Goal: Transaction & Acquisition: Purchase product/service

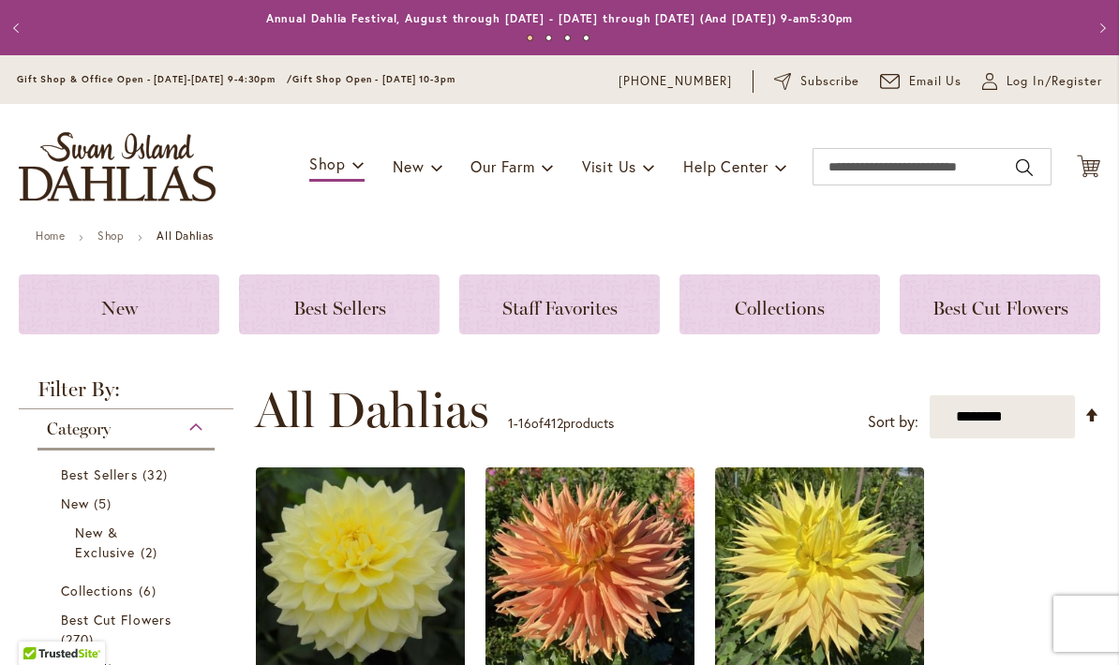
click at [1056, 79] on span "Log In/Register" at bounding box center [1054, 81] width 96 height 19
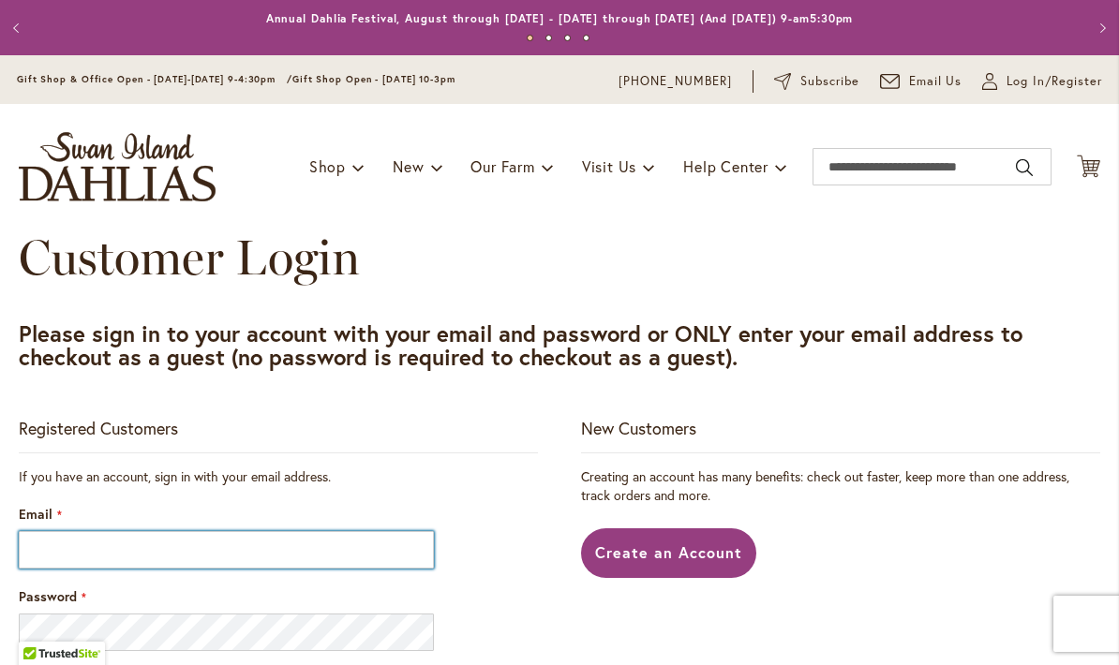
click at [254, 550] on input "Email" at bounding box center [226, 549] width 415 height 37
type input "**********"
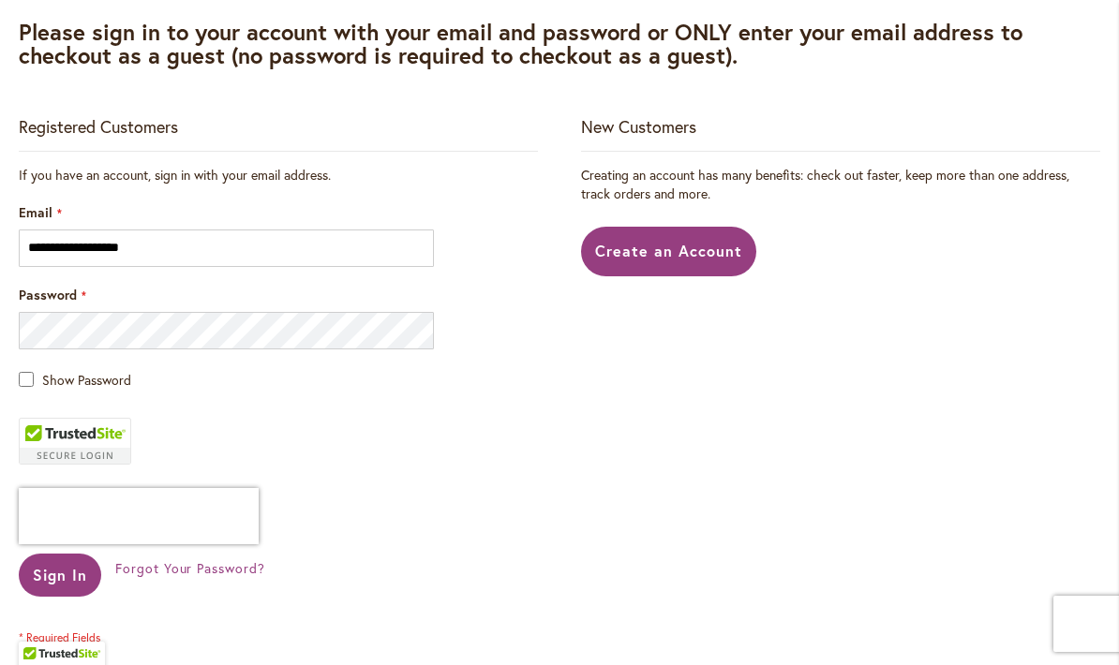
scroll to position [304, 0]
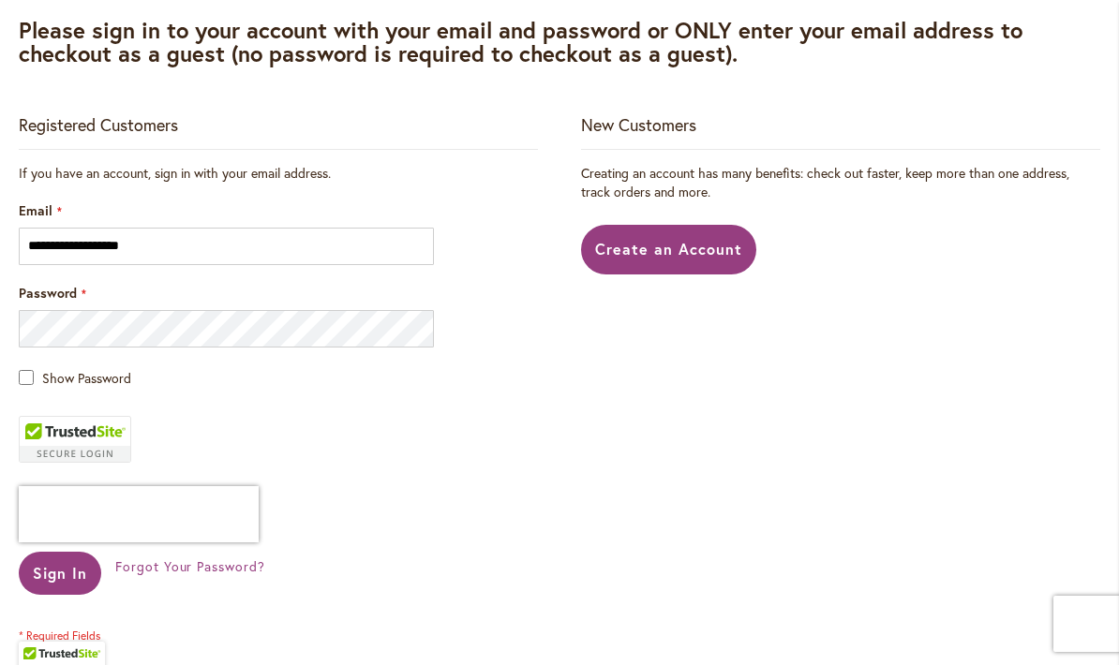
click at [66, 577] on span "Sign In" at bounding box center [60, 573] width 54 height 20
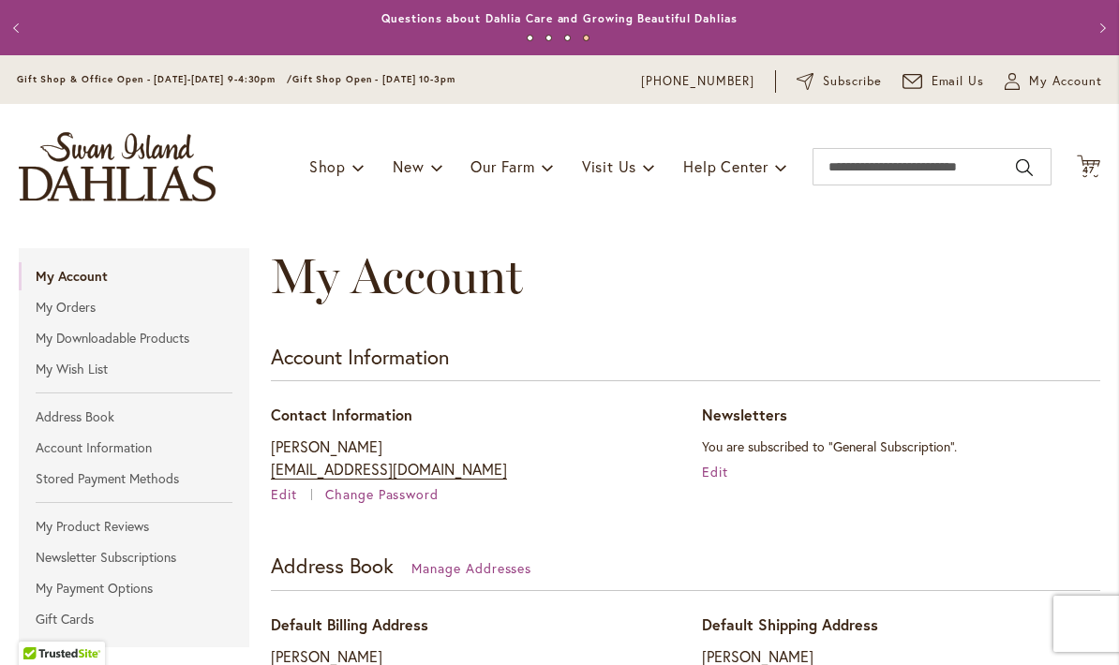
click at [171, 191] on img "store logo" at bounding box center [117, 166] width 197 height 69
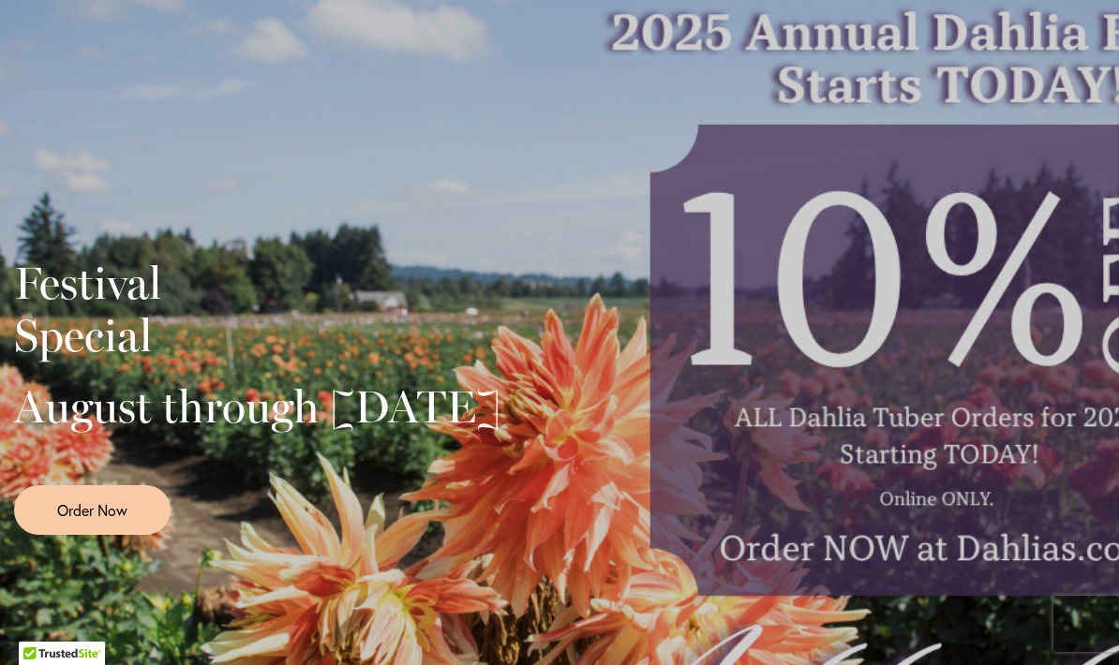
scroll to position [338, 0]
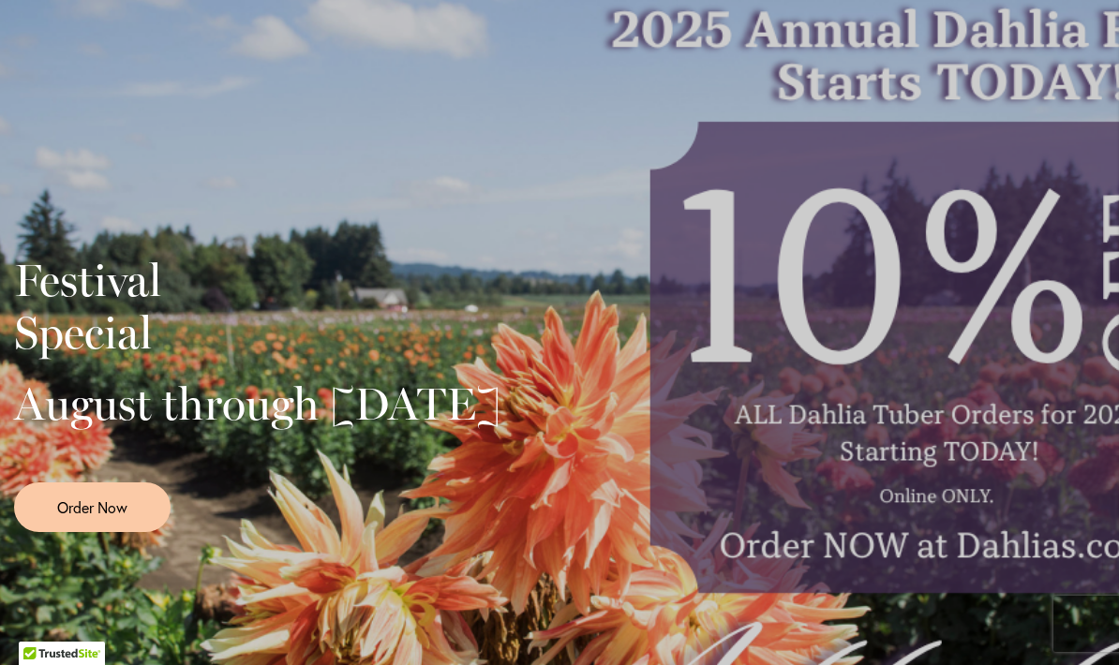
click at [120, 532] on link "Order Now" at bounding box center [92, 508] width 156 height 50
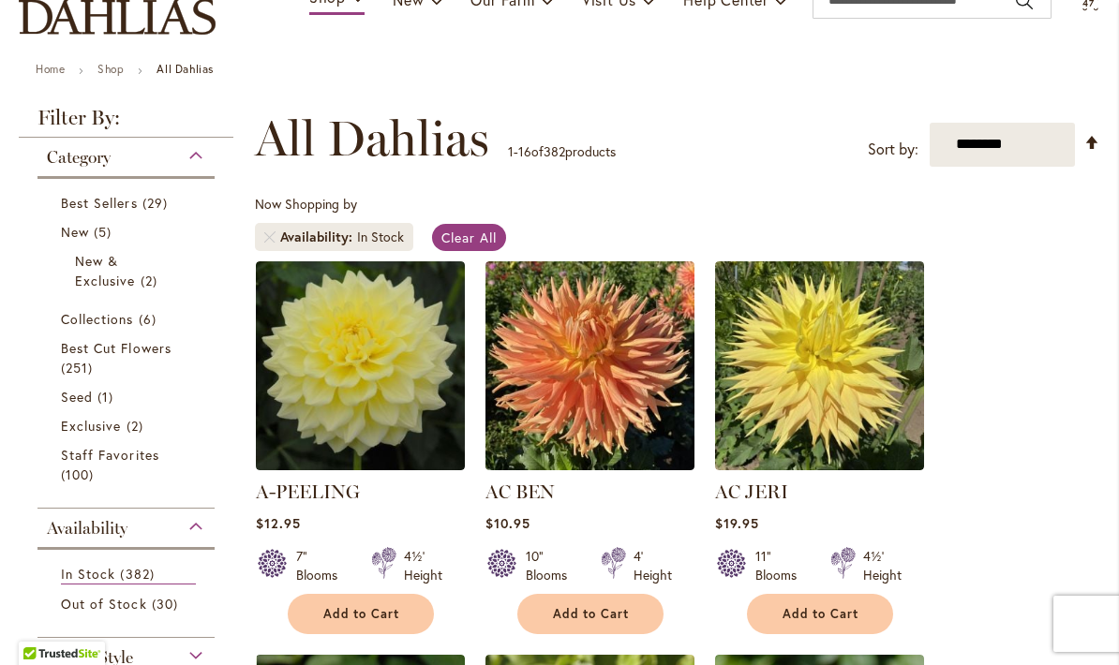
scroll to position [167, 0]
click at [86, 239] on span "New" at bounding box center [75, 232] width 28 height 18
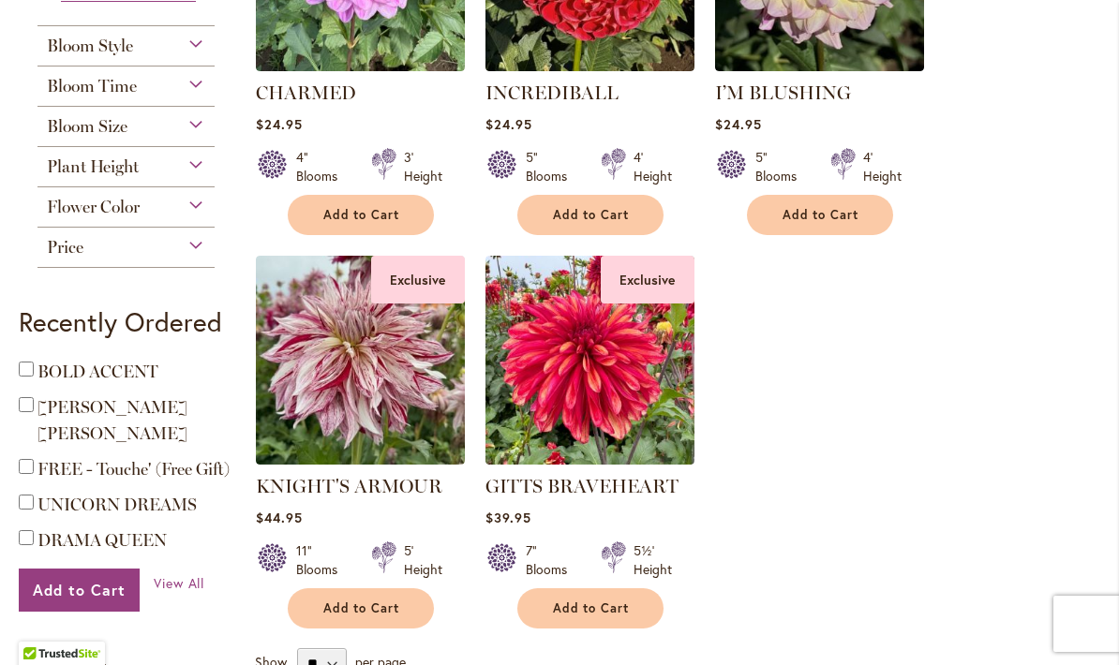
scroll to position [570, 0]
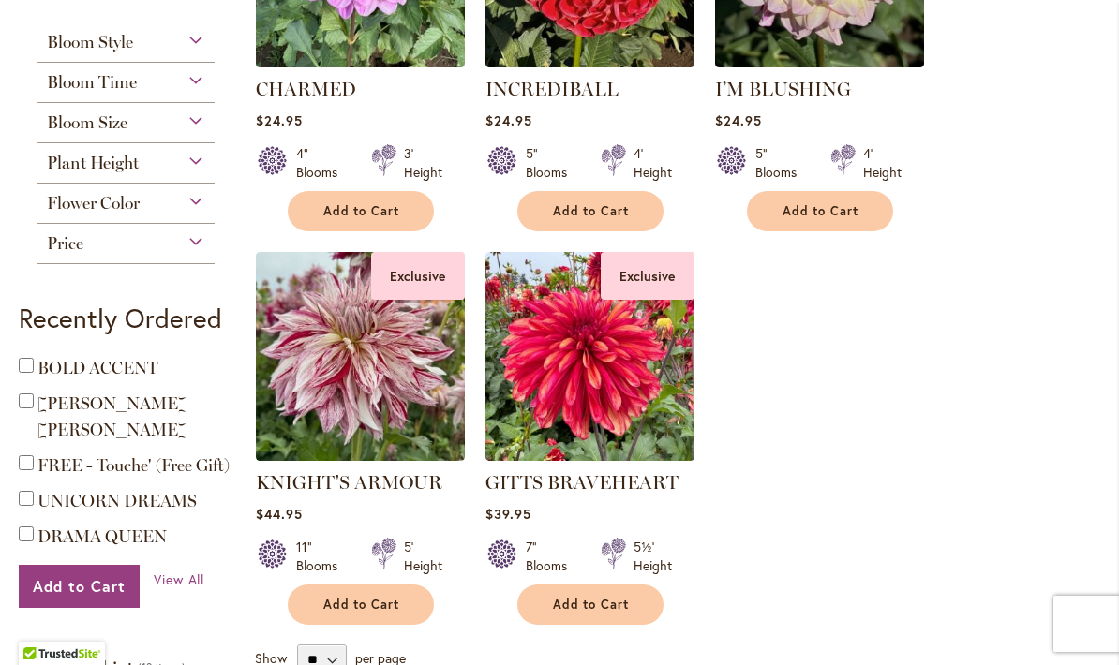
click at [627, 359] on img at bounding box center [589, 356] width 209 height 209
click at [626, 359] on img at bounding box center [589, 356] width 209 height 209
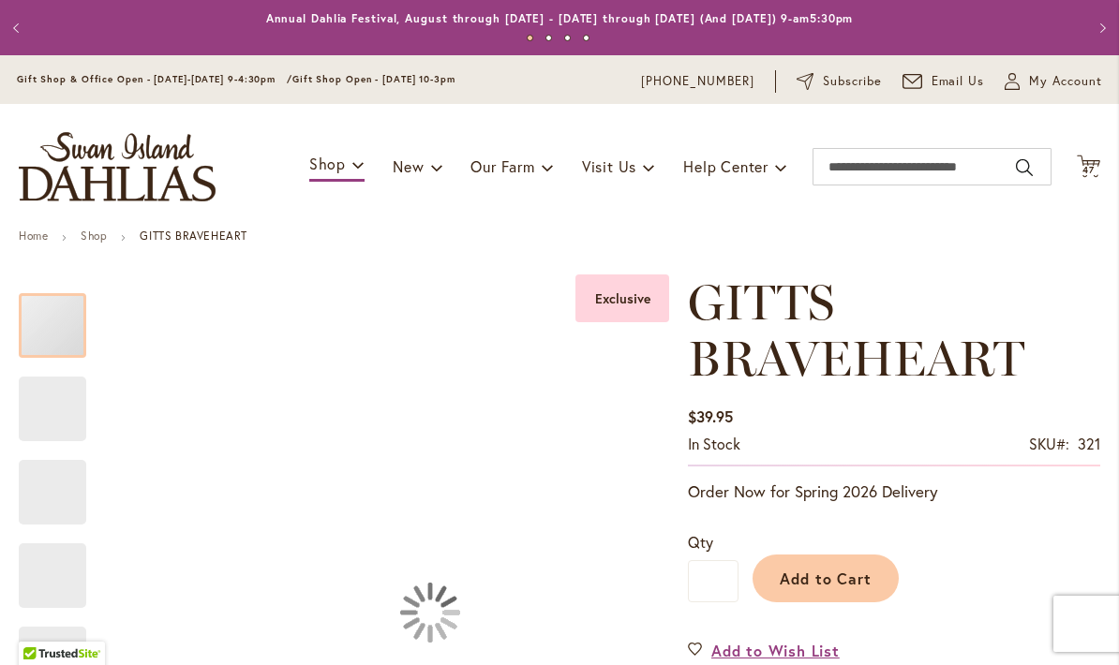
type input "*******"
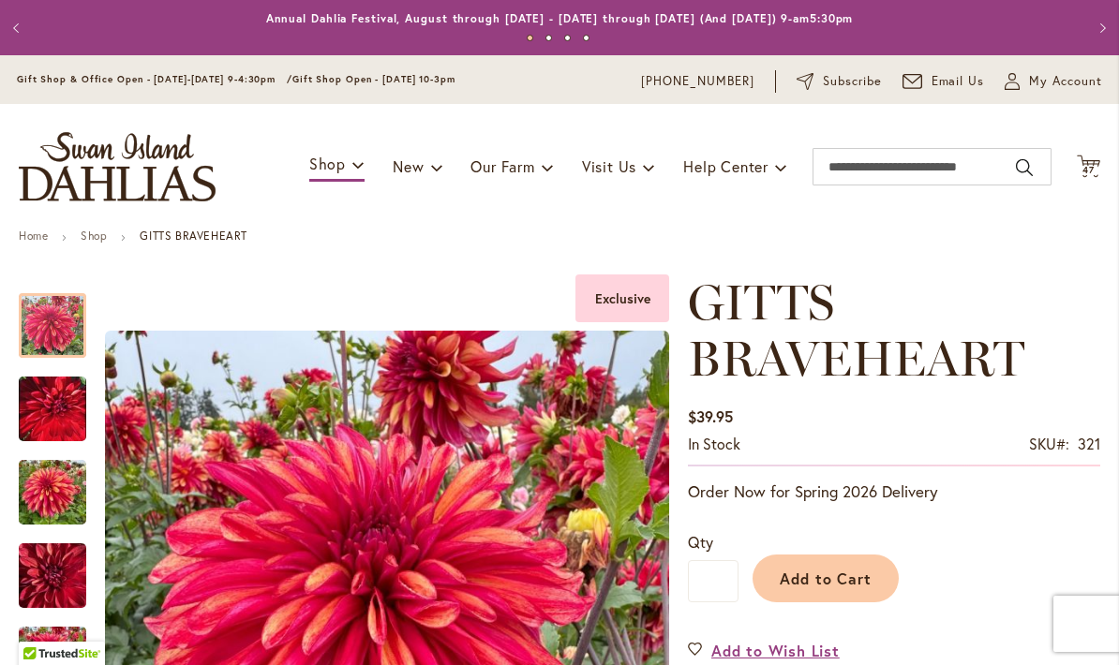
scroll to position [443, 0]
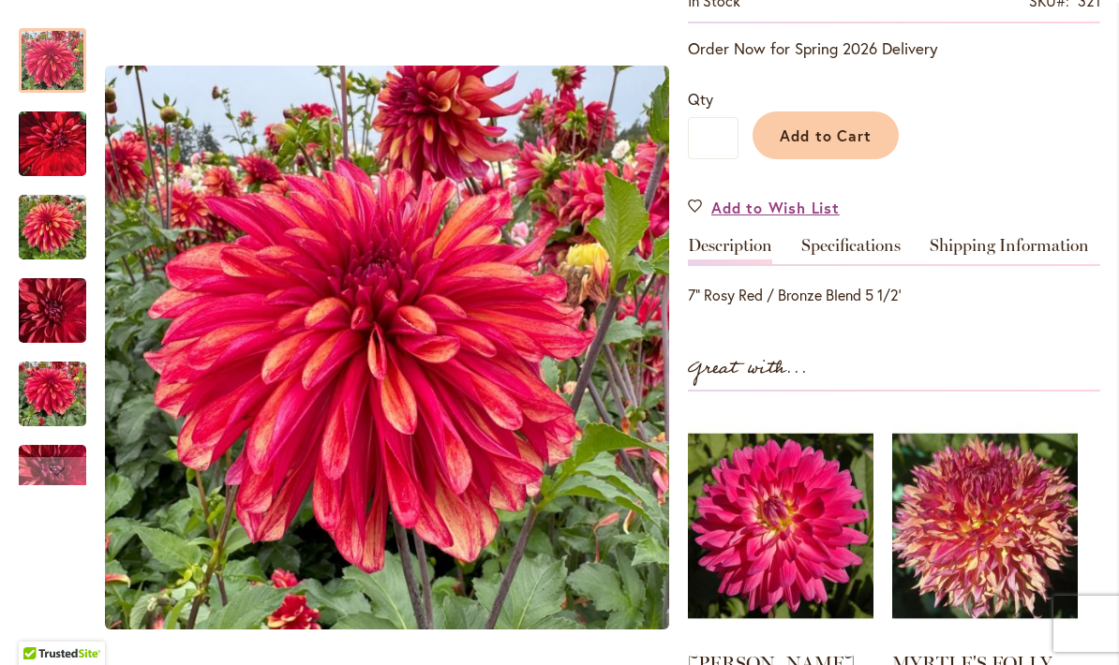
click at [98, 156] on div at bounding box center [344, 347] width 650 height 677
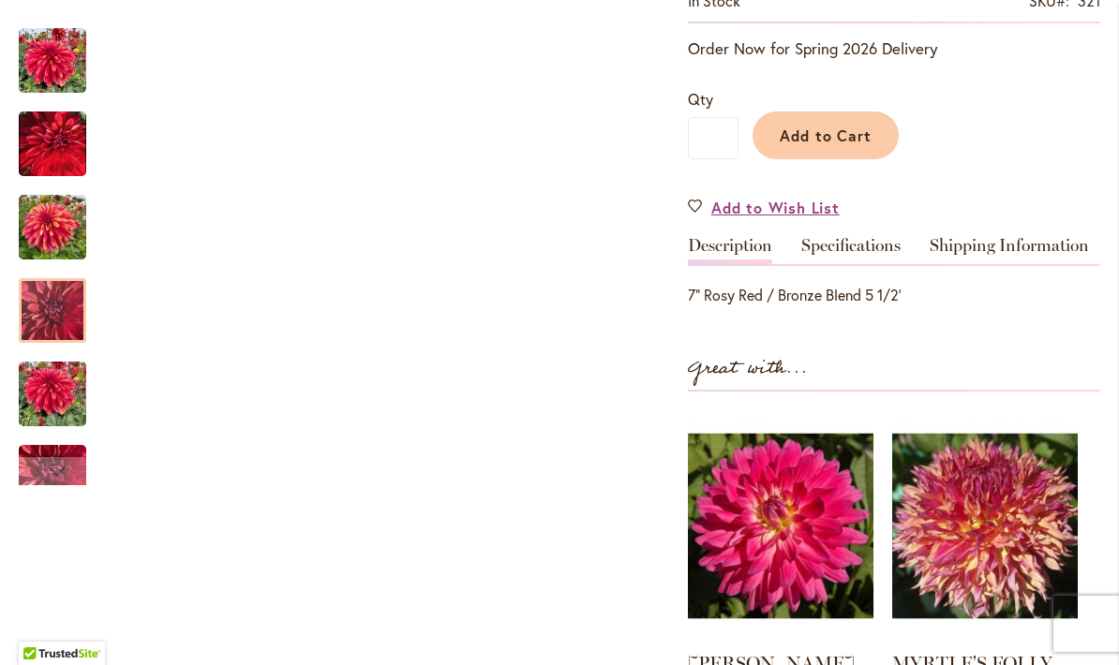
click at [41, 342] on img "GITTS BRAVEHEART" at bounding box center [52, 311] width 67 height 90
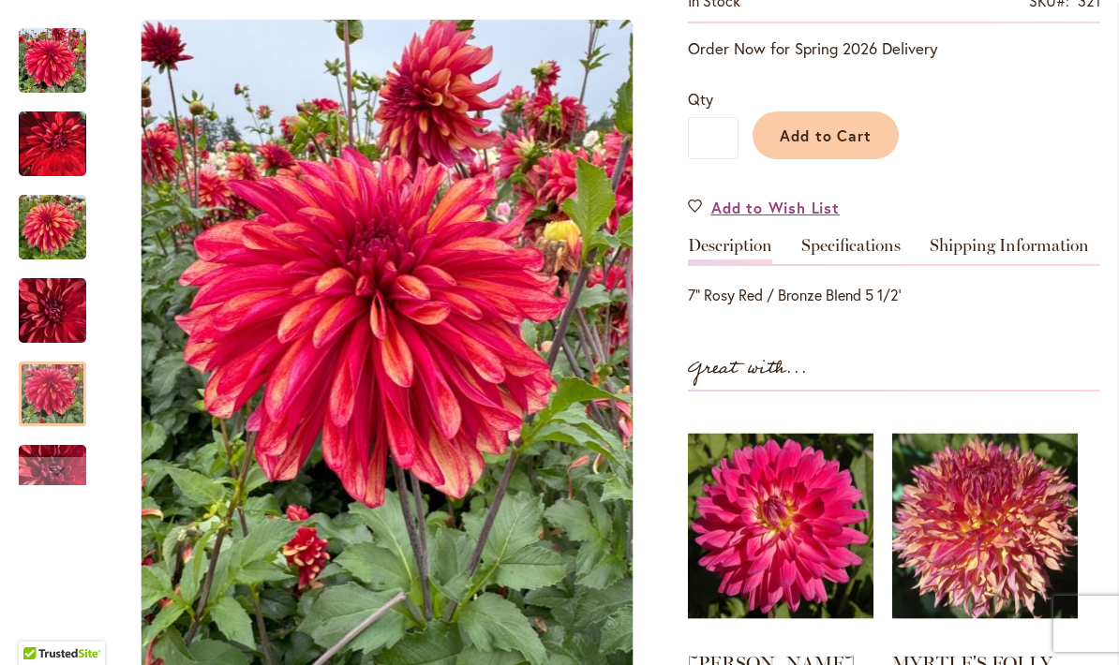
click at [53, 411] on img "GITTS BRAVEHEART" at bounding box center [52, 395] width 67 height 90
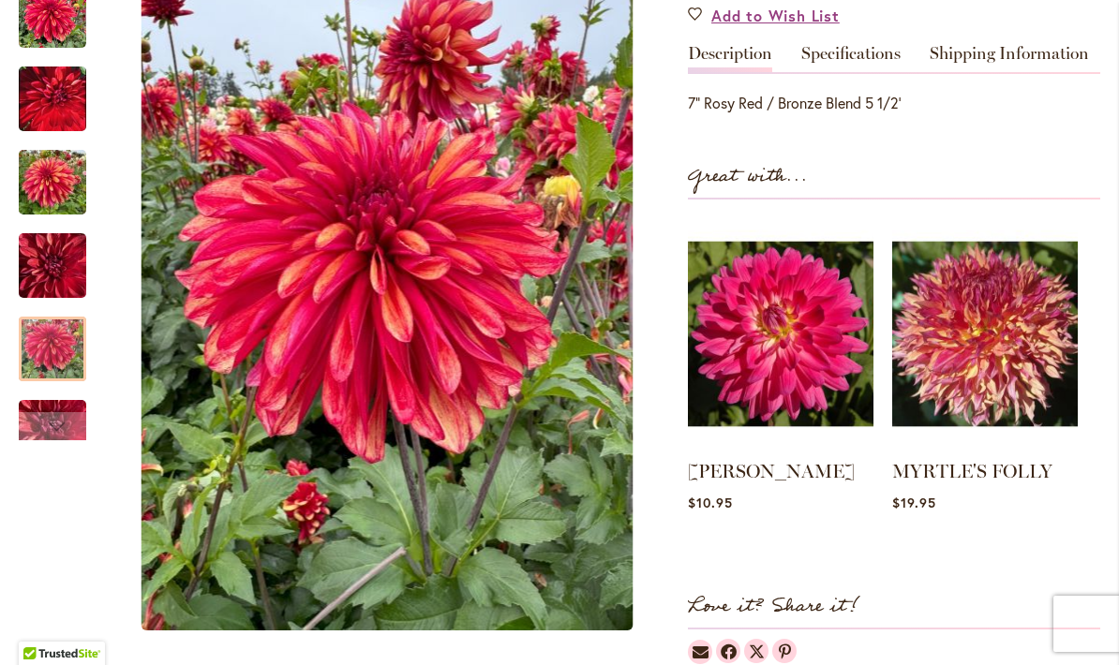
scroll to position [639, 0]
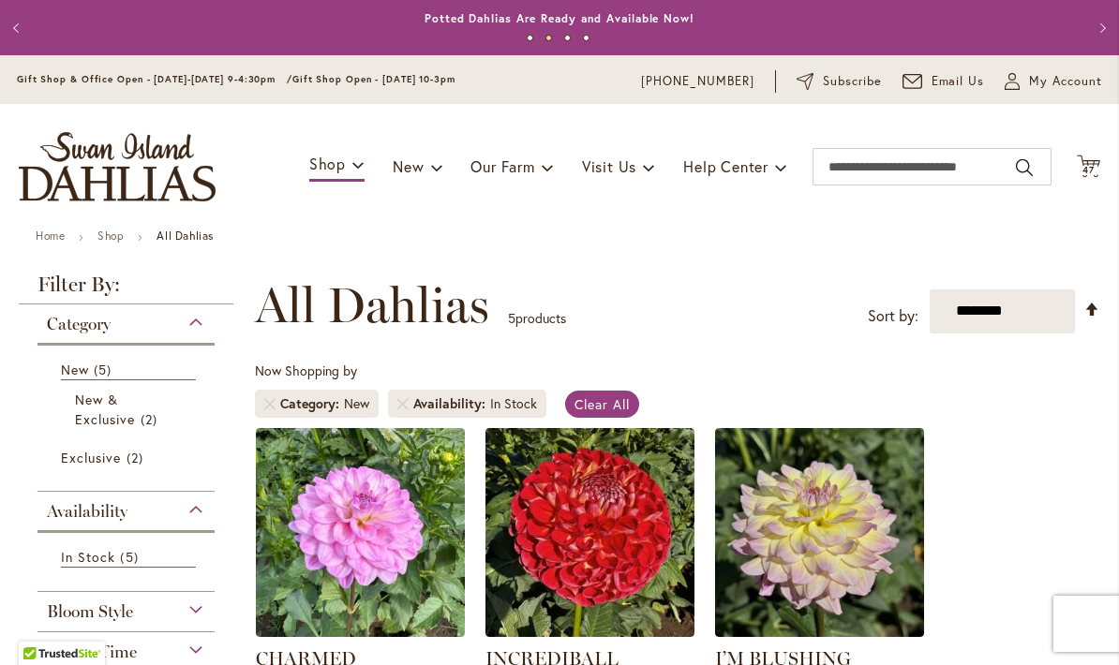
click at [275, 403] on link "Remove Category New" at bounding box center [269, 403] width 11 height 11
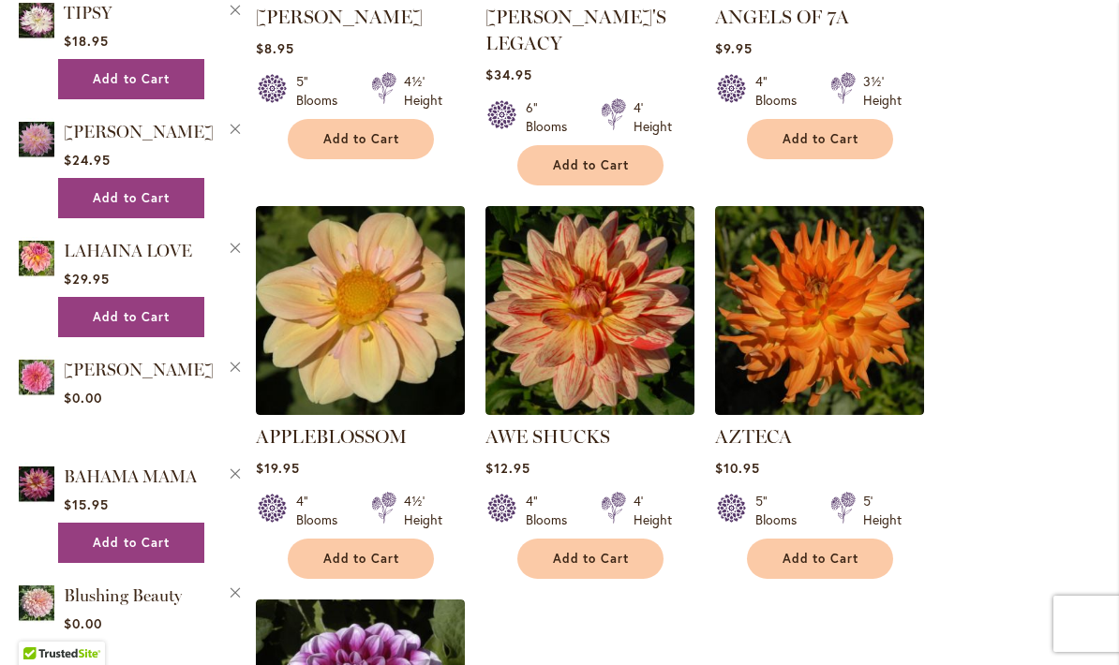
scroll to position [1833, 0]
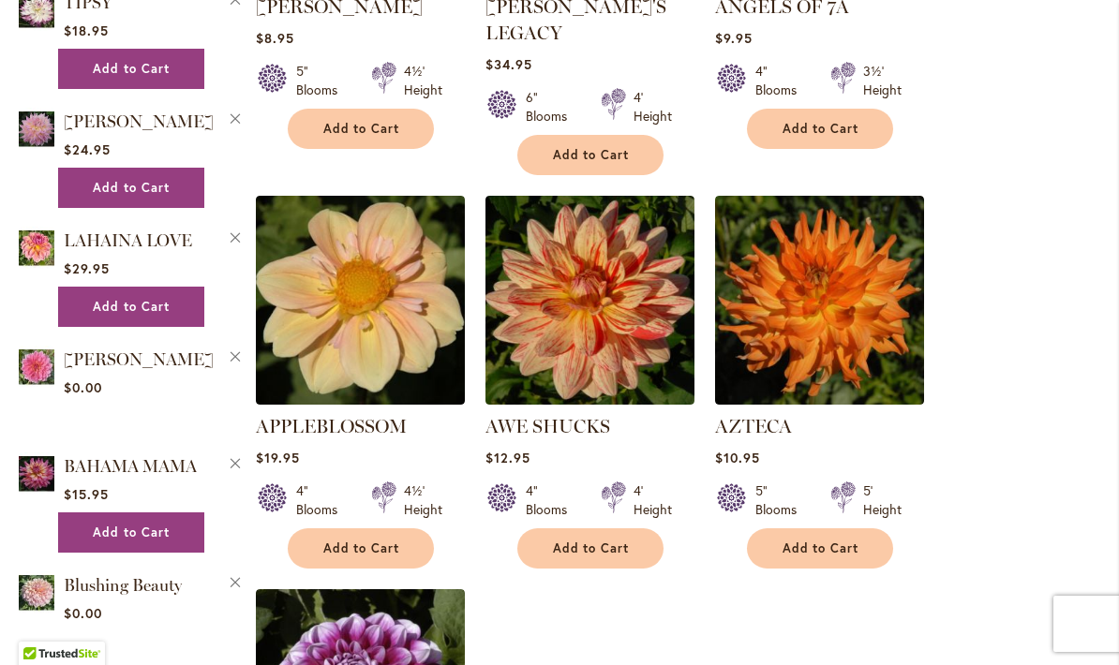
click at [387, 541] on span "Add to Cart" at bounding box center [361, 549] width 77 height 16
click at [647, 528] on button "Add to Cart" at bounding box center [590, 548] width 146 height 40
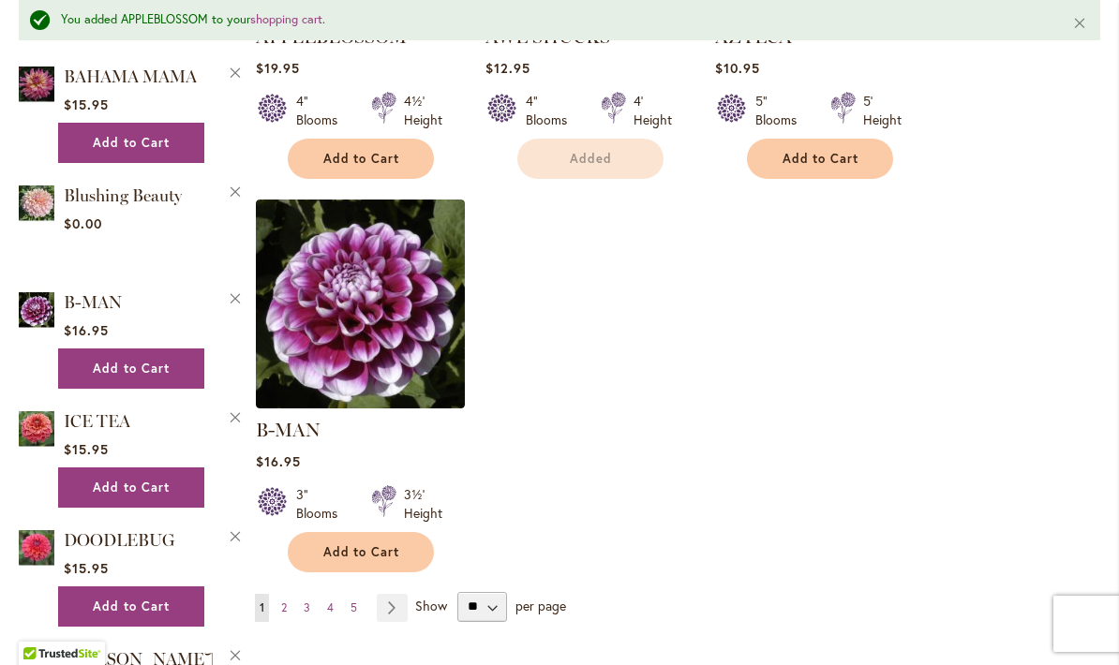
scroll to position [2296, 0]
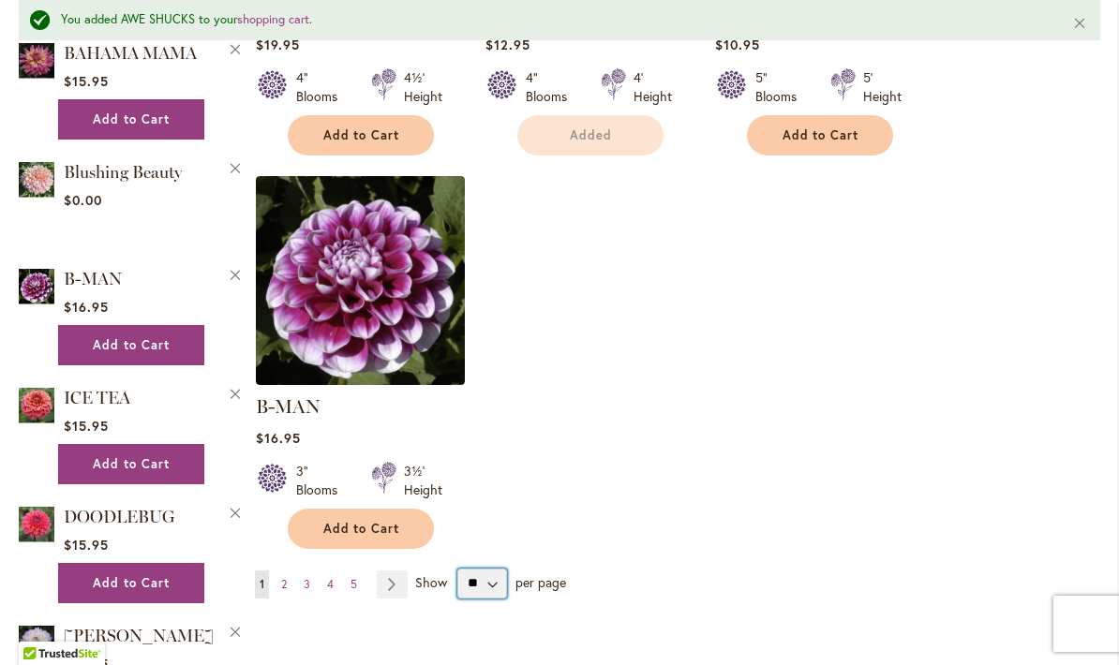
click at [489, 569] on select "** ** ** **" at bounding box center [482, 584] width 50 height 30
click at [502, 571] on select "** ** ** **" at bounding box center [482, 584] width 50 height 30
select select "**"
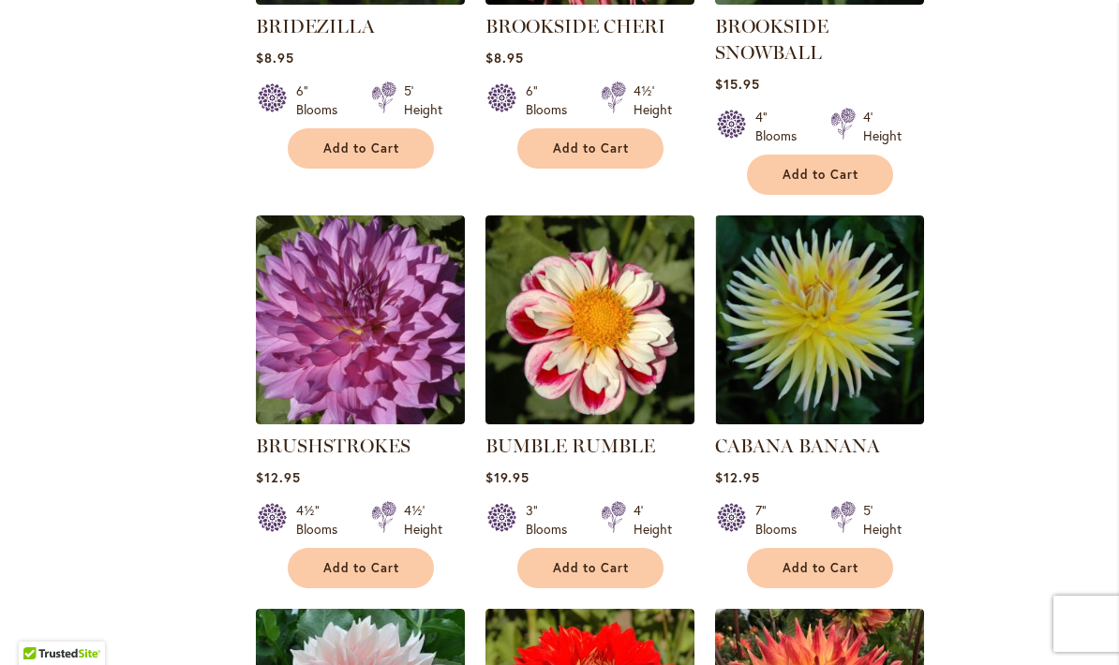
scroll to position [7019, 0]
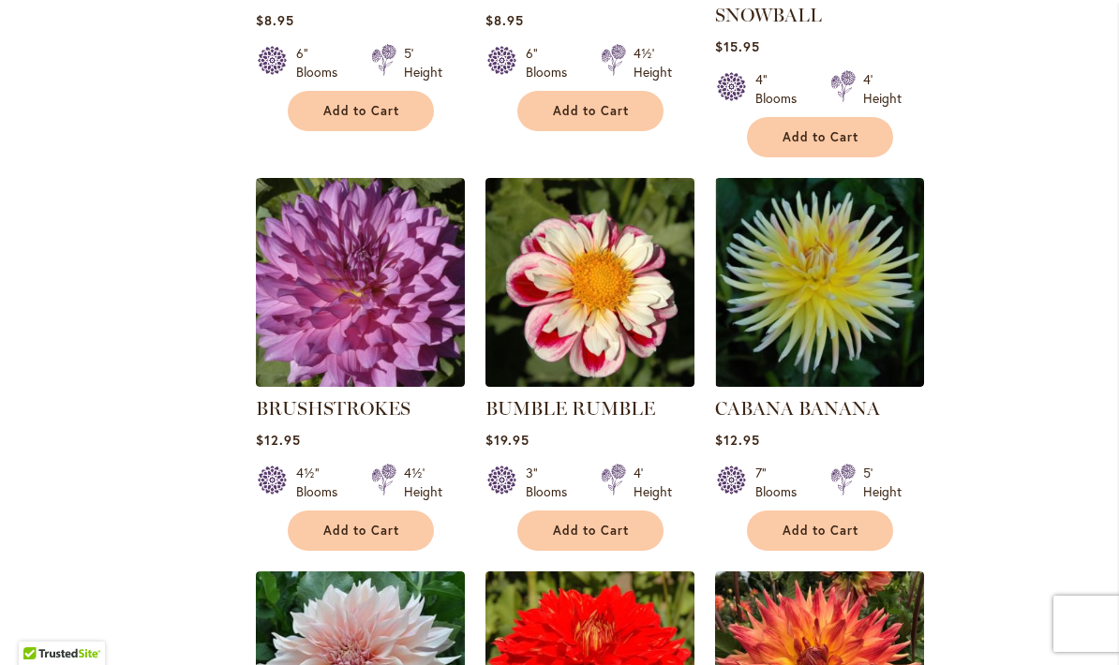
click at [614, 523] on span "Add to Cart" at bounding box center [591, 531] width 77 height 16
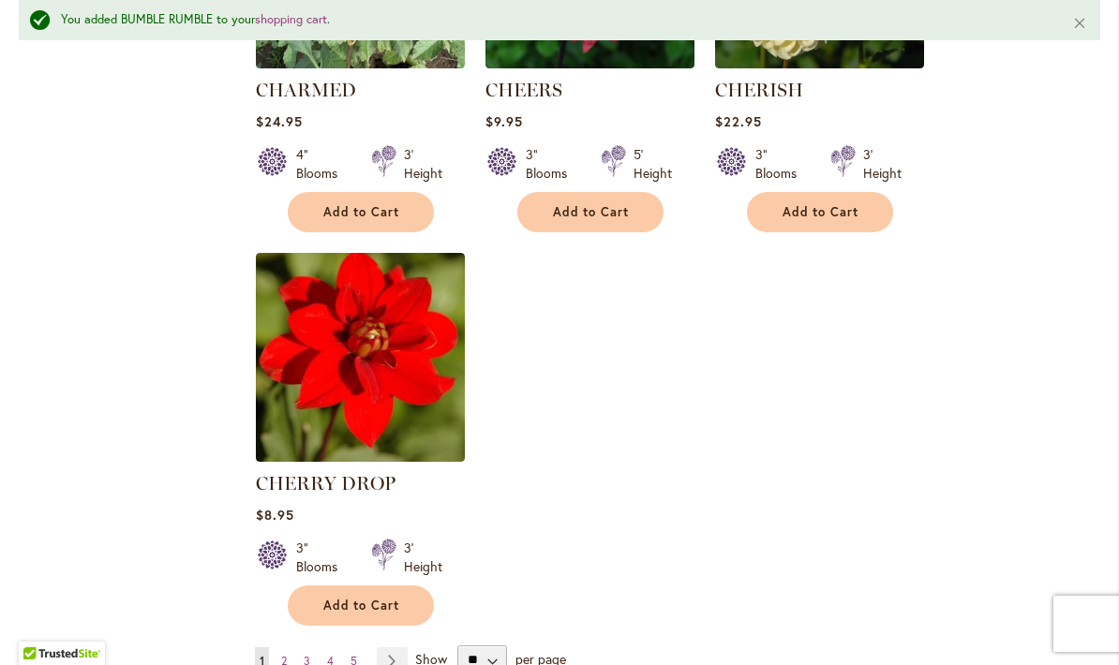
scroll to position [8599, 0]
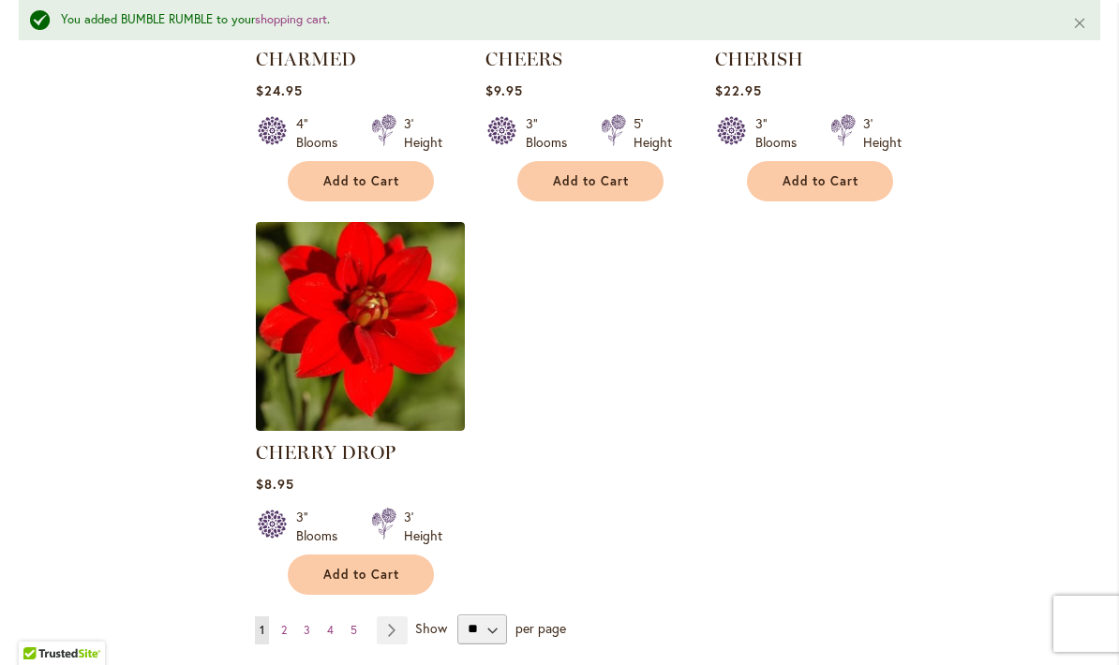
click at [397, 617] on link "Page Next" at bounding box center [392, 631] width 31 height 28
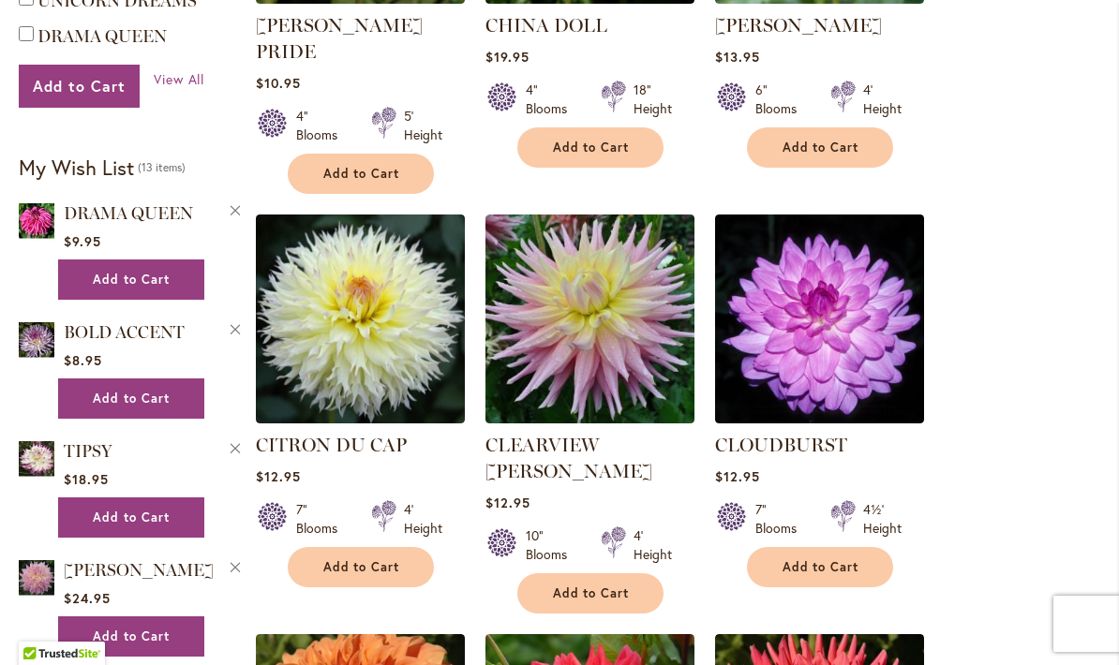
scroll to position [1136, 0]
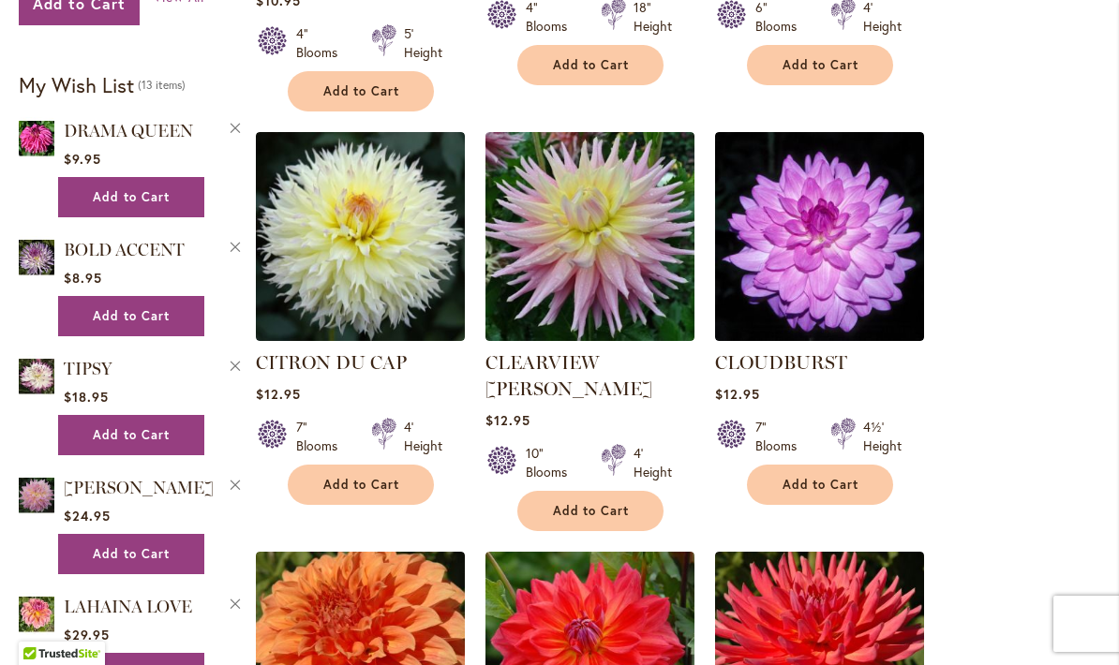
click at [384, 465] on button "Add to Cart" at bounding box center [361, 485] width 146 height 40
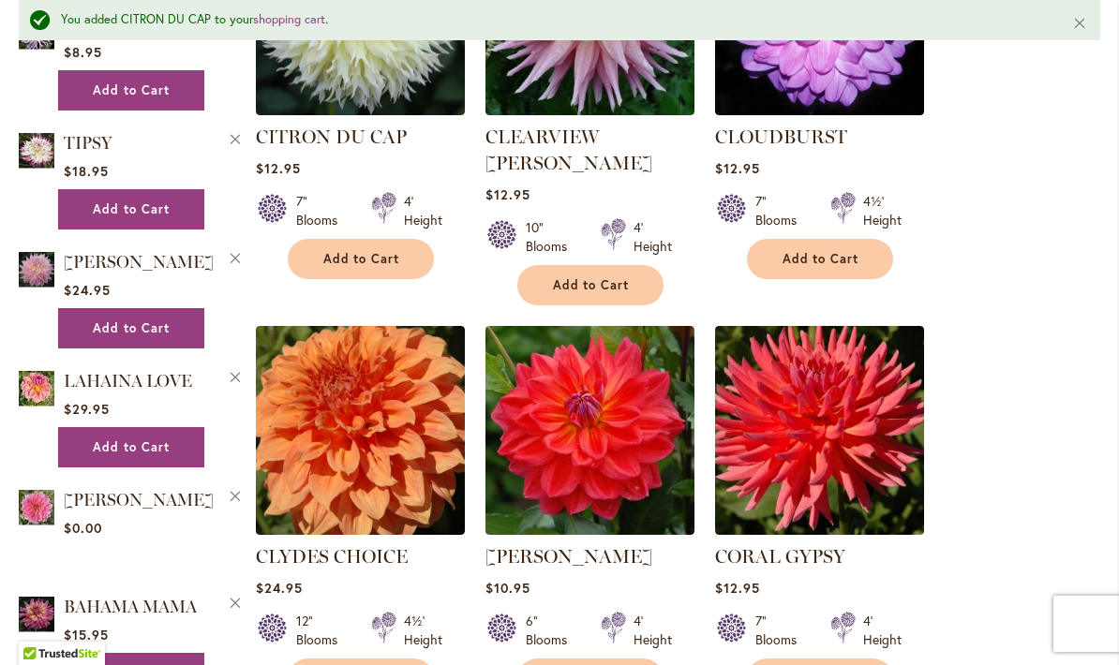
scroll to position [1422, 0]
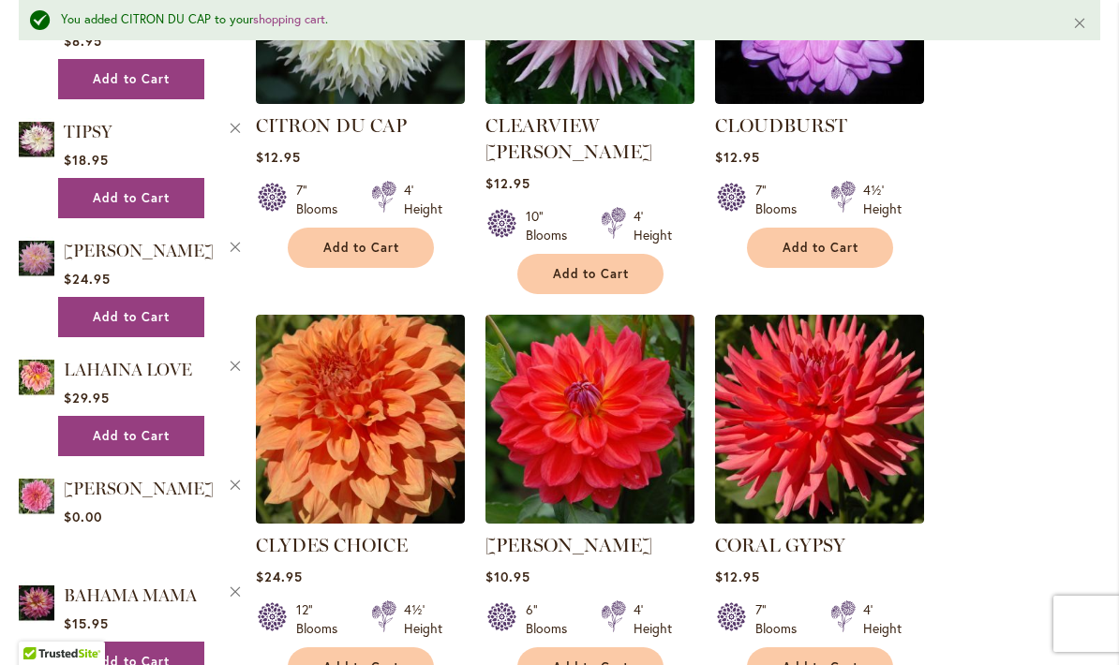
click at [618, 660] on span "Add to Cart" at bounding box center [591, 668] width 77 height 16
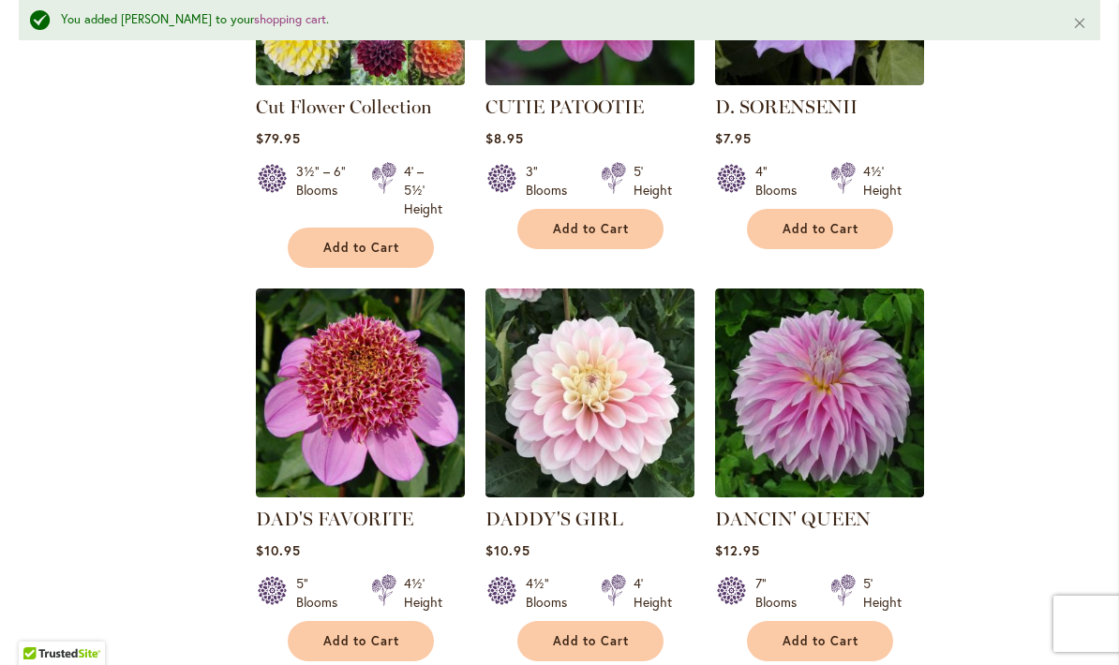
scroll to position [3074, 0]
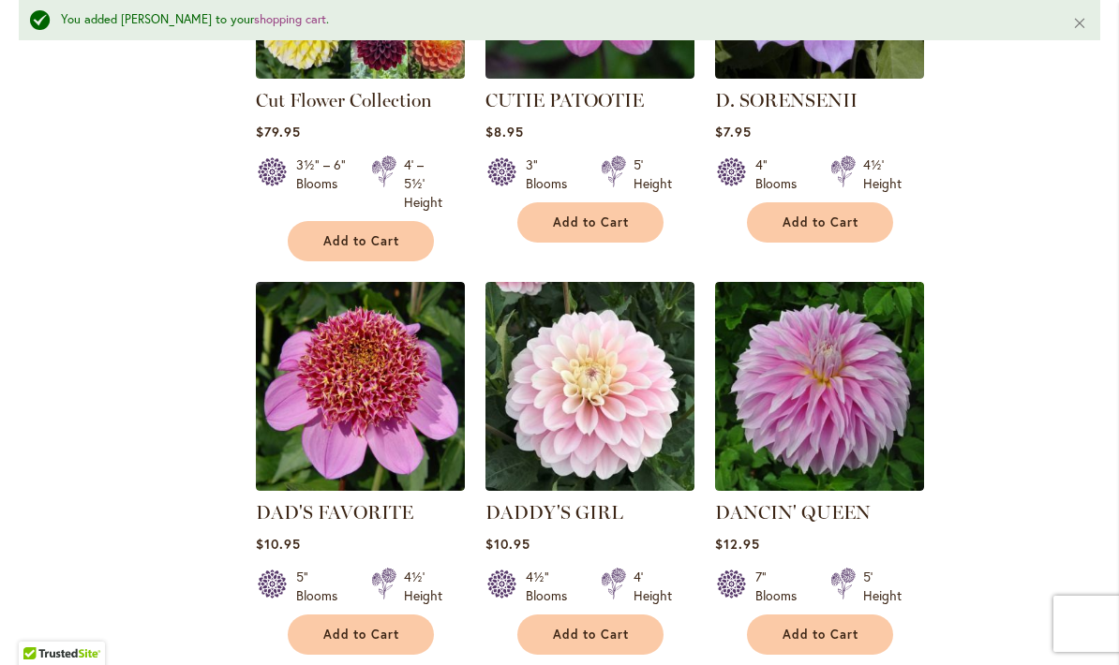
click at [386, 627] on span "Add to Cart" at bounding box center [361, 635] width 77 height 16
click at [855, 627] on span "Add to Cart" at bounding box center [820, 635] width 77 height 16
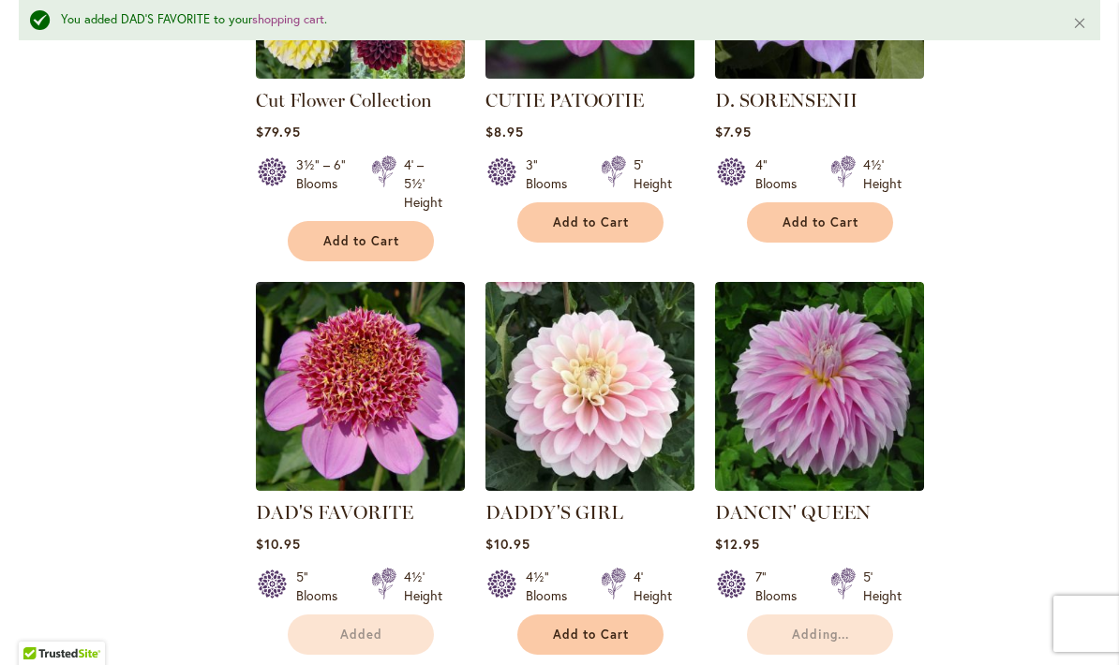
click at [607, 627] on span "Add to Cart" at bounding box center [591, 635] width 77 height 16
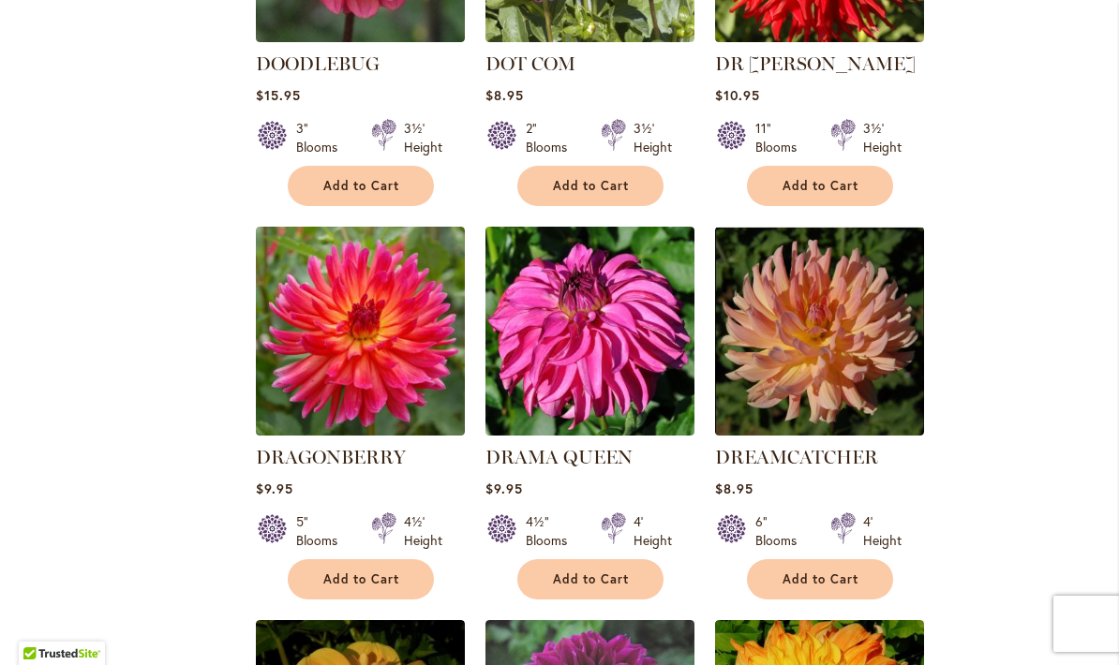
scroll to position [4681, 0]
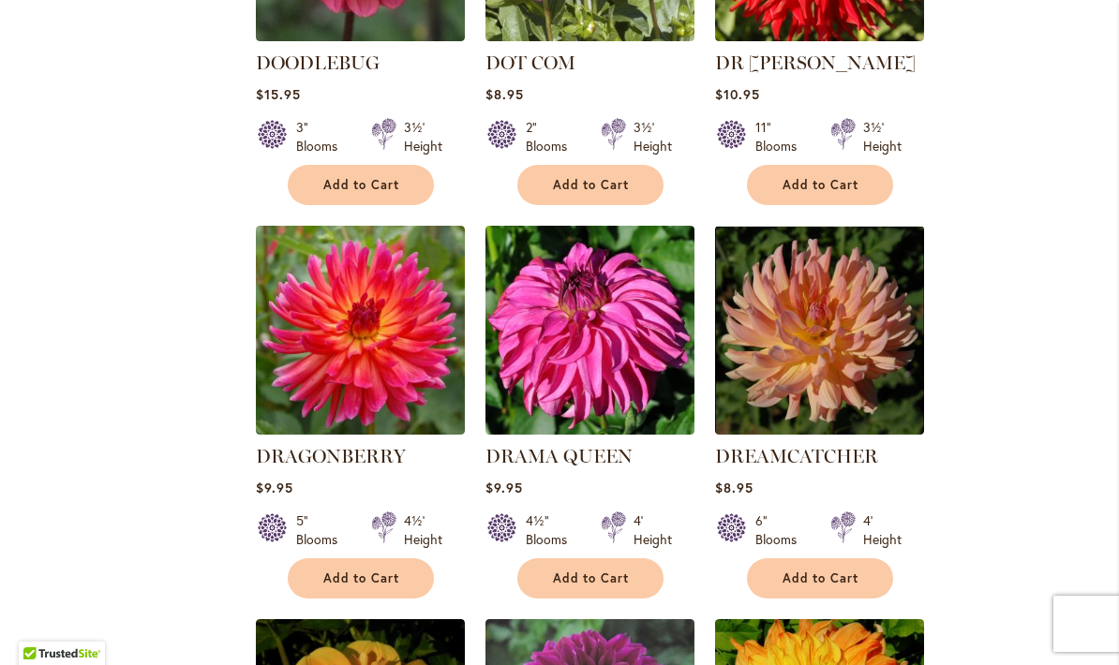
click at [870, 558] on button "Add to Cart" at bounding box center [820, 578] width 146 height 40
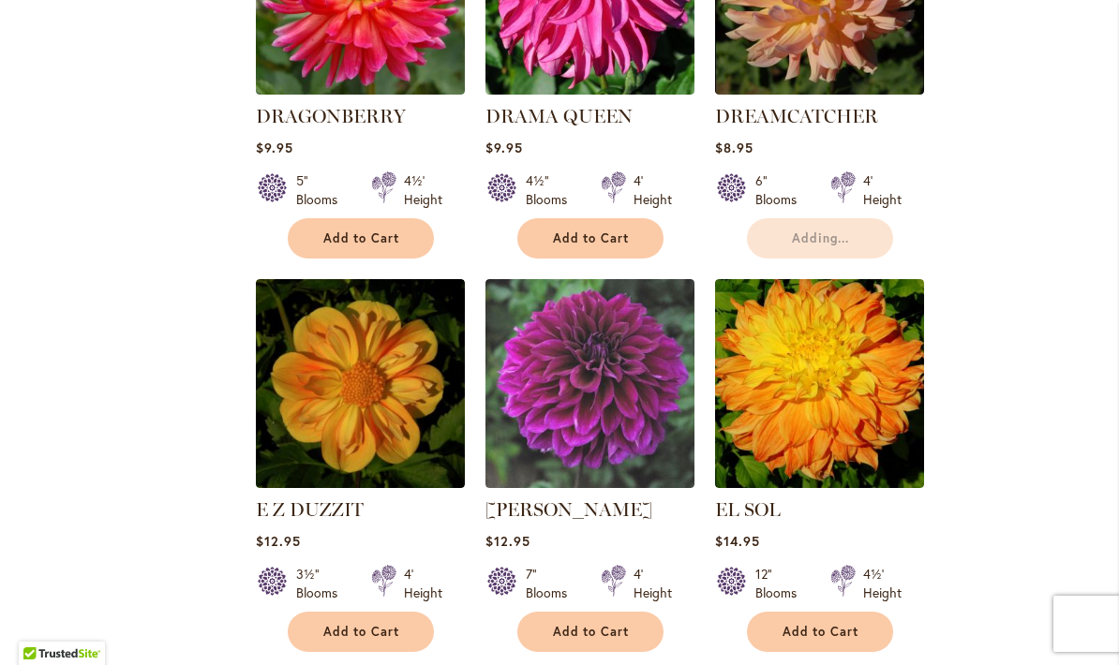
scroll to position [5024, 0]
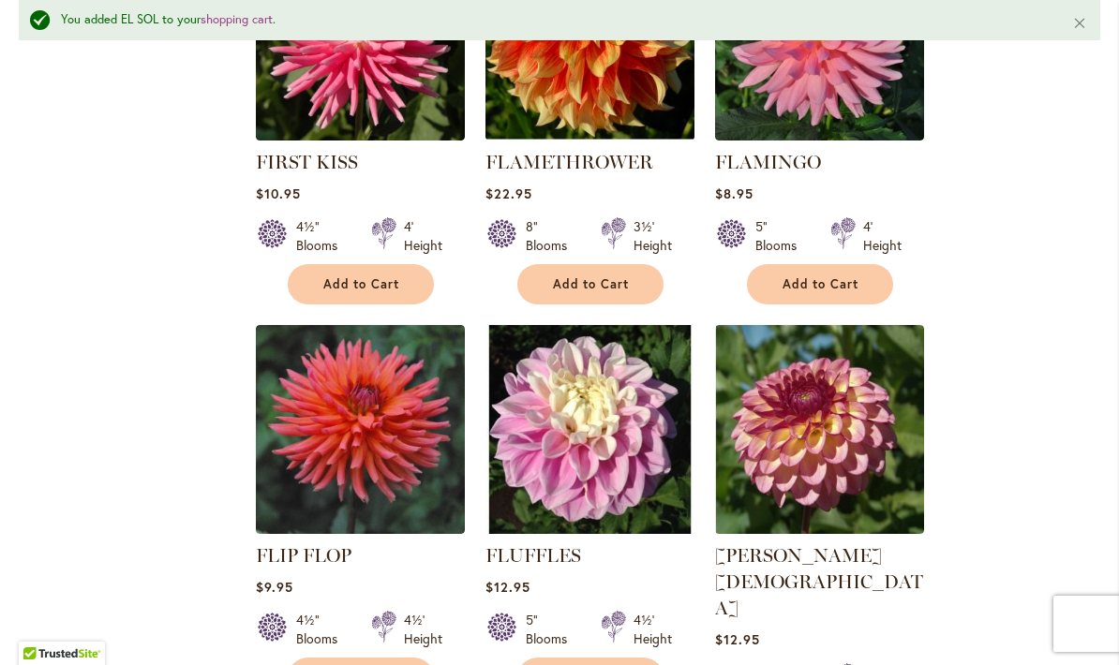
scroll to position [7873, 0]
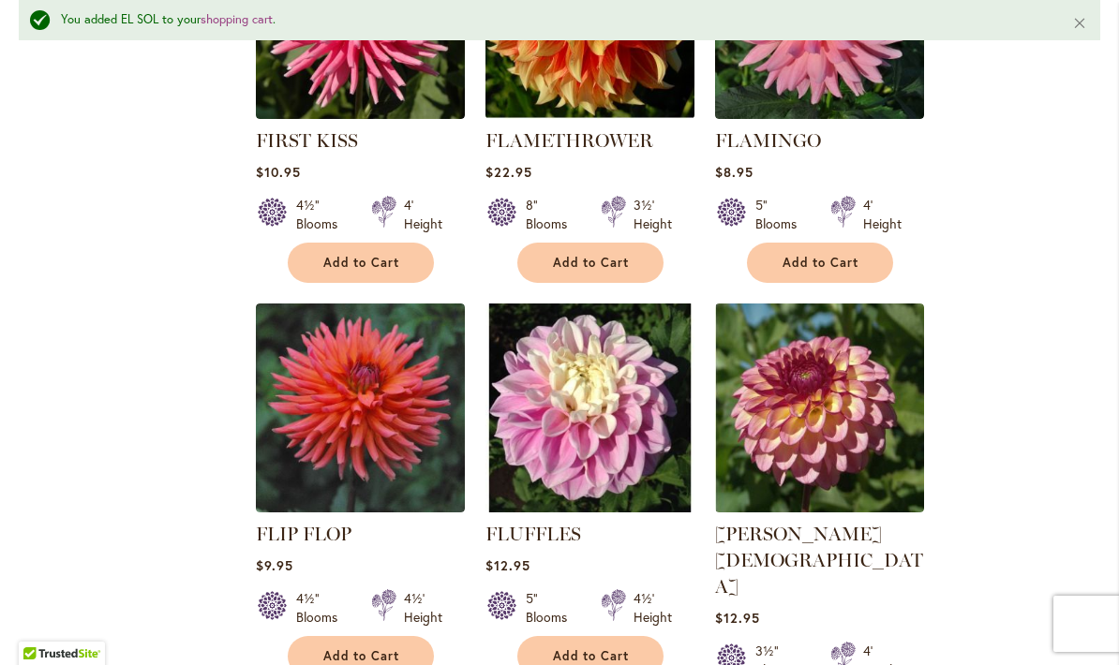
click at [573, 648] on span "Add to Cart" at bounding box center [591, 656] width 77 height 16
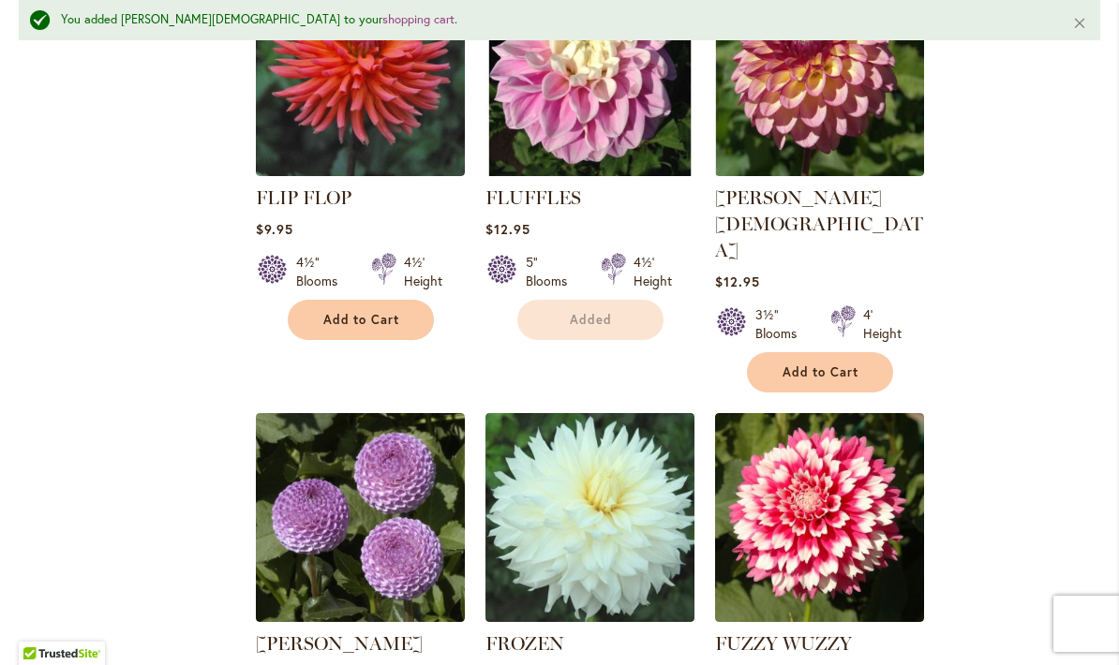
scroll to position [8255, 0]
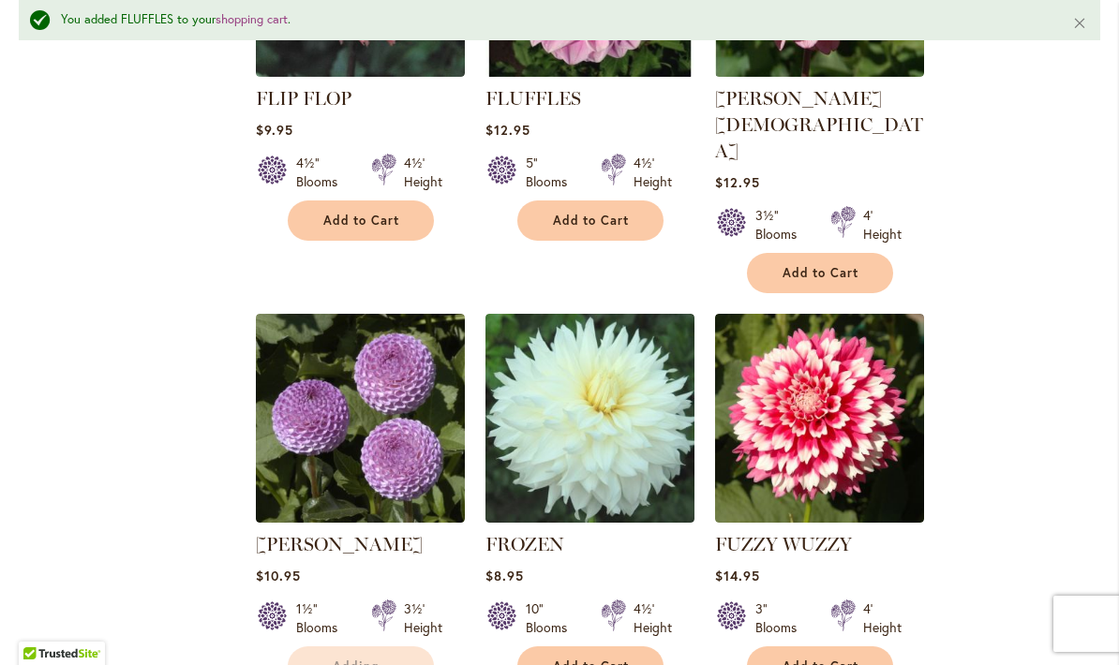
click at [865, 647] on button "Add to Cart" at bounding box center [820, 667] width 146 height 40
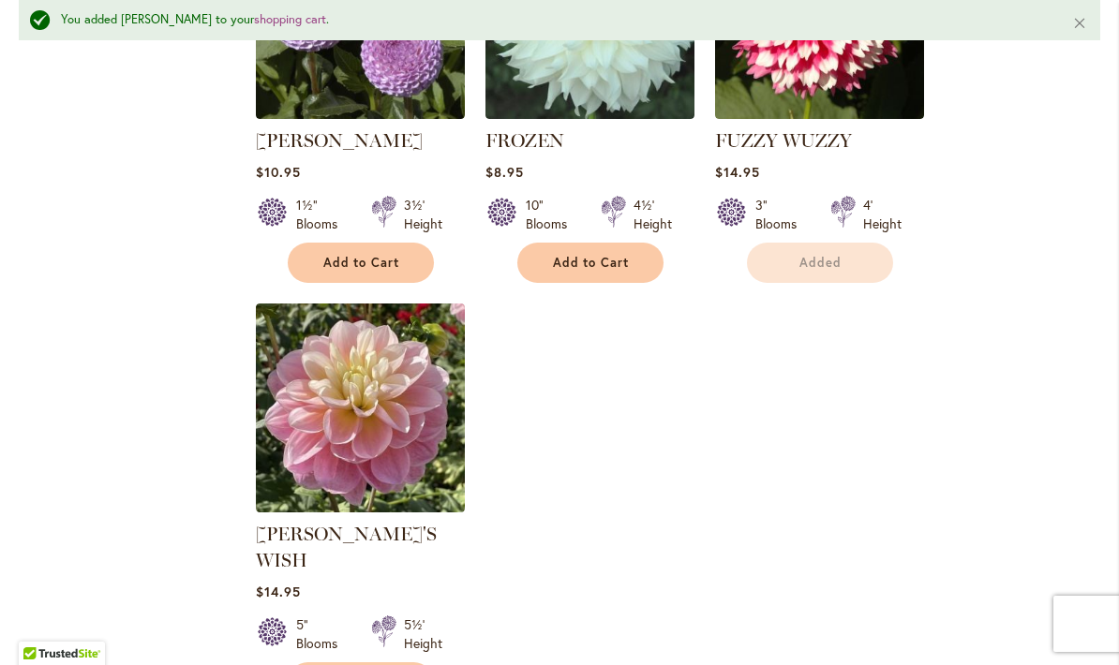
scroll to position [8713, 0]
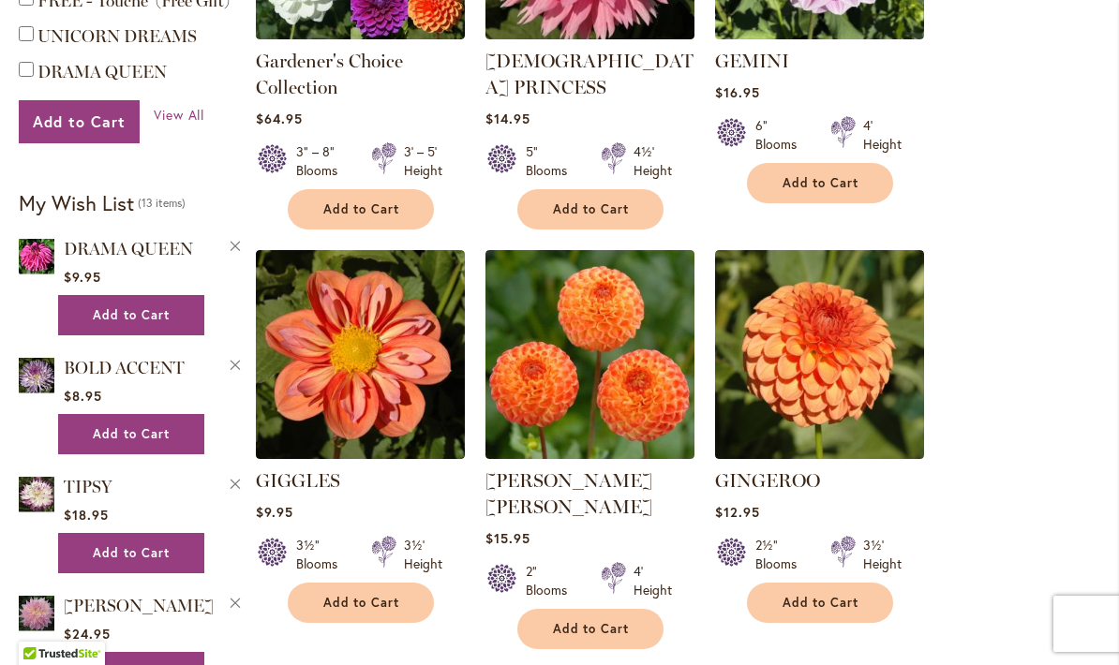
scroll to position [1049, 0]
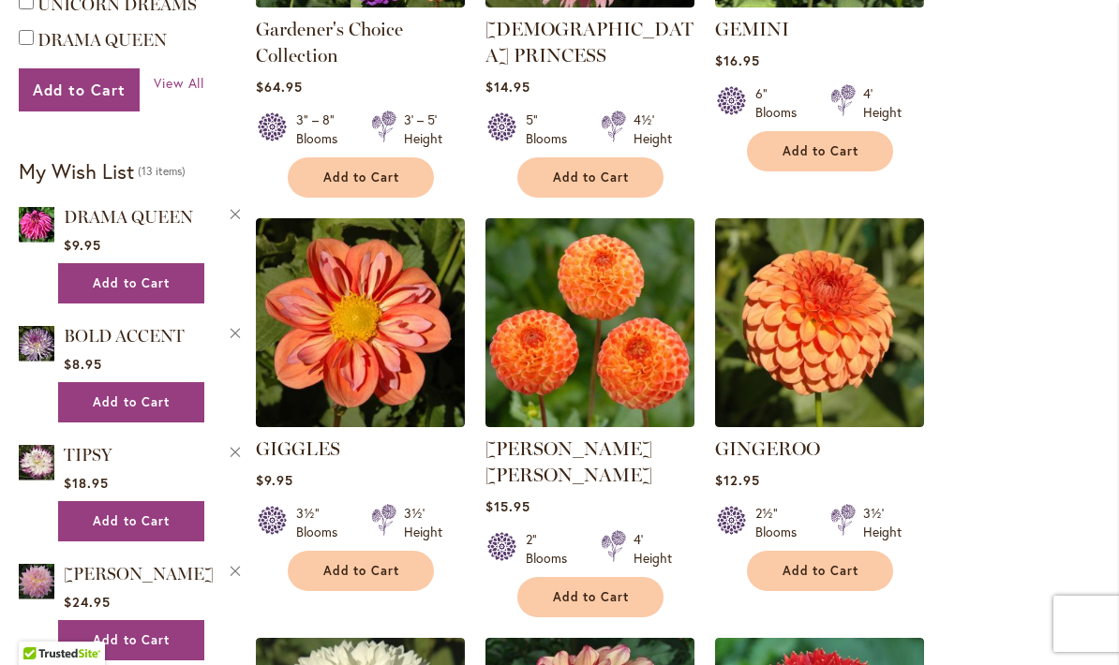
click at [379, 563] on span "Add to Cart" at bounding box center [361, 571] width 77 height 16
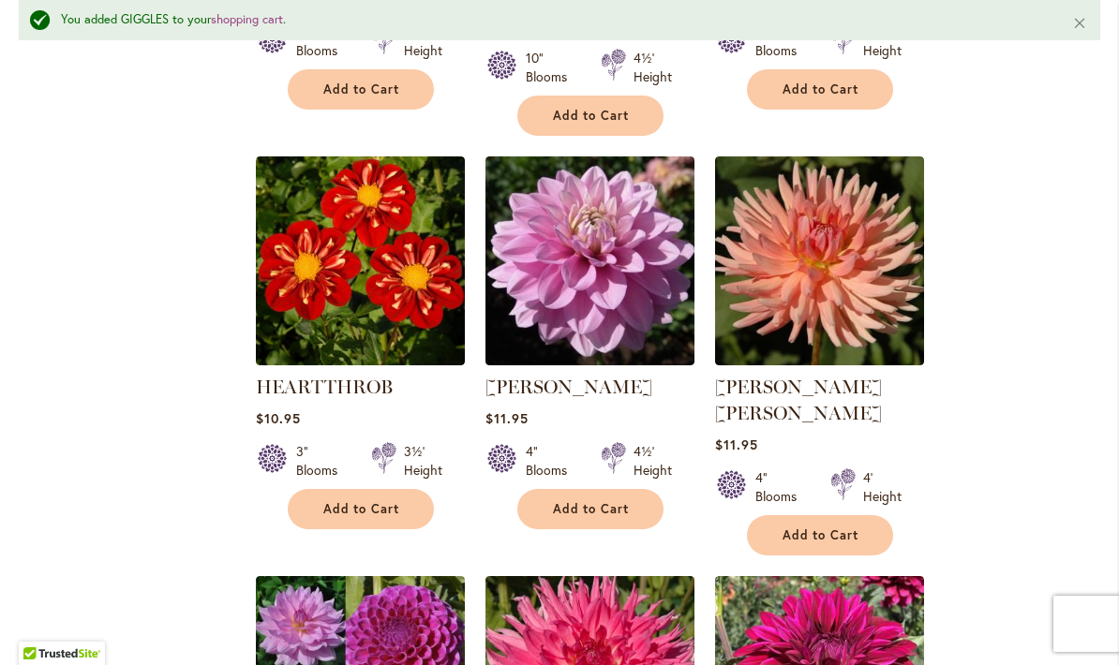
scroll to position [3595, 0]
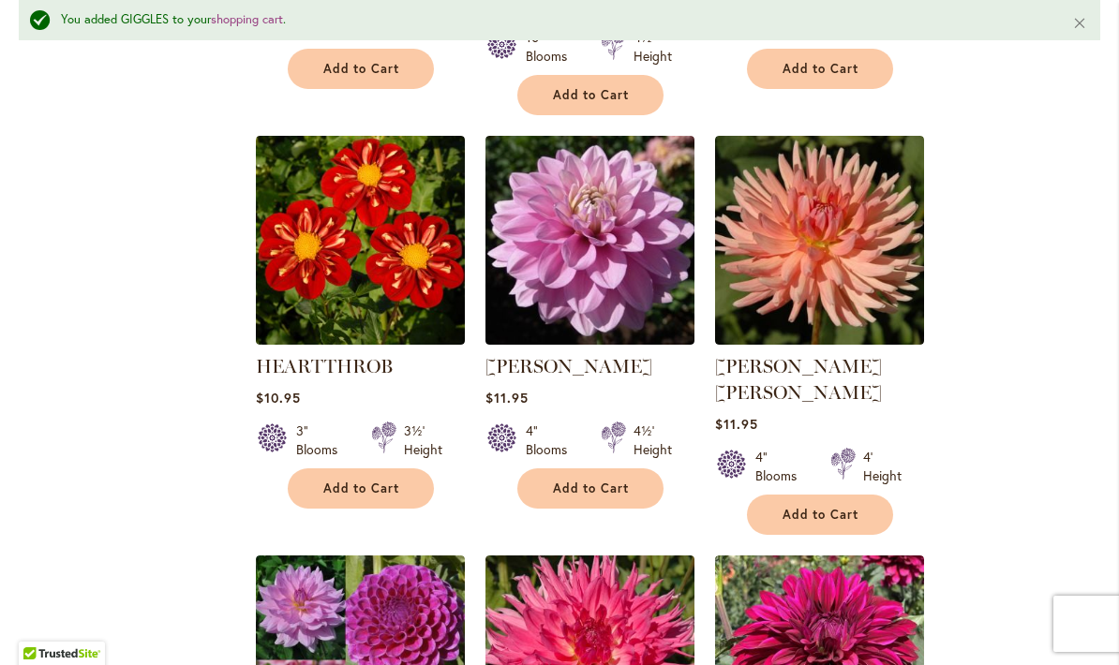
click at [394, 481] on span "Add to Cart" at bounding box center [361, 489] width 77 height 16
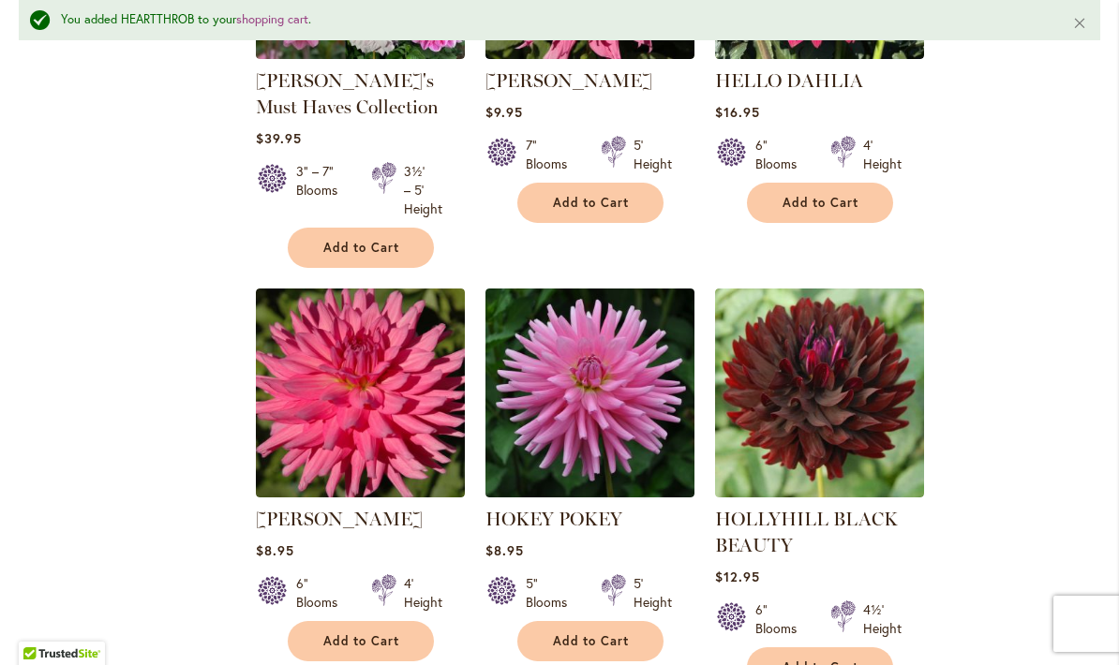
scroll to position [4317, 0]
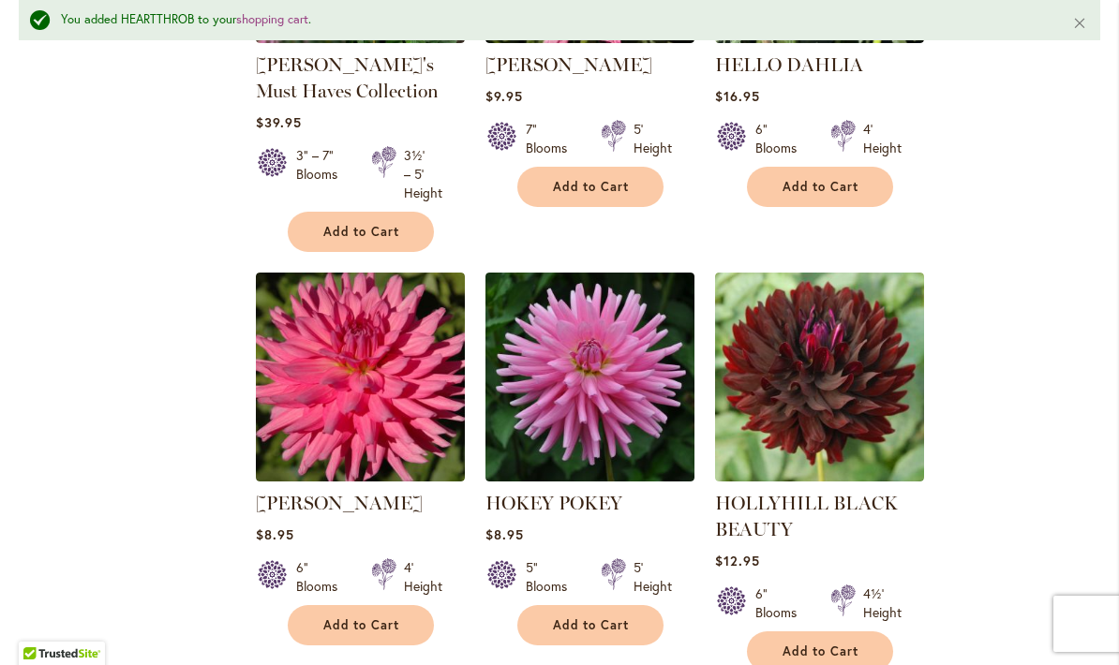
click at [395, 618] on span "Add to Cart" at bounding box center [361, 626] width 77 height 16
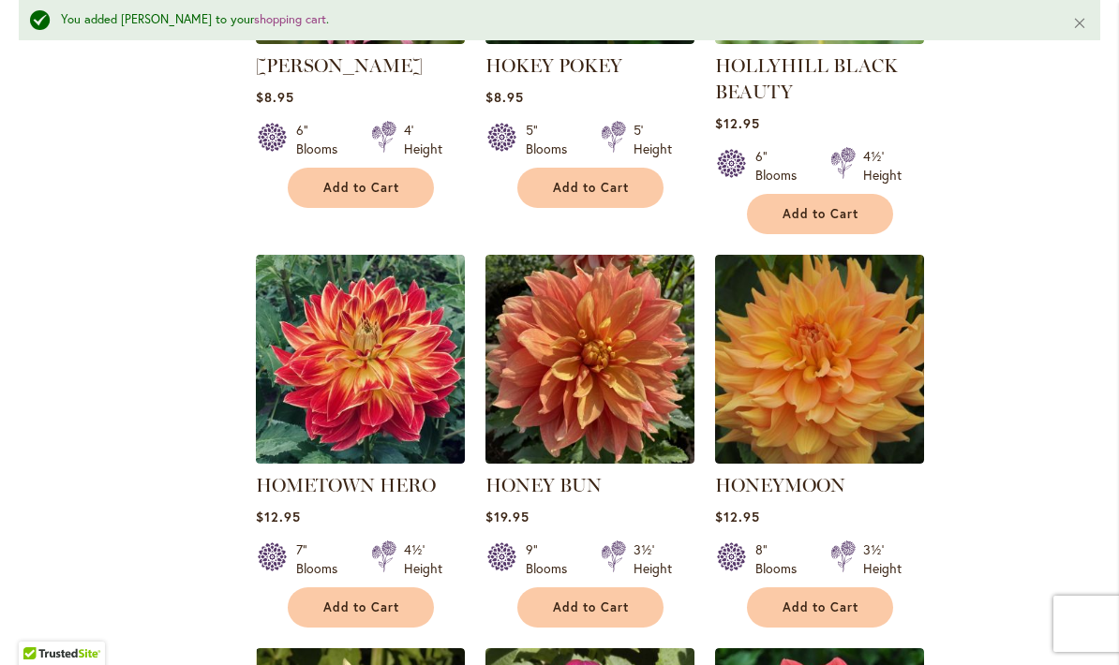
scroll to position [4755, 0]
click at [871, 588] on button "Add to Cart" at bounding box center [820, 608] width 146 height 40
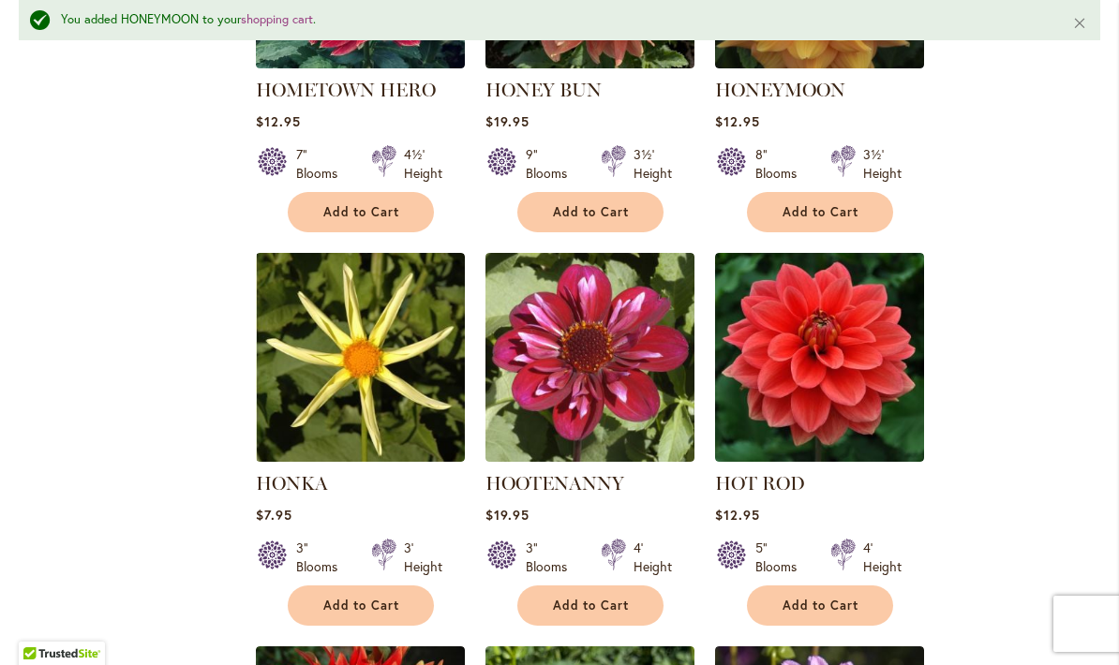
scroll to position [5545, 0]
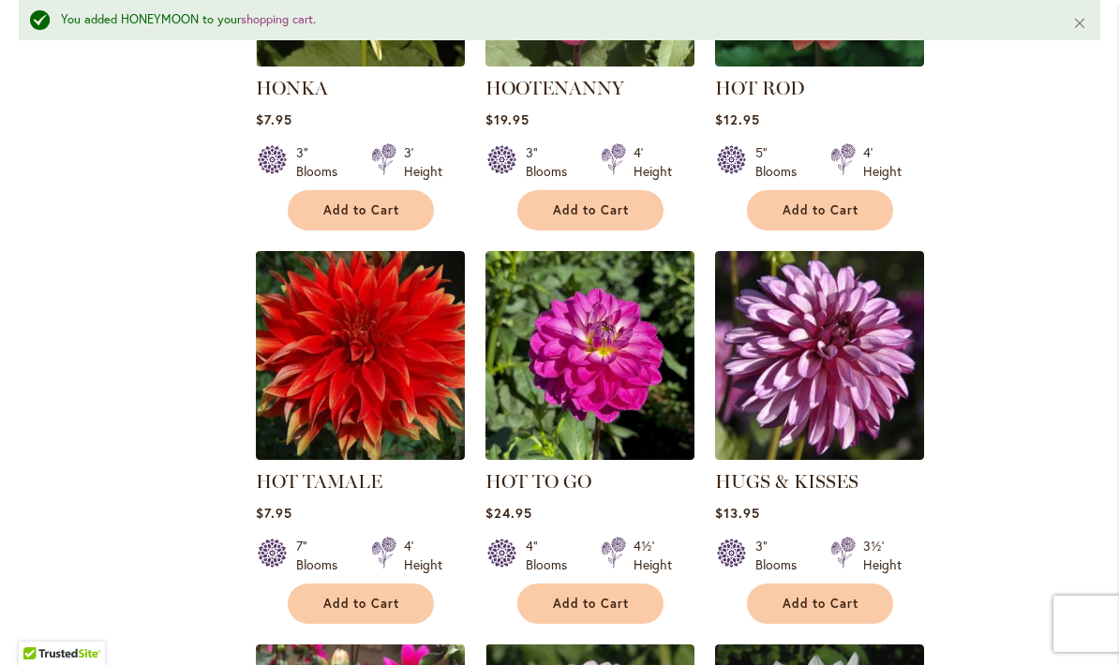
click at [857, 584] on button "Add to Cart" at bounding box center [820, 604] width 146 height 40
click at [351, 596] on span "Add to Cart" at bounding box center [361, 604] width 77 height 16
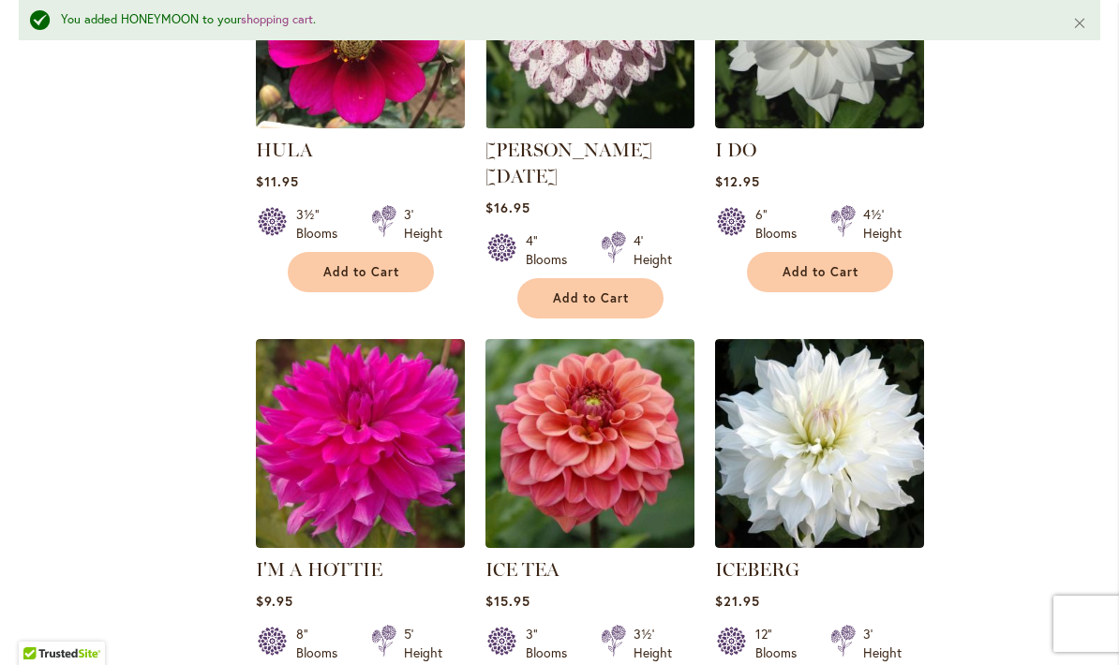
scroll to position [6301, 0]
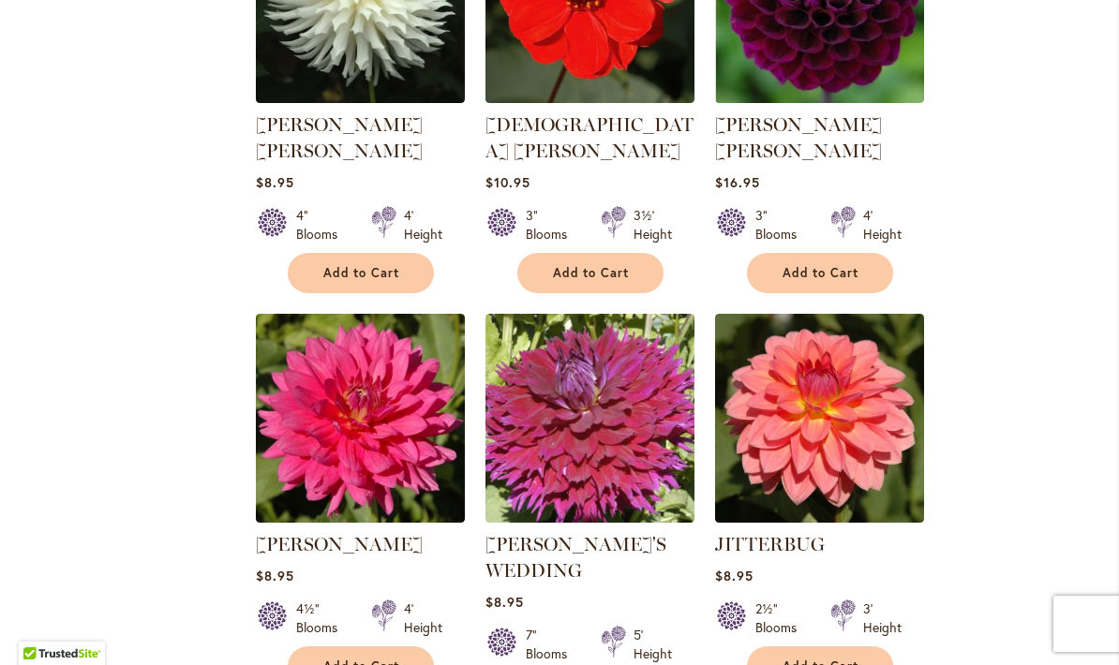
scroll to position [8260, 0]
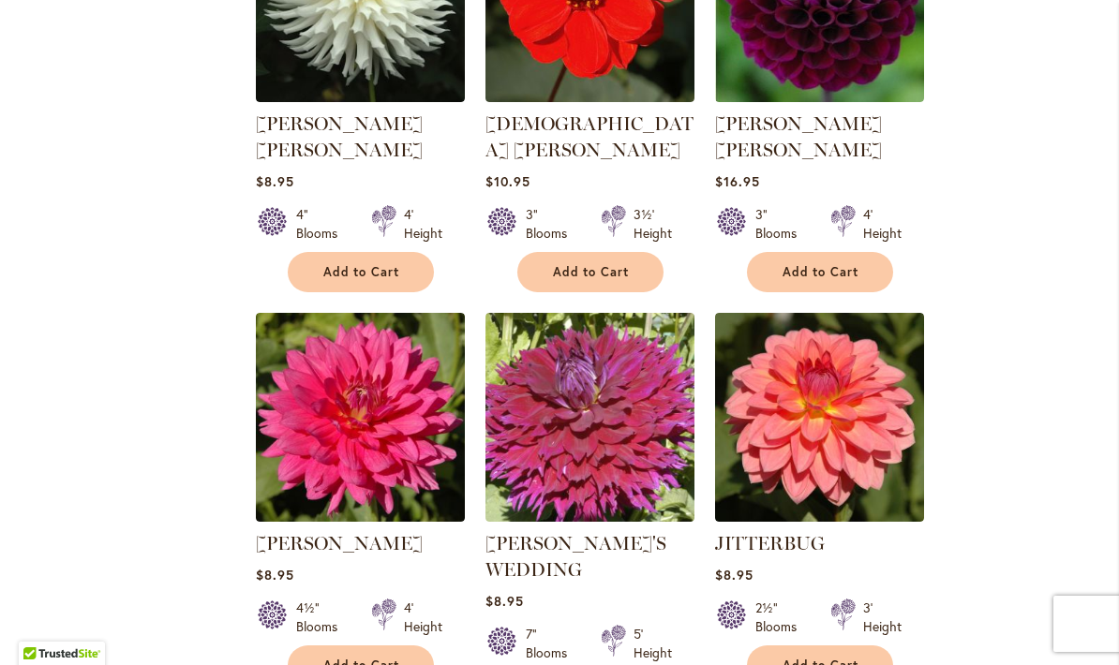
click at [862, 646] on button "Add to Cart" at bounding box center [820, 666] width 146 height 40
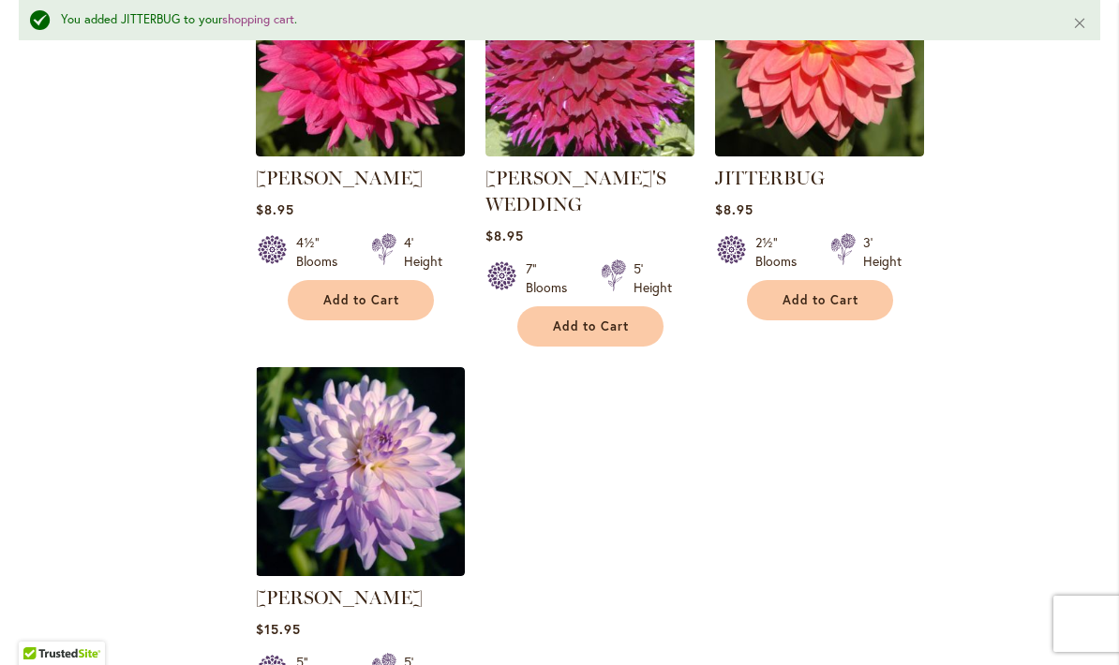
scroll to position [8676, 0]
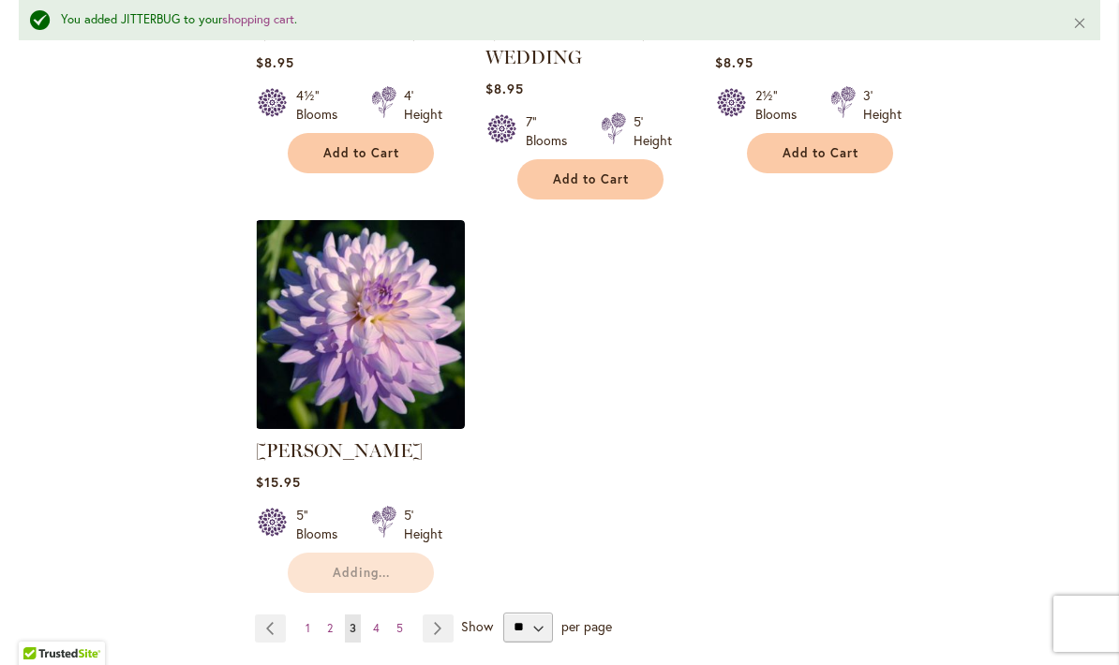
scroll to position [8825, 0]
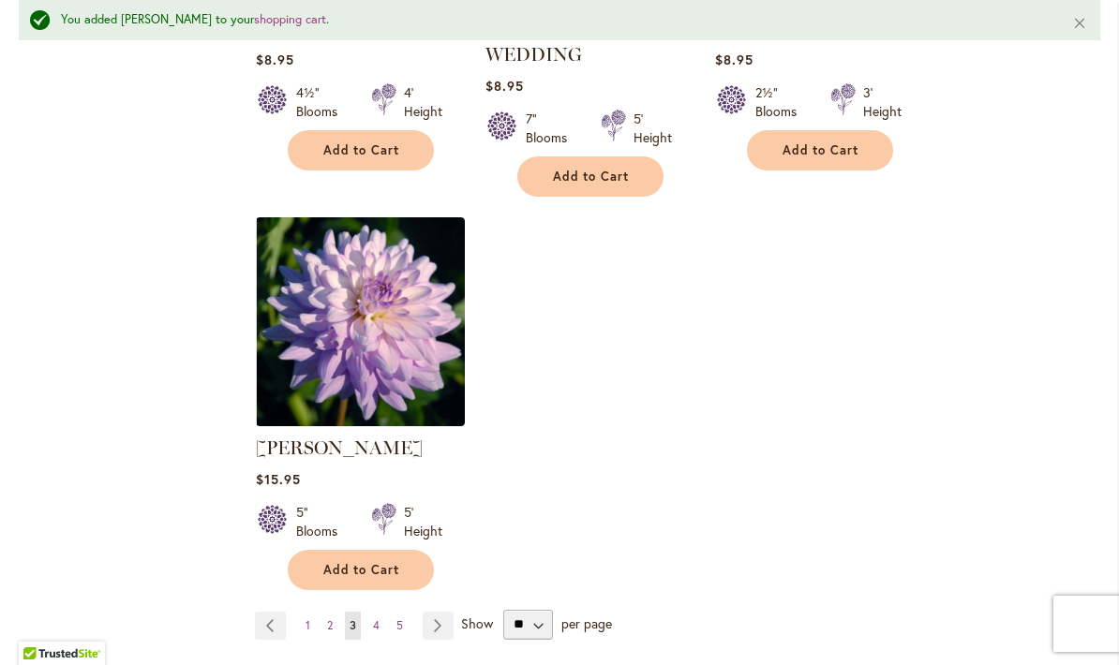
click at [447, 612] on link "Page Next" at bounding box center [438, 626] width 31 height 28
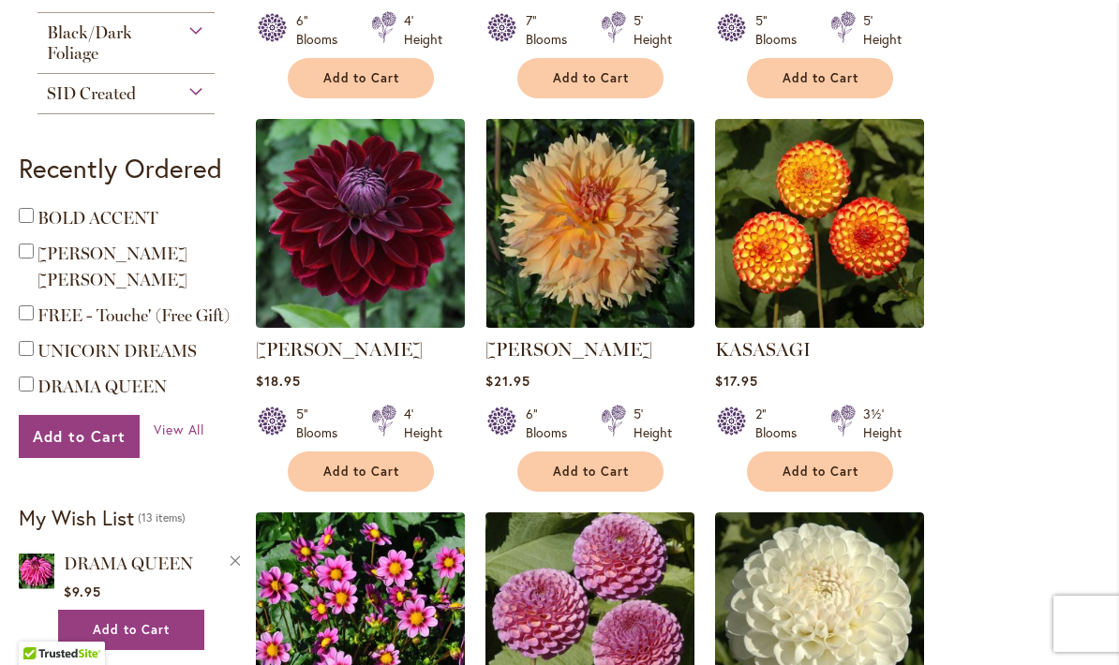
scroll to position [707, 0]
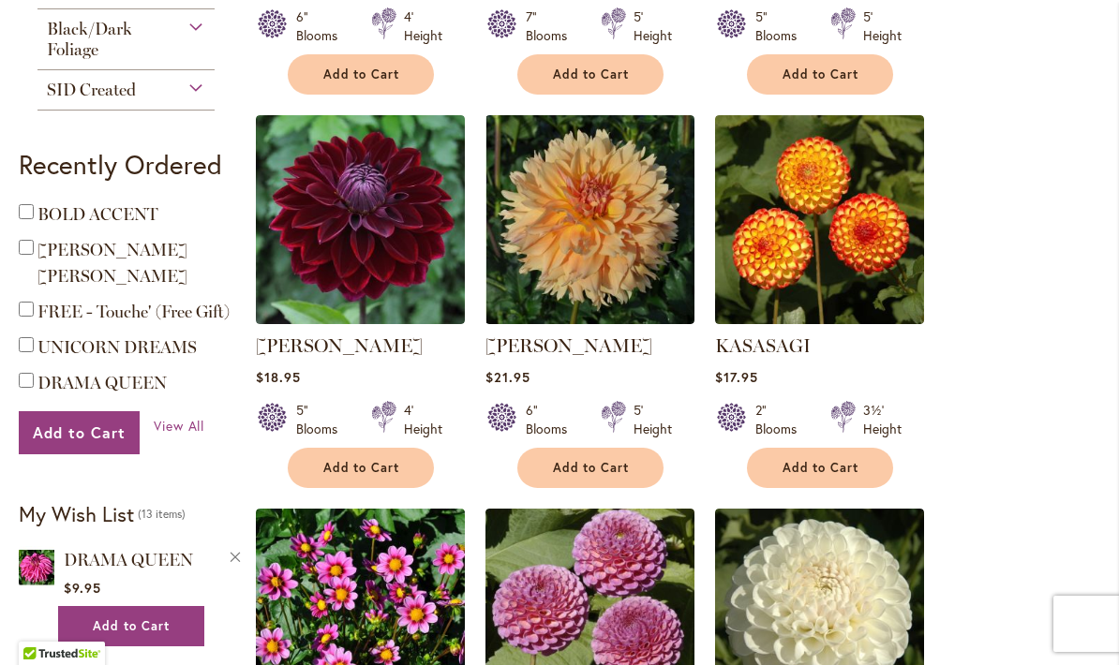
click at [861, 486] on button "Add to Cart" at bounding box center [820, 468] width 146 height 40
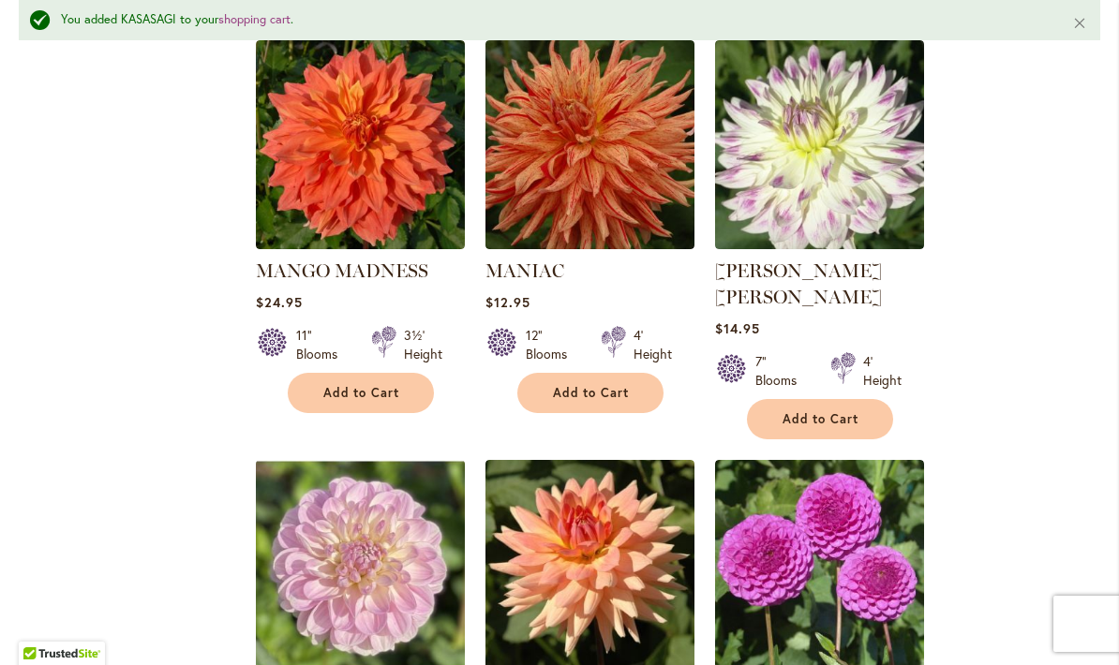
scroll to position [5768, 0]
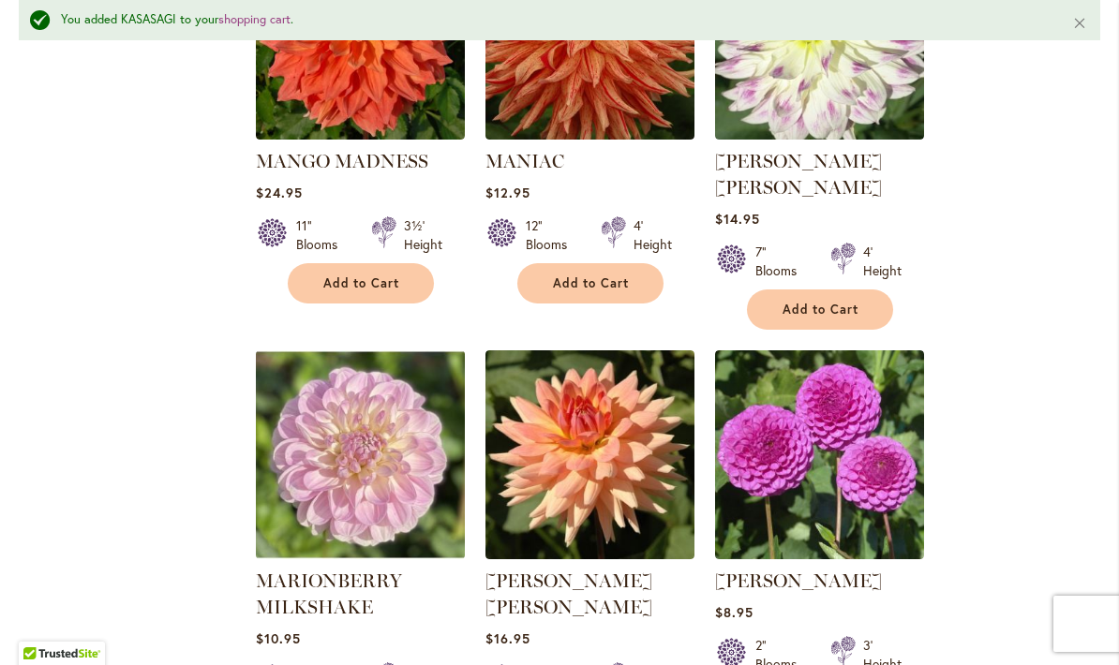
click at [389, 571] on div "MARIONBERRY MILKSHAKE Rating: 93% 2 Reviews $10.95 4" Blooms 5' Height Add to C…" at bounding box center [360, 654] width 209 height 172
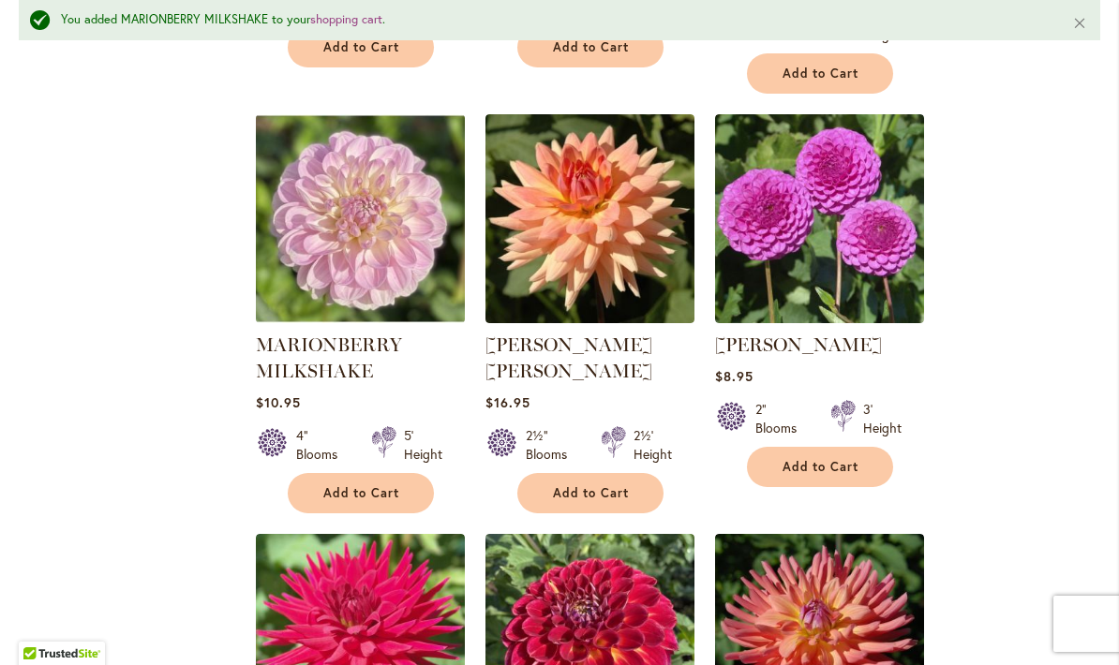
scroll to position [6209, 0]
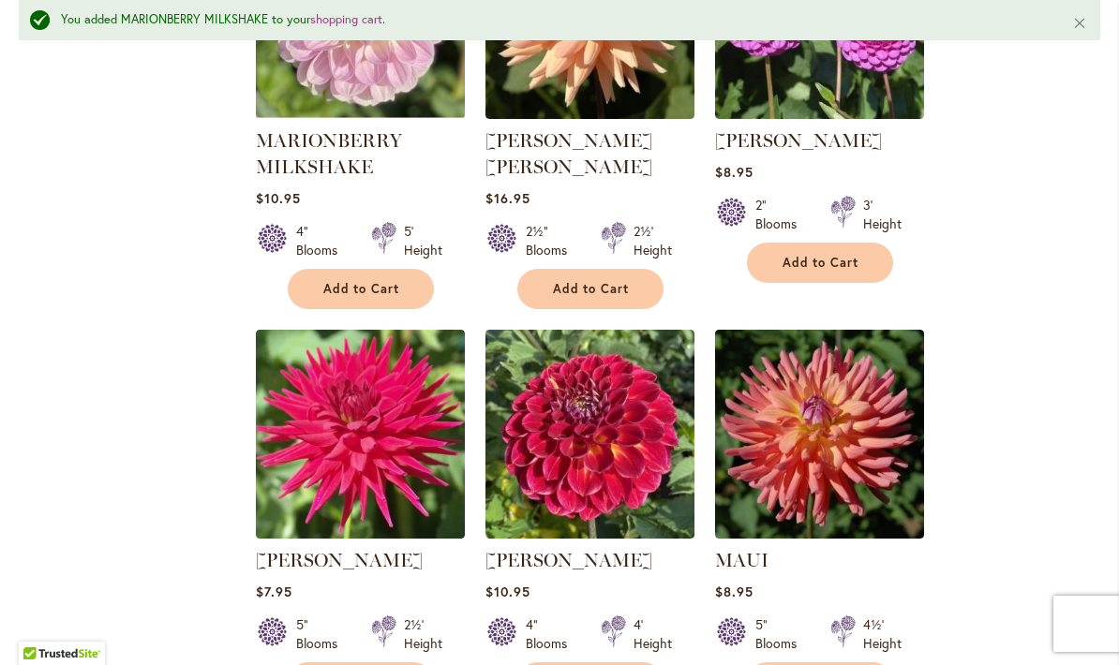
click at [621, 616] on div at bounding box center [614, 634] width 24 height 37
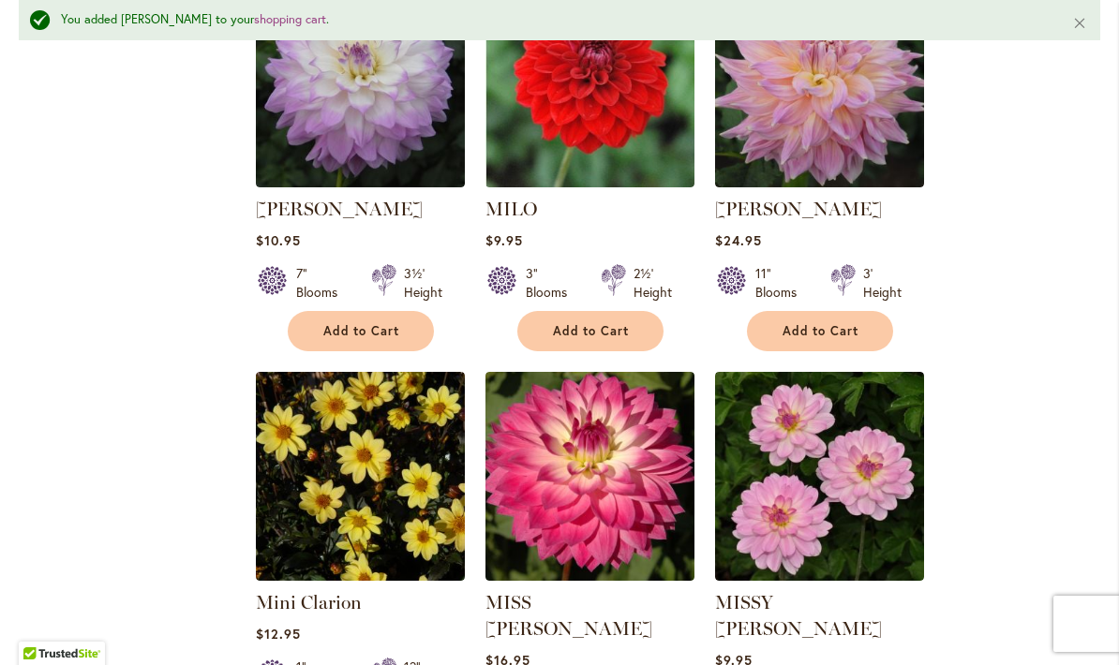
scroll to position [7348, 0]
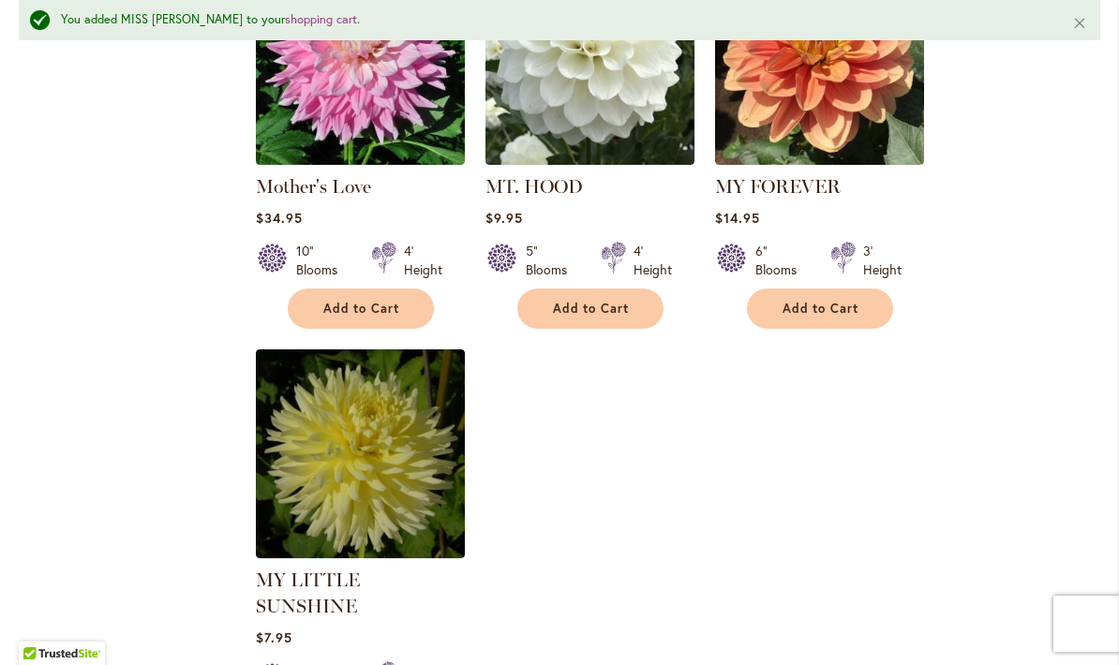
scroll to position [8668, 0]
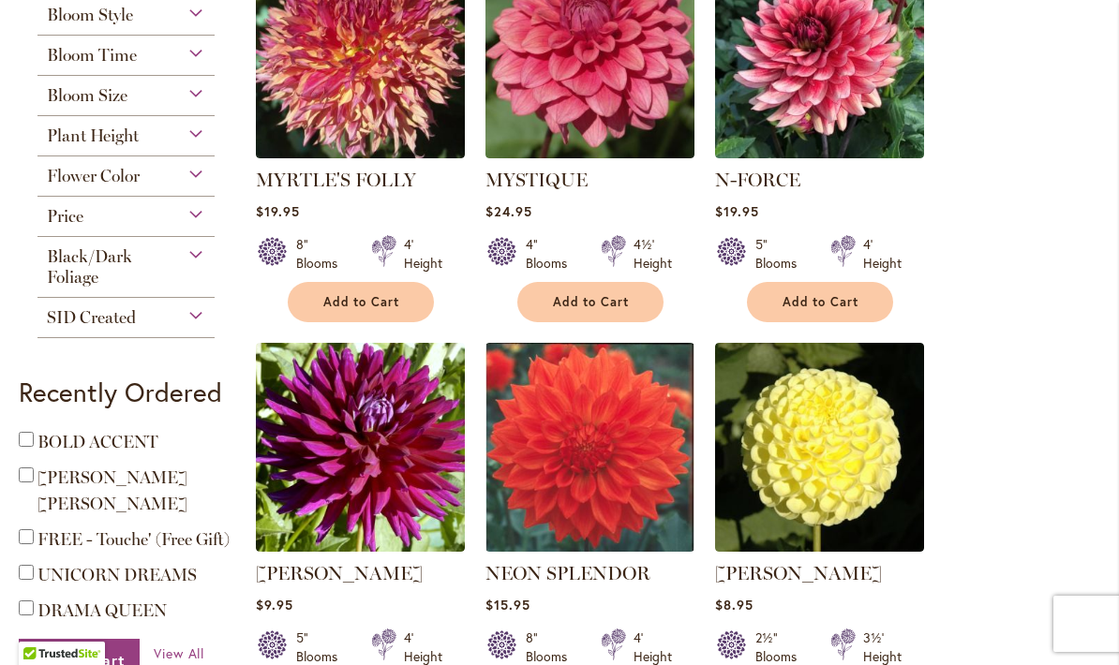
scroll to position [480, 0]
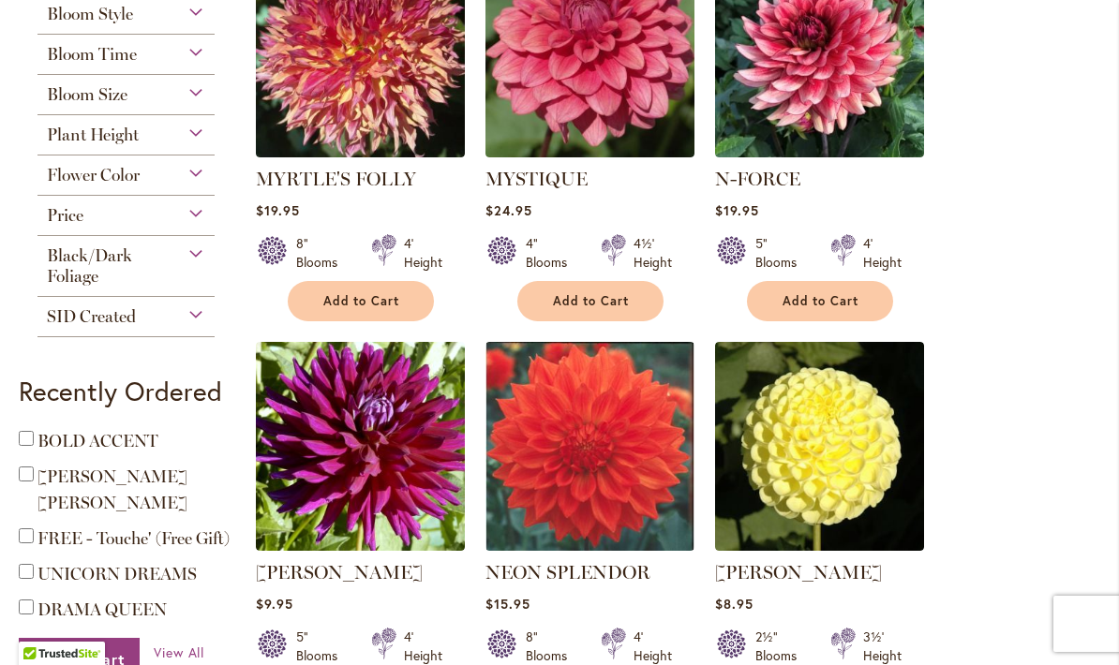
click at [394, 304] on span "Add to Cart" at bounding box center [361, 301] width 77 height 16
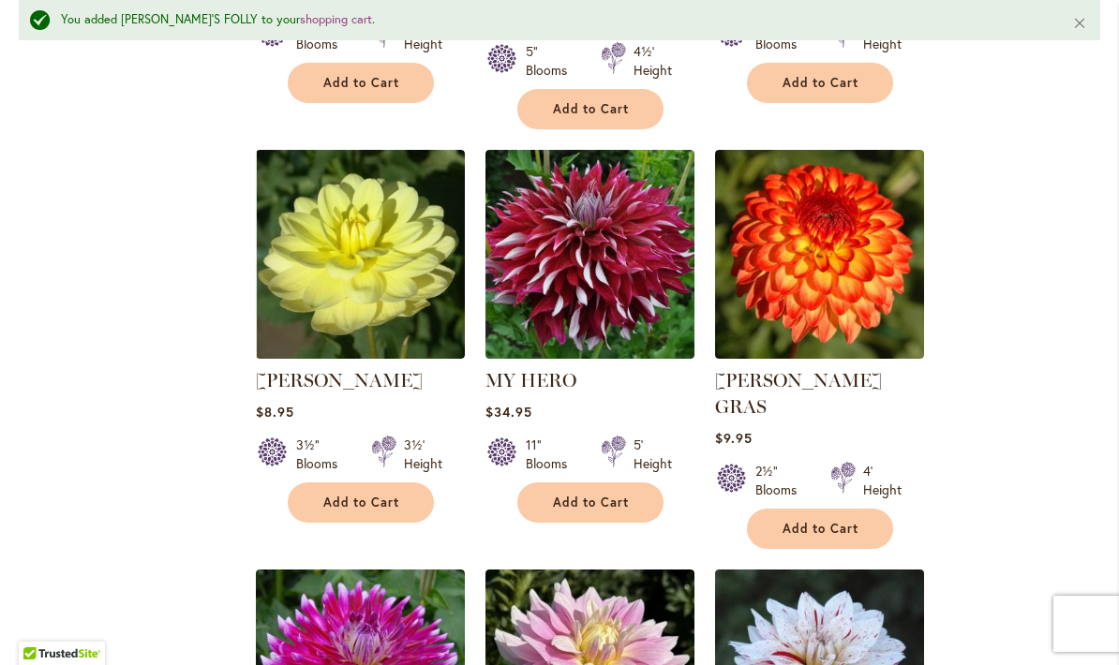
scroll to position [3923, 0]
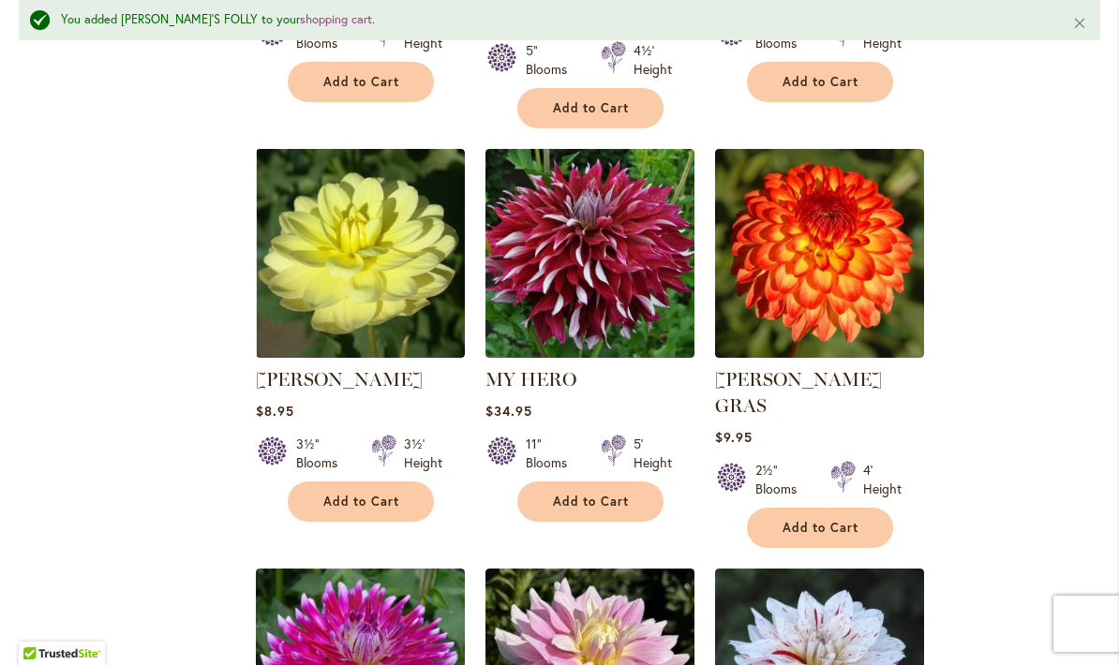
click at [847, 520] on span "Add to Cart" at bounding box center [820, 528] width 77 height 16
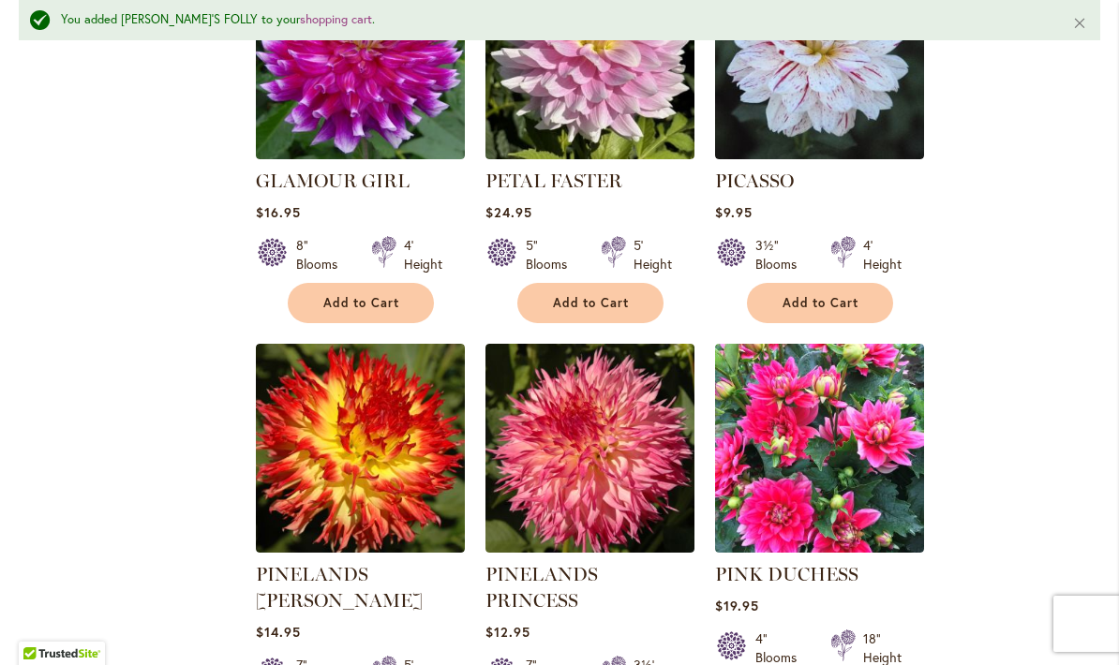
scroll to position [4569, 0]
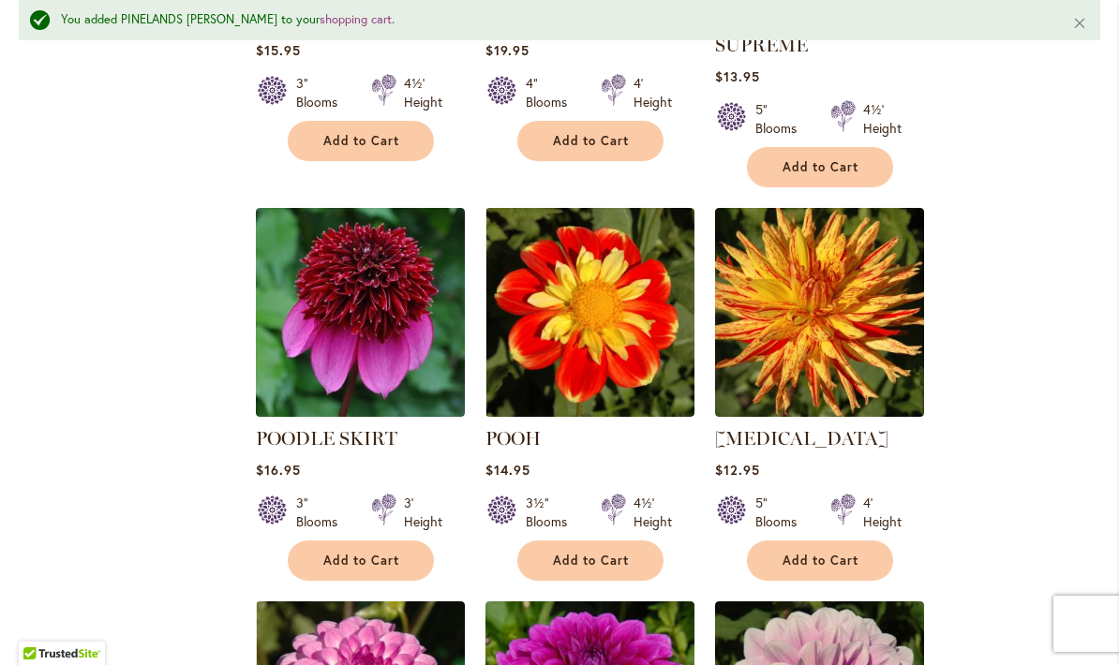
scroll to position [5927, 0]
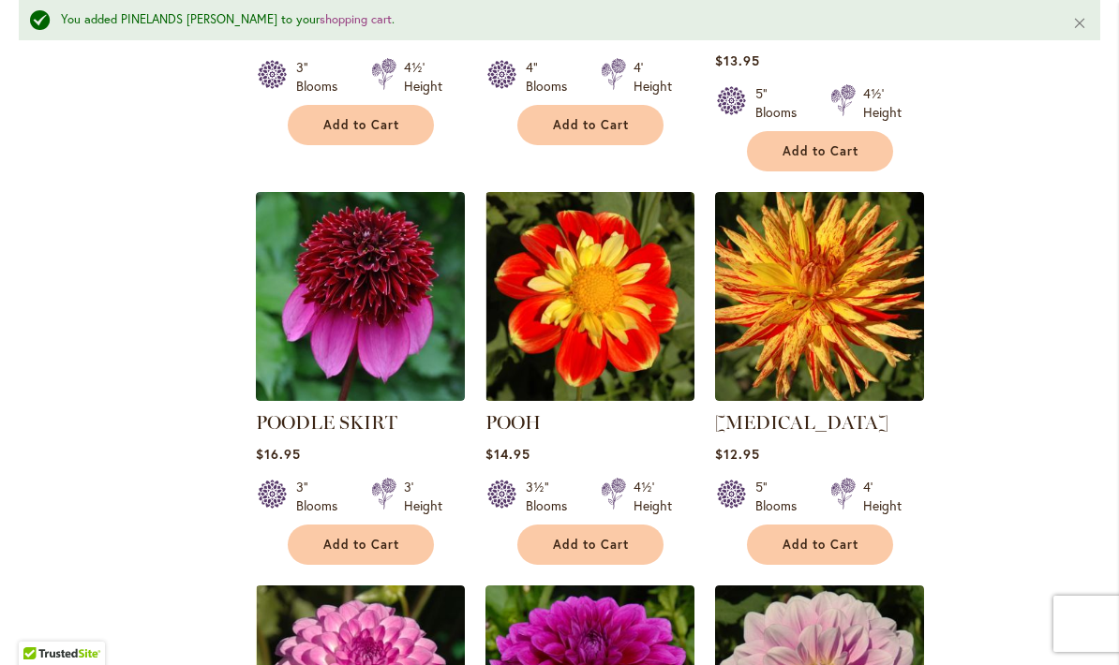
click at [643, 525] on button "Add to Cart" at bounding box center [590, 545] width 146 height 40
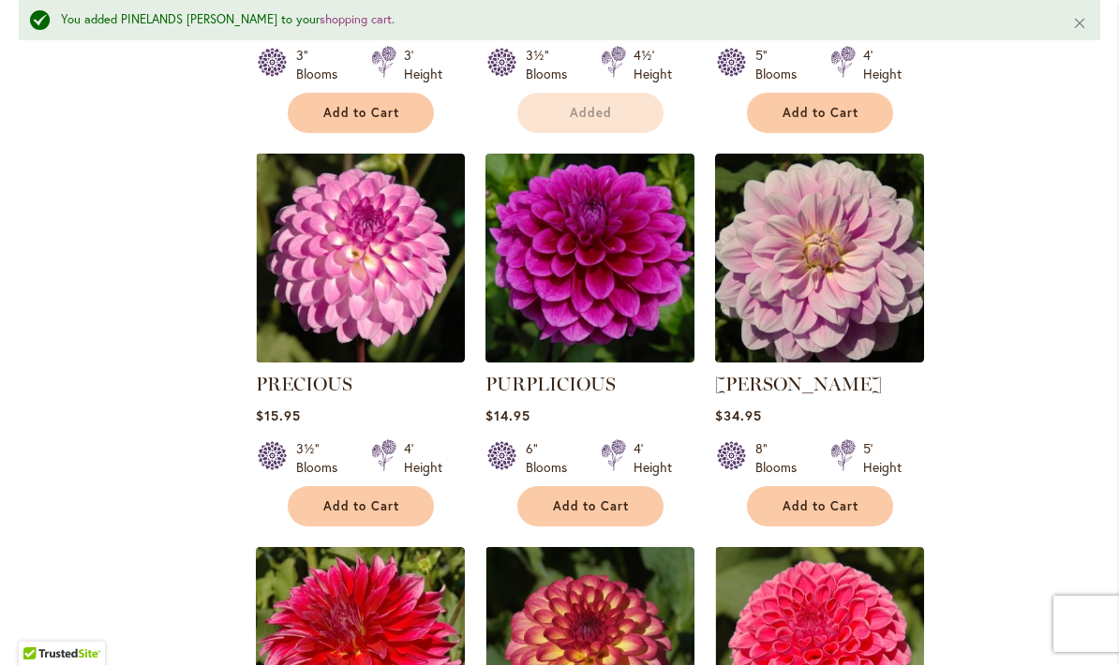
scroll to position [6414, 0]
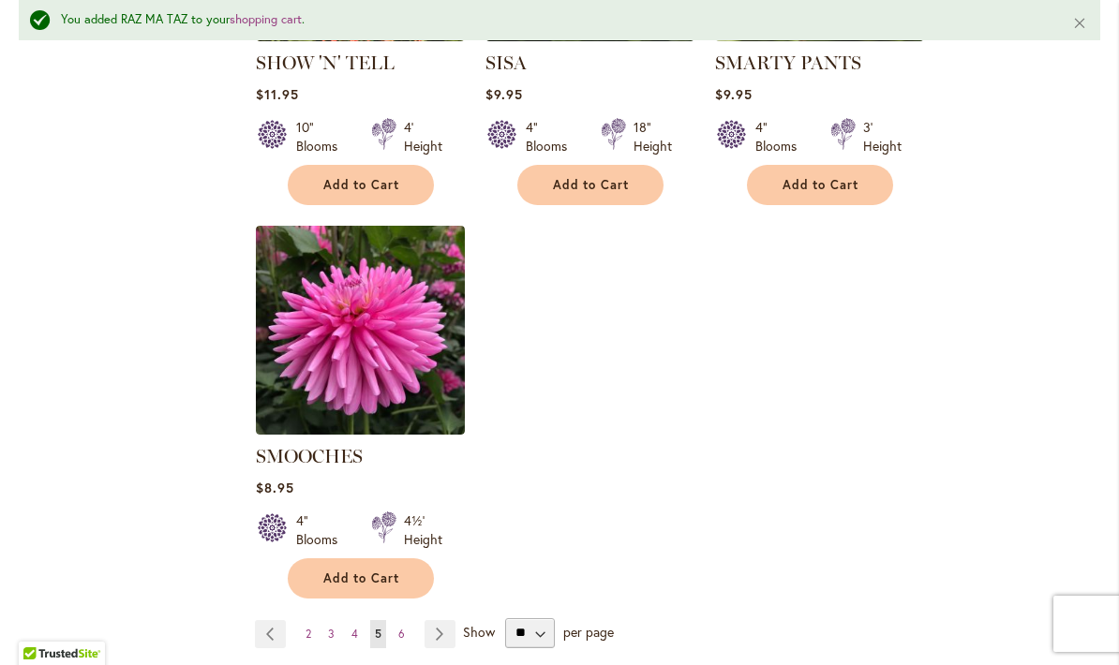
scroll to position [8683, 0]
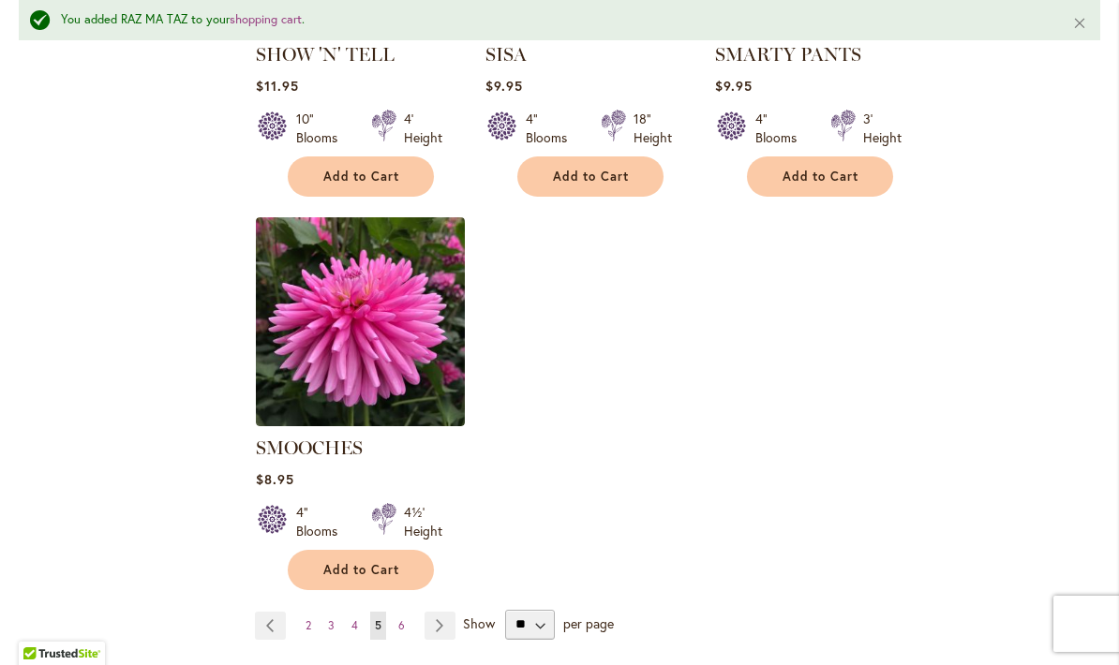
click at [445, 612] on link "Page Next" at bounding box center [439, 626] width 31 height 28
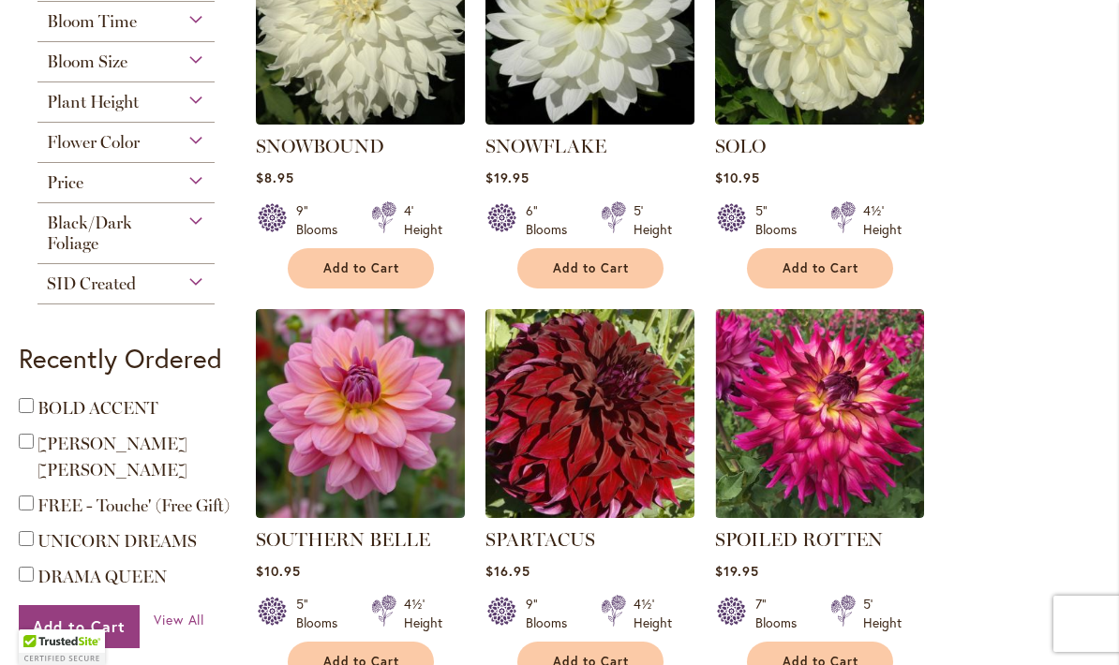
scroll to position [558, 0]
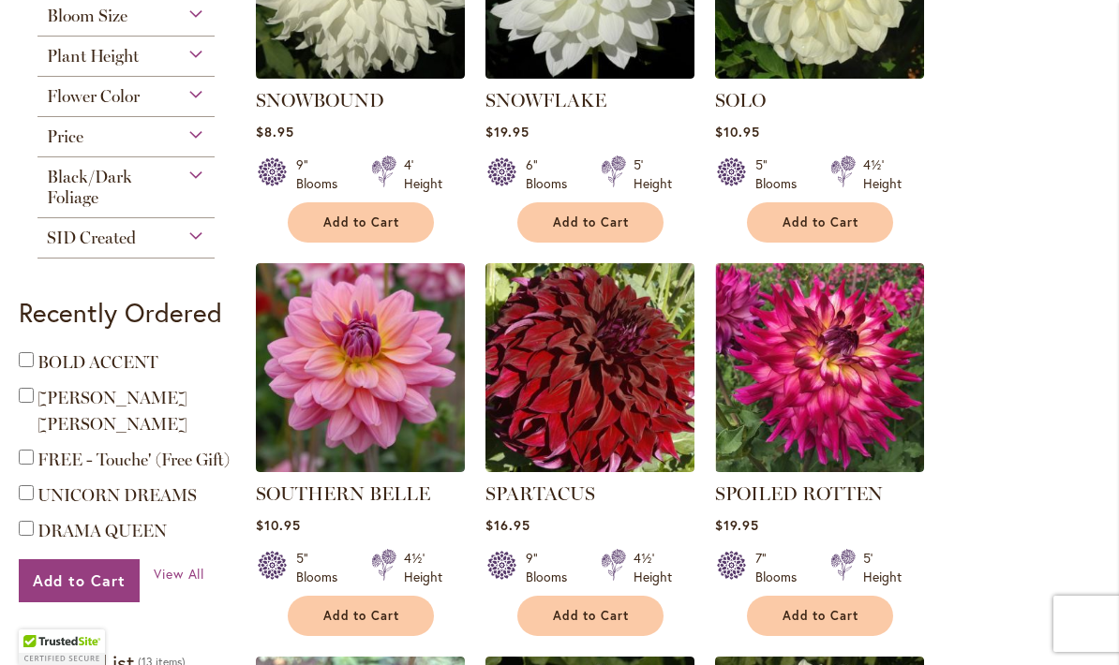
click at [853, 569] on div "SPOILED ROTTEN Rating: 88% 8 Reviews $19.95 7" Blooms 5' Height Add to Cart" at bounding box center [819, 554] width 209 height 146
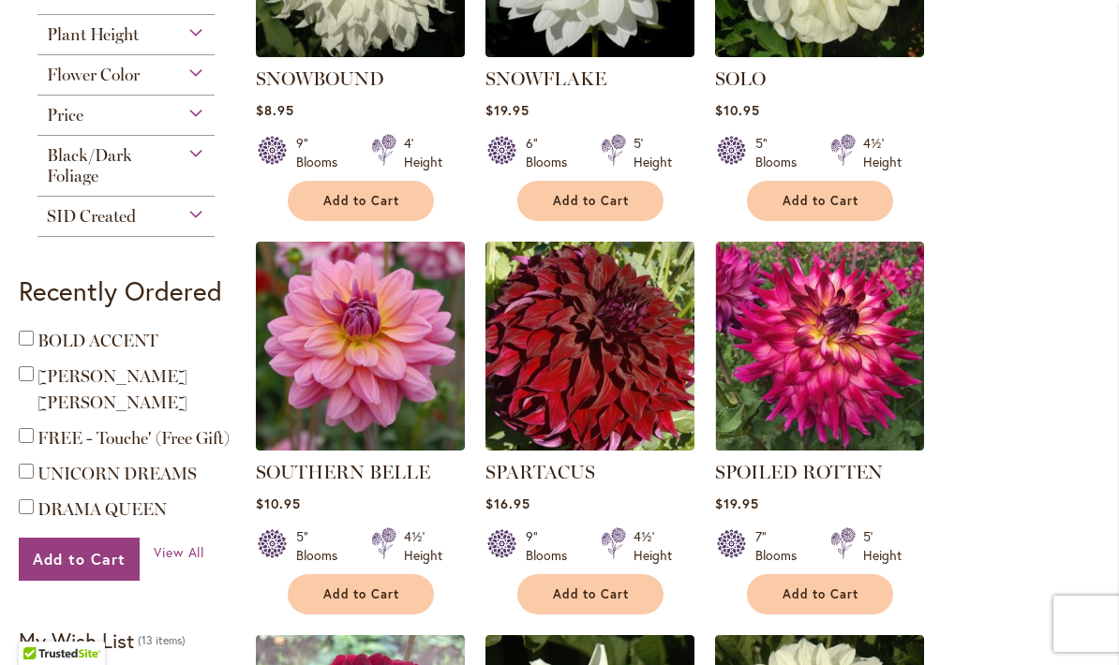
click at [855, 590] on span "Add to Cart" at bounding box center [820, 595] width 77 height 16
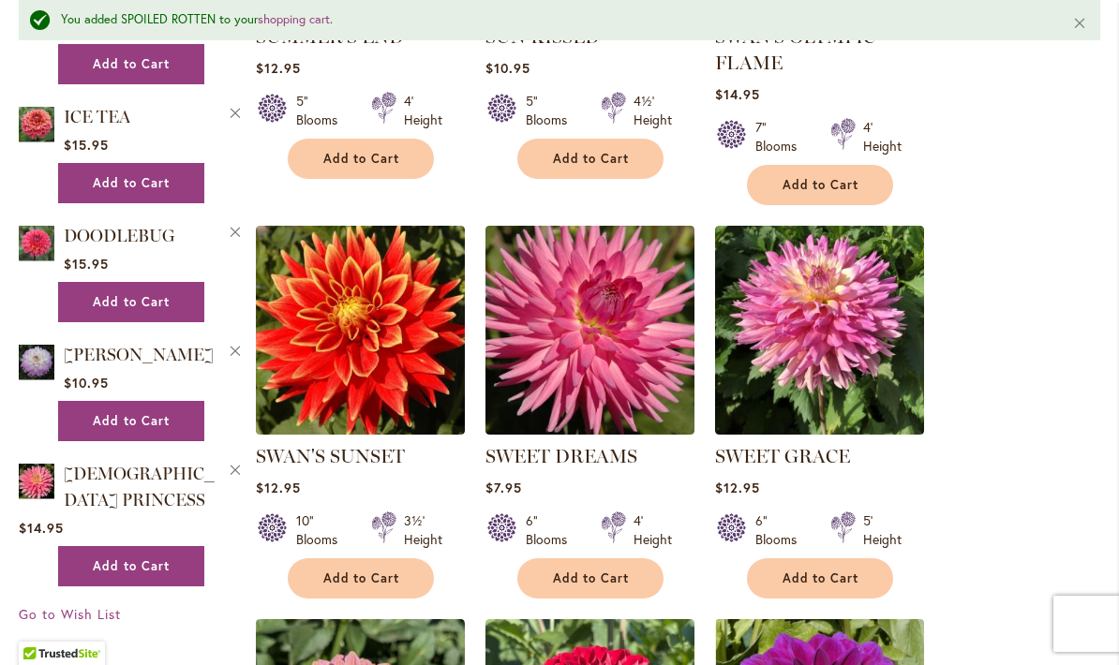
scroll to position [2247, 0]
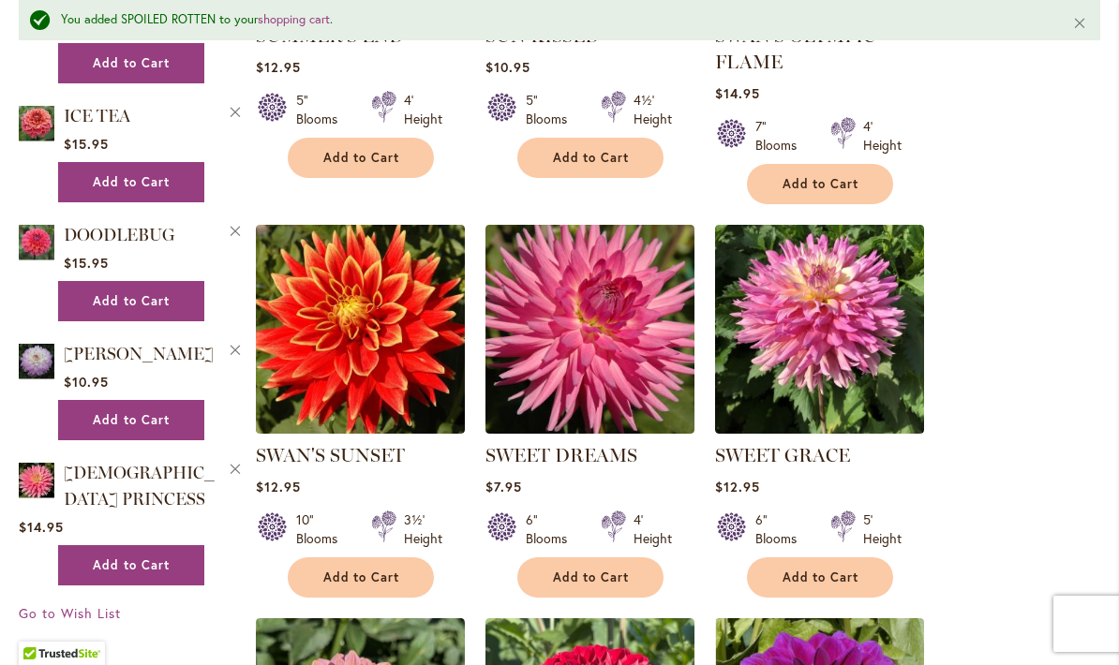
click at [340, 594] on button "Add to Cart" at bounding box center [361, 578] width 146 height 40
click at [859, 561] on button "Add to Cart" at bounding box center [820, 578] width 146 height 40
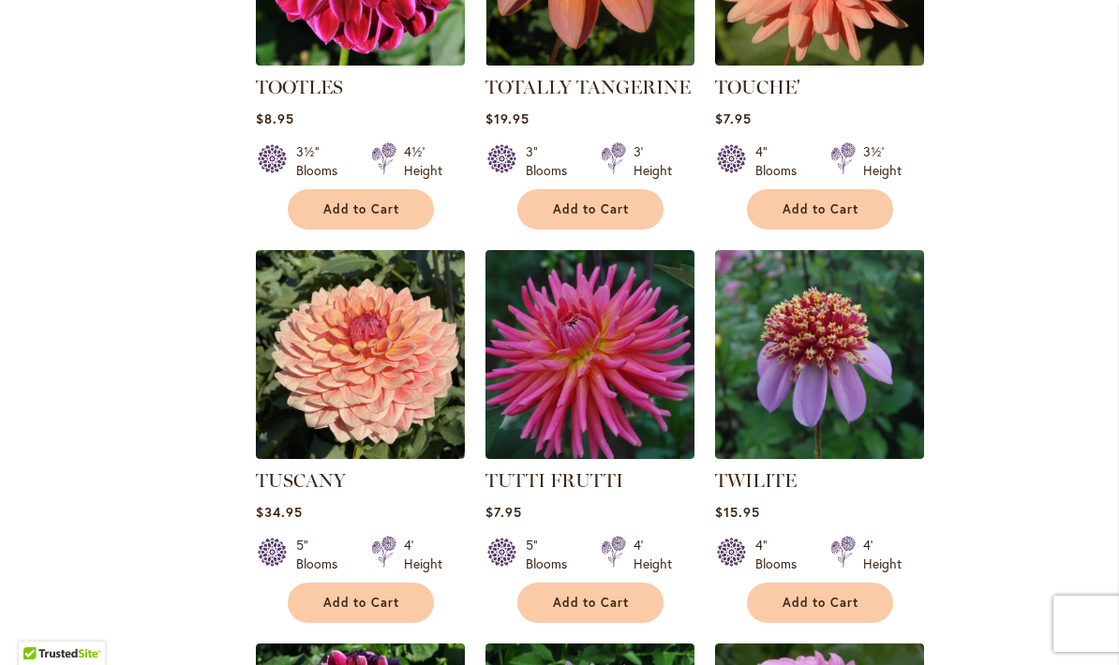
scroll to position [4537, 0]
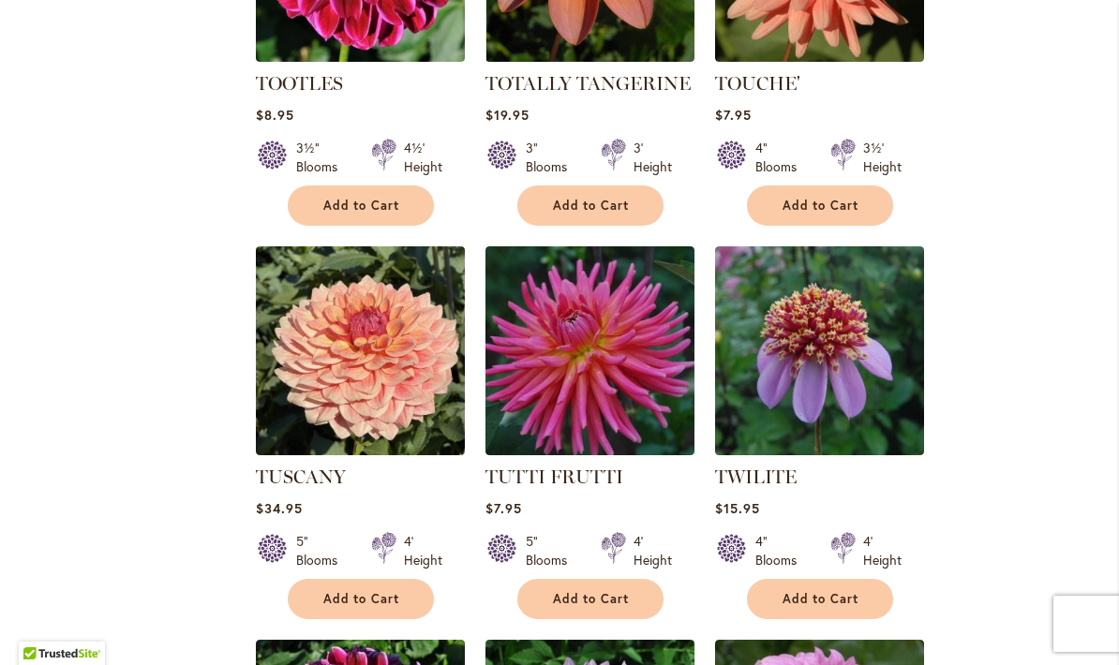
click at [871, 607] on button "Add to Cart" at bounding box center [820, 599] width 146 height 40
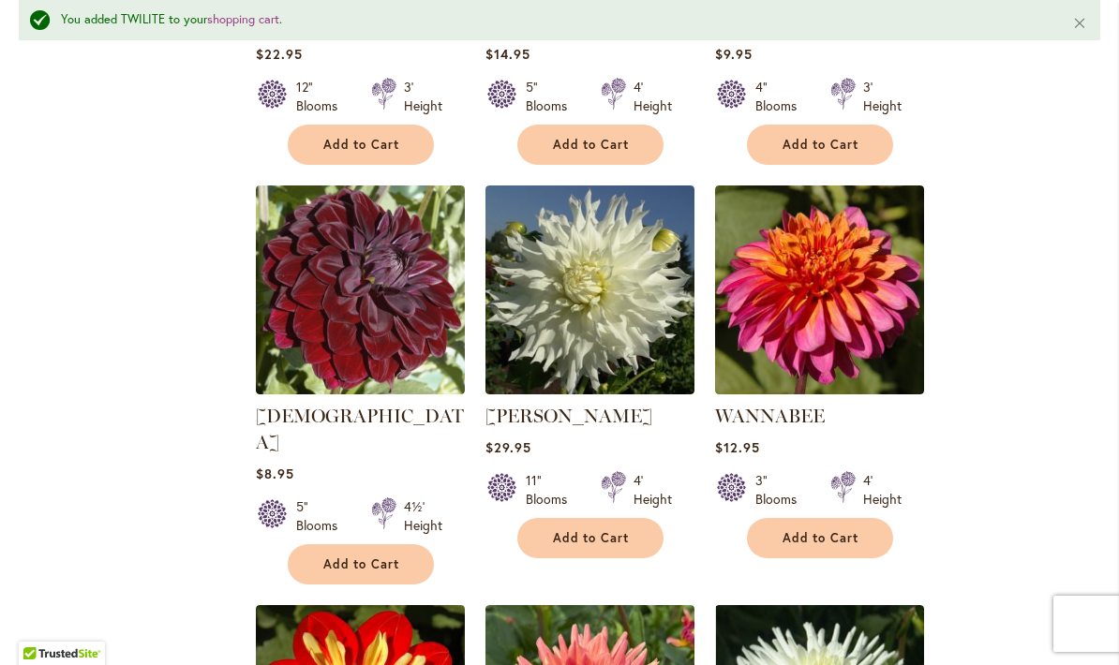
scroll to position [5829, 0]
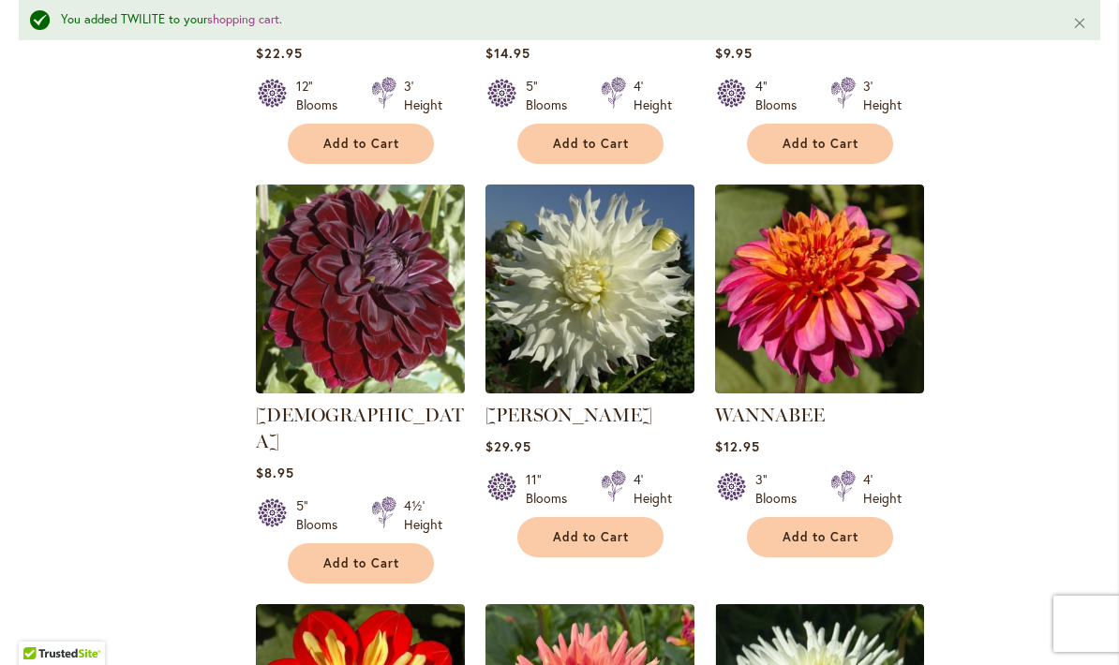
click at [871, 535] on button "Add to Cart" at bounding box center [820, 537] width 146 height 40
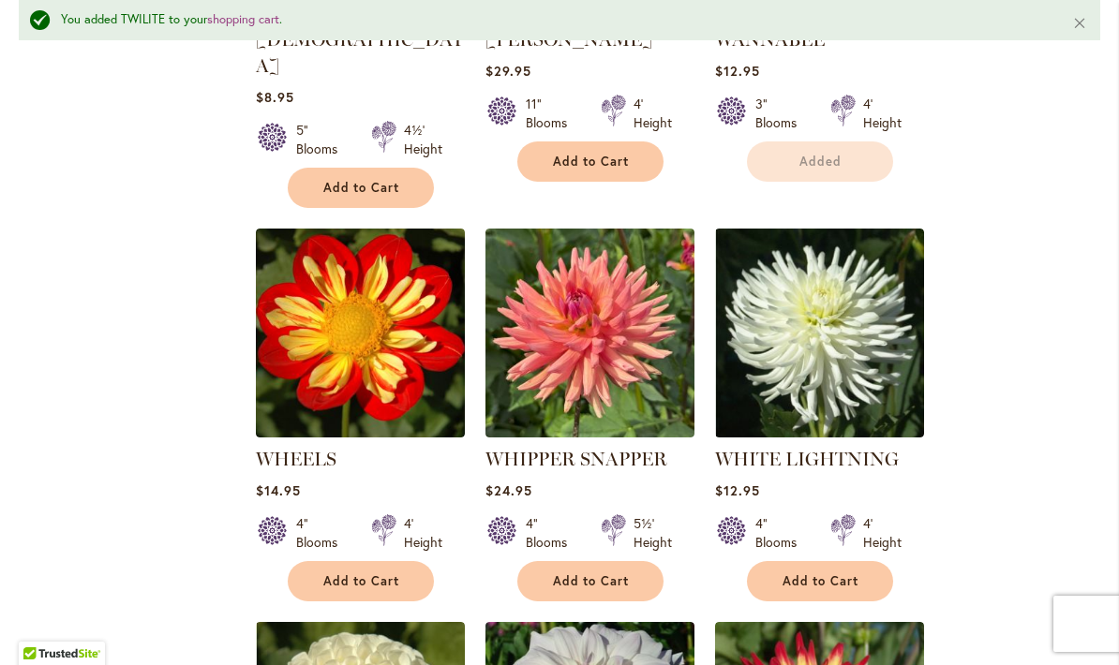
scroll to position [6207, 0]
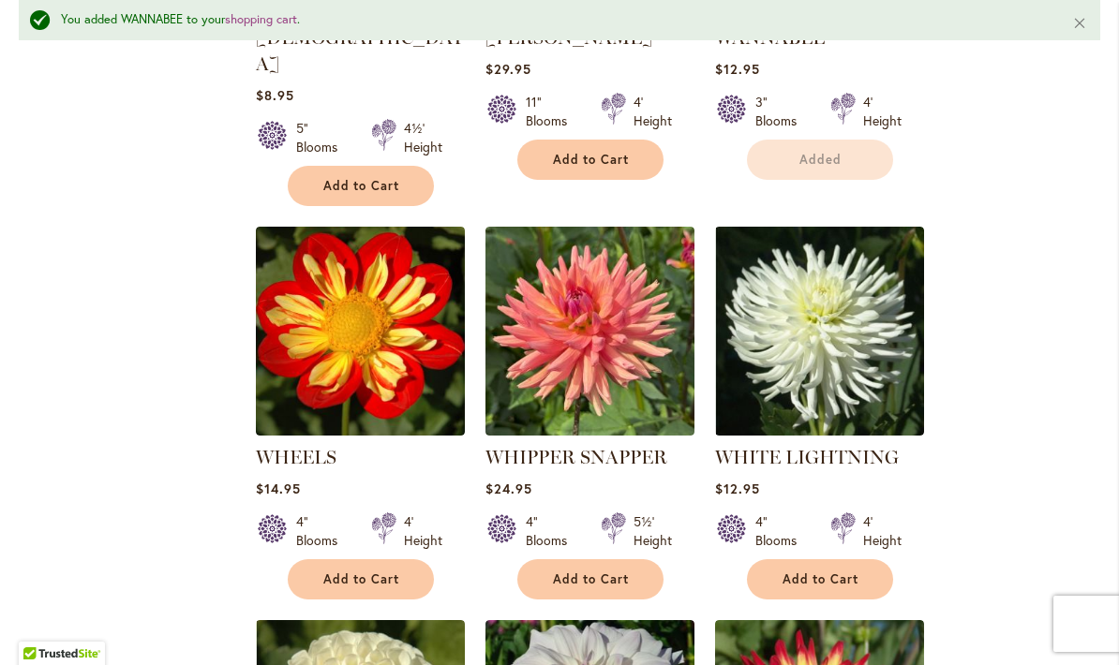
click at [415, 559] on button "Add to Cart" at bounding box center [361, 579] width 146 height 40
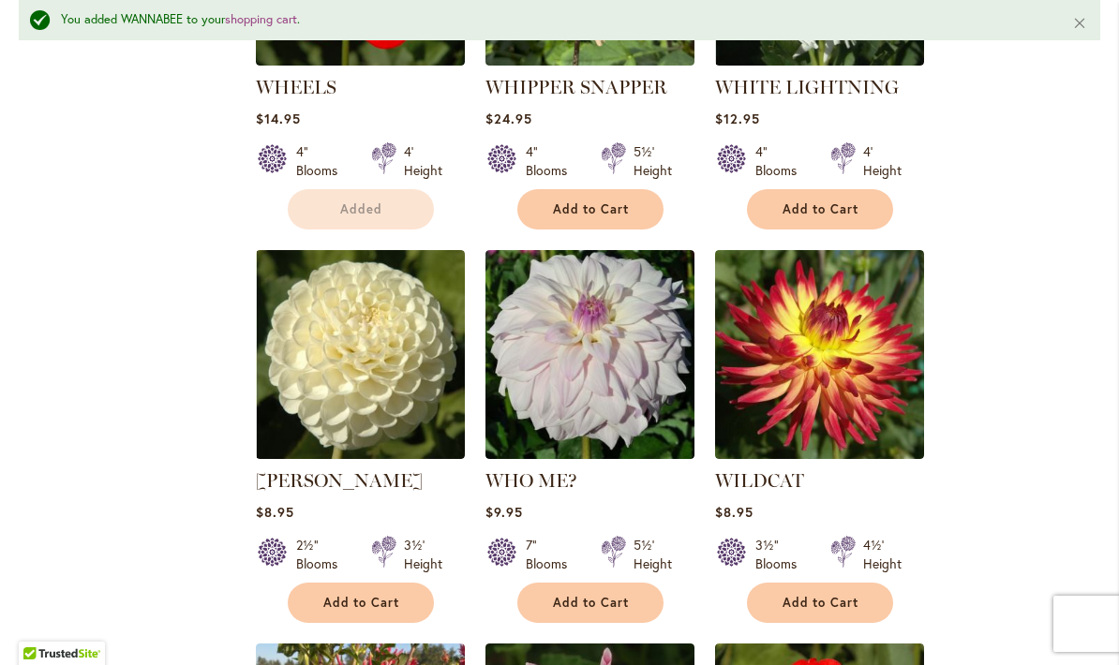
scroll to position [6582, 0]
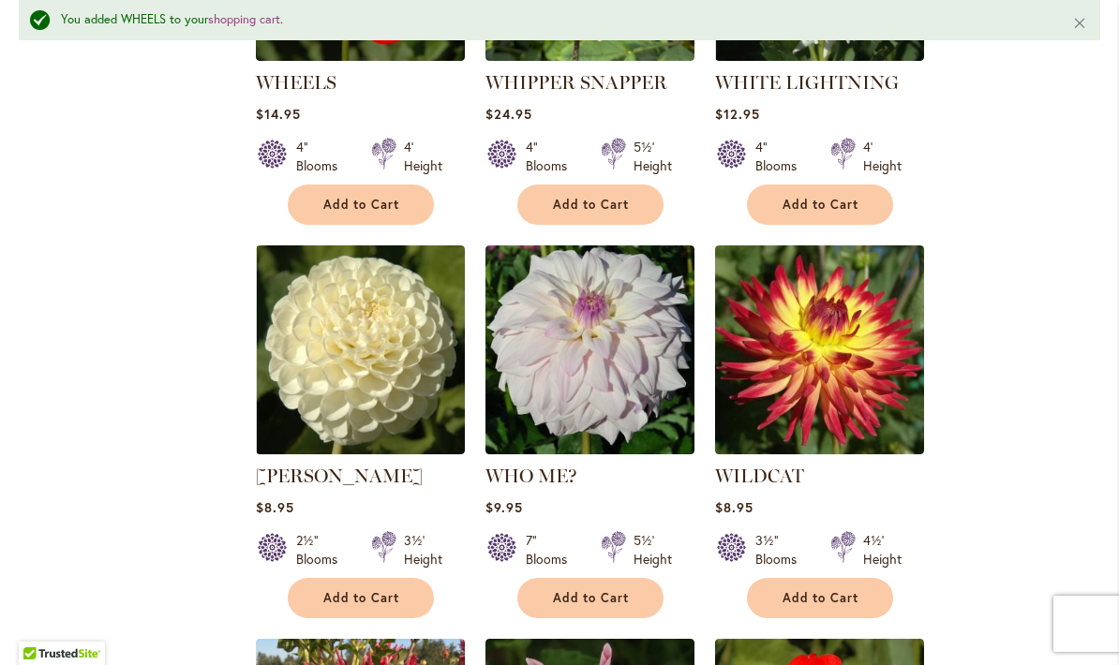
click at [832, 590] on span "Add to Cart" at bounding box center [820, 598] width 77 height 16
click at [871, 578] on form "Adding..." at bounding box center [820, 598] width 146 height 40
click at [588, 578] on button "Add to Cart" at bounding box center [590, 598] width 146 height 40
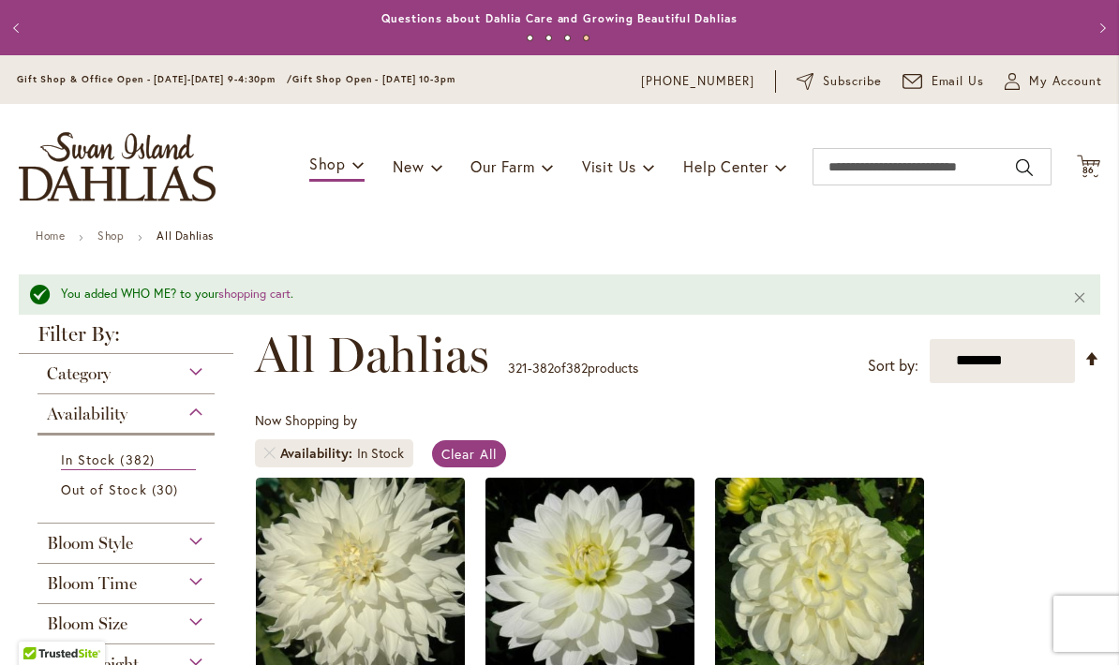
scroll to position [0, 0]
click at [1095, 166] on span "86 86 items" at bounding box center [1088, 170] width 19 height 9
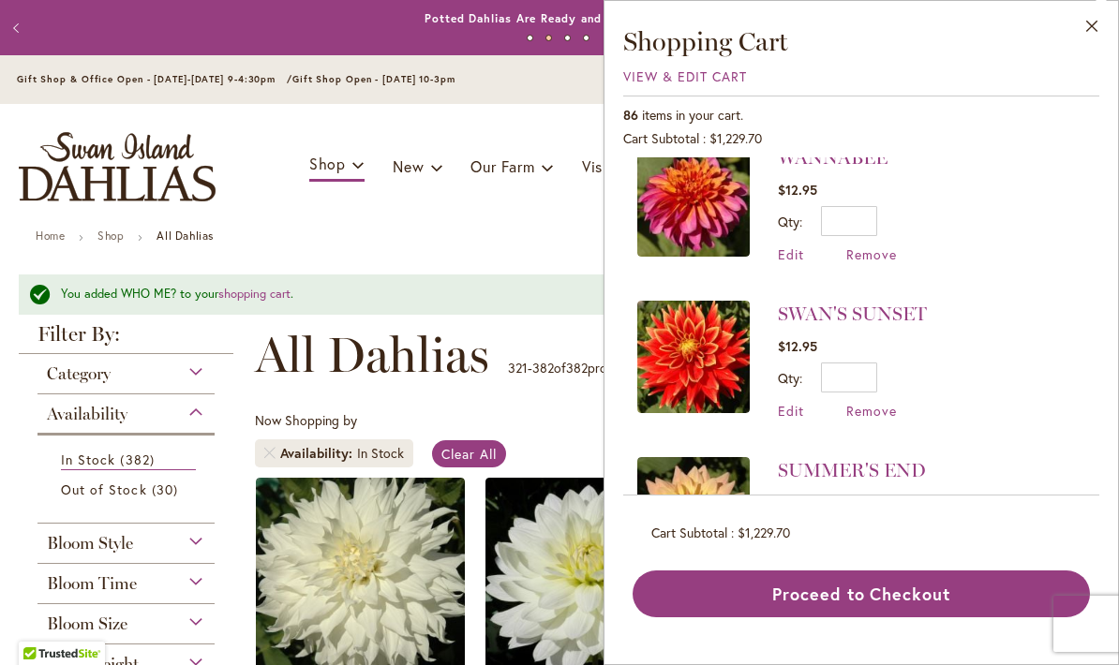
scroll to position [4126, 0]
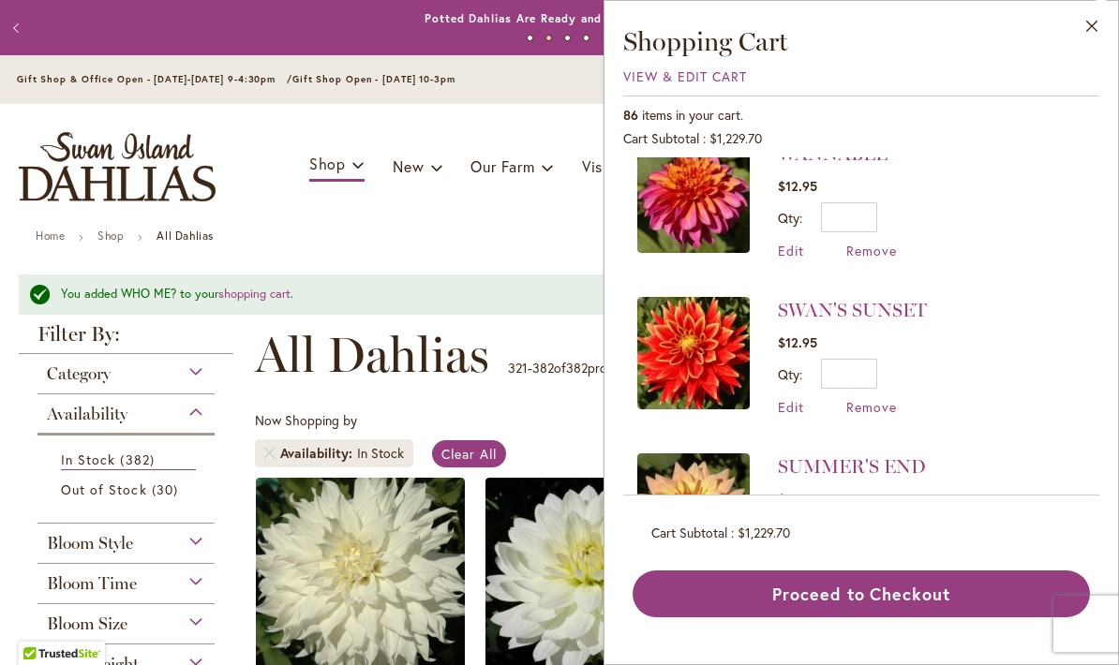
click at [803, 398] on span "Edit" at bounding box center [791, 407] width 26 height 18
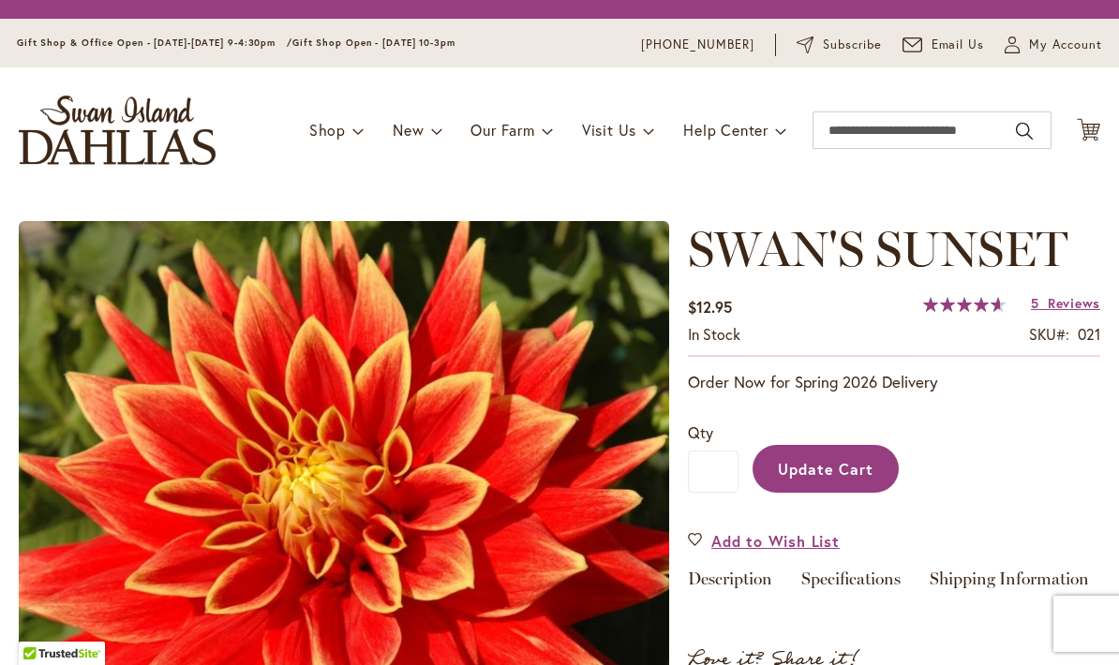
type input "*"
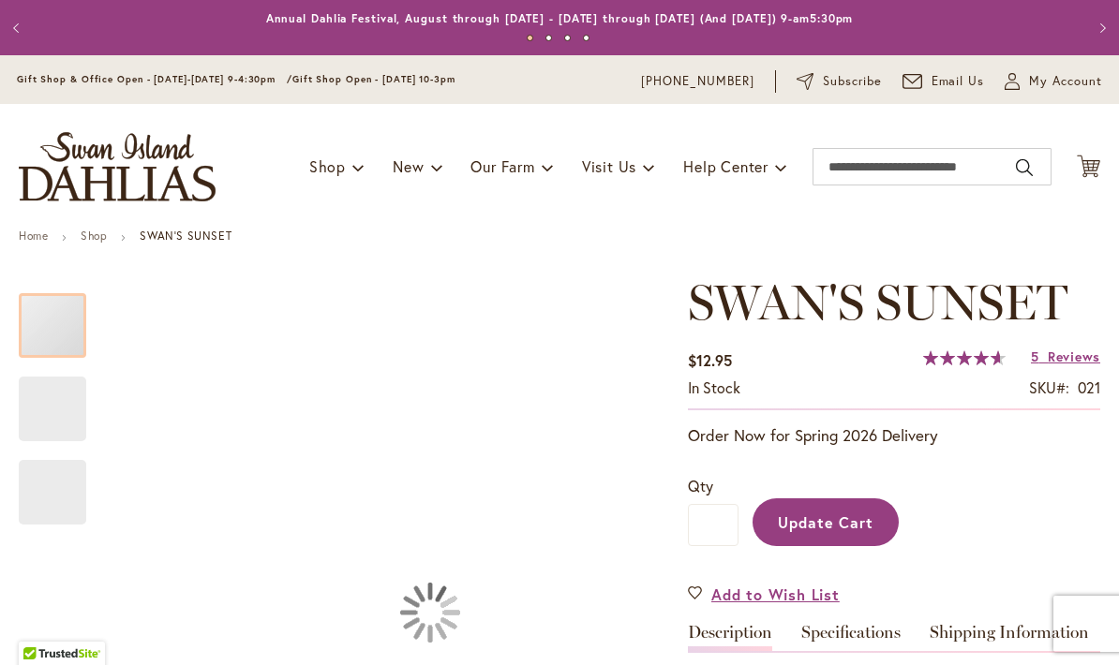
type input "*******"
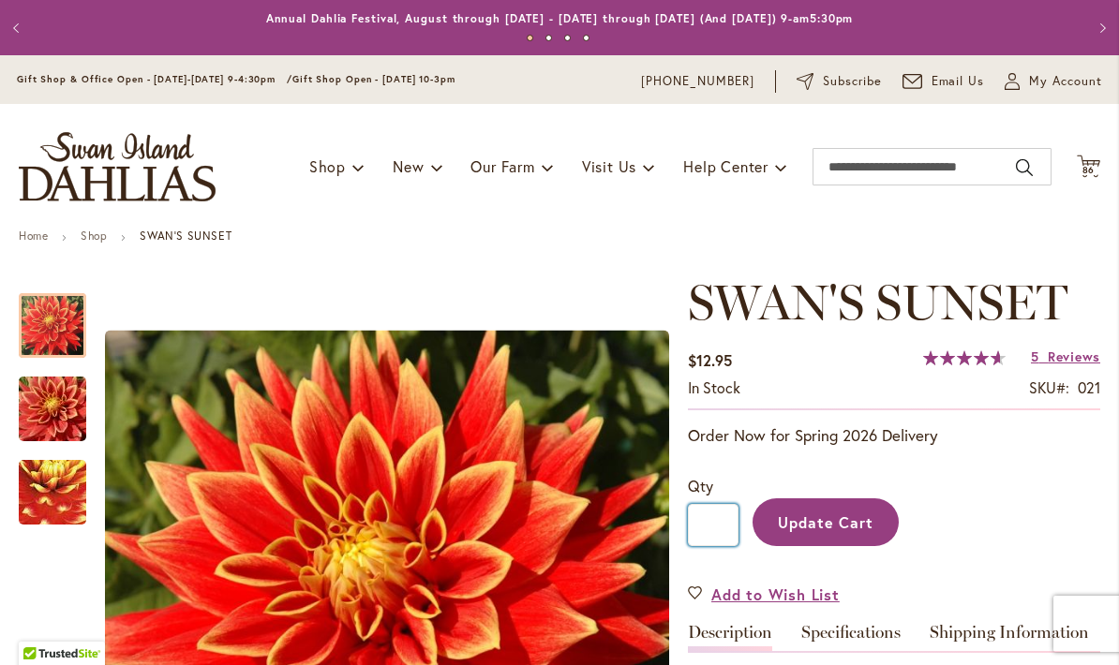
click at [725, 511] on input "*" at bounding box center [713, 525] width 51 height 42
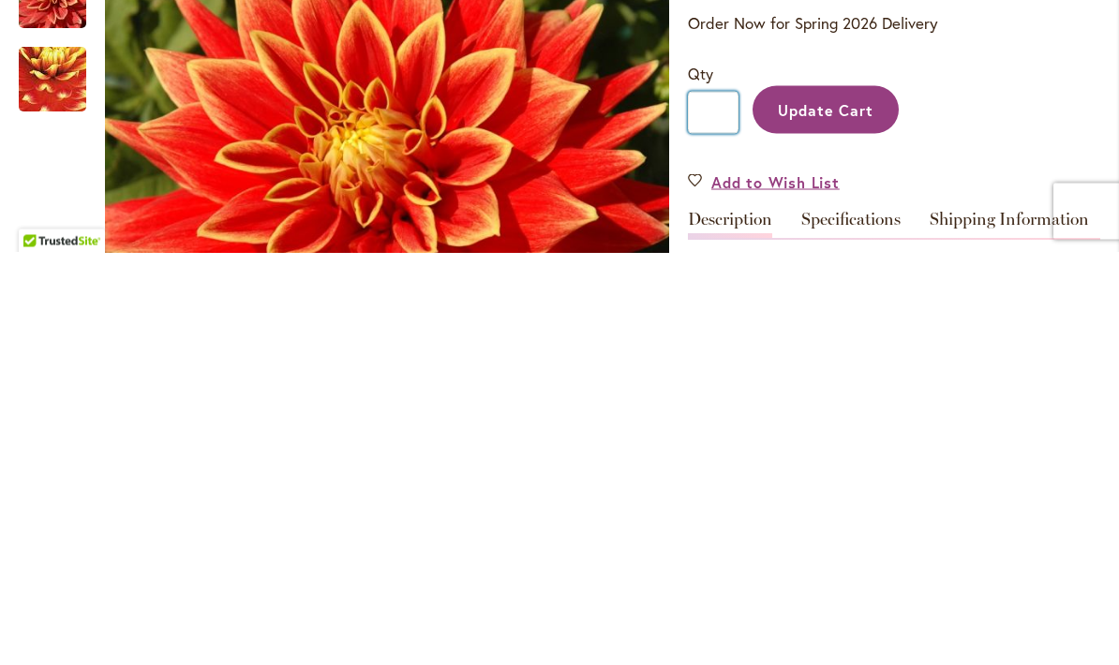
click at [714, 504] on input "*" at bounding box center [713, 525] width 51 height 42
click at [721, 504] on input "*" at bounding box center [713, 525] width 51 height 42
type input "*"
click at [844, 513] on span "Update Cart" at bounding box center [826, 523] width 97 height 20
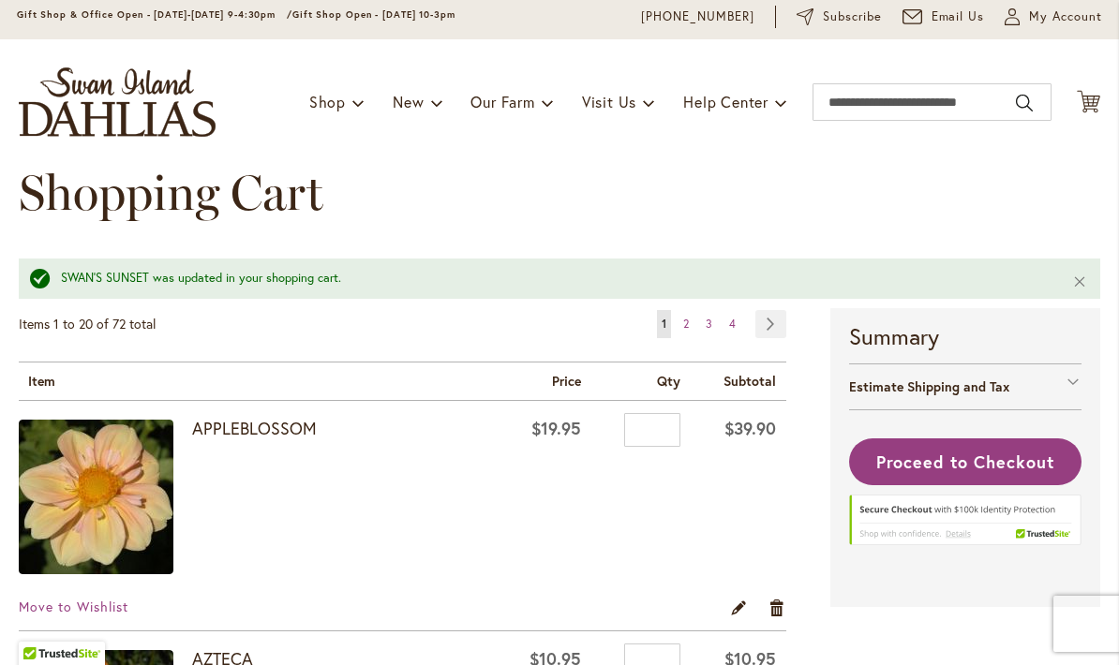
scroll to position [65, 0]
click at [651, 428] on input "*" at bounding box center [652, 430] width 56 height 34
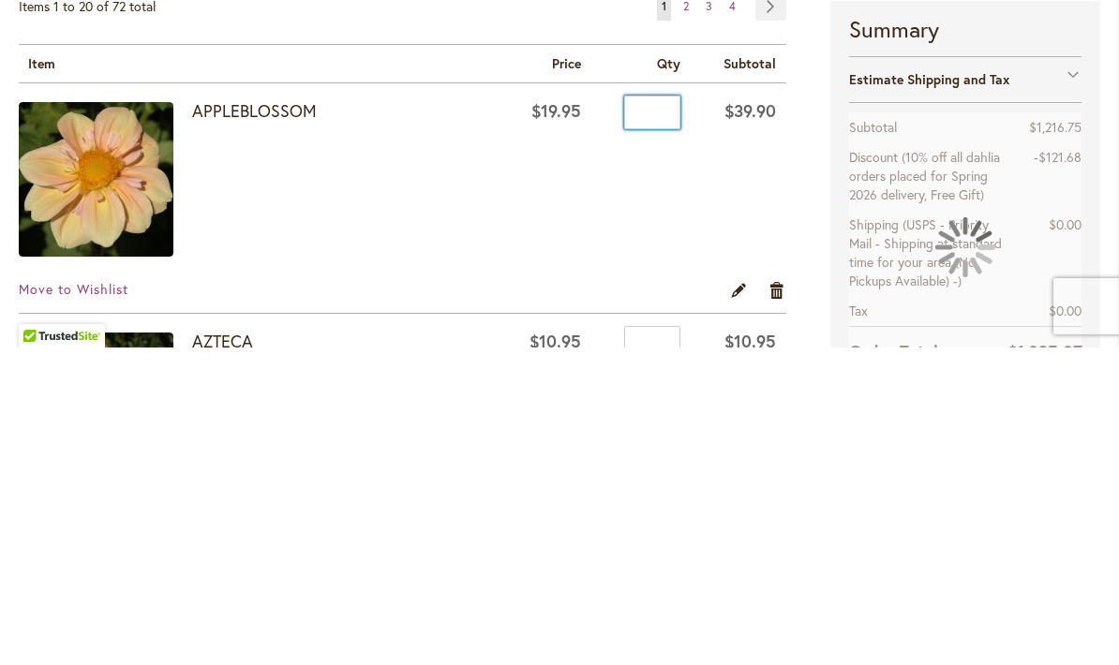
type input "*"
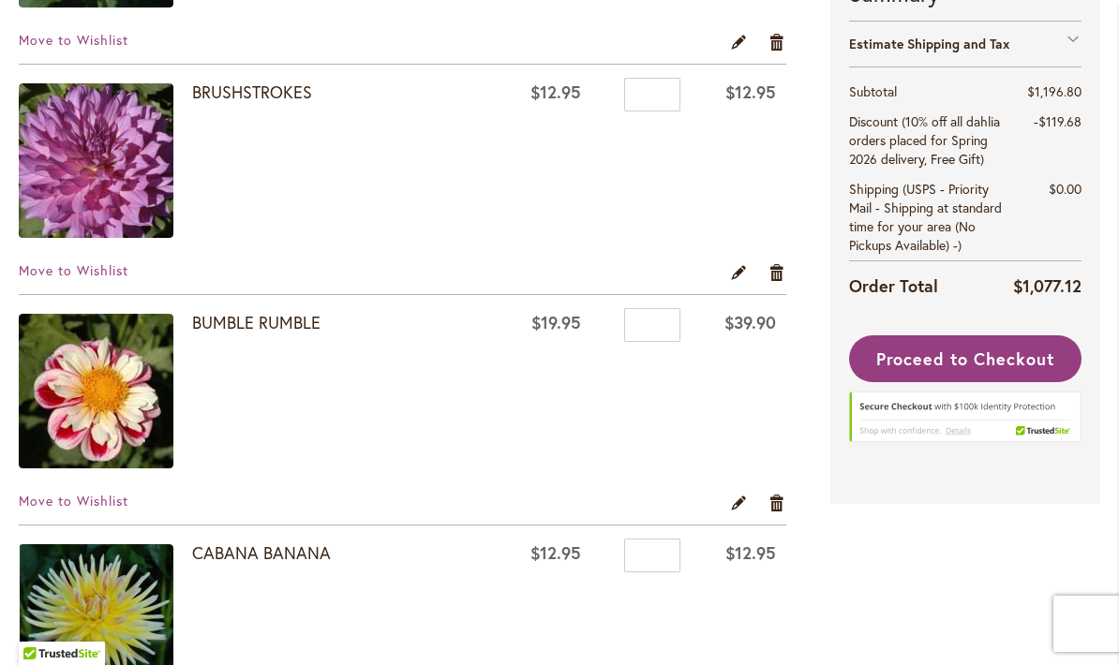
scroll to position [2453, 0]
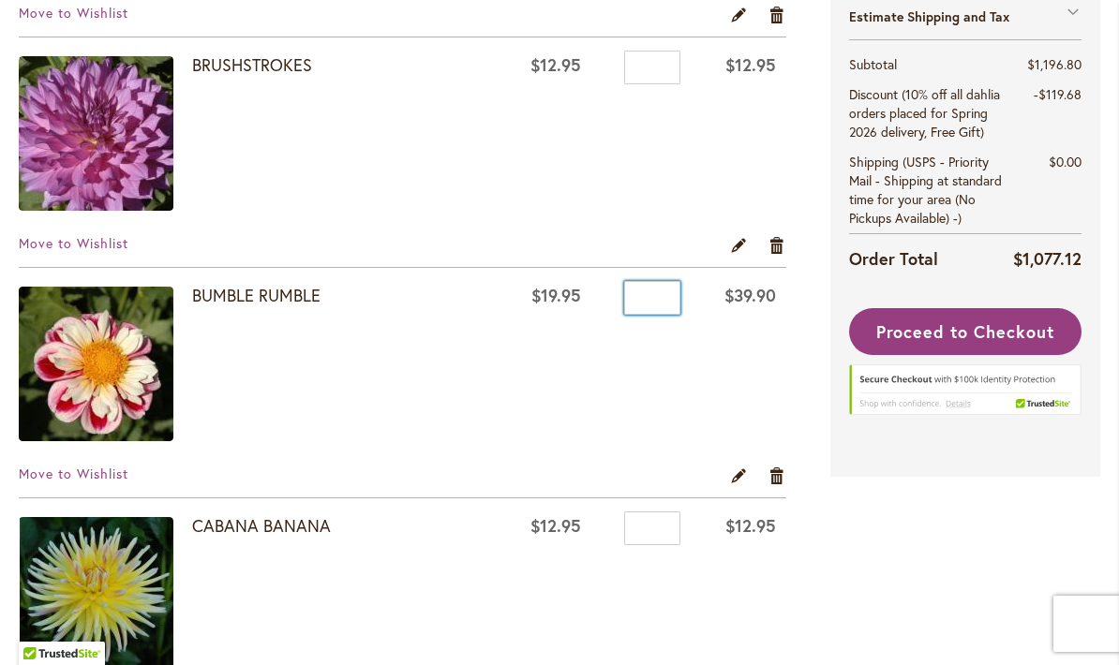
click at [670, 302] on input "*" at bounding box center [652, 298] width 56 height 34
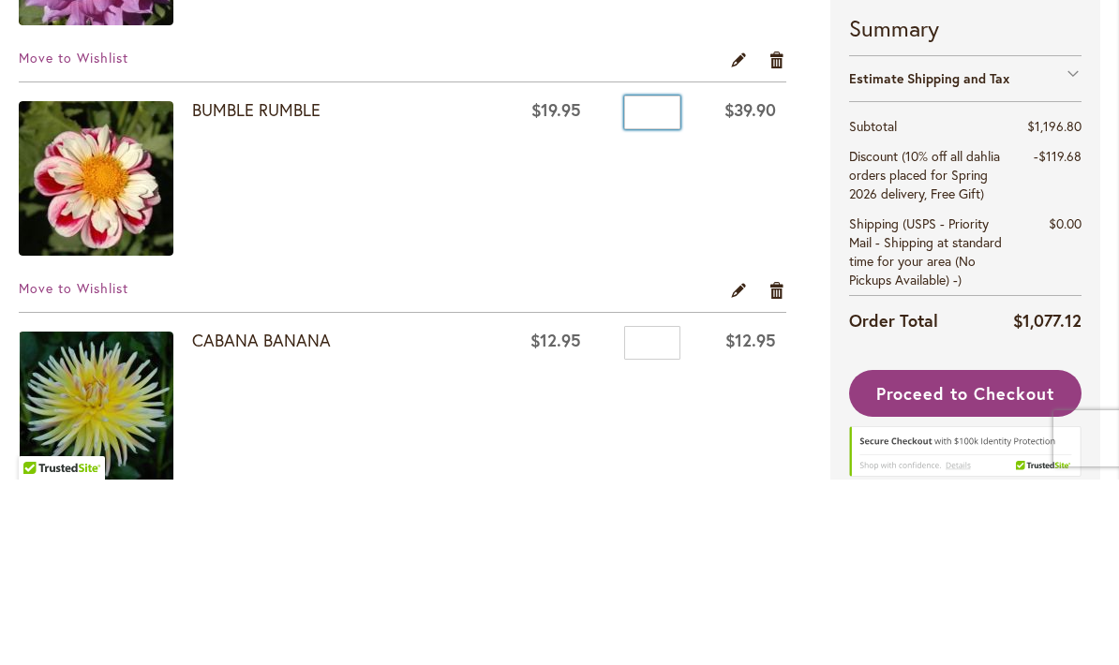
type input "*"
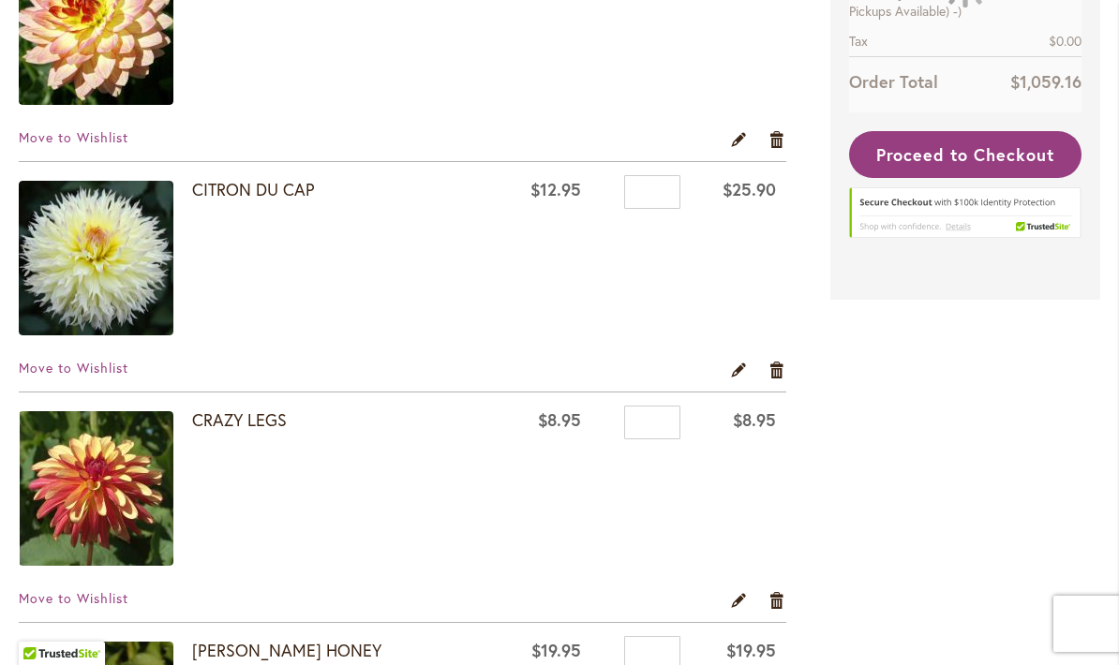
scroll to position [3533, 0]
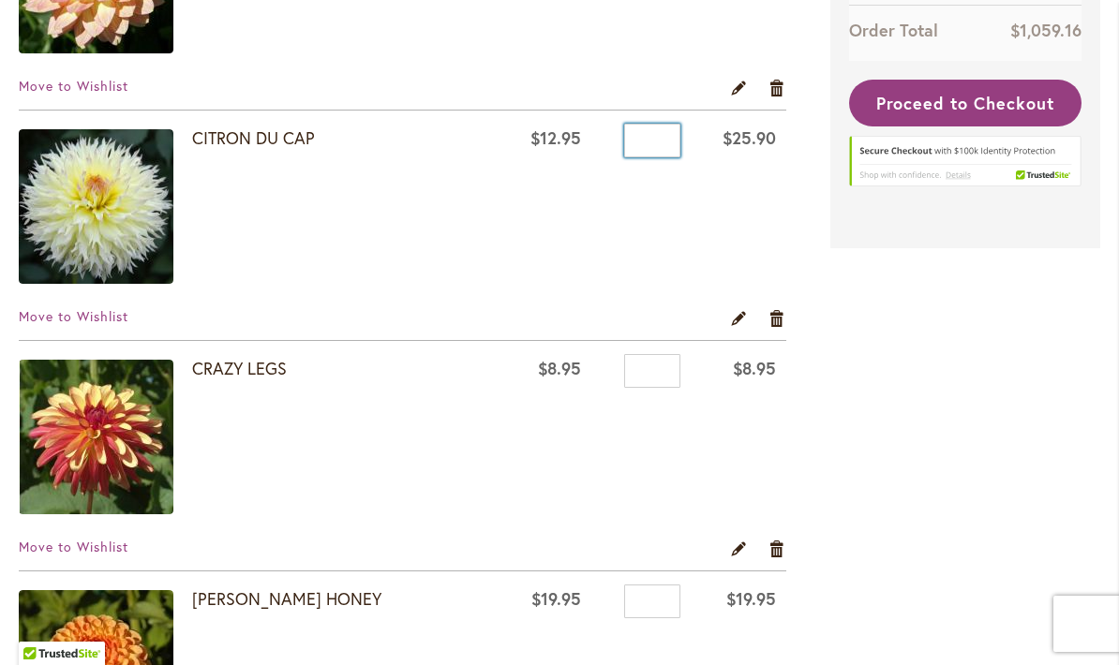
click at [677, 150] on input "*" at bounding box center [652, 141] width 56 height 34
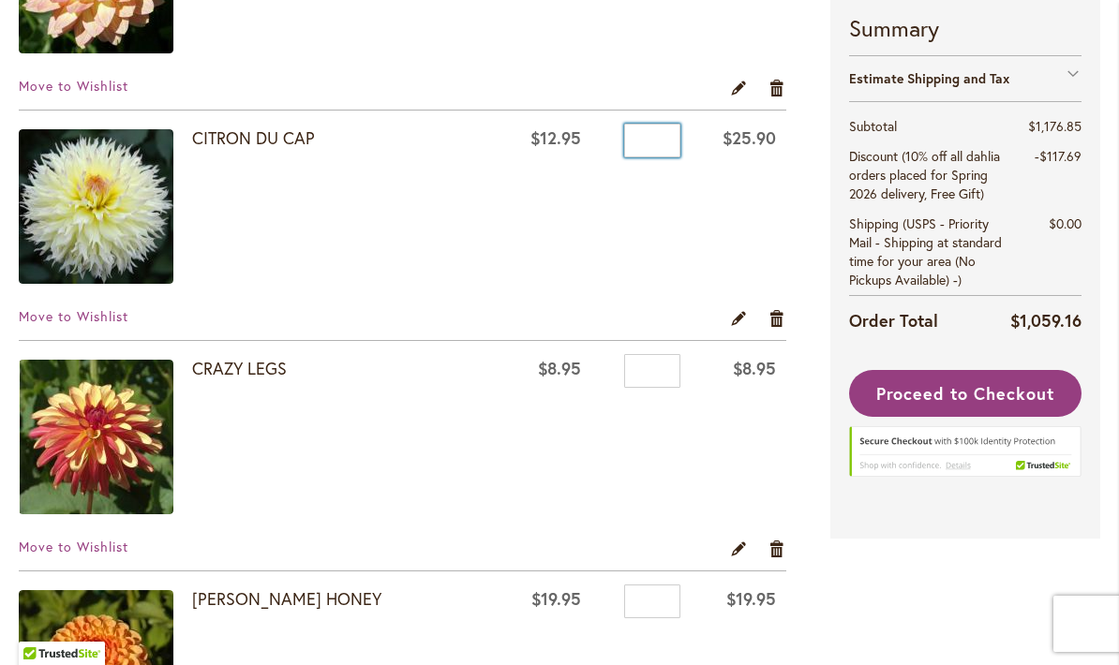
type input "*"
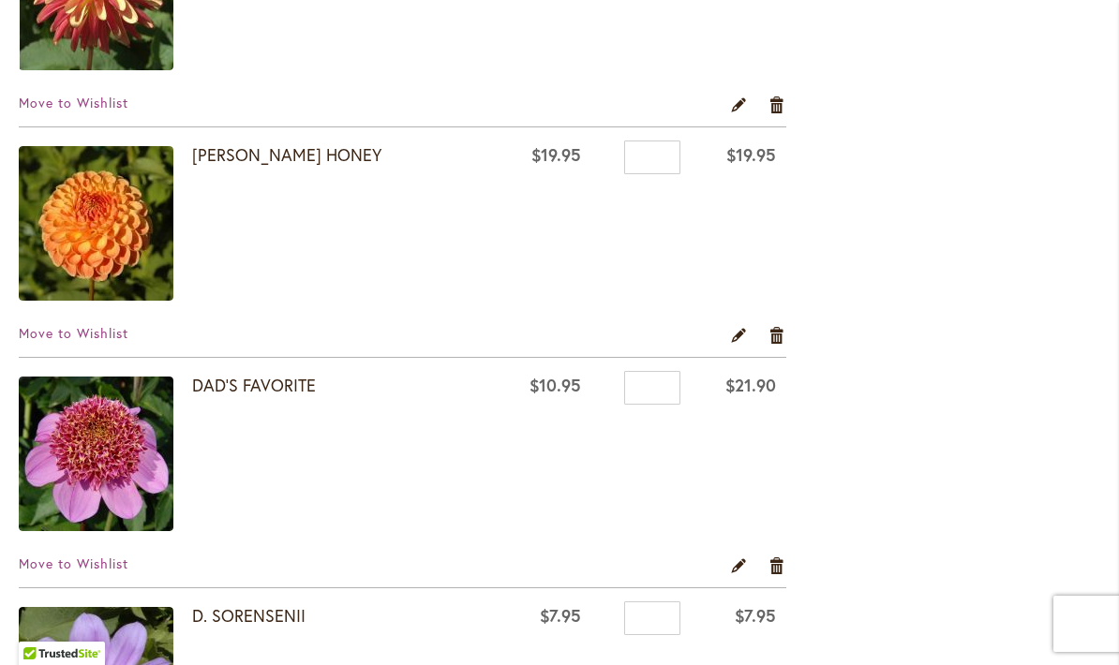
scroll to position [4040, 0]
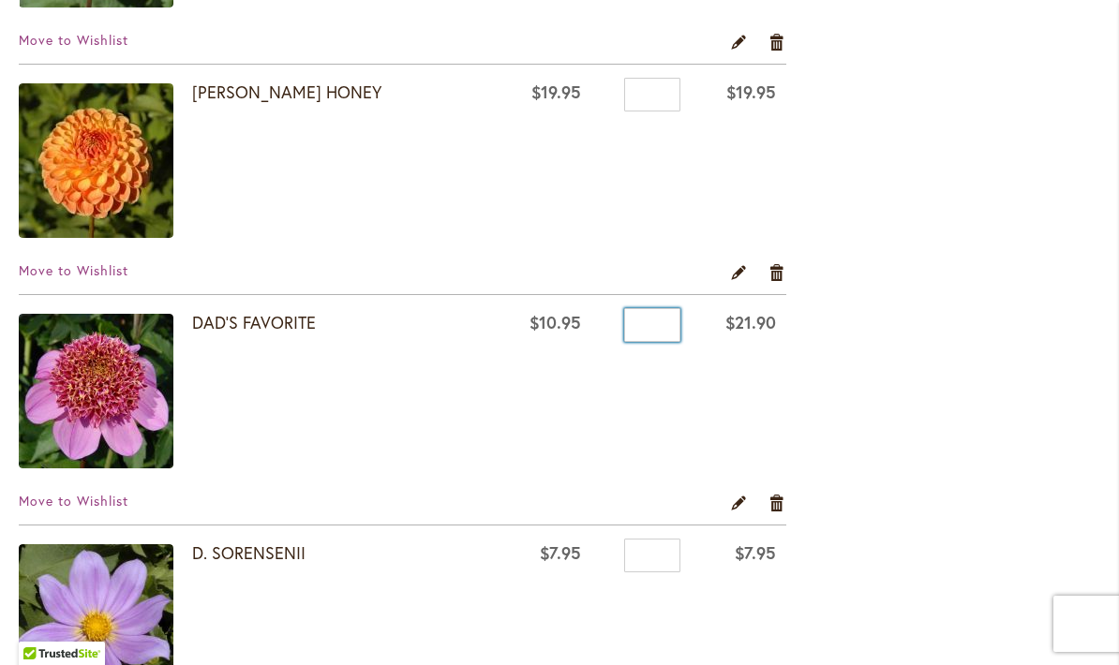
click at [659, 335] on input "*" at bounding box center [652, 325] width 56 height 34
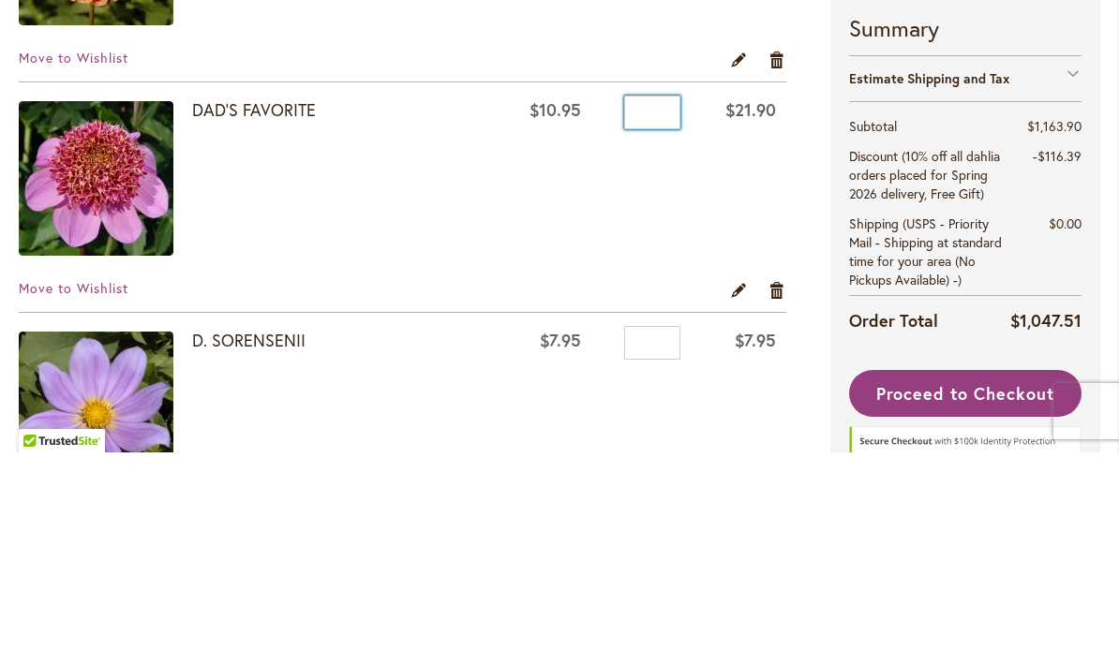
type input "*"
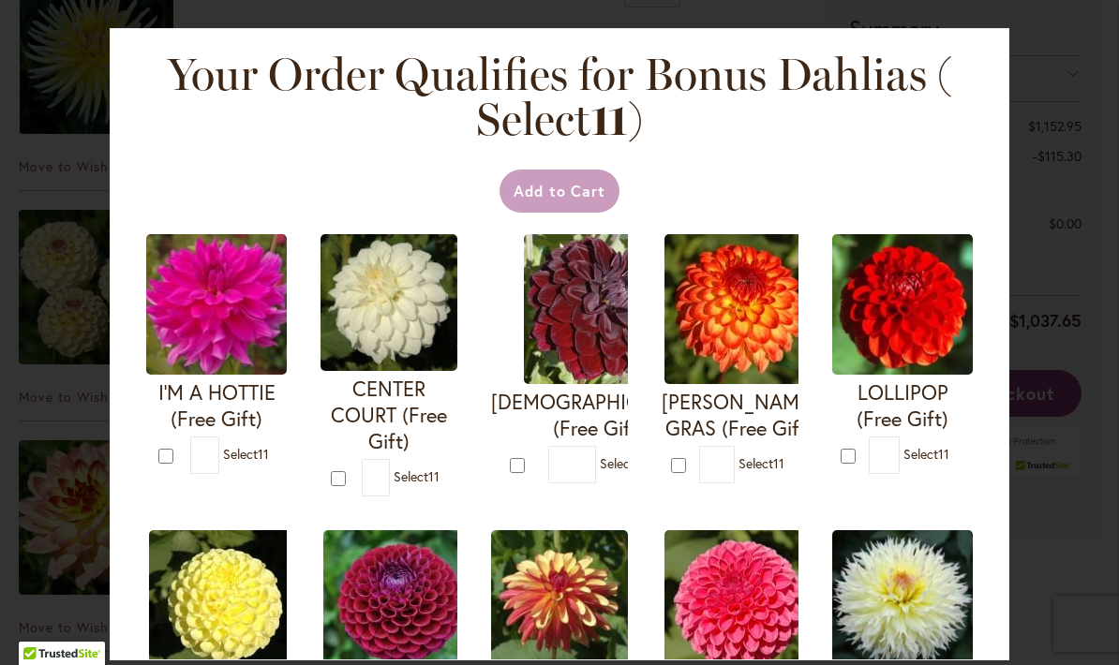
click at [182, 471] on form "I'M A HOTTIE (Free Gift) * 11" at bounding box center [216, 354] width 141 height 240
type input "*"
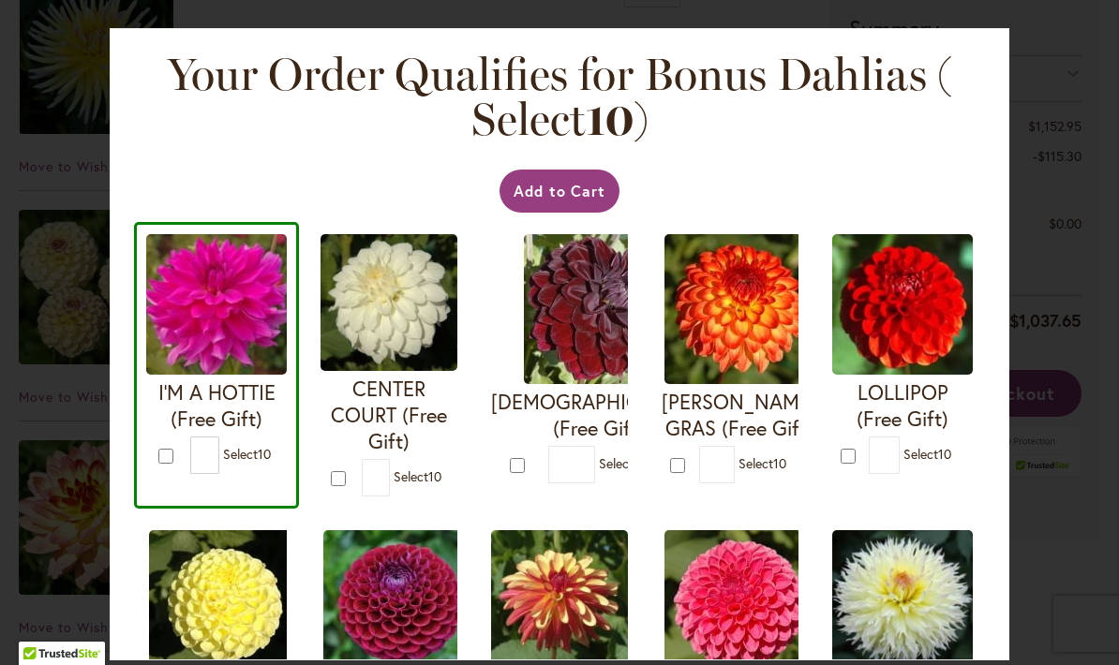
type input "*"
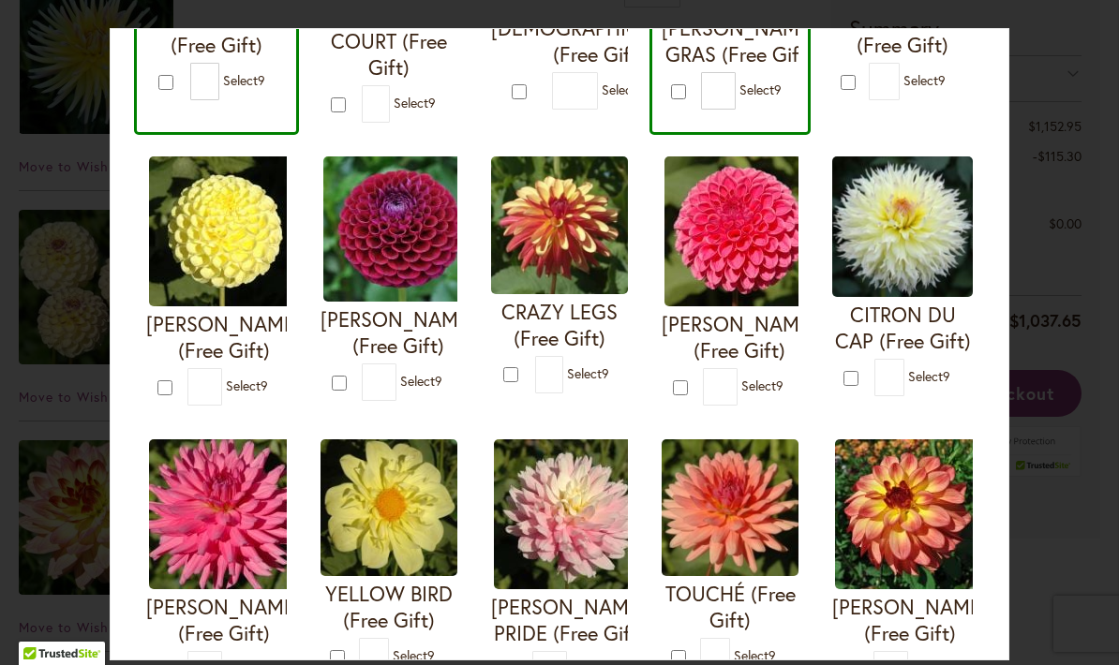
scroll to position [372, 0]
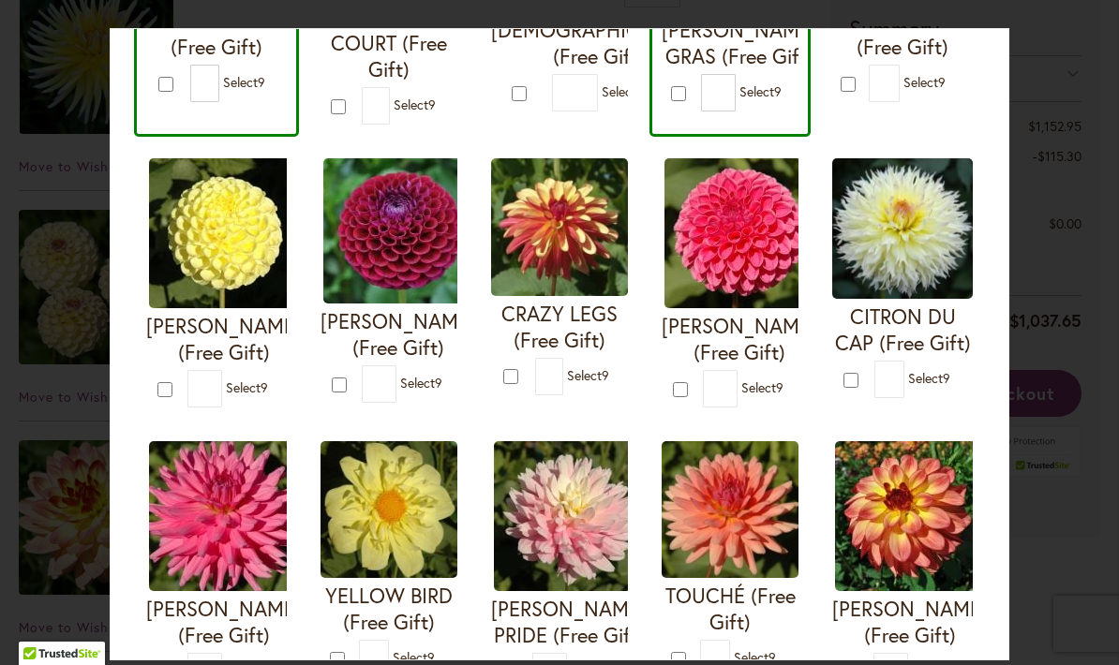
click at [843, 384] on div at bounding box center [853, 380] width 20 height 22
type input "*"
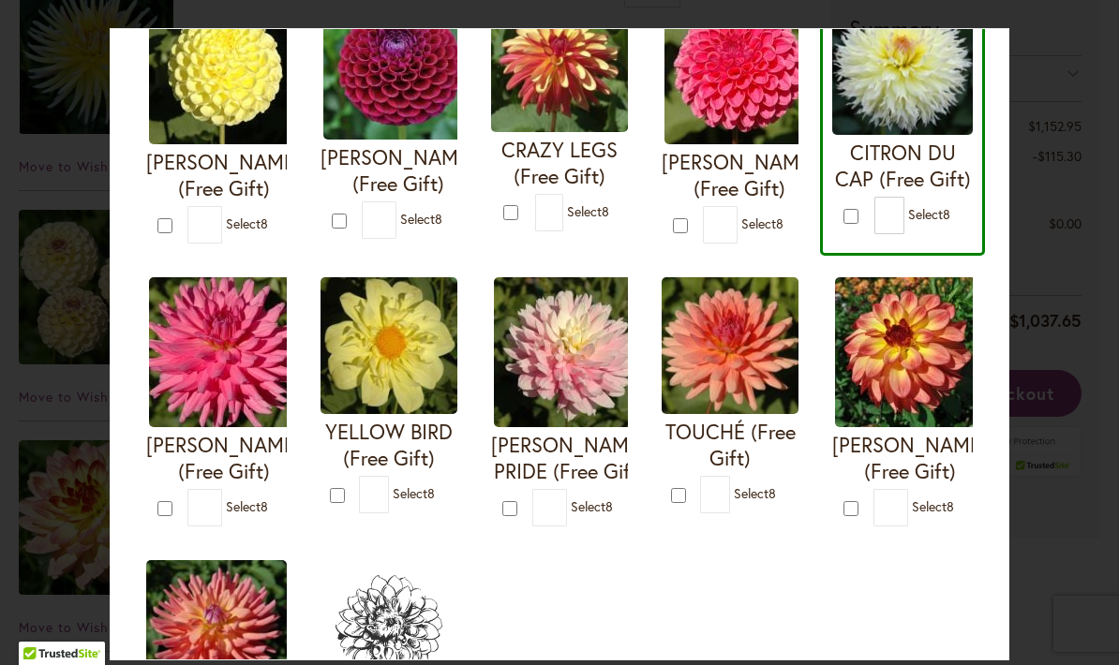
scroll to position [538, 0]
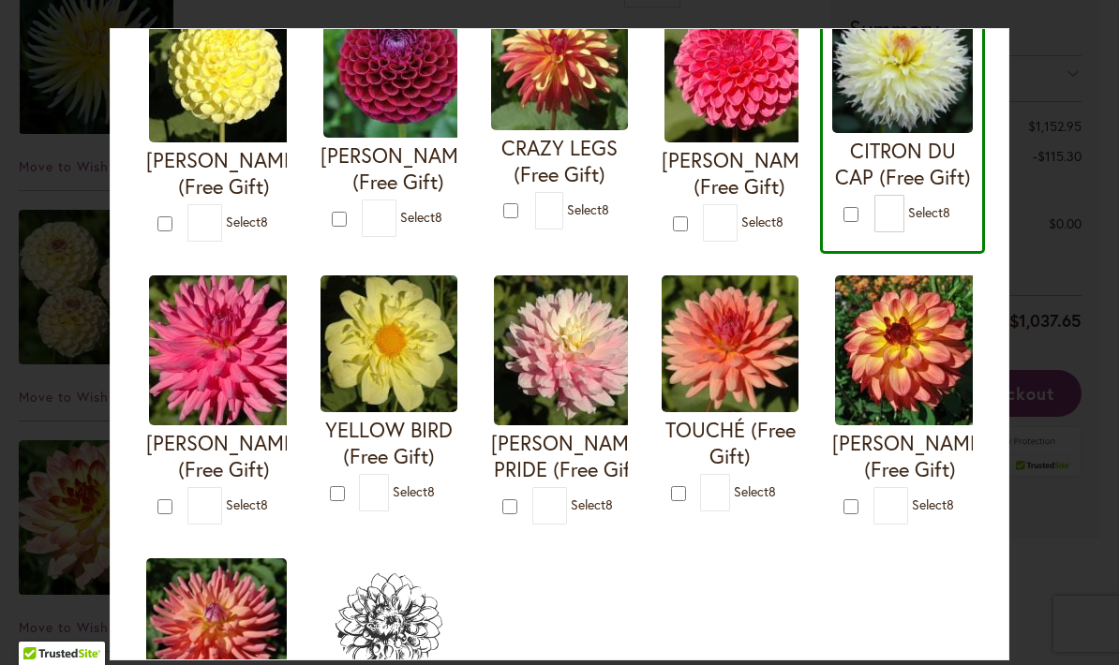
type input "*"
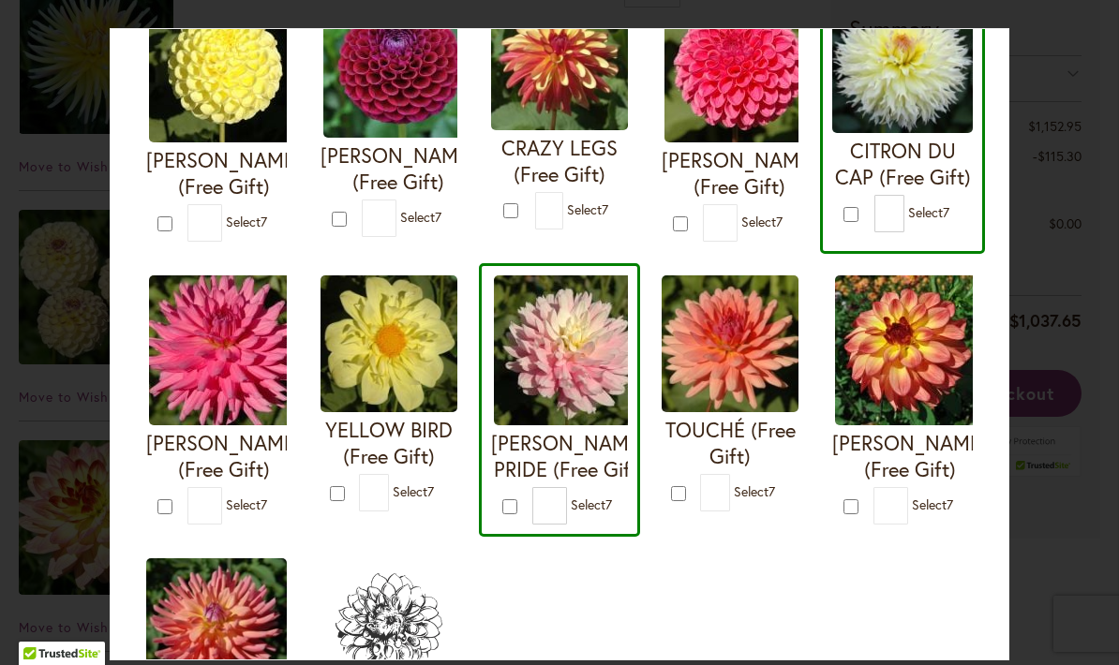
type input "*"
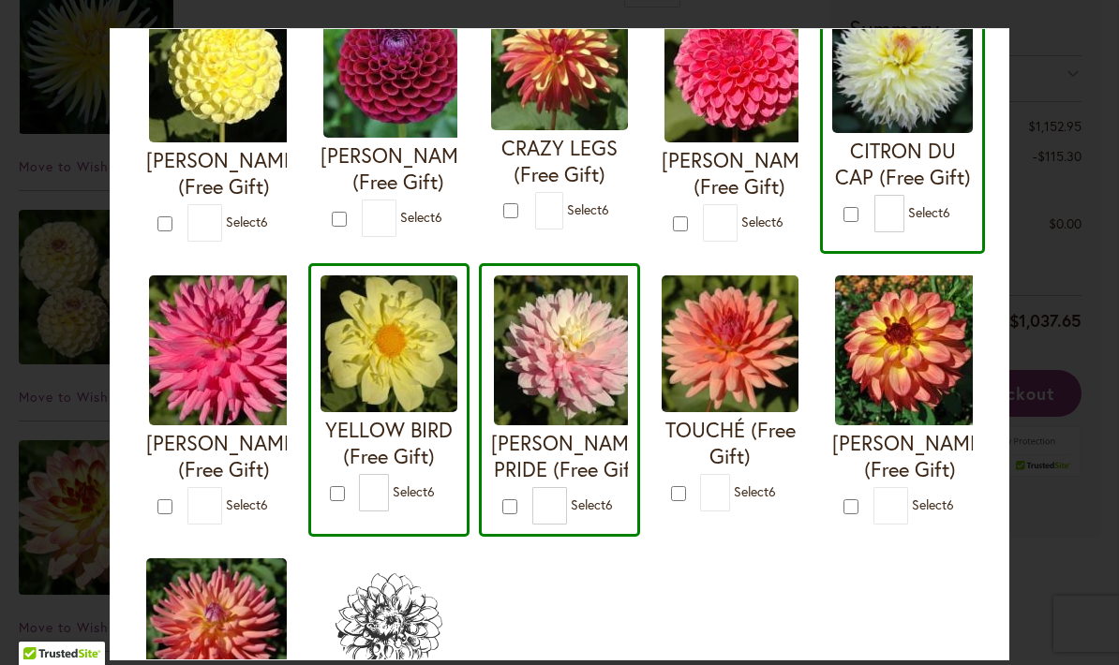
type input "*"
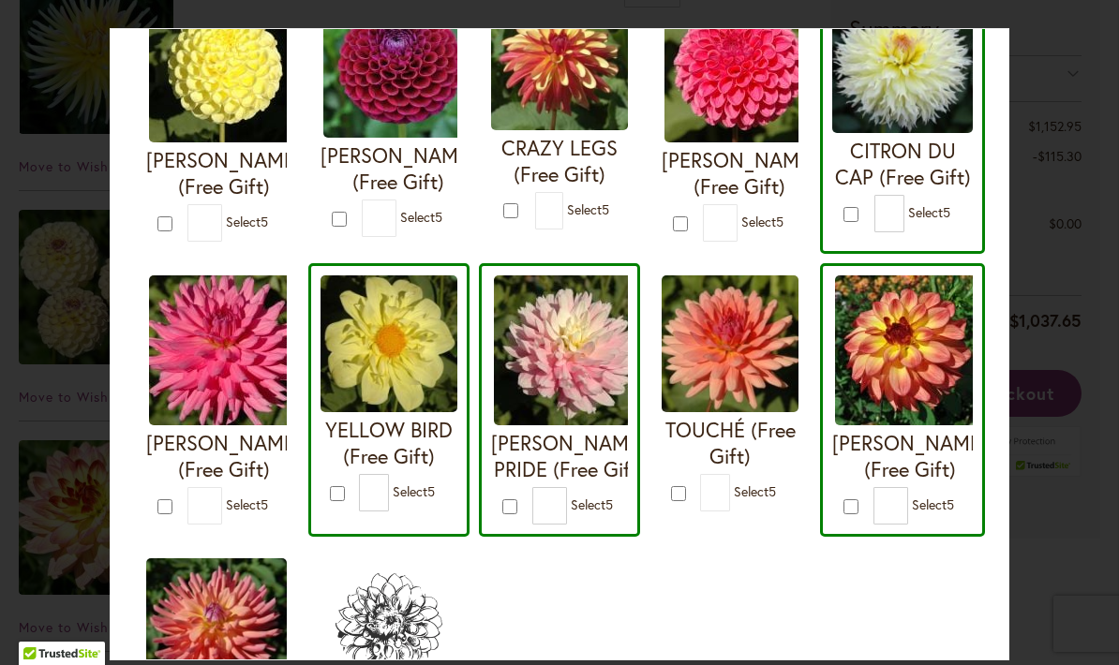
type input "*"
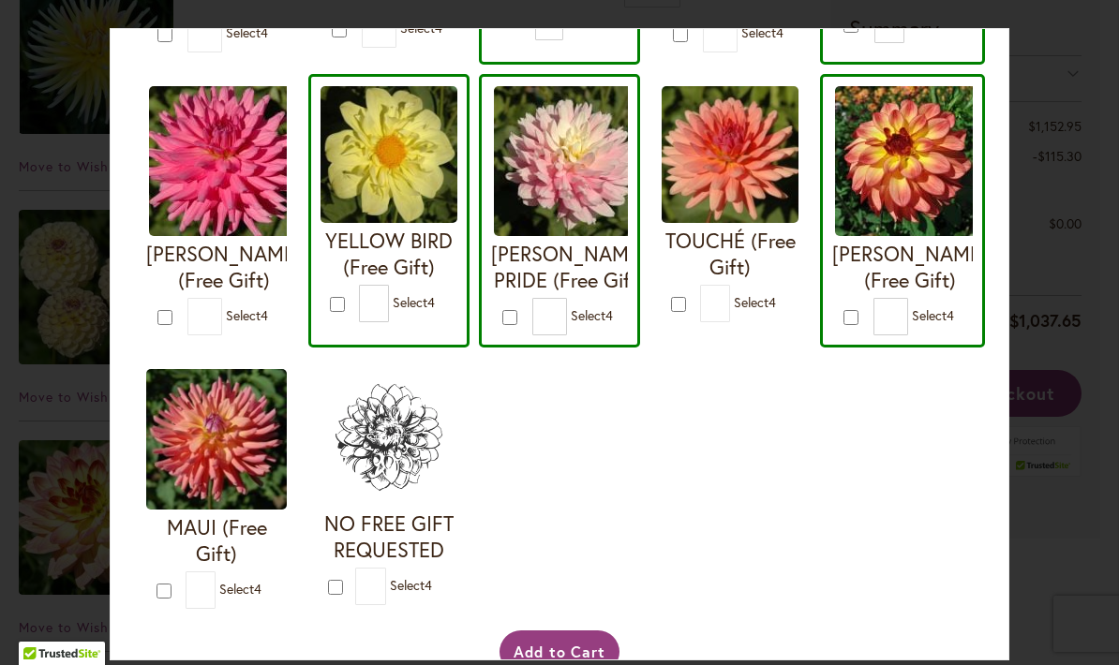
scroll to position [726, 0]
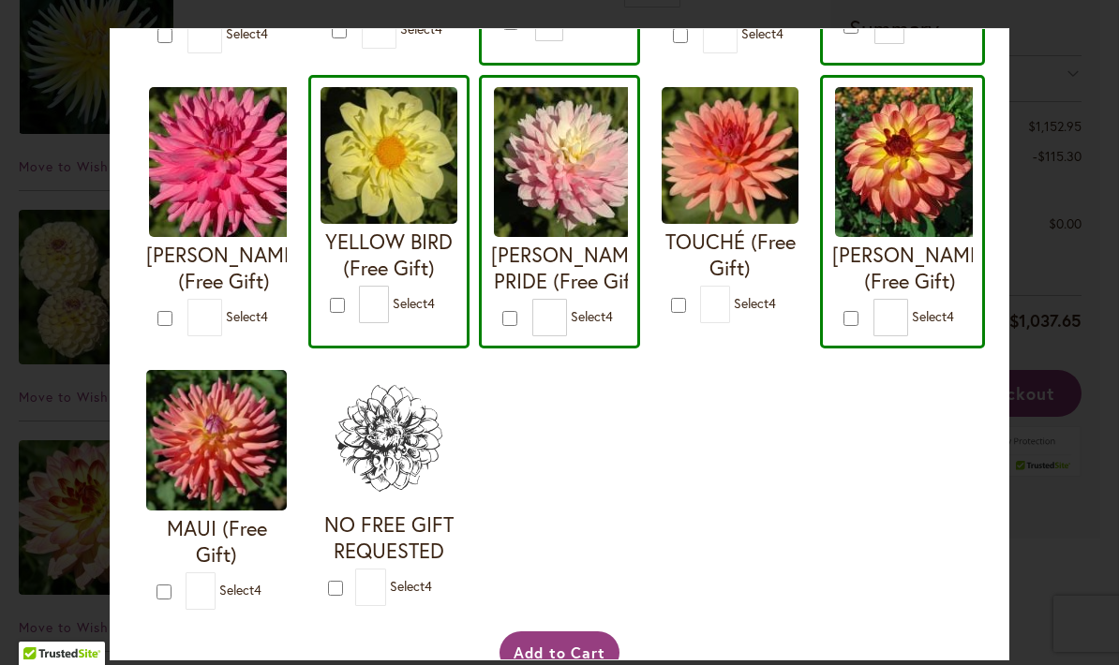
type input "*"
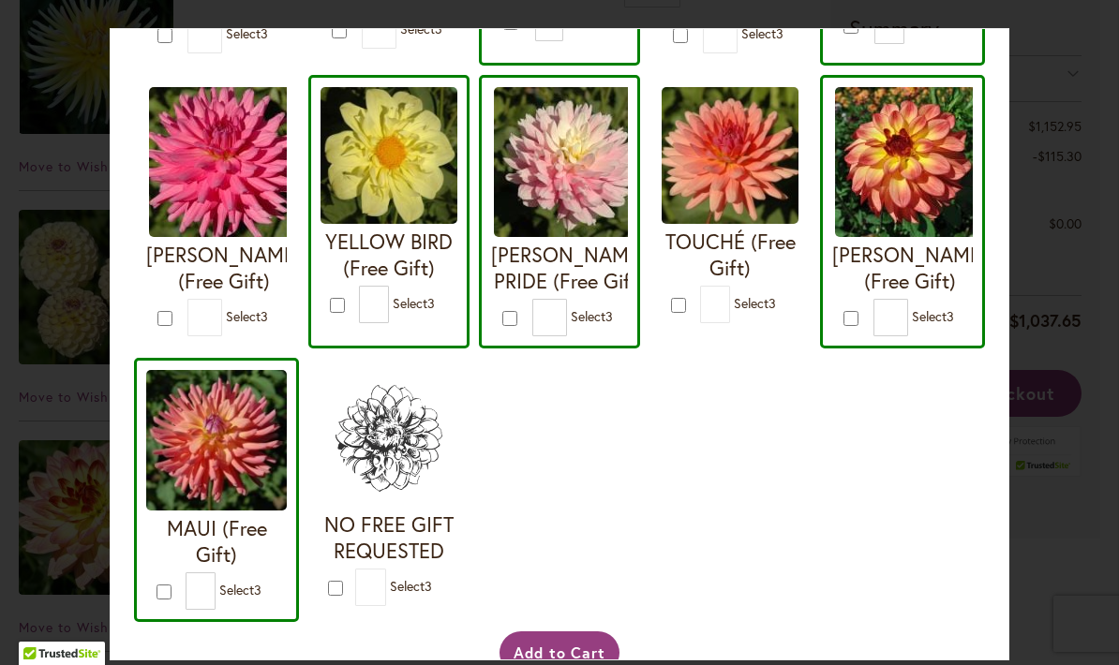
type input "*"
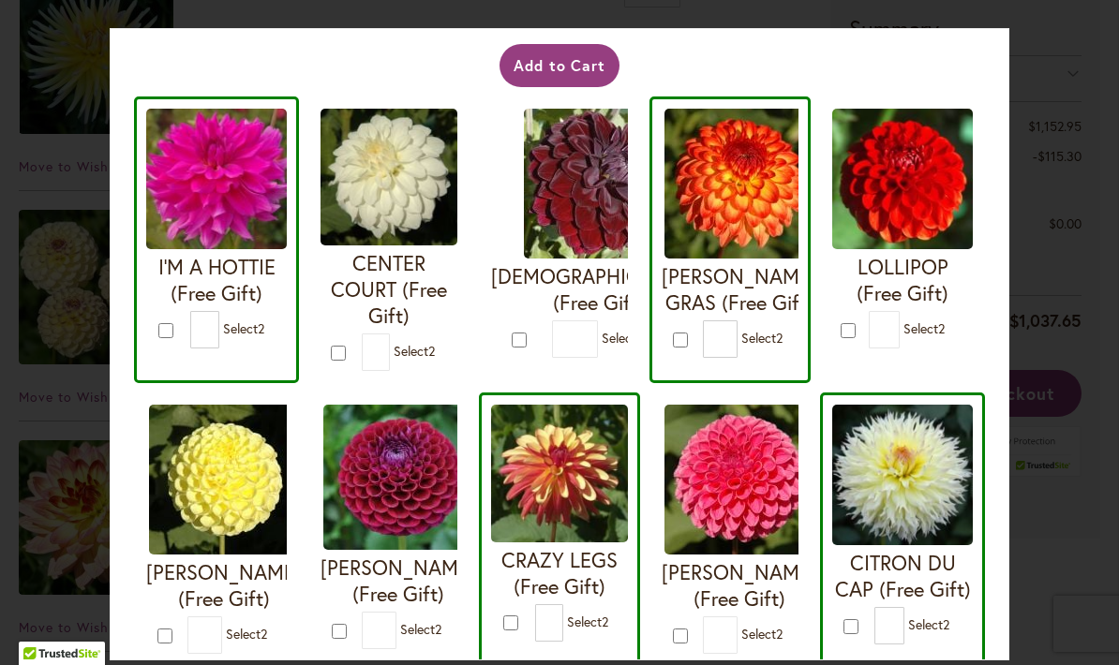
scroll to position [123, 0]
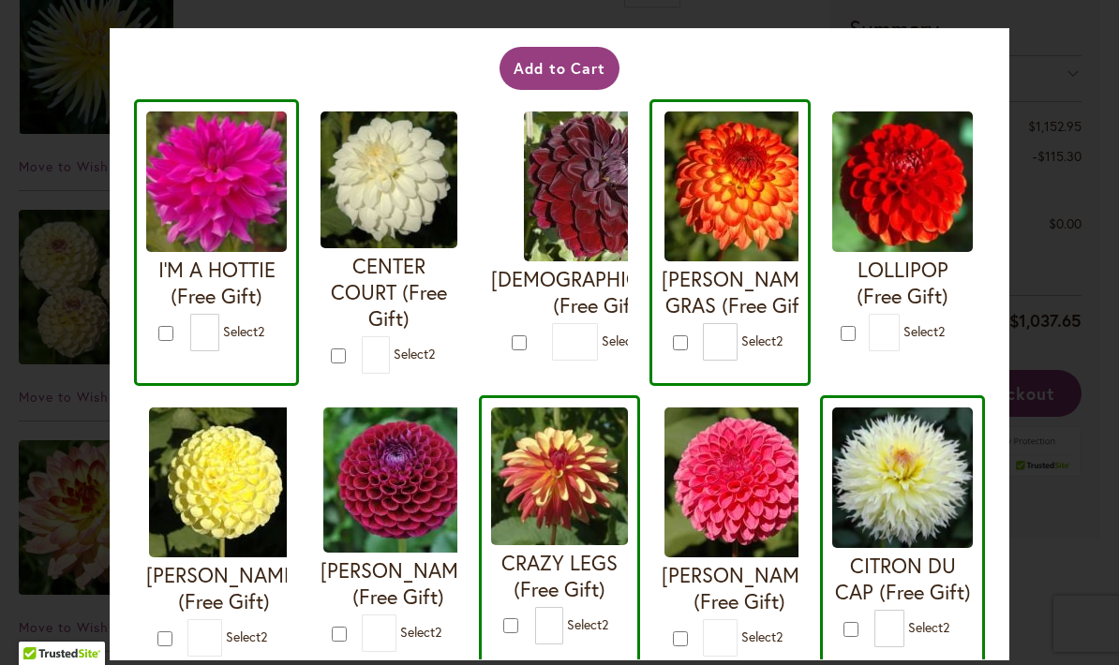
type input "*"
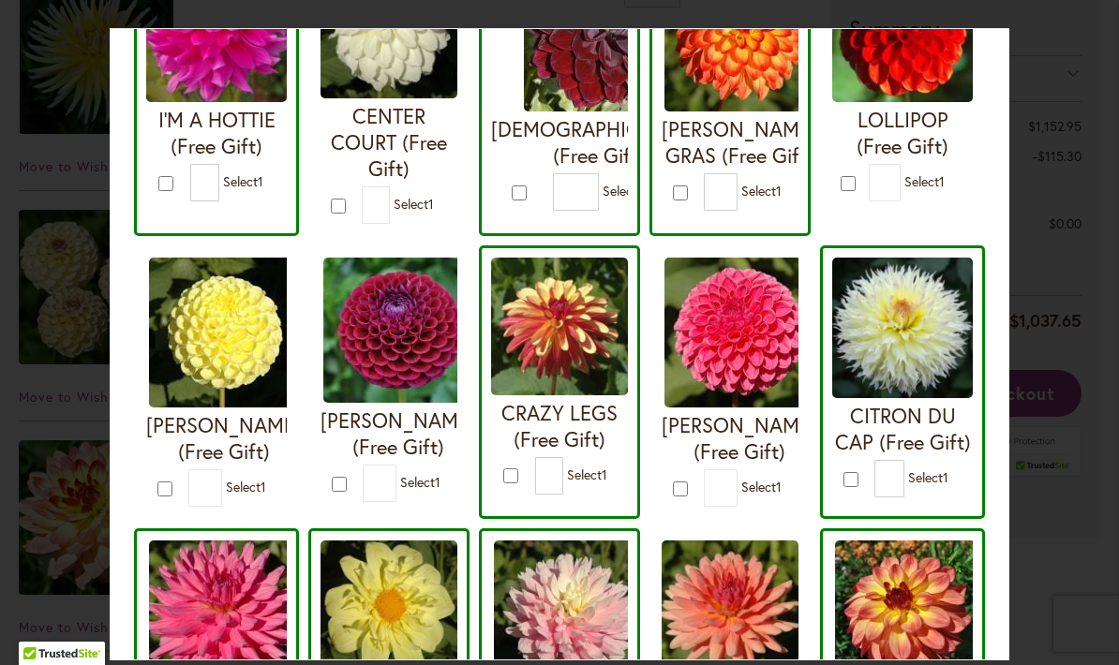
scroll to position [275, 0]
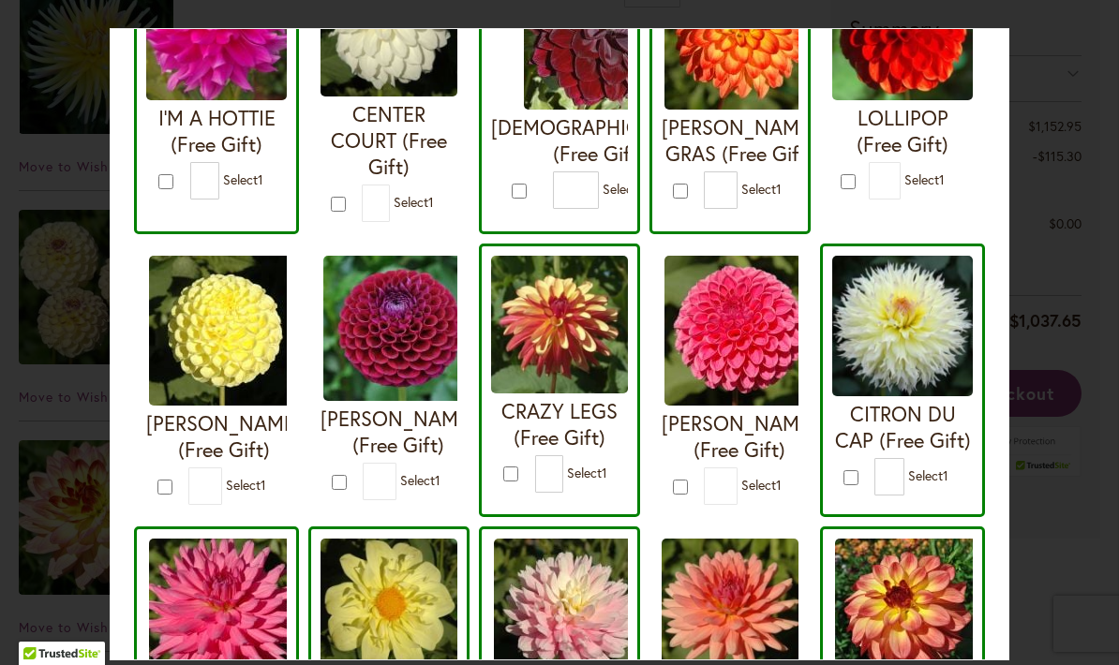
type input "*"
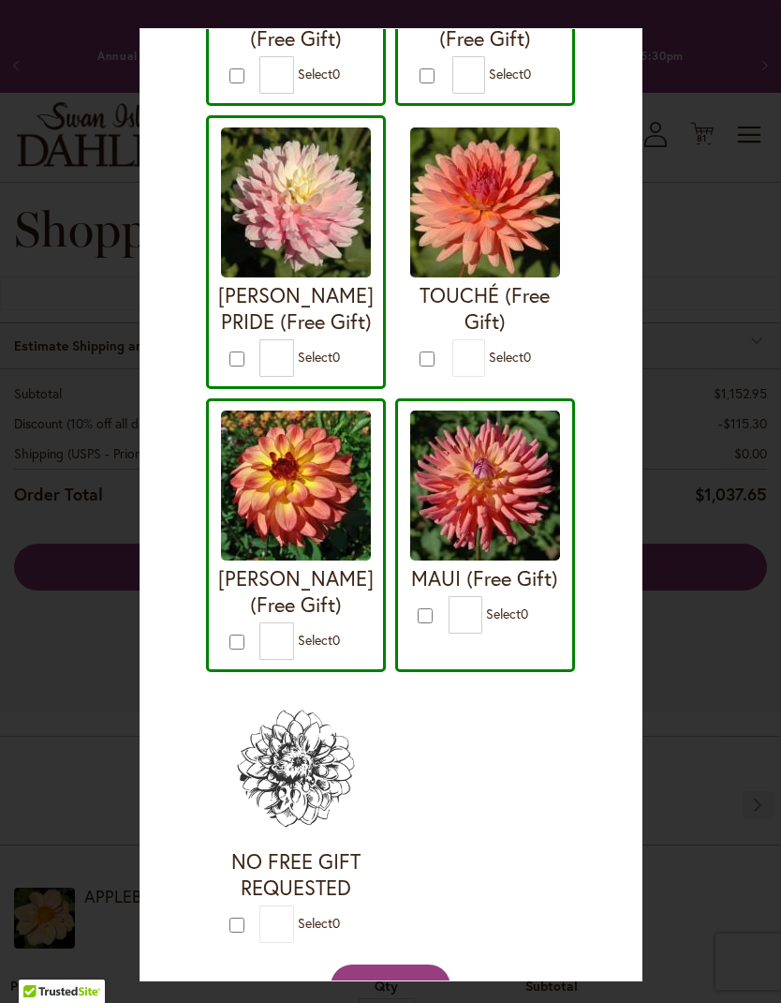
scroll to position [49, 0]
click at [430, 664] on button "Add to Cart" at bounding box center [391, 985] width 121 height 43
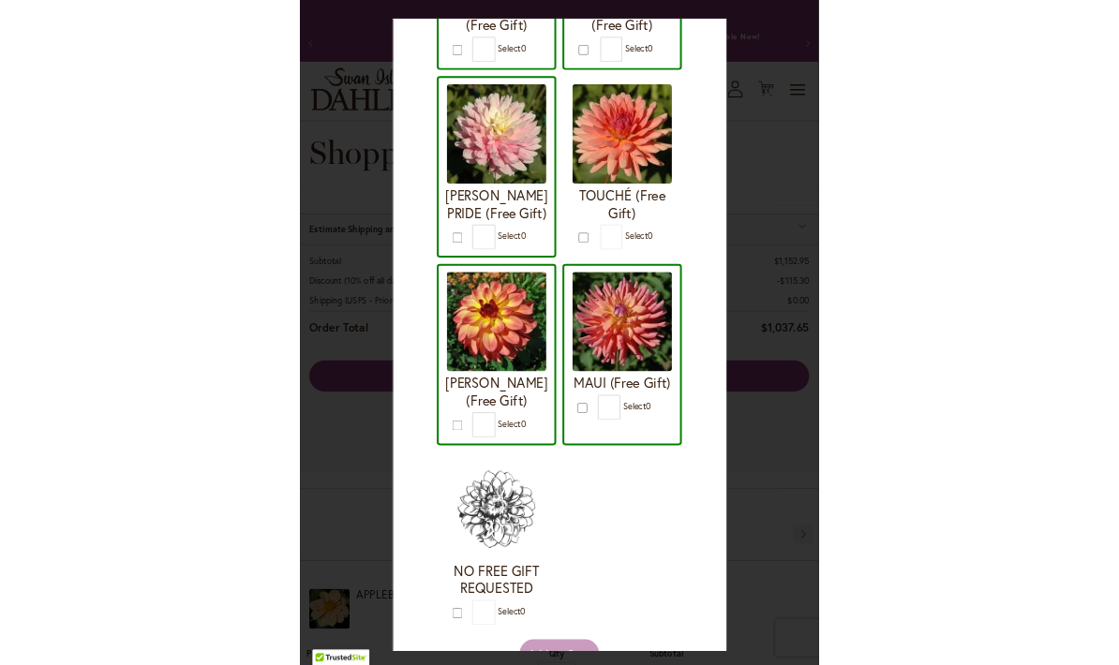
scroll to position [726, 0]
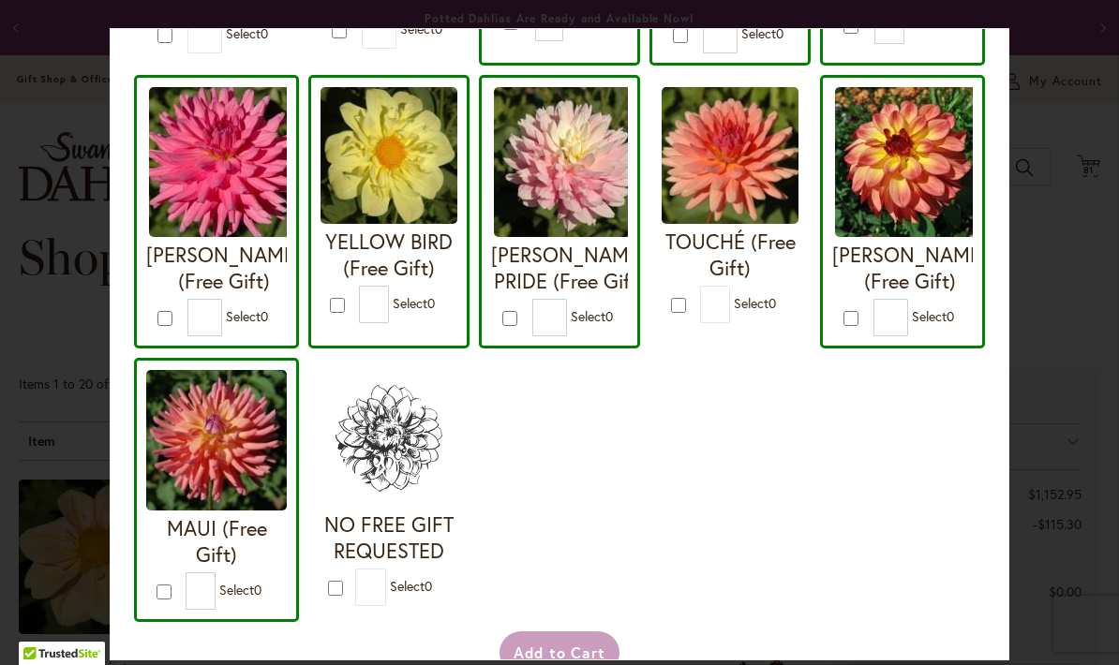
click at [1072, 220] on div "Your Order Qualifies for Bonus Dahlias ( Select 0 ) Add to Cart I'M A HOTTIE (F…" at bounding box center [559, 332] width 1119 height 665
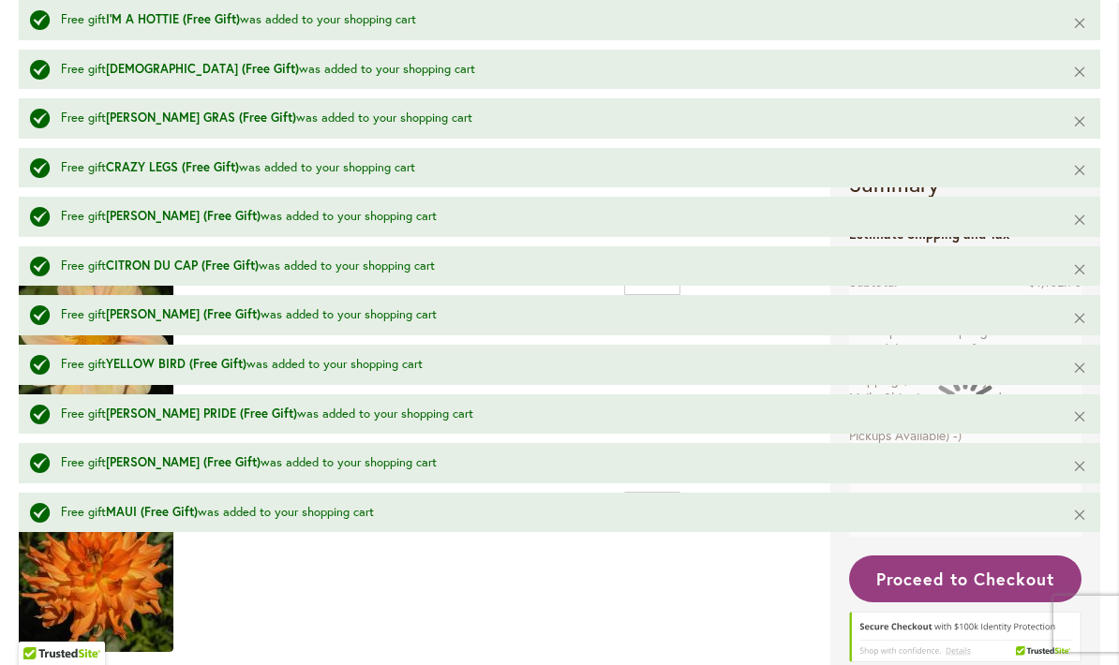
click at [758, 601] on td "$10.95" at bounding box center [739, 578] width 96 height 198
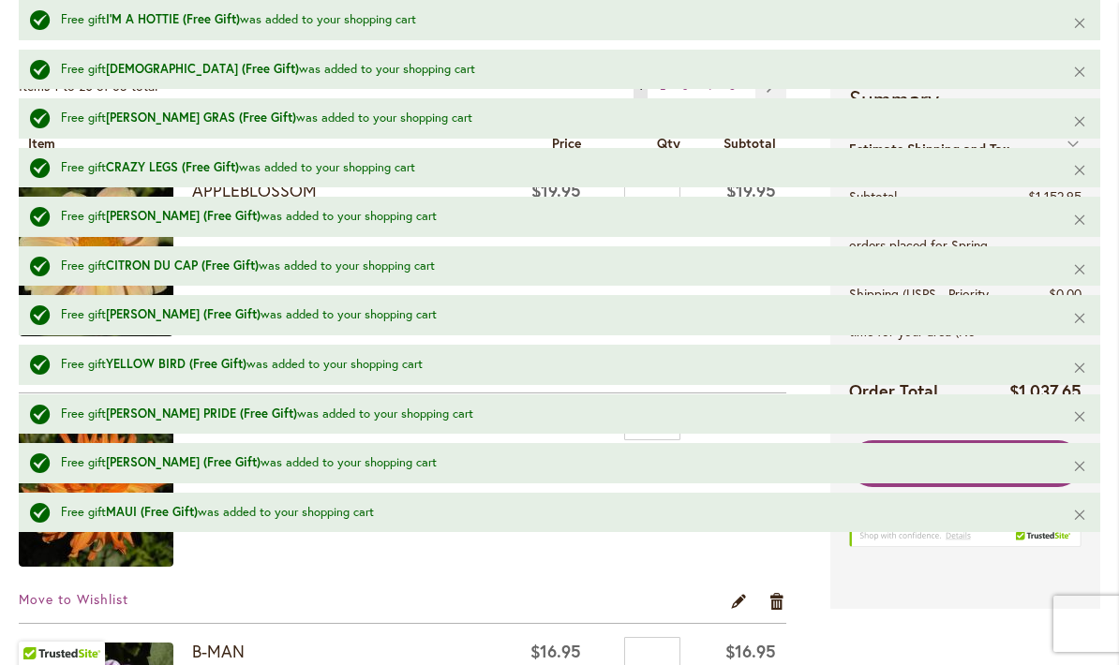
scroll to position [796, 0]
click at [1083, 513] on button "Close" at bounding box center [1080, 515] width 40 height 45
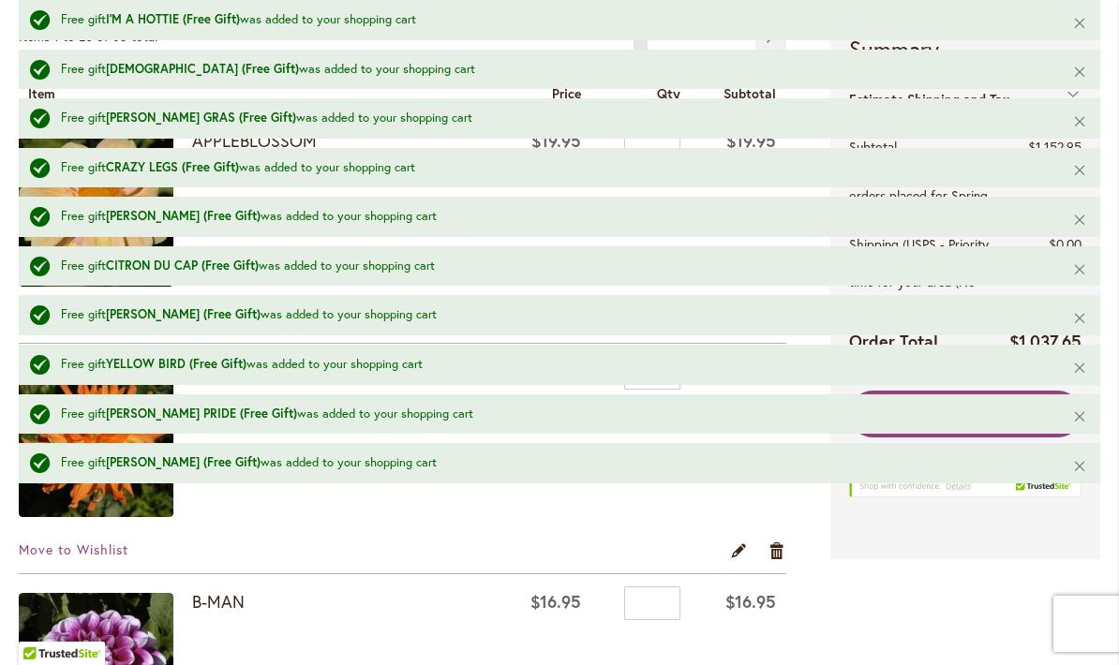
click at [1093, 474] on button "Close" at bounding box center [1080, 465] width 40 height 45
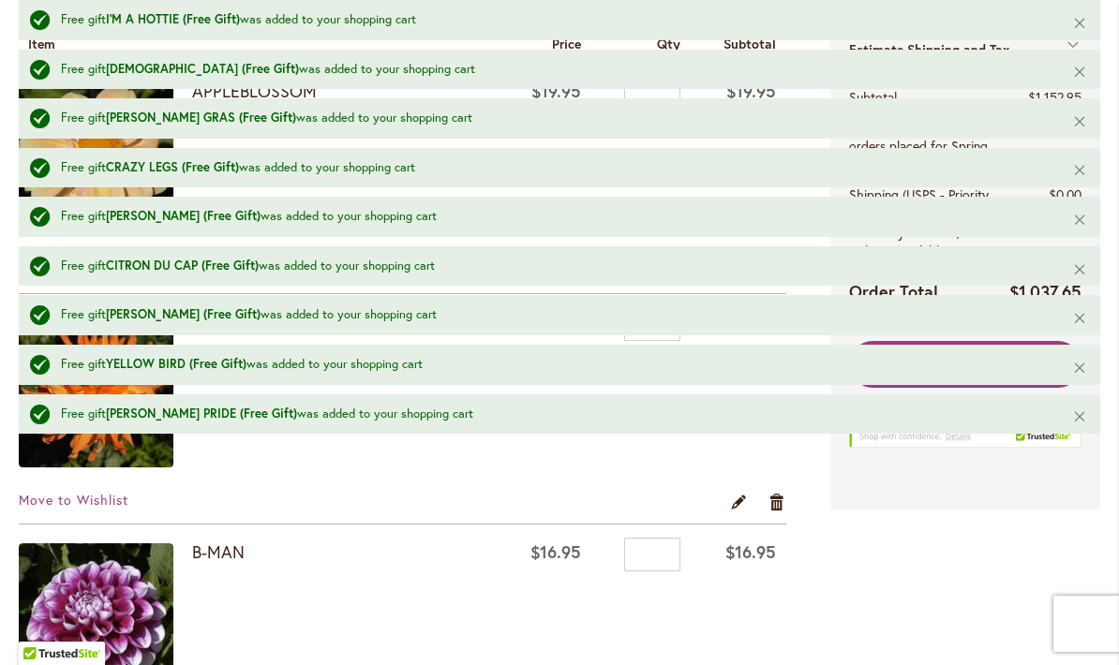
click at [1081, 417] on button "Close" at bounding box center [1080, 416] width 40 height 45
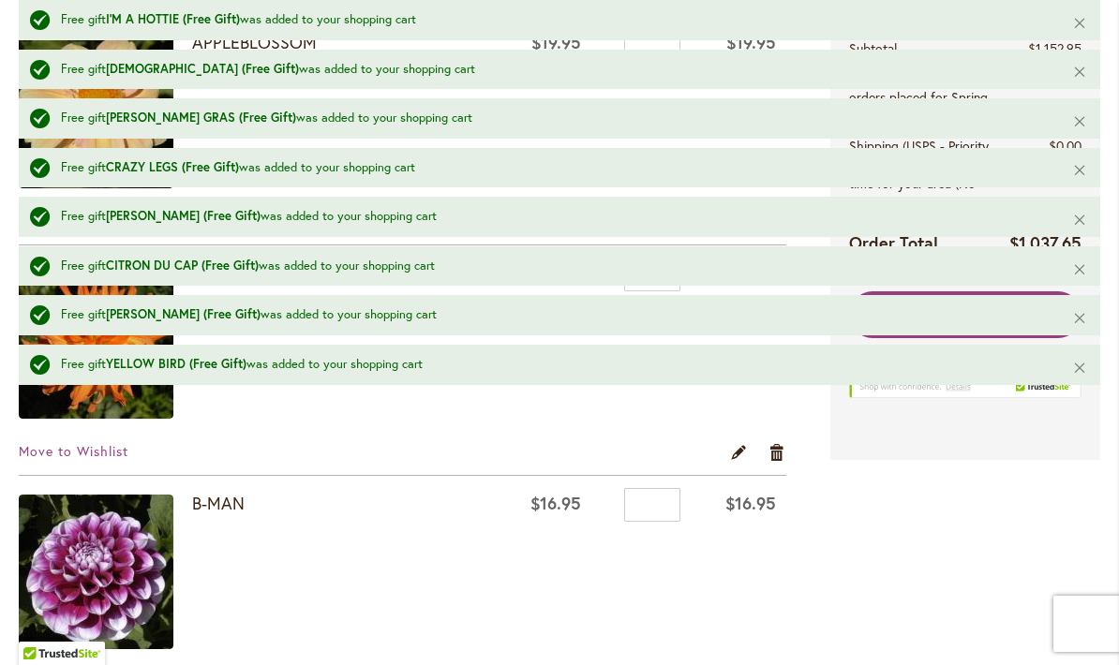
click at [1082, 369] on button "Close" at bounding box center [1080, 367] width 40 height 45
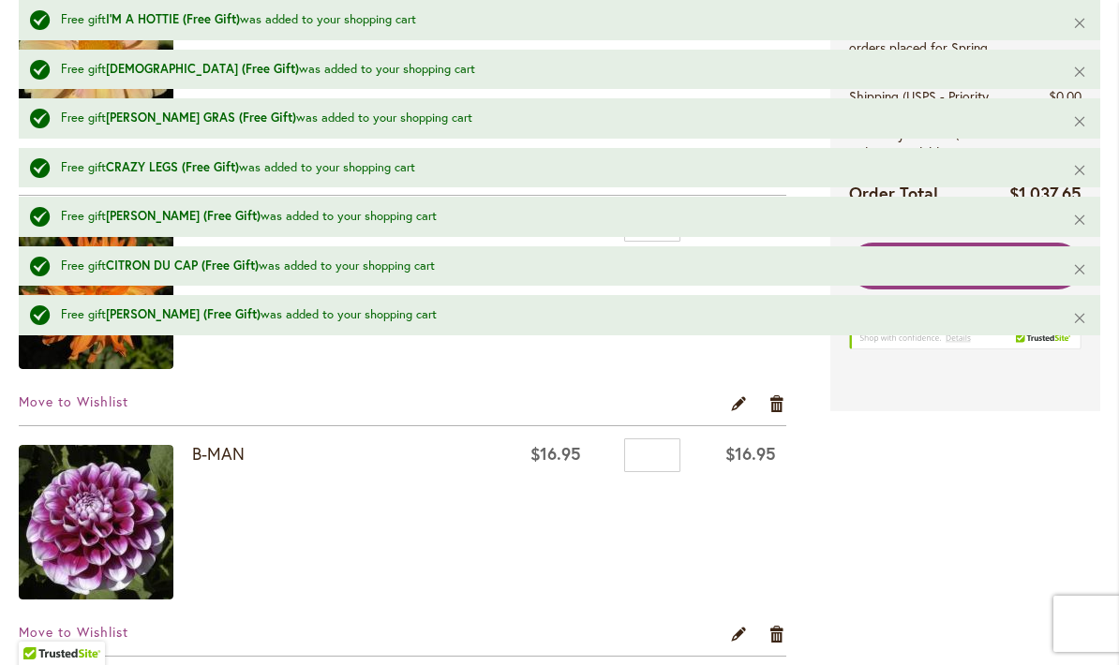
click at [1087, 317] on button "Close" at bounding box center [1080, 317] width 40 height 45
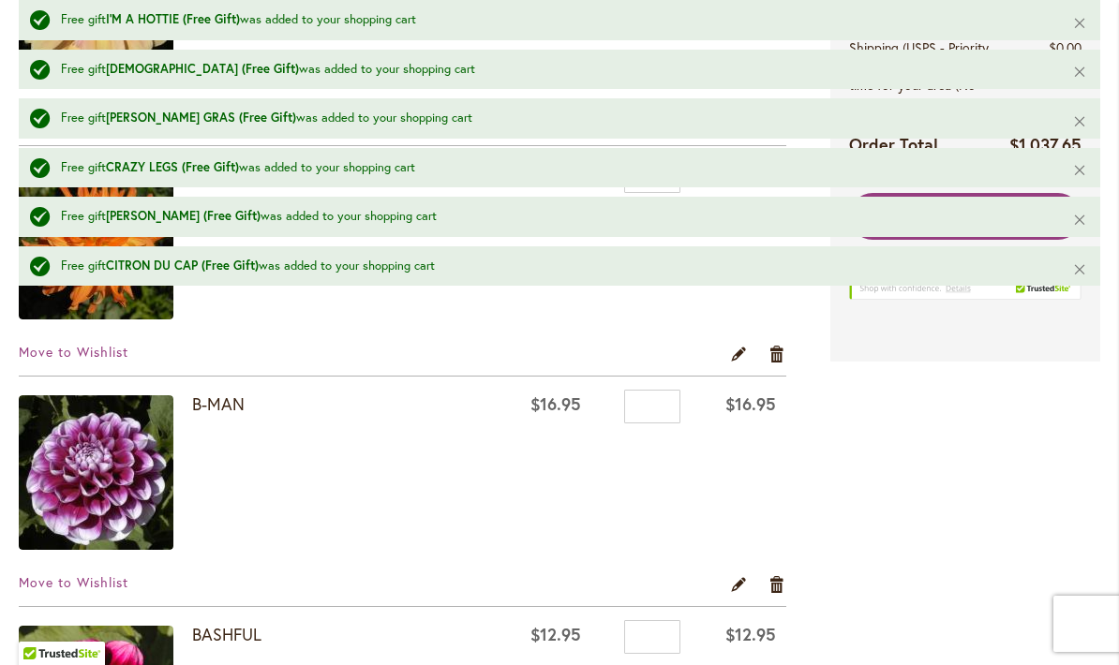
click at [1079, 275] on button "Close" at bounding box center [1080, 268] width 40 height 45
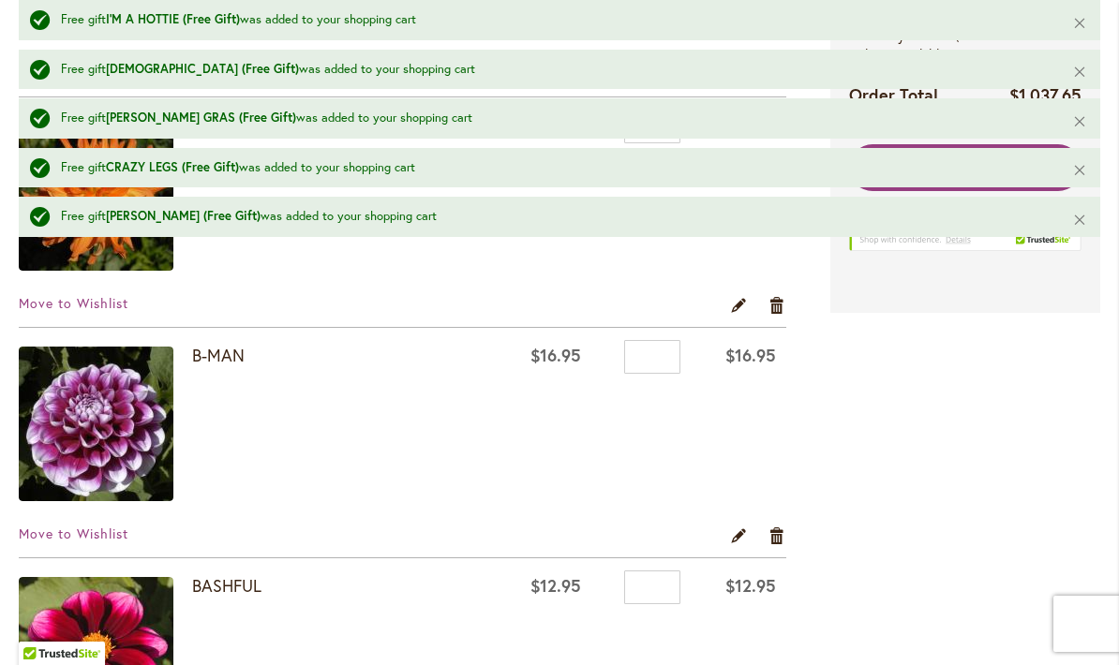
click at [1084, 221] on button "Close" at bounding box center [1080, 219] width 40 height 45
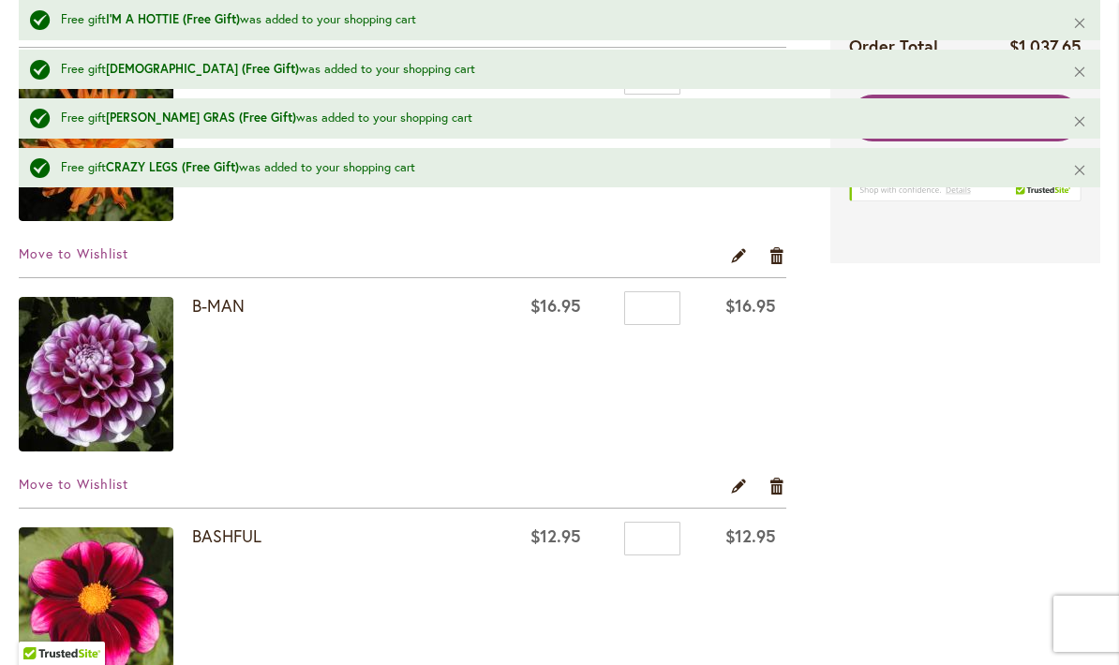
click at [1083, 174] on button "Close" at bounding box center [1080, 170] width 40 height 45
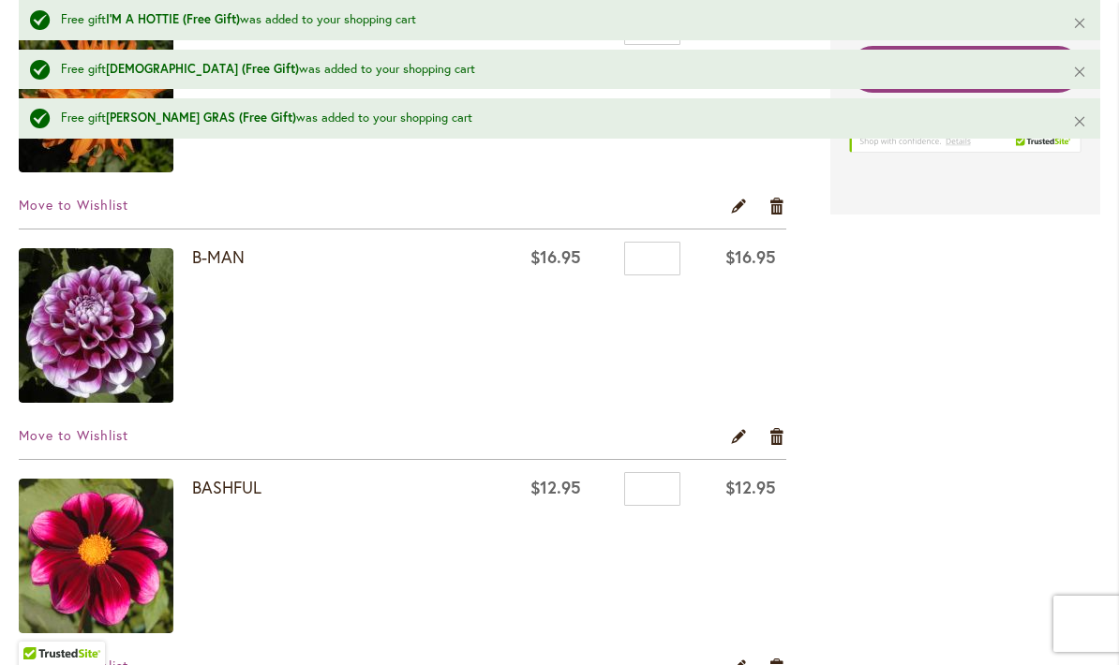
click at [1080, 126] on button "Close" at bounding box center [1080, 120] width 40 height 45
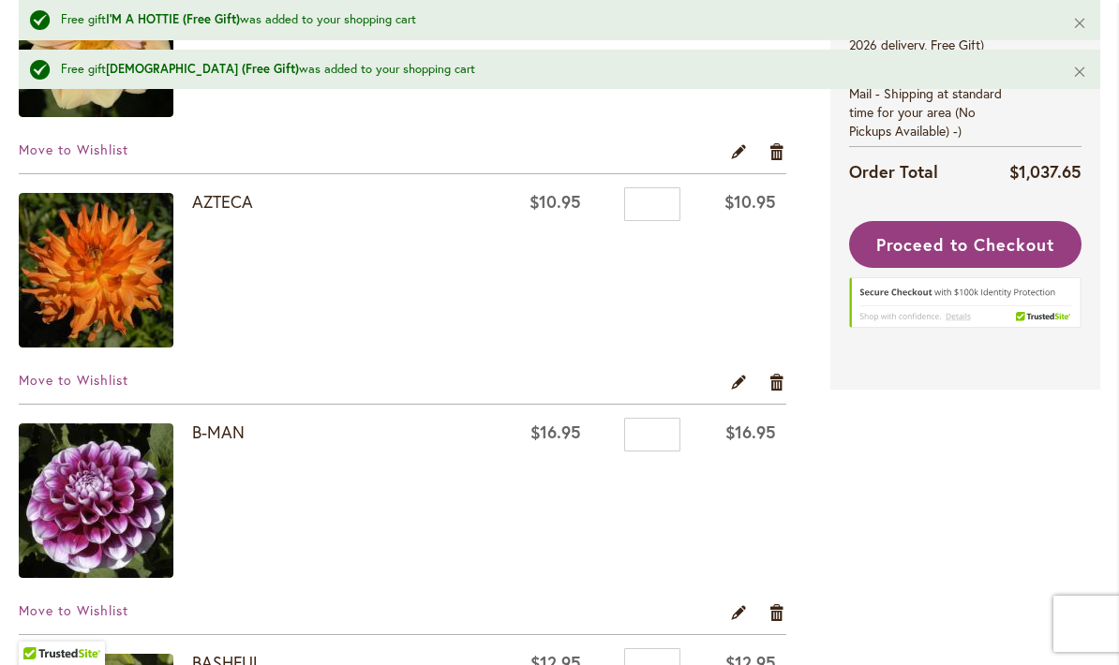
scroll to position [564, 0]
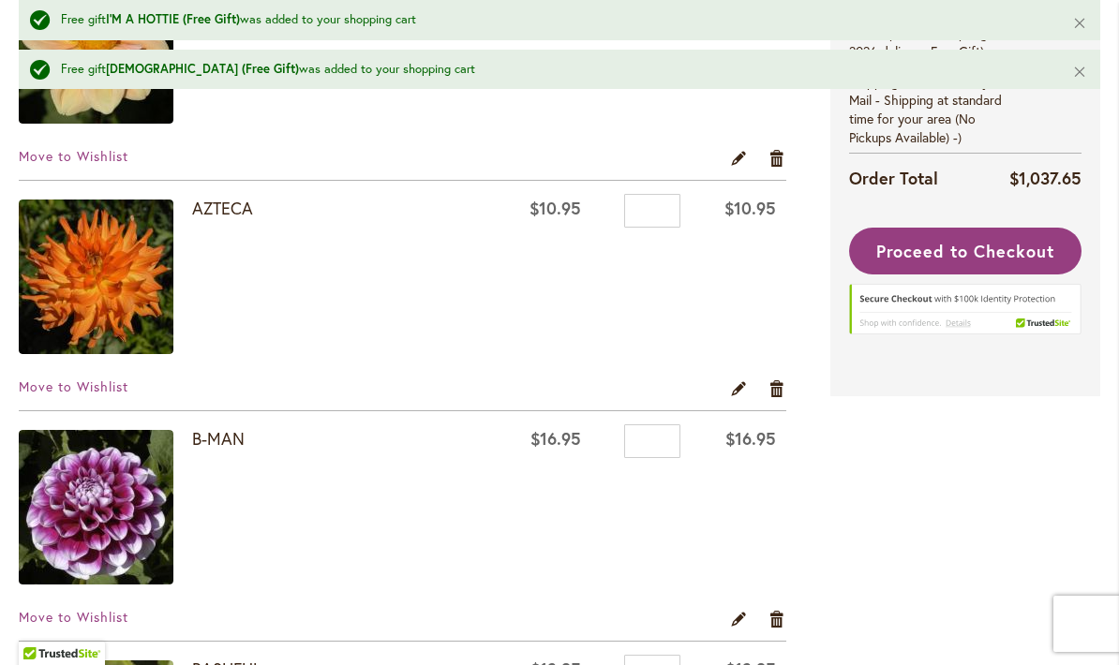
click at [1077, 74] on button "Close" at bounding box center [1080, 72] width 40 height 45
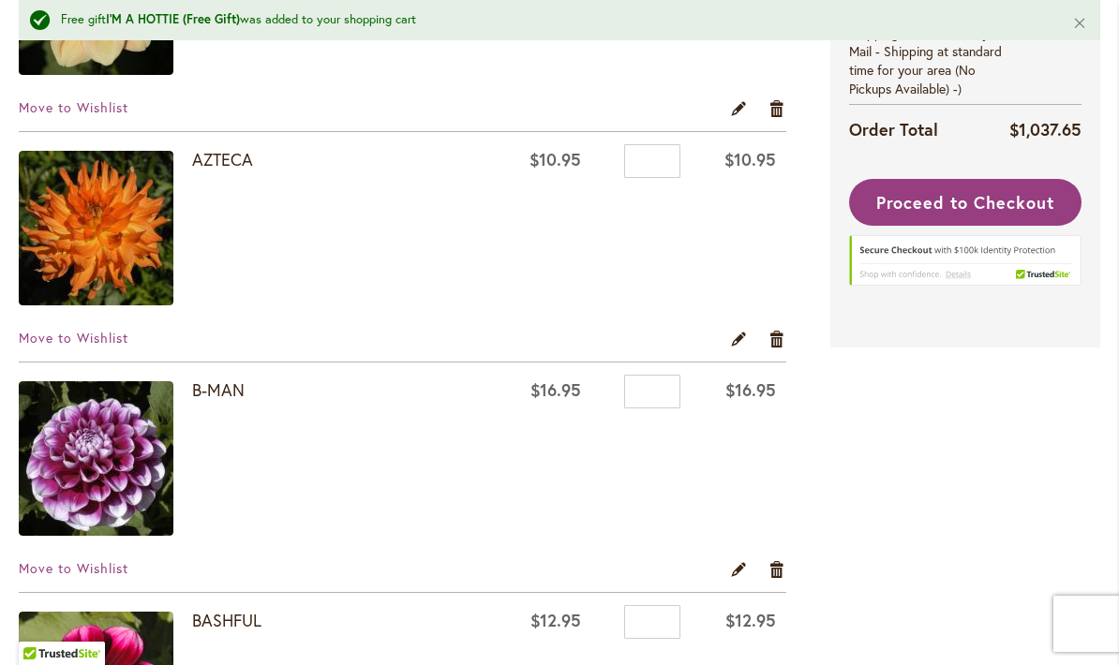
click at [1086, 19] on button "Close" at bounding box center [1080, 22] width 40 height 45
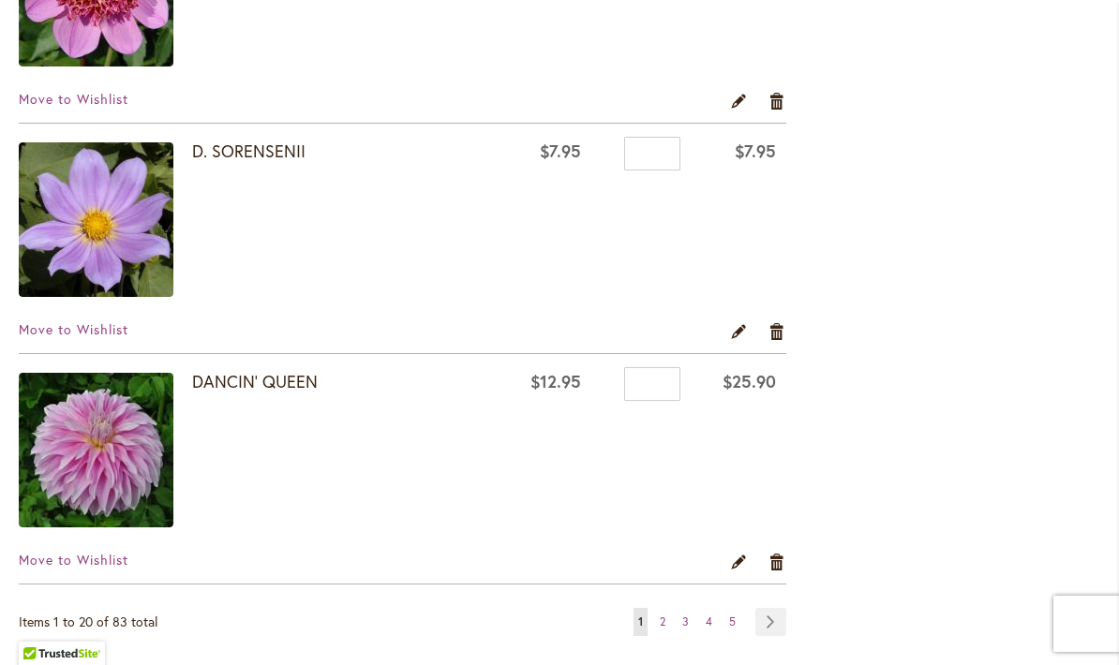
scroll to position [4532, 0]
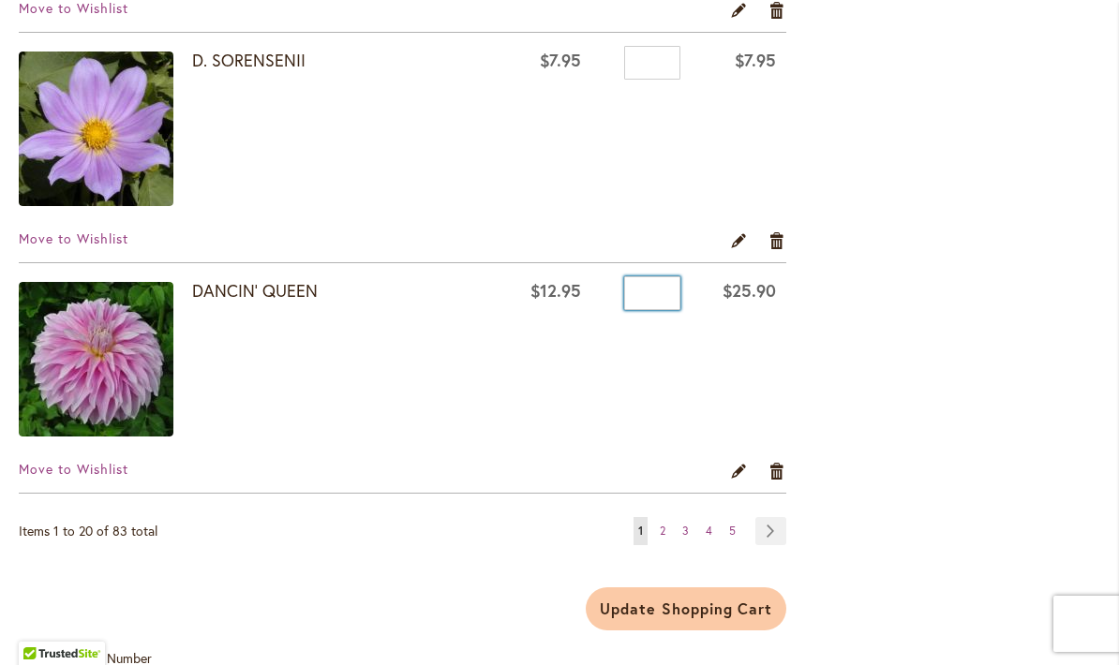
click at [665, 293] on input "*" at bounding box center [652, 293] width 56 height 34
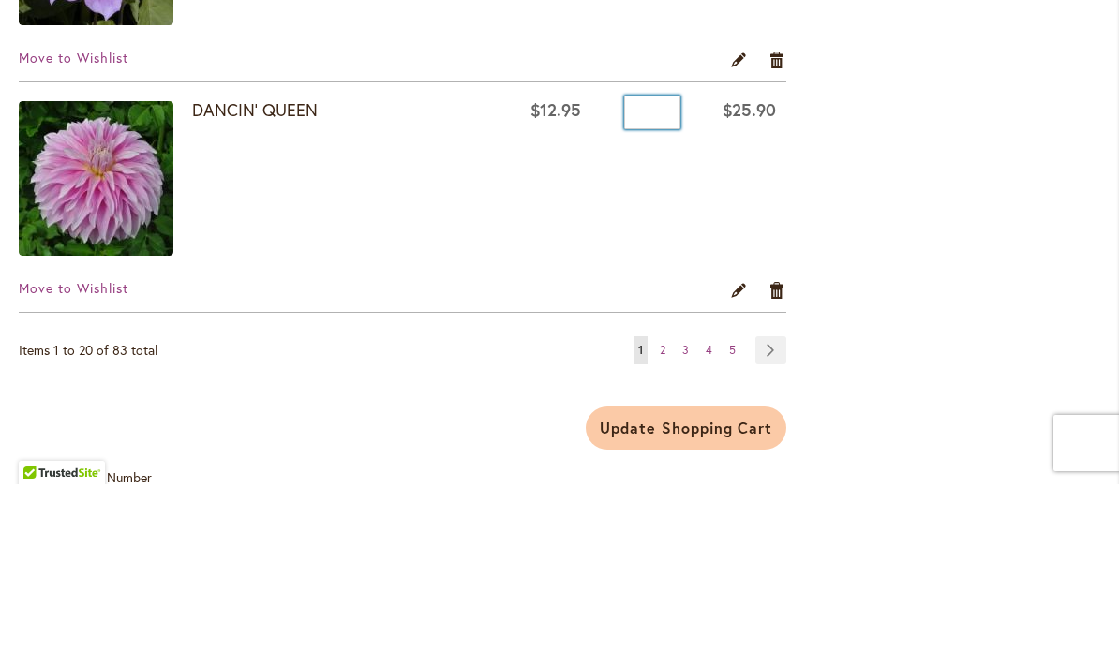
type input "*"
click at [687, 588] on button "Update Shopping Cart" at bounding box center [686, 609] width 201 height 43
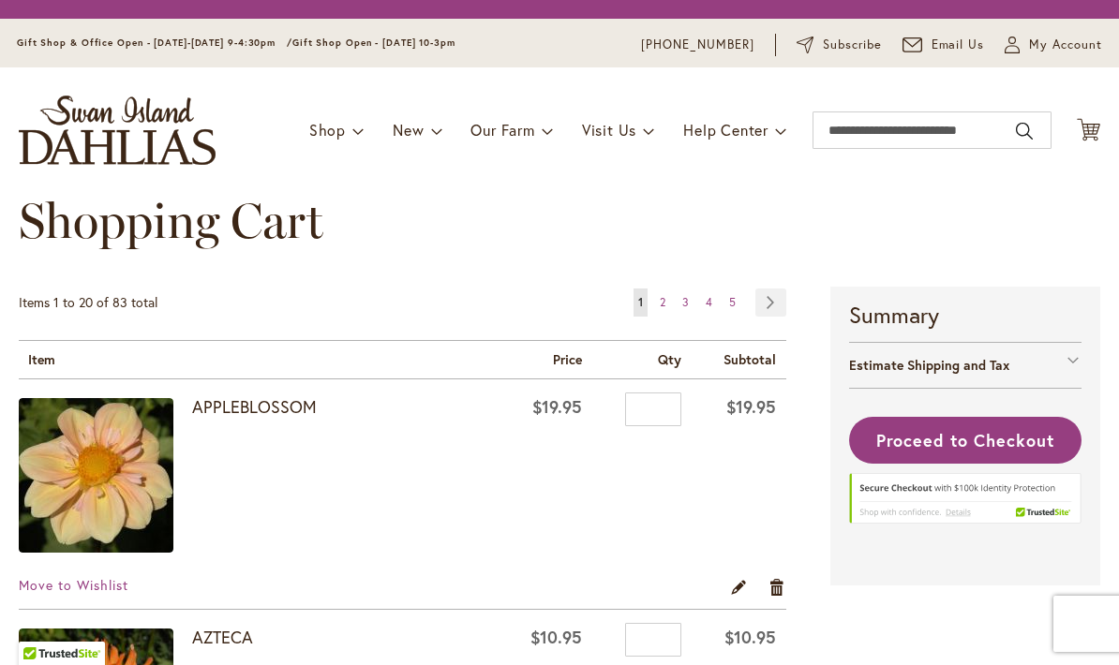
click at [693, 282] on div "Shopping Cart" at bounding box center [559, 240] width 1081 height 94
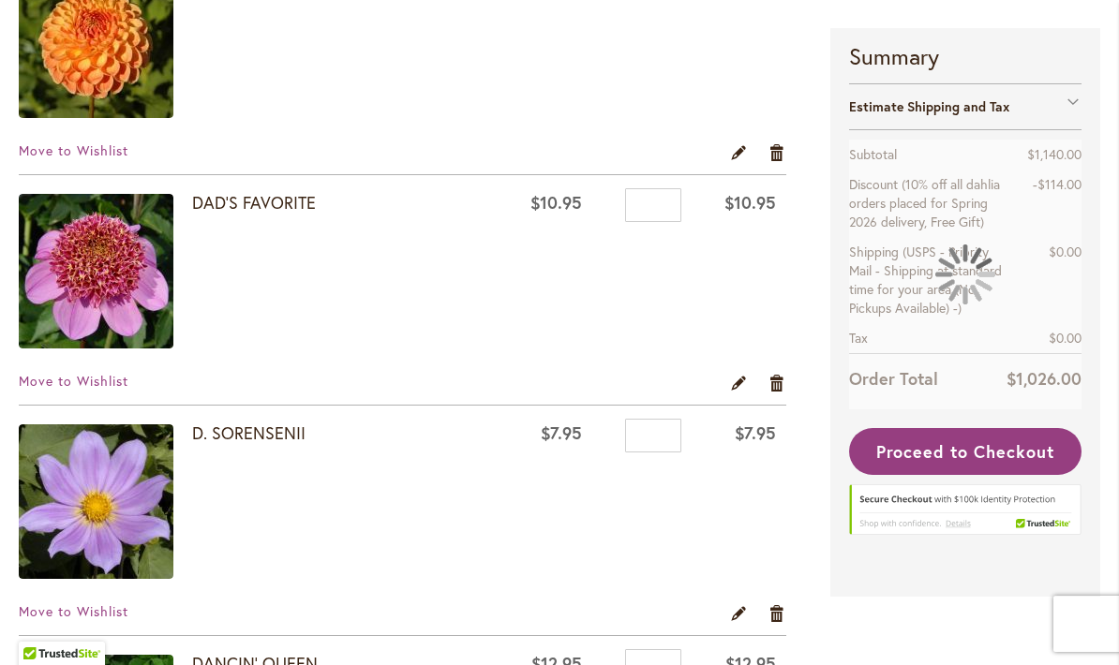
scroll to position [4156, 0]
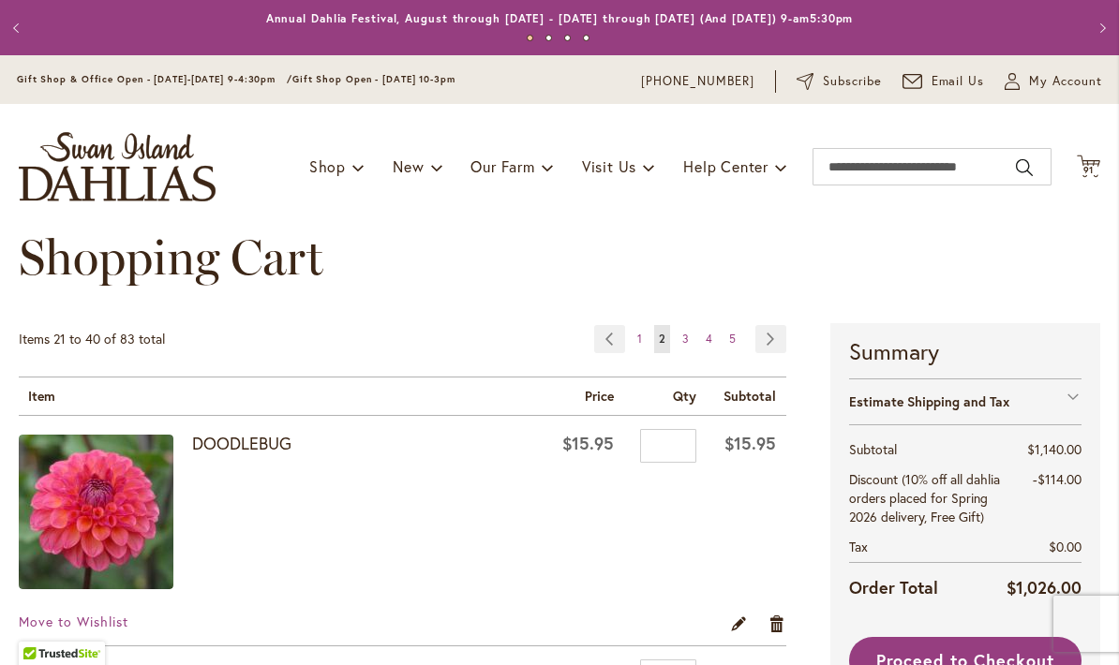
scroll to position [456, 0]
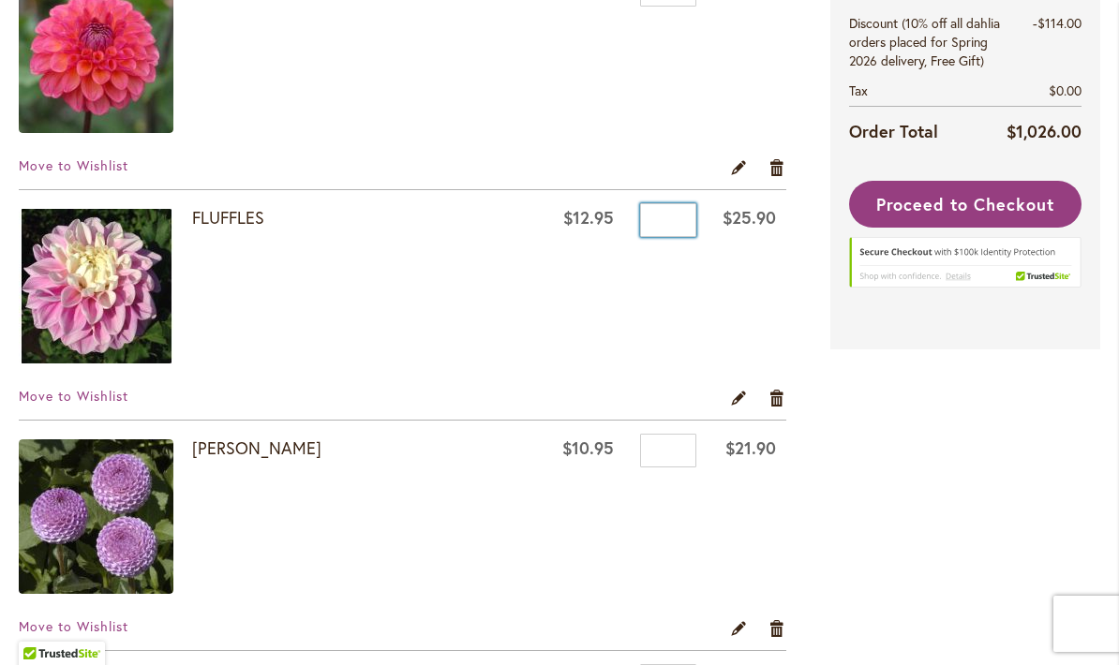
click at [687, 225] on input "*" at bounding box center [668, 220] width 56 height 34
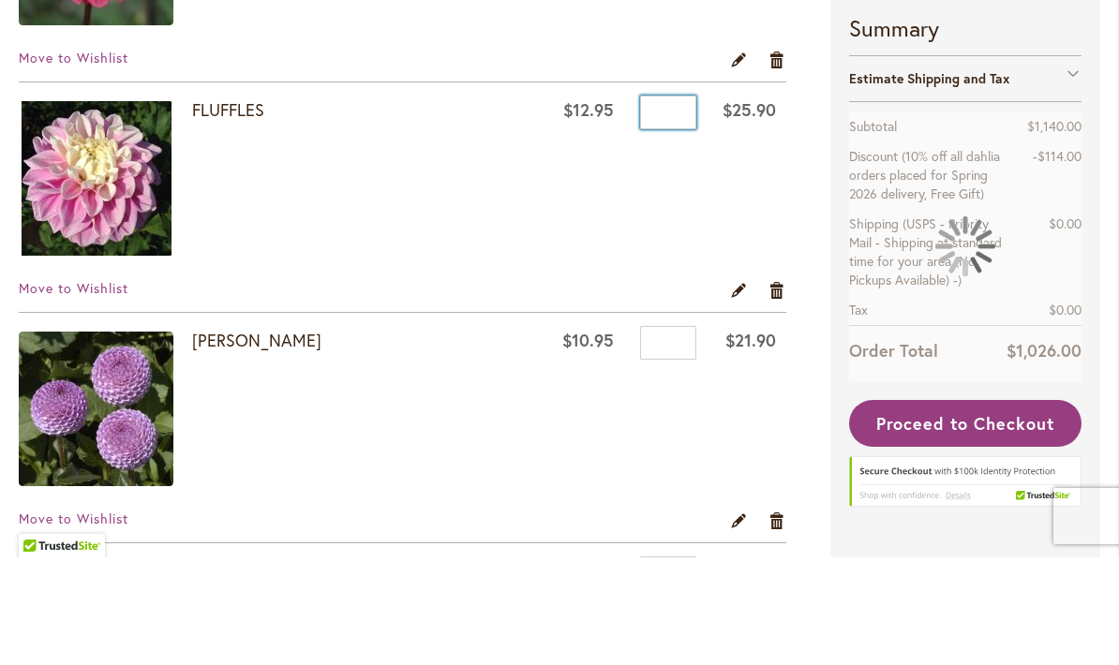
type input "*"
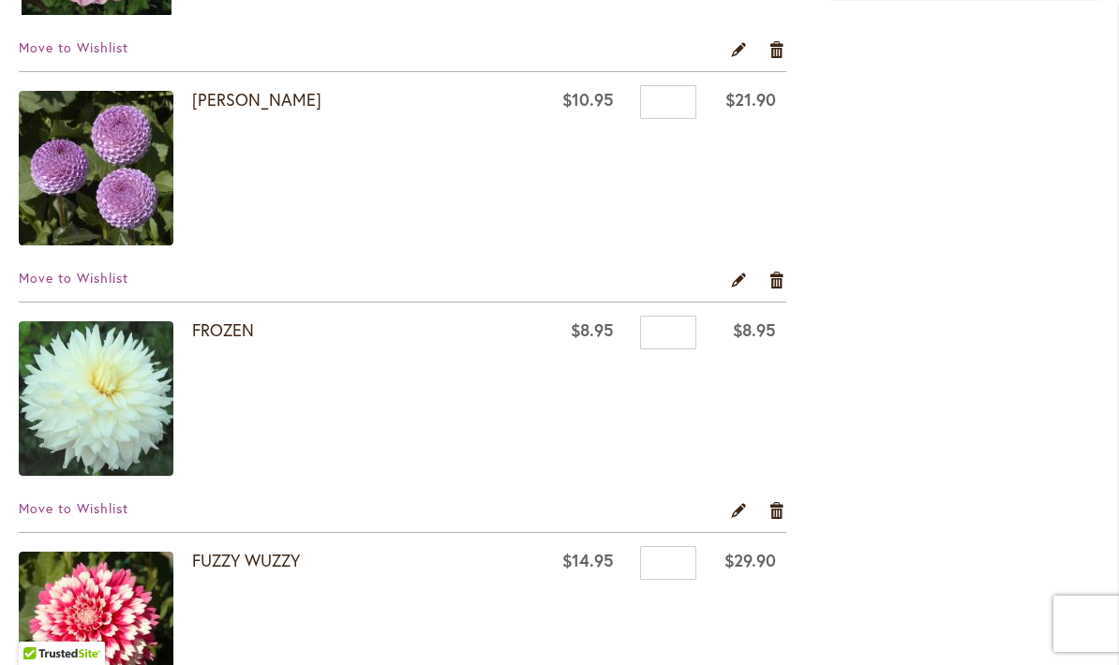
scroll to position [539, 0]
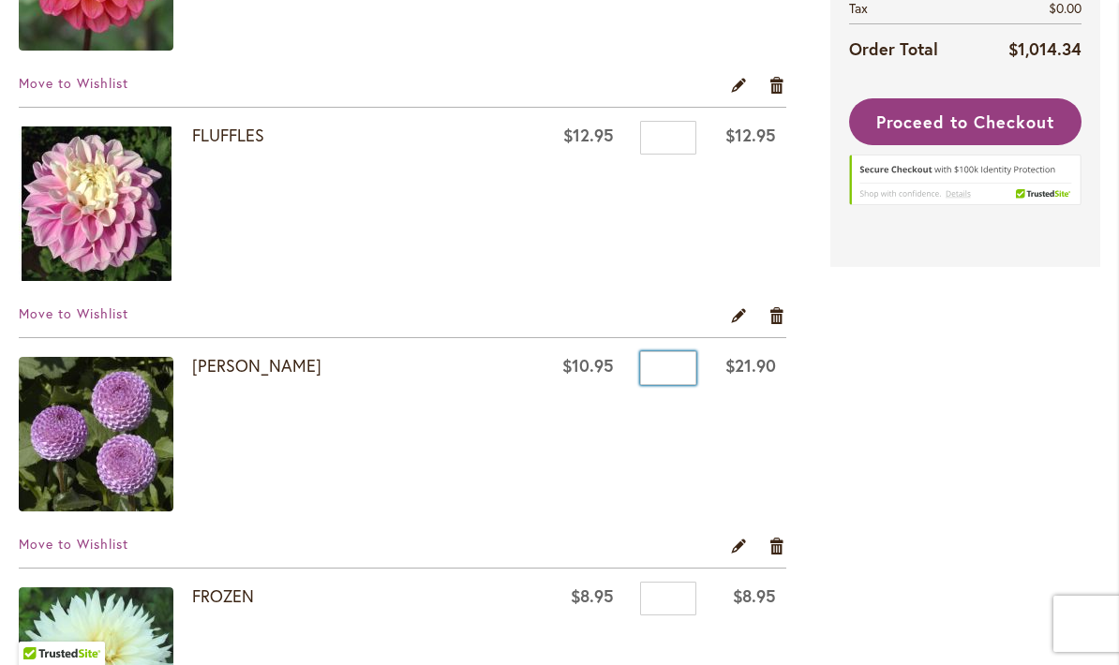
click at [674, 351] on input "*" at bounding box center [668, 368] width 56 height 34
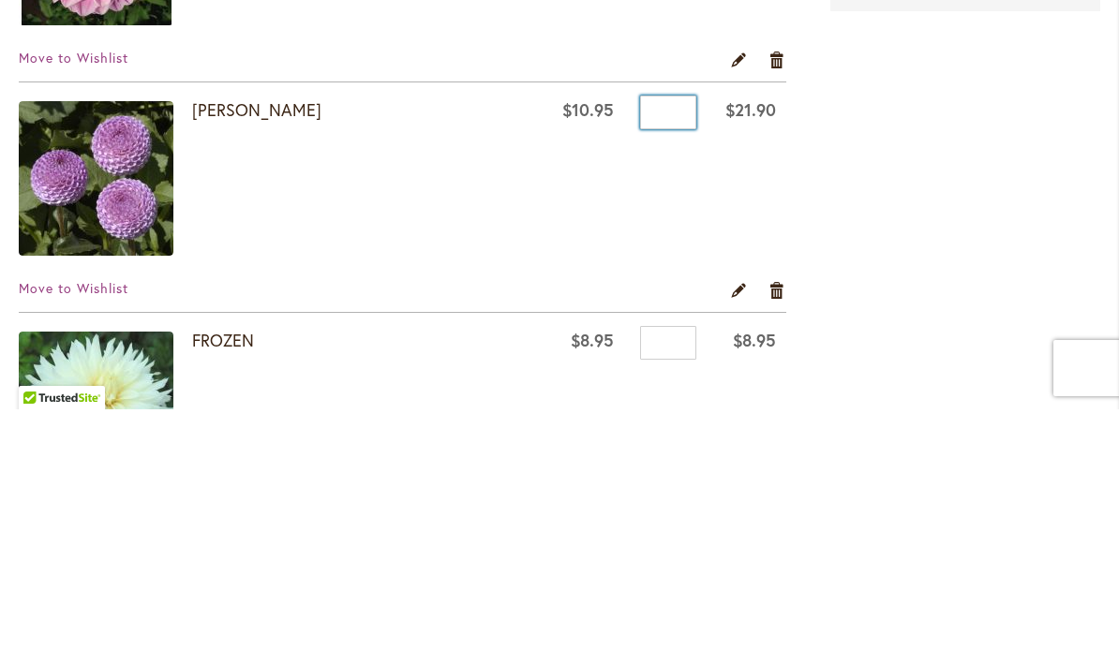
click at [662, 351] on input "*" at bounding box center [668, 368] width 56 height 34
click at [658, 351] on input "*" at bounding box center [668, 368] width 56 height 34
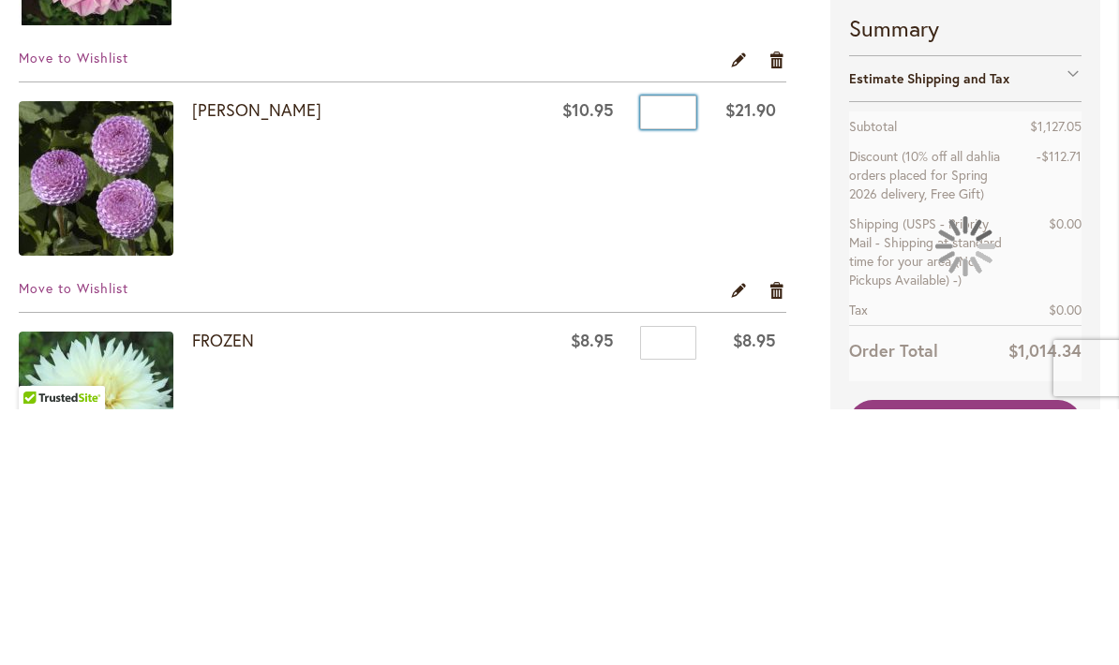
type input "*"
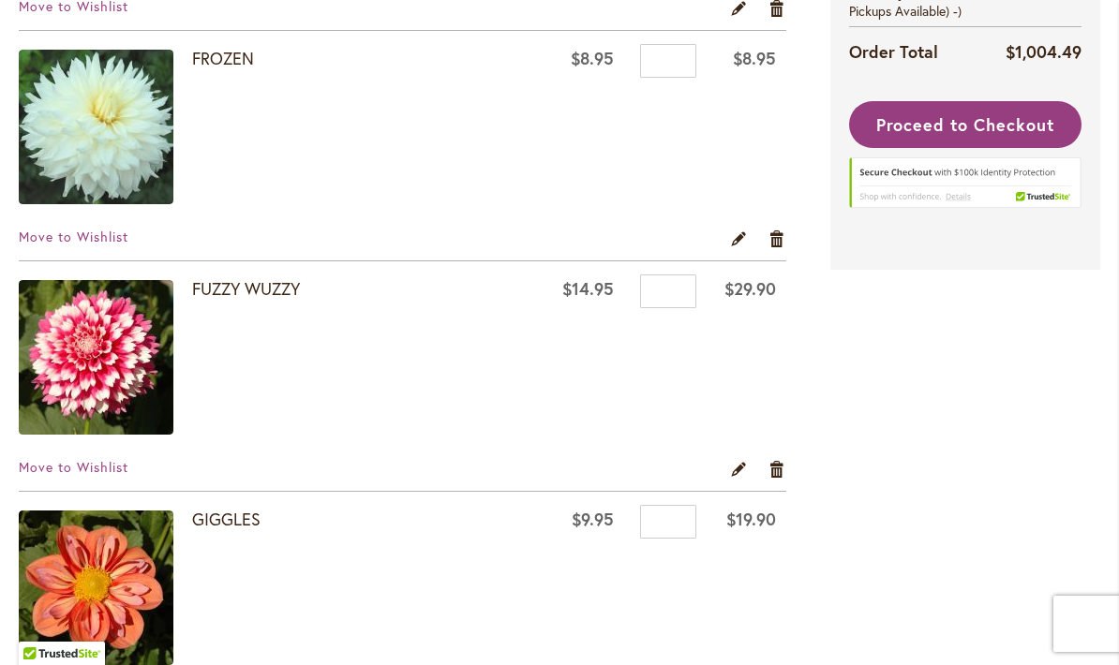
scroll to position [1077, 0]
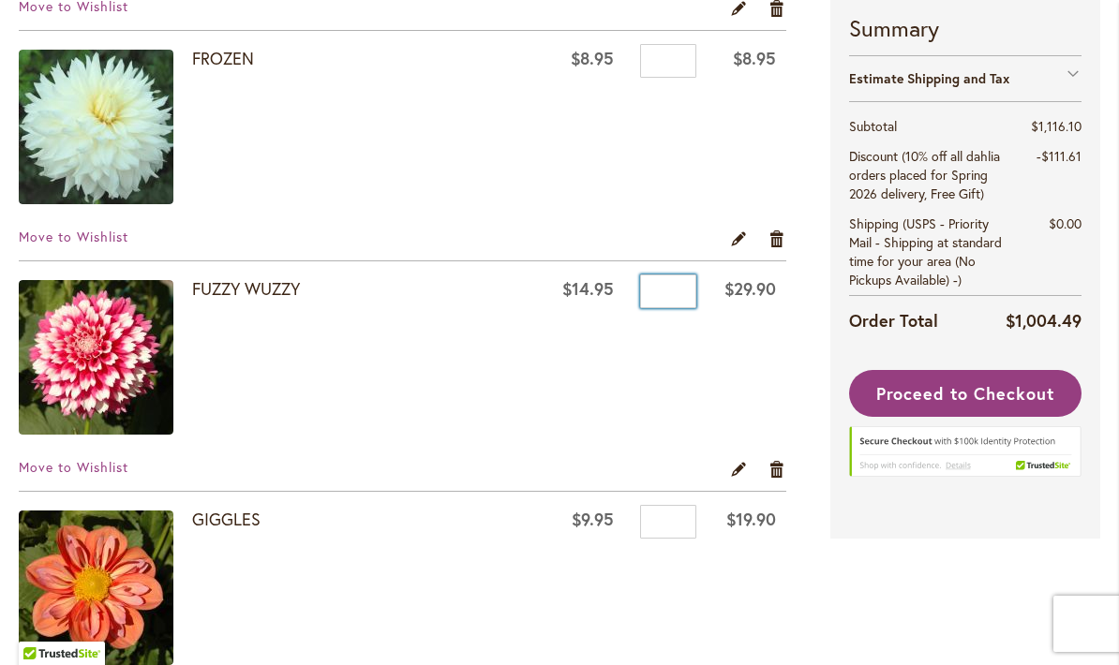
click at [668, 297] on input "*" at bounding box center [668, 292] width 56 height 34
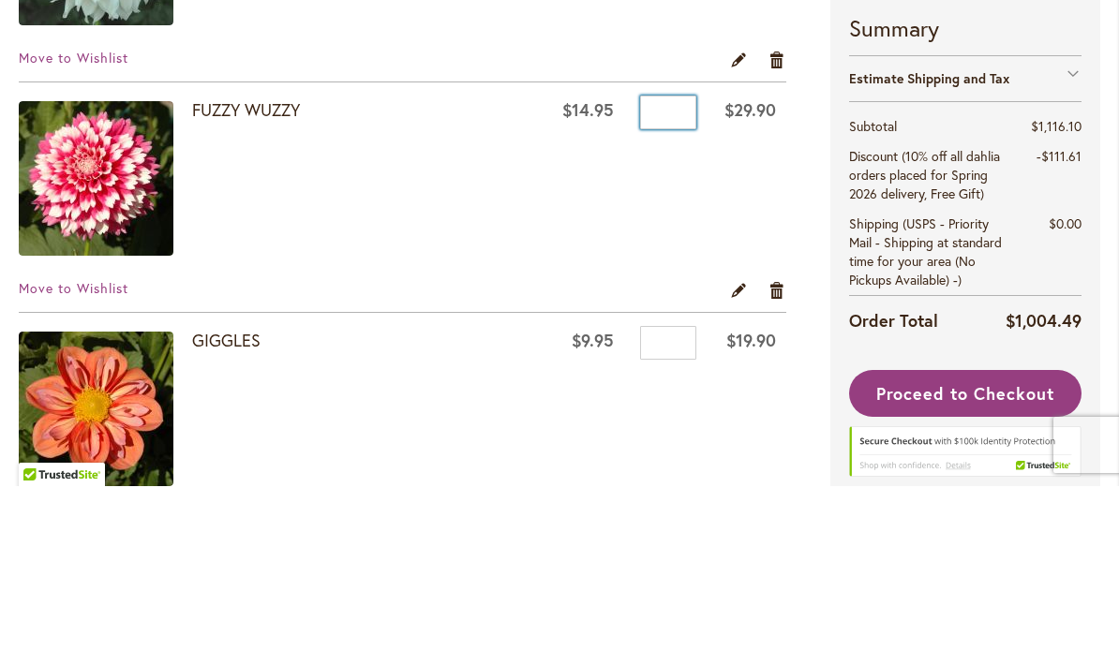
type input "*"
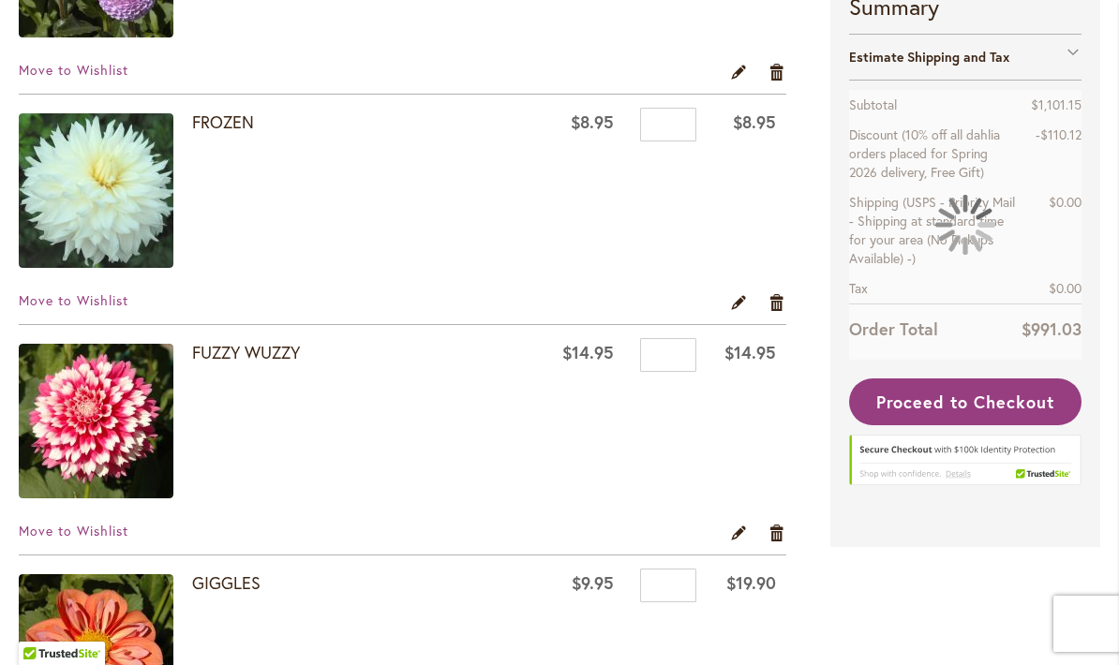
scroll to position [1078, 0]
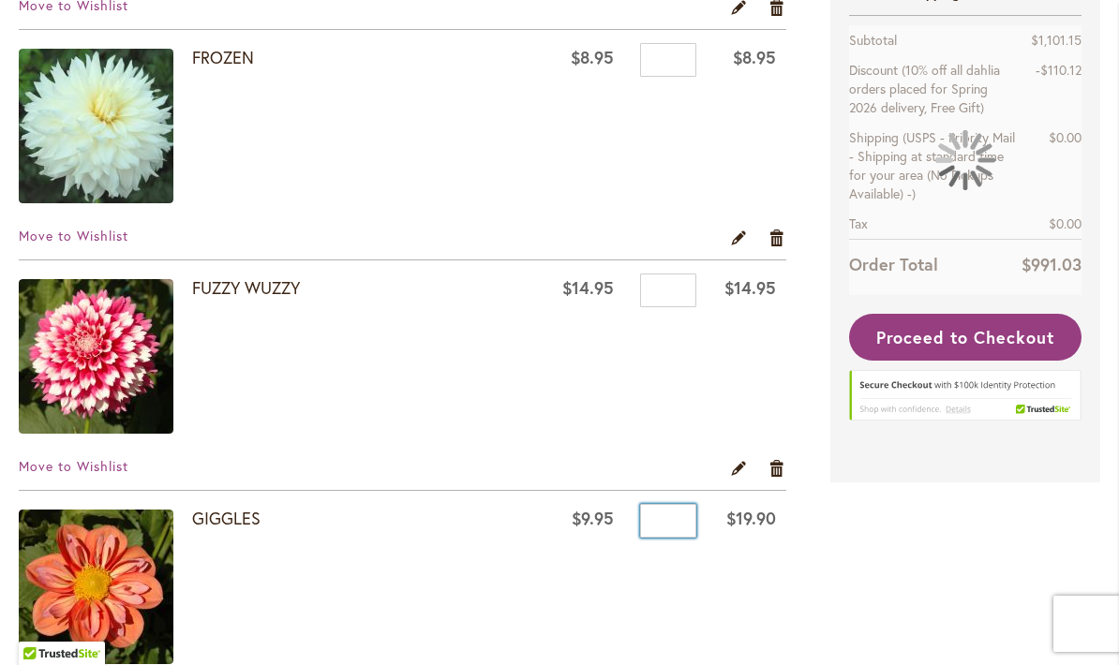
click at [654, 517] on input "*" at bounding box center [668, 521] width 56 height 34
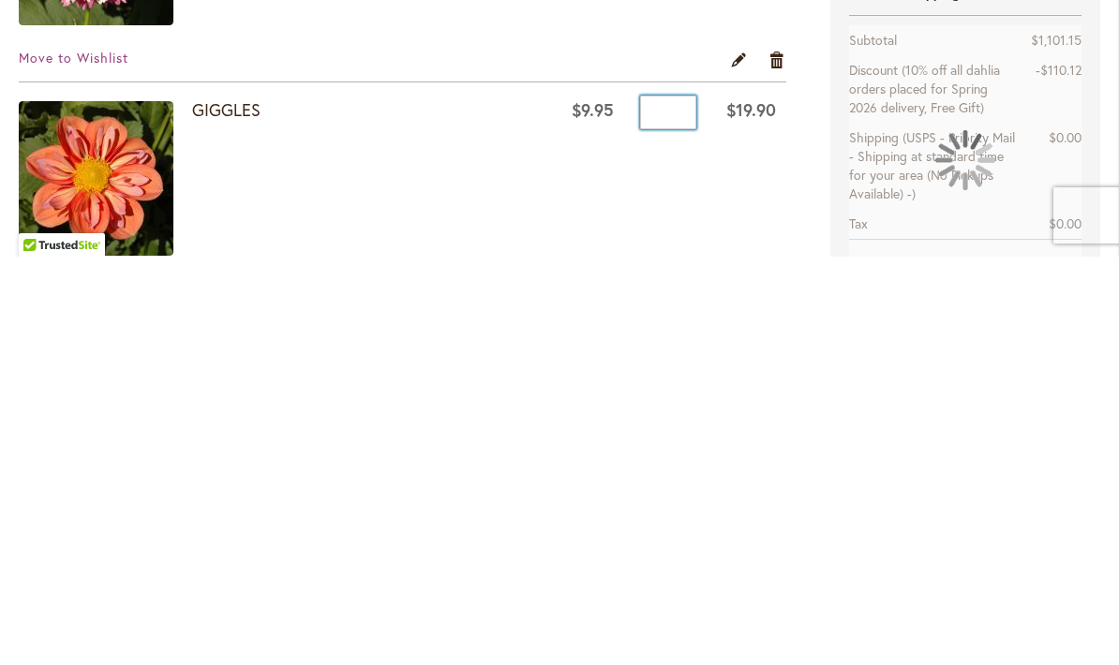
click at [659, 504] on input "*" at bounding box center [668, 521] width 56 height 34
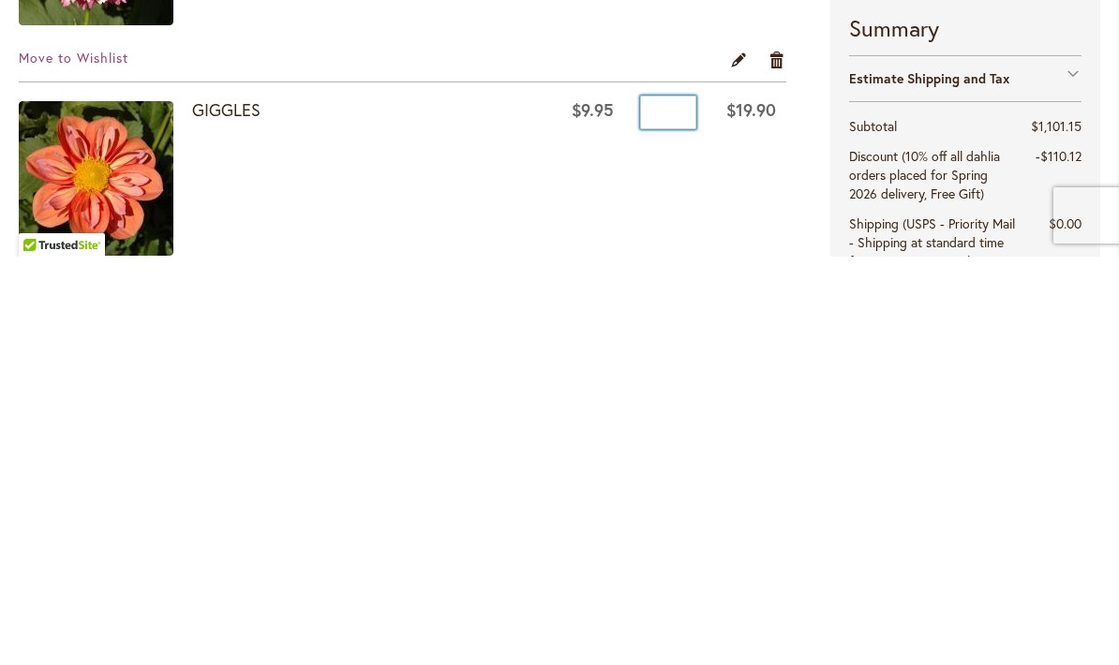
type input "*"
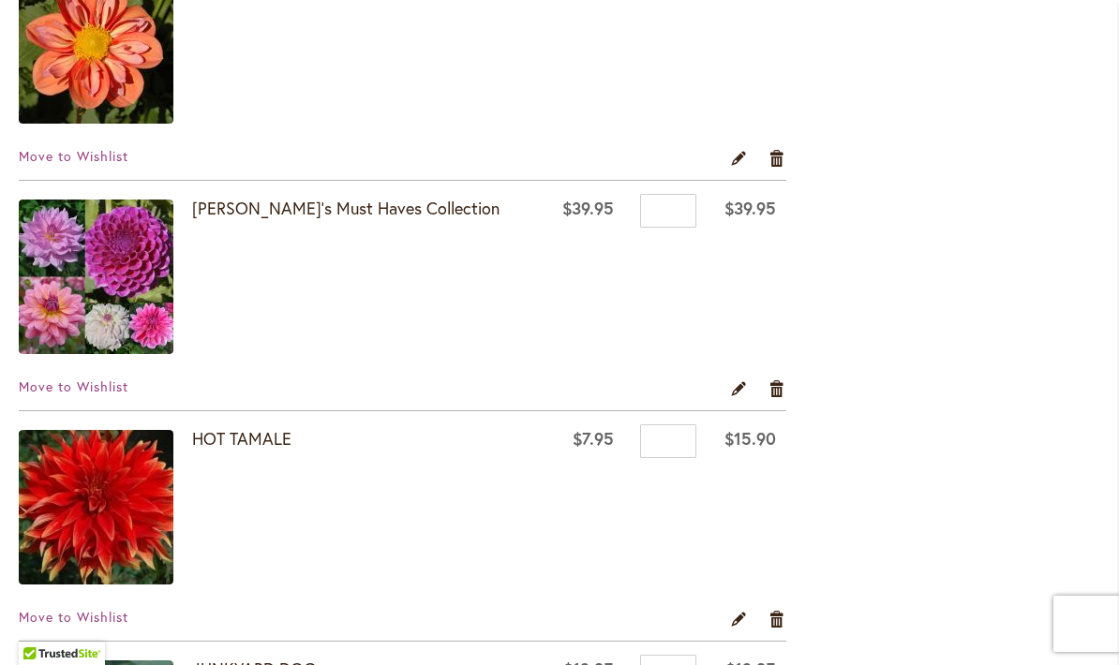
scroll to position [1644, 0]
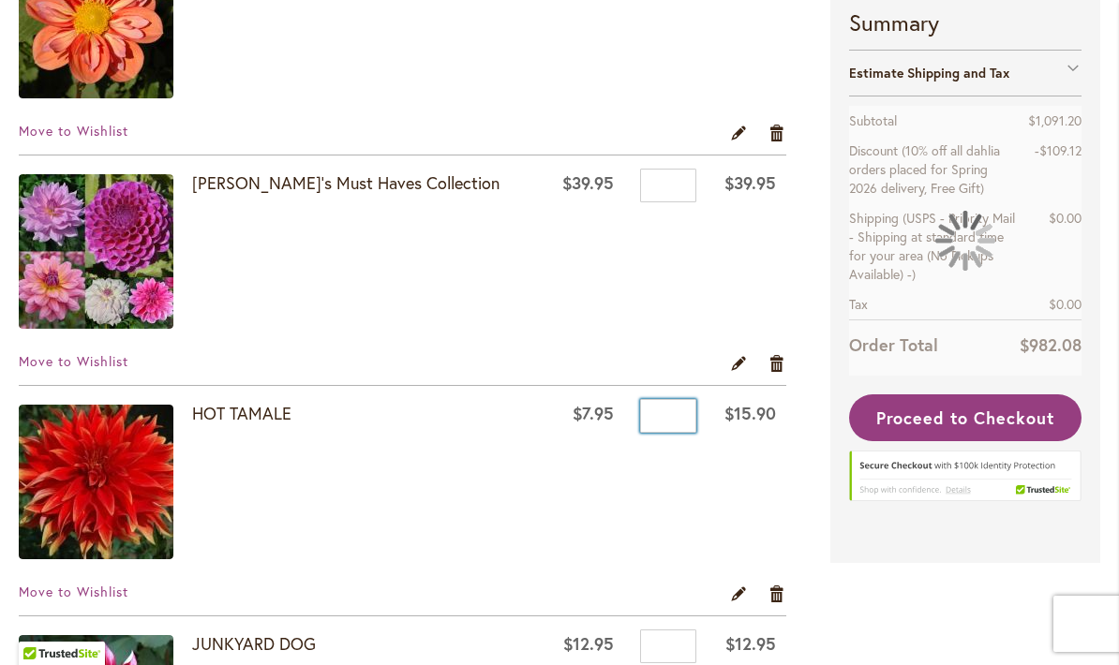
click at [667, 409] on input "*" at bounding box center [668, 416] width 56 height 34
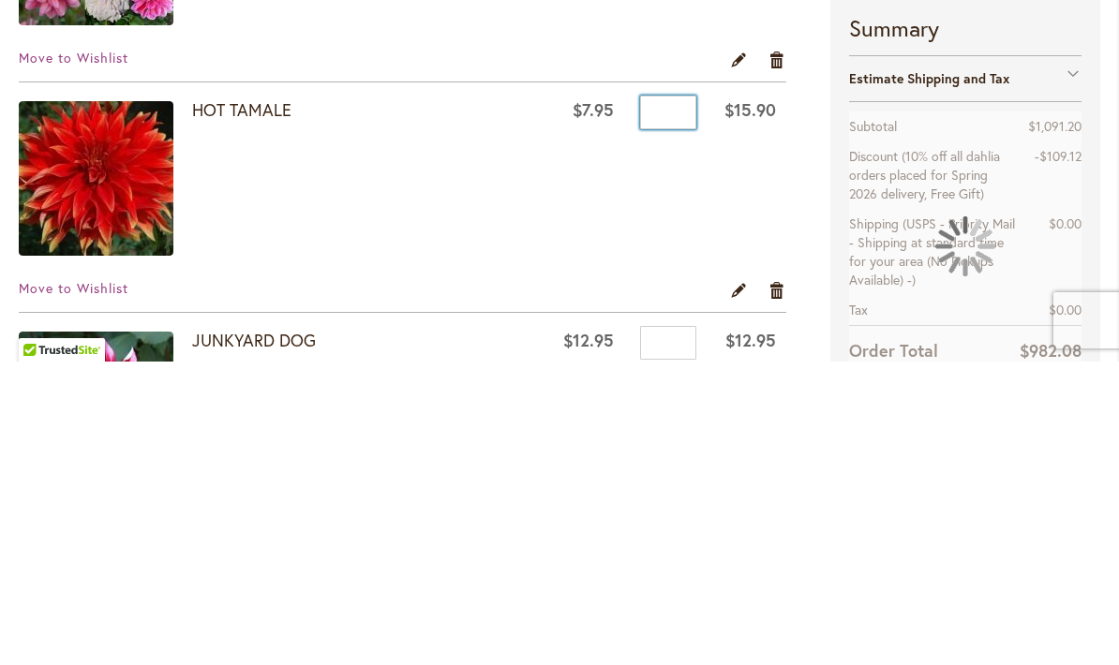
type input "*"
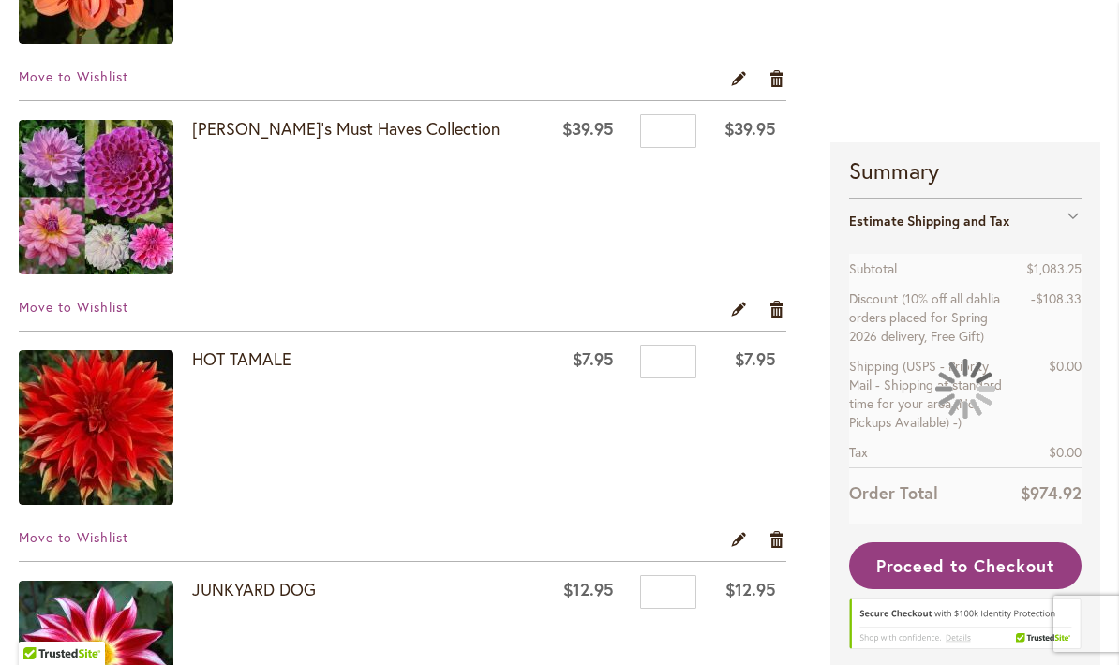
scroll to position [1692, 0]
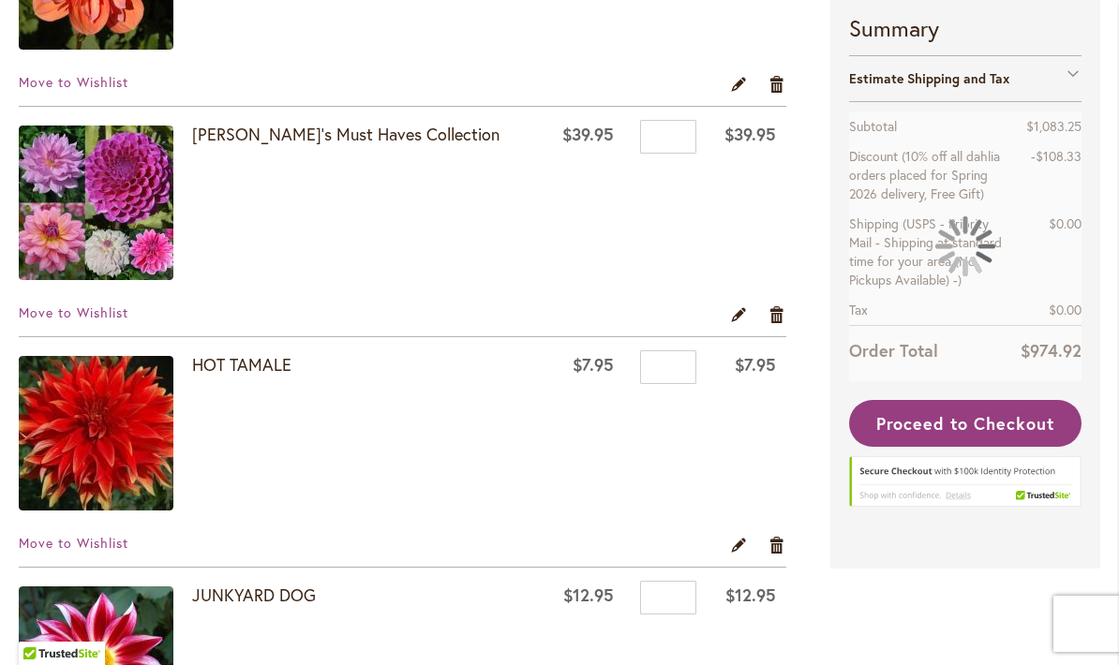
click at [777, 318] on link "Remove item" at bounding box center [777, 314] width 18 height 21
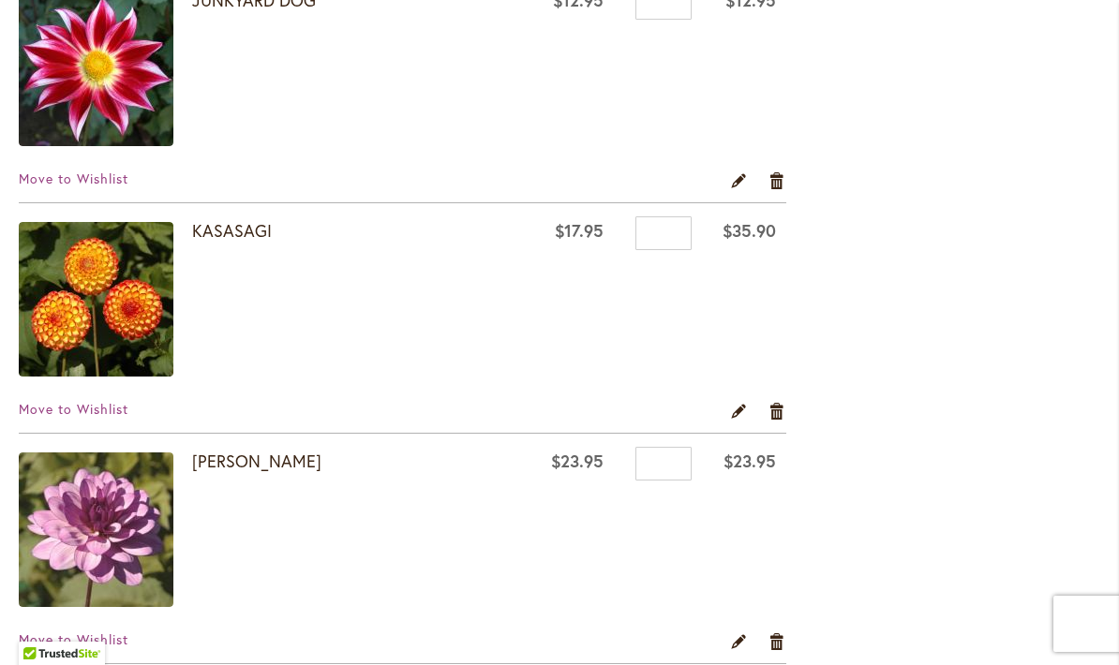
scroll to position [2098, 0]
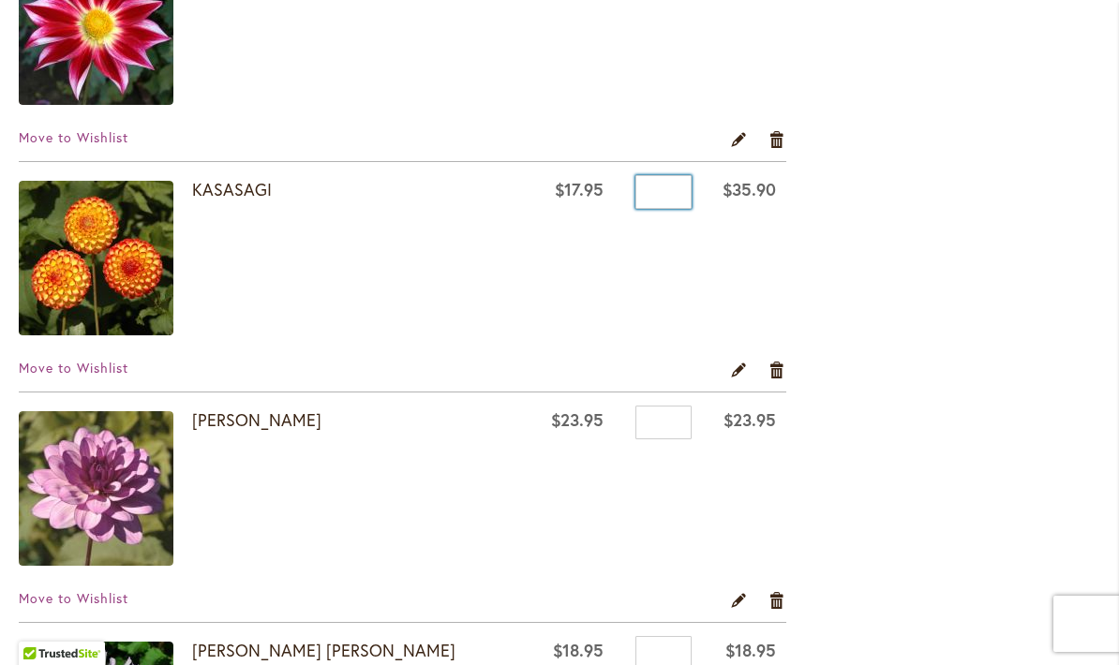
click at [654, 193] on input "*" at bounding box center [663, 192] width 56 height 34
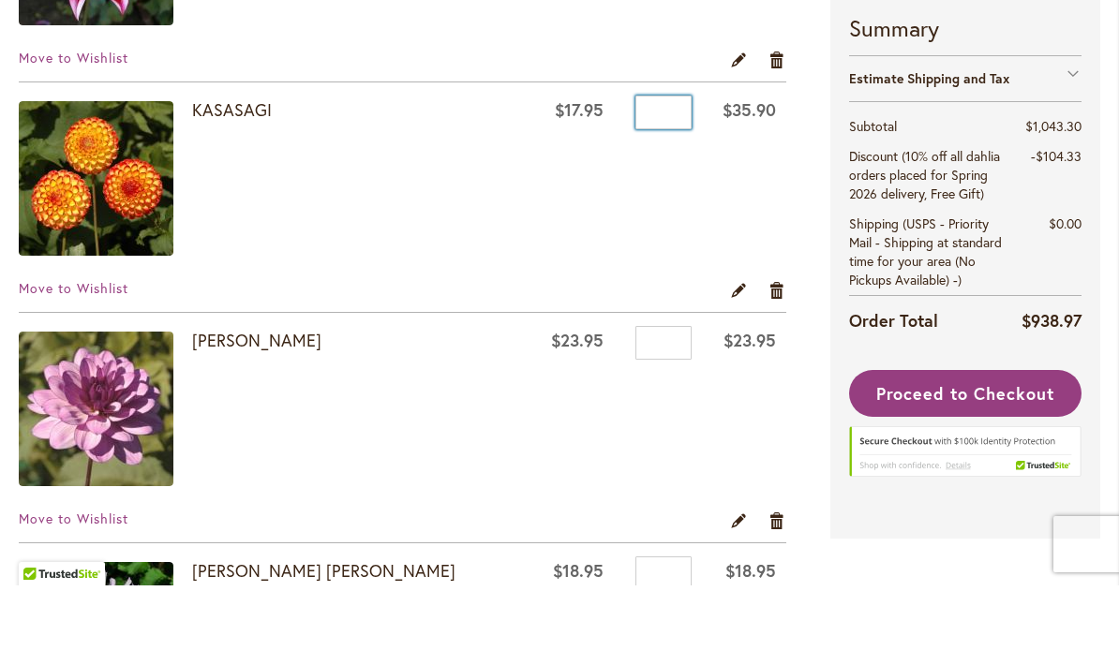
type input "*"
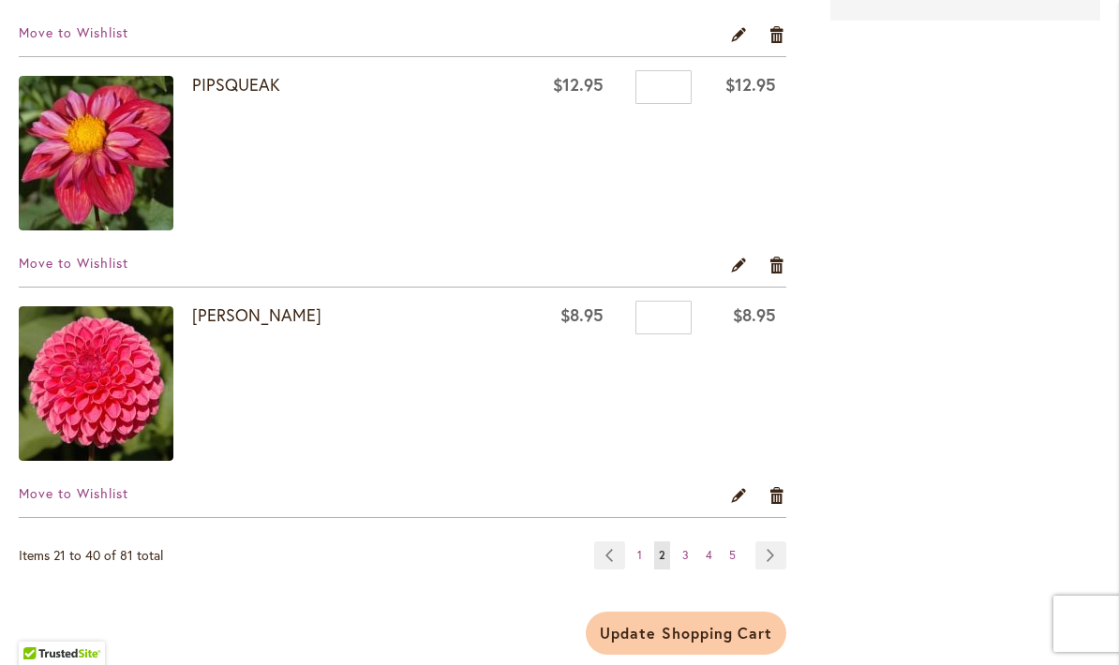
scroll to position [4519, 0]
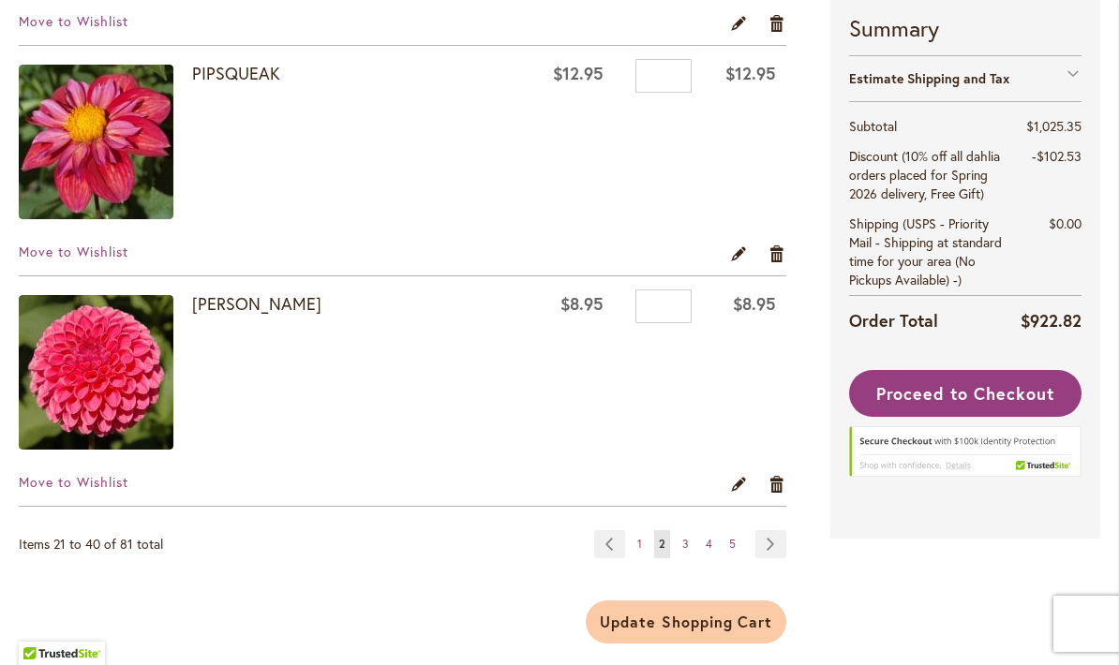
click at [769, 550] on link "Page Next" at bounding box center [770, 544] width 31 height 28
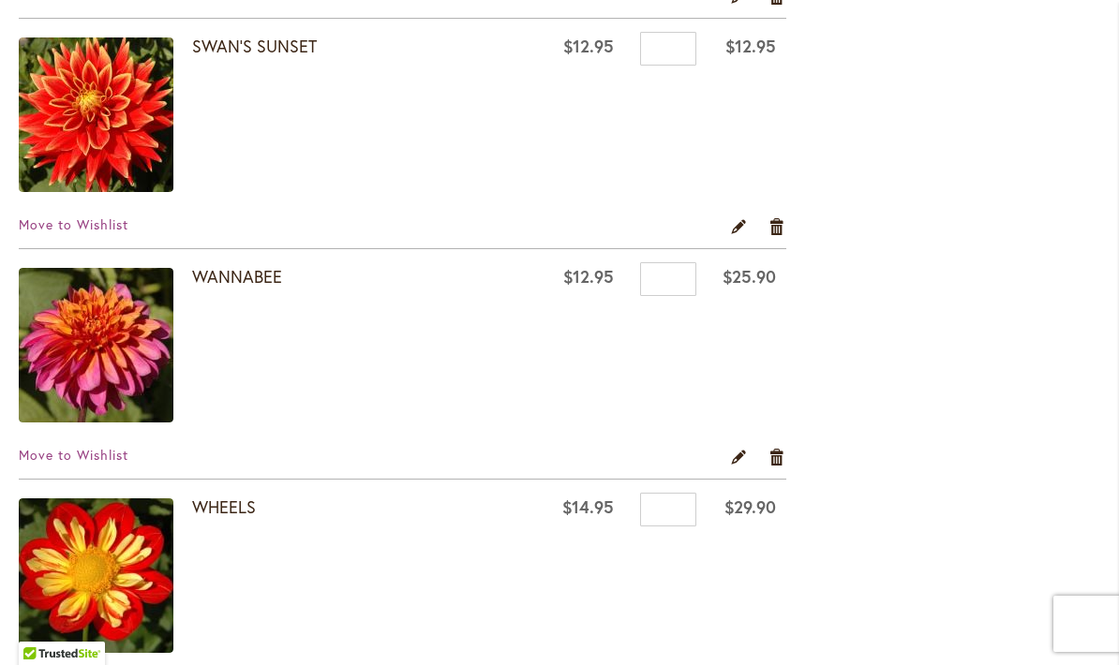
scroll to position [1089, 0]
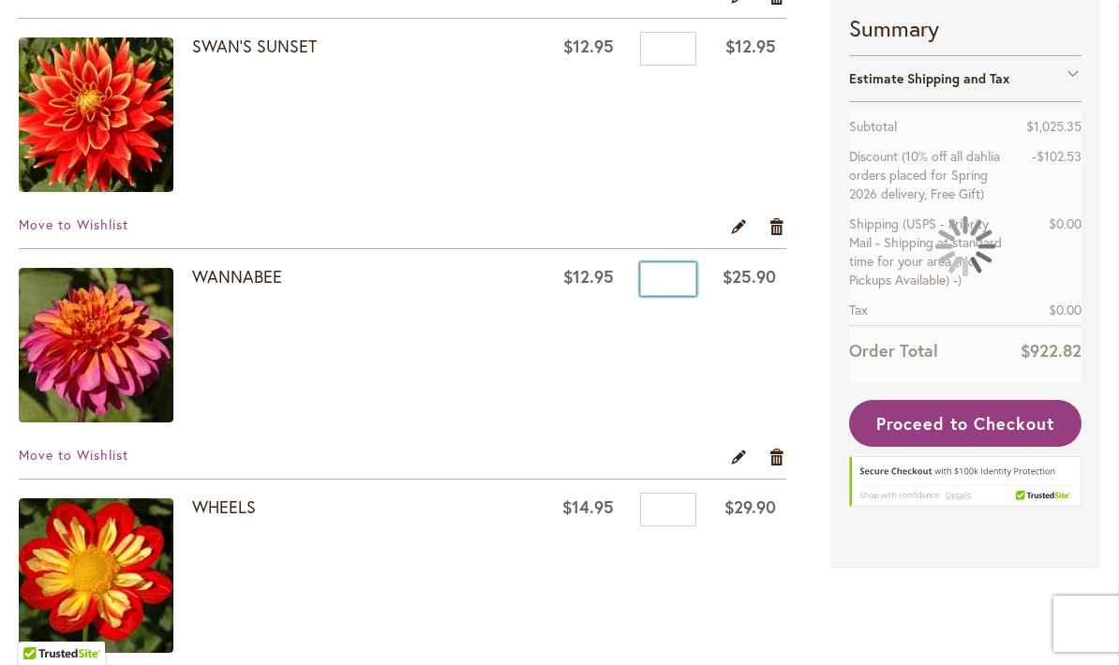
click at [648, 275] on input "*" at bounding box center [668, 279] width 56 height 34
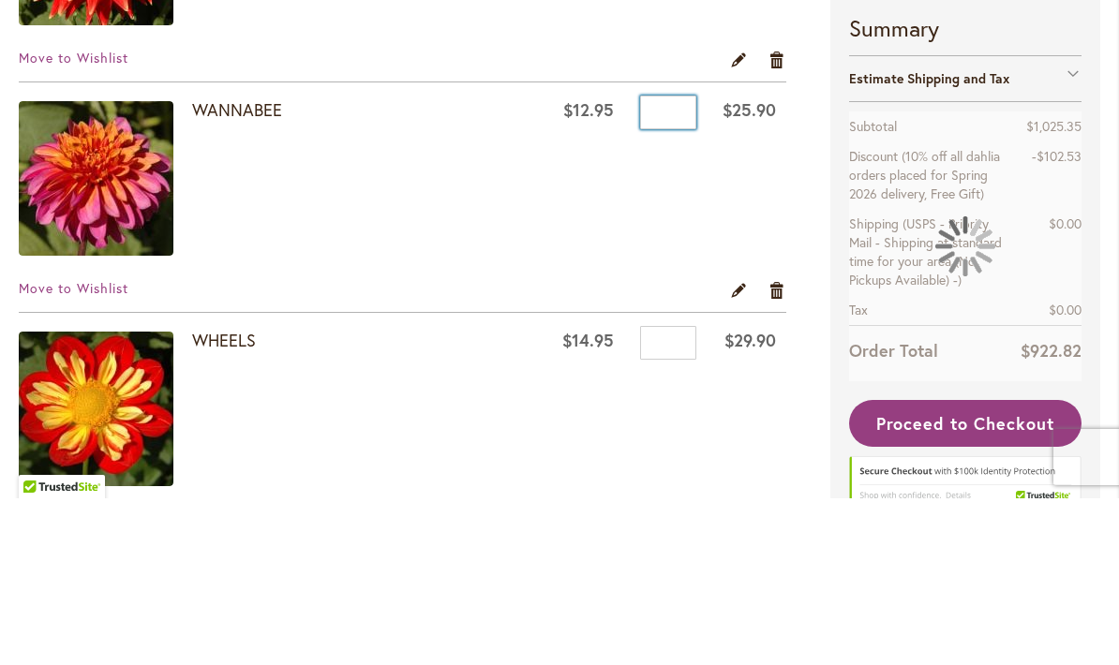
click at [661, 262] on input "*" at bounding box center [668, 279] width 56 height 34
click at [662, 262] on input "*" at bounding box center [668, 279] width 56 height 34
type input "*"
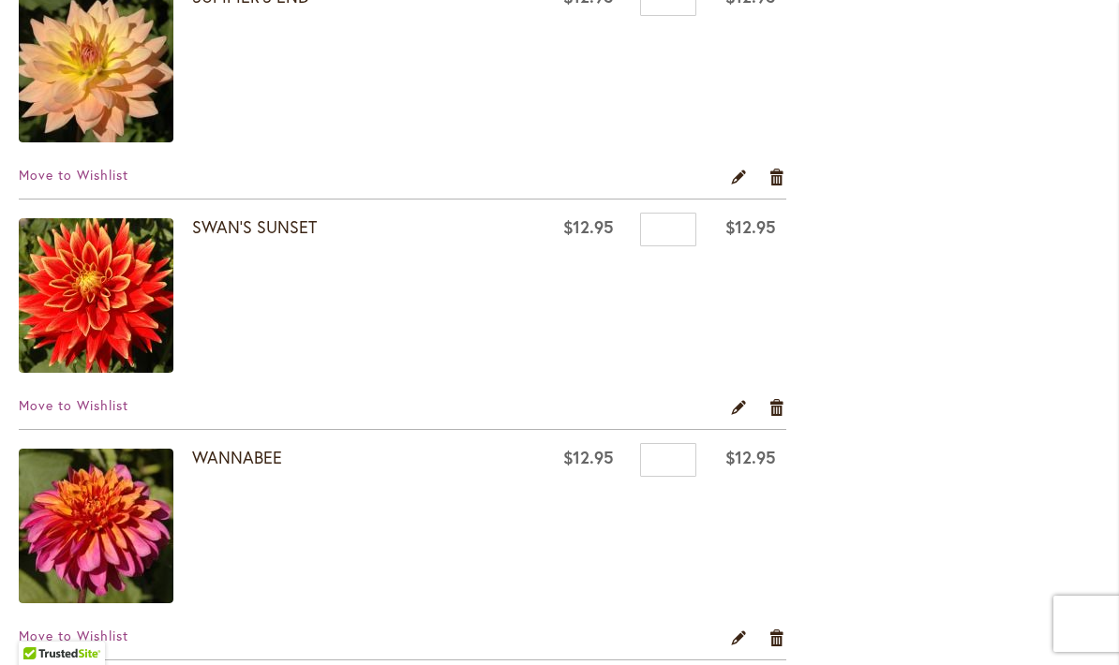
scroll to position [1429, 0]
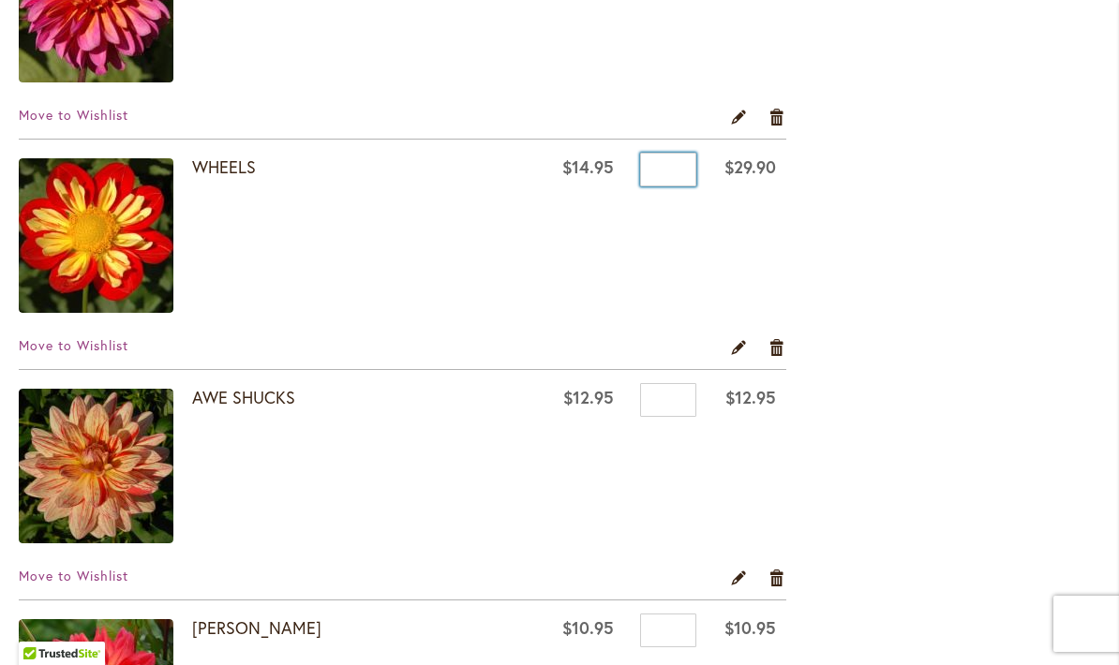
click at [656, 169] on input "*" at bounding box center [668, 170] width 56 height 34
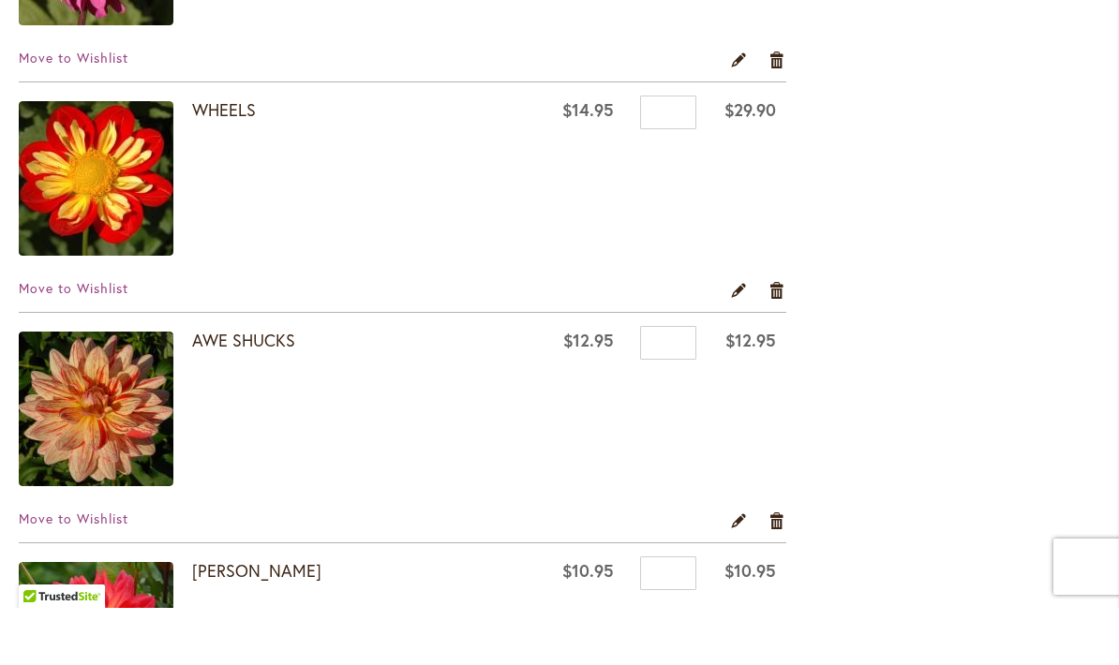
click at [657, 165] on td "Qty *" at bounding box center [665, 239] width 82 height 198
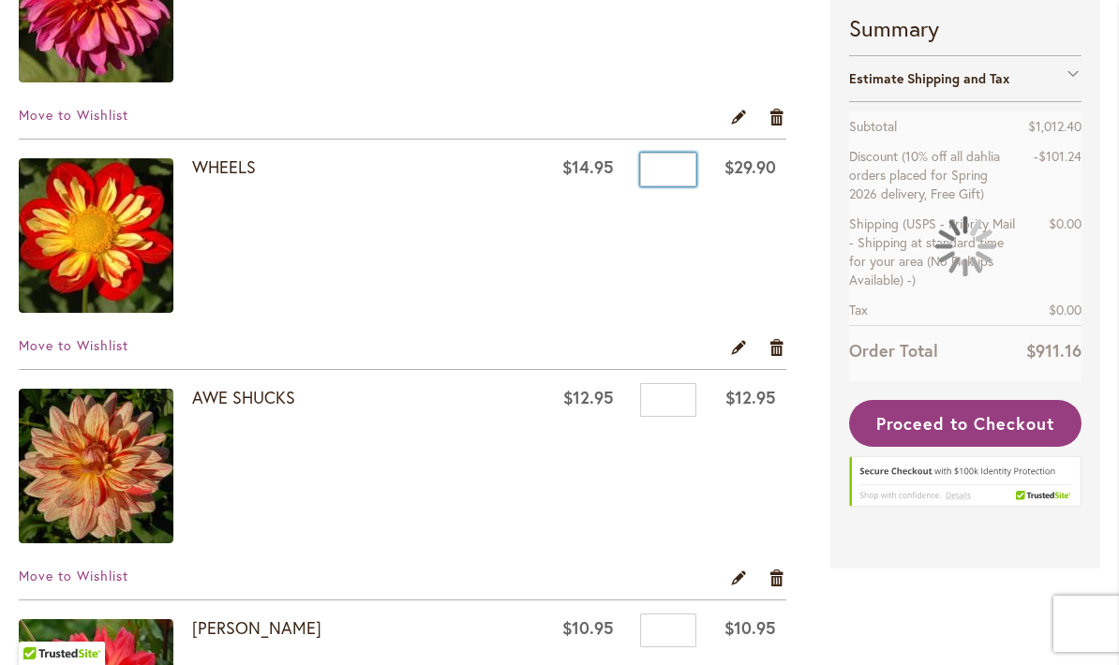
click at [659, 153] on input "*" at bounding box center [668, 170] width 56 height 34
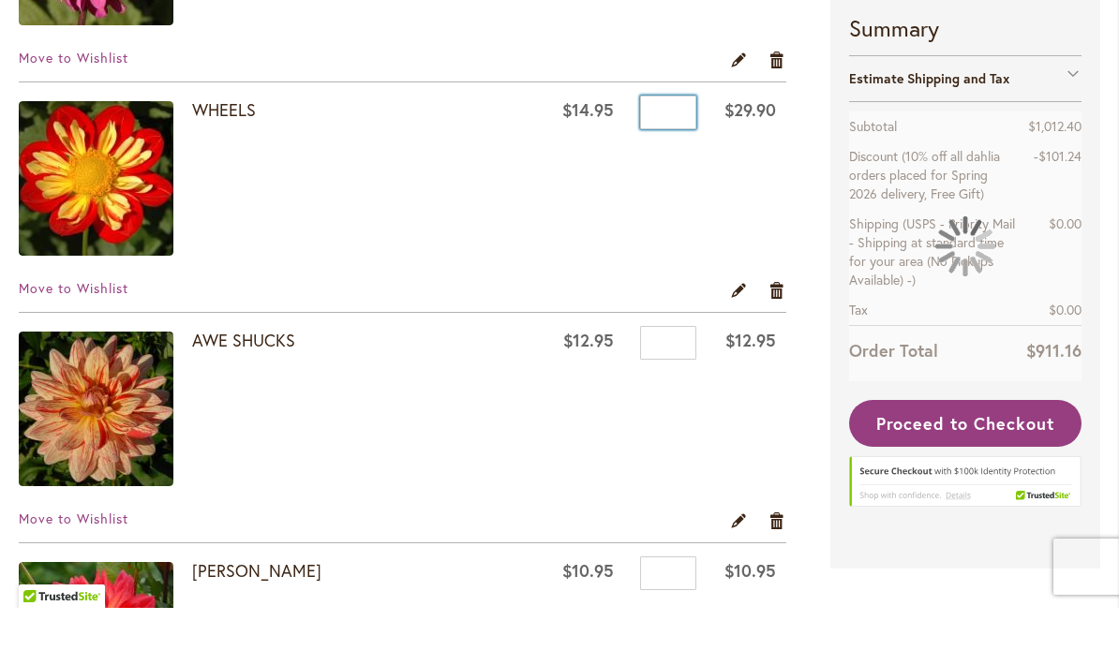
click at [658, 153] on input "*" at bounding box center [668, 170] width 56 height 34
click at [654, 153] on input "*" at bounding box center [668, 170] width 56 height 34
type input "*"
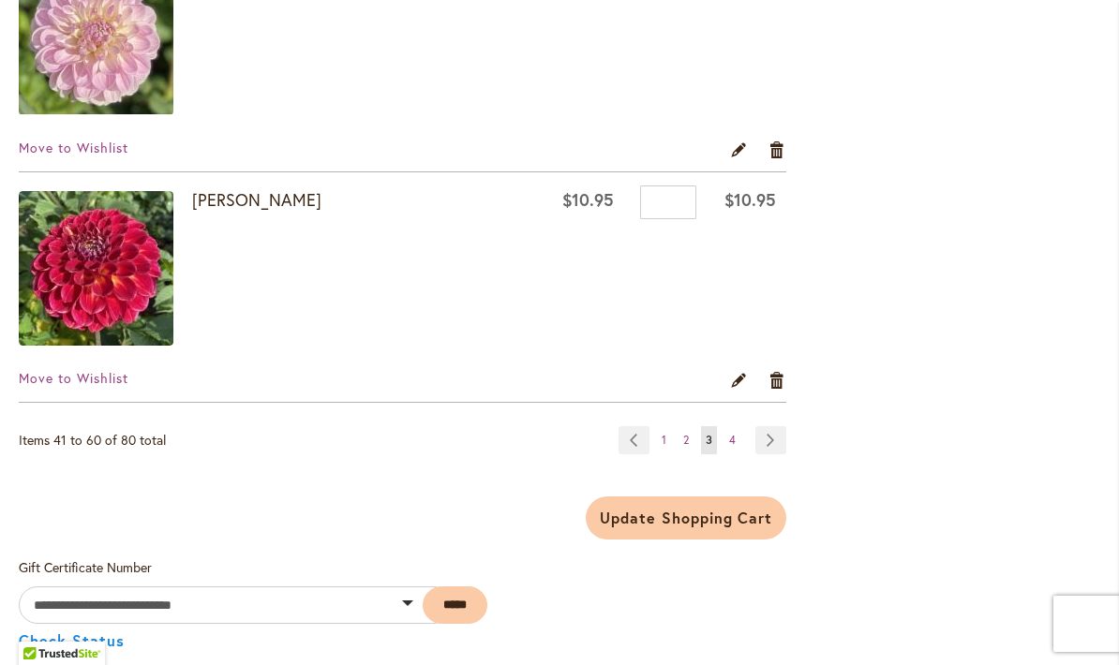
scroll to position [4623, 0]
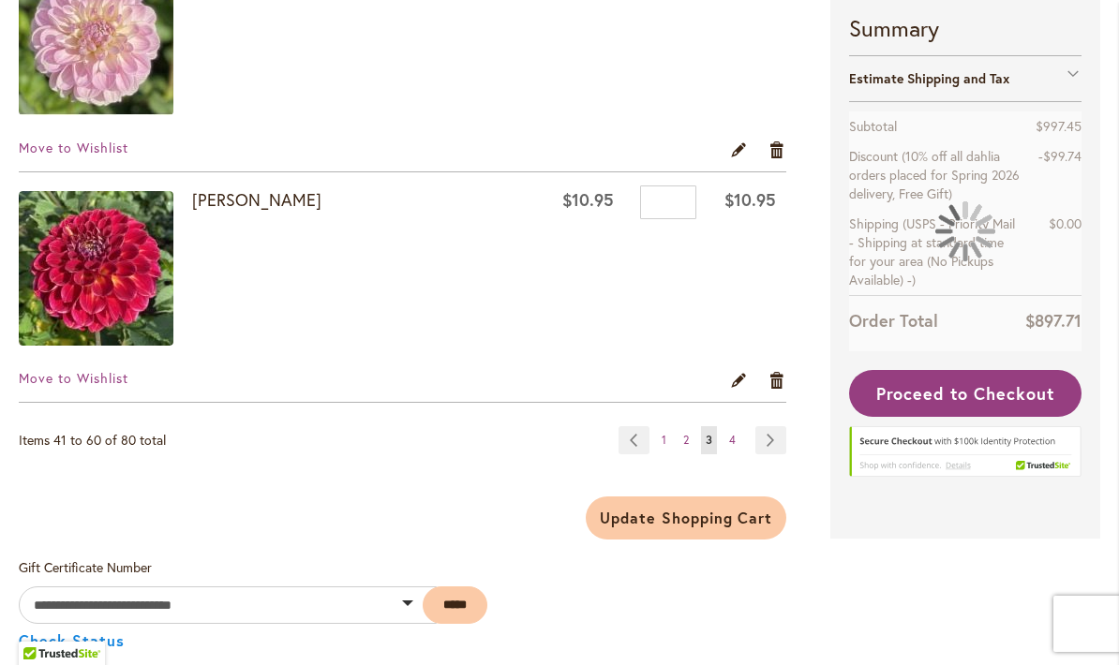
click at [766, 437] on link "Page Next" at bounding box center [770, 440] width 31 height 28
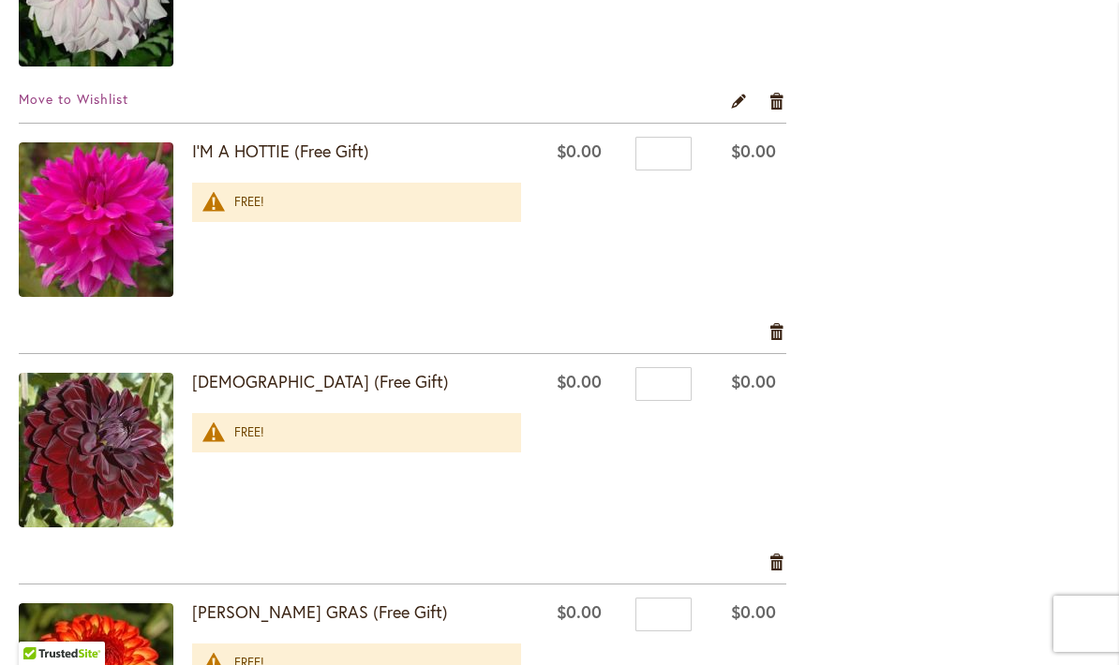
scroll to position [2816, 0]
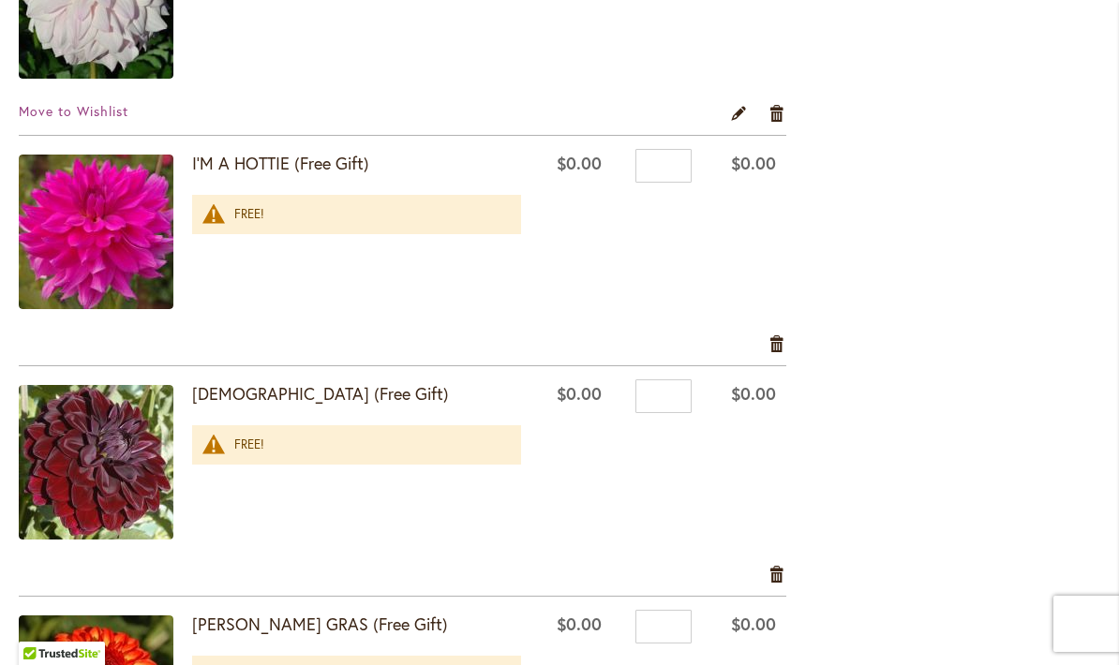
click at [914, 210] on div "**********" at bounding box center [559, 457] width 1081 height 5900
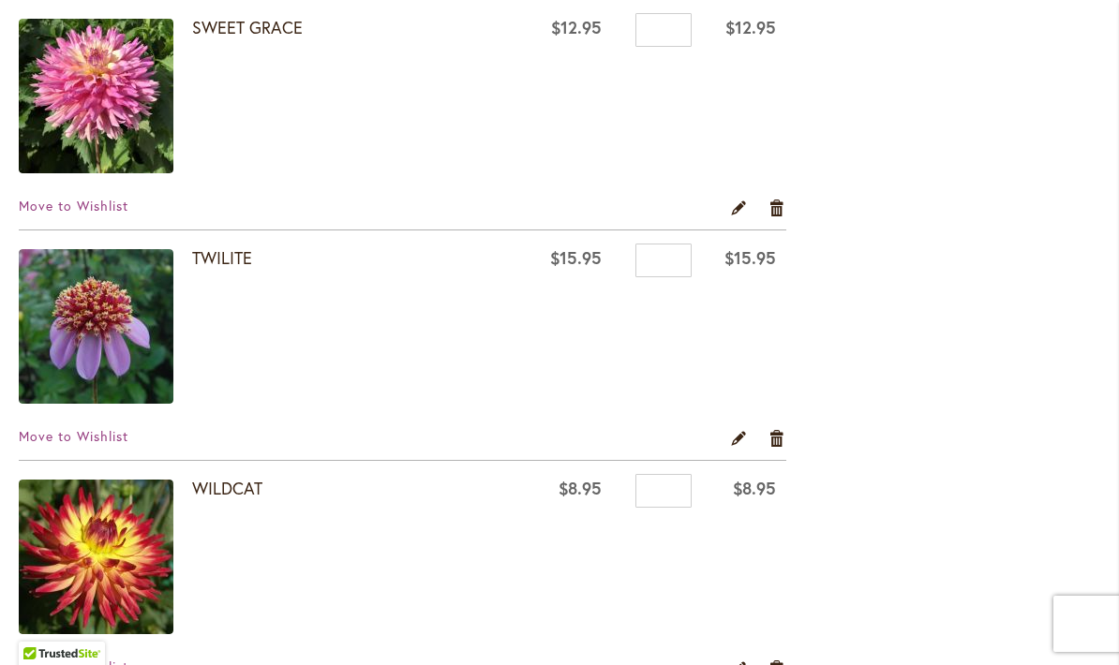
scroll to position [2022, 0]
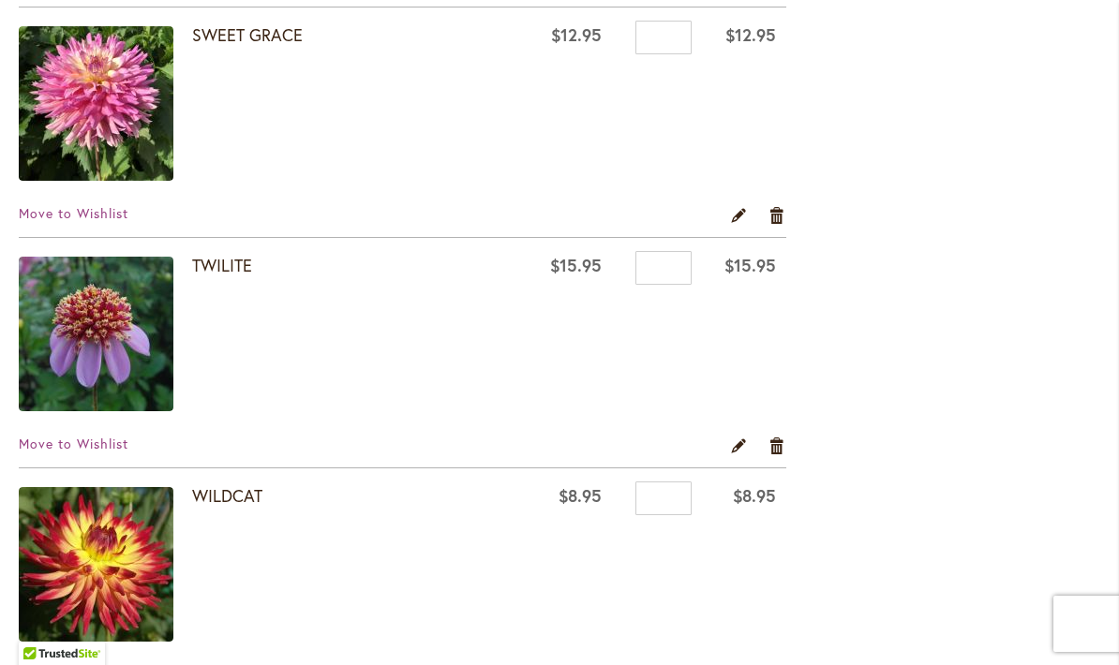
click at [100, 445] on span "Move to Wishlist" at bounding box center [74, 444] width 110 height 18
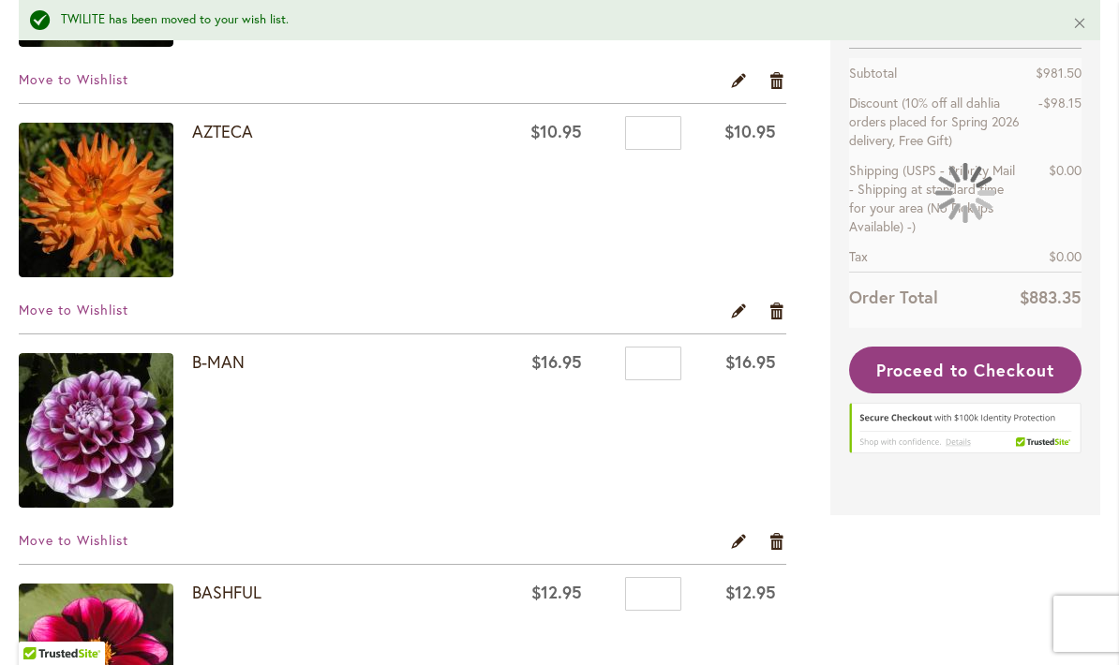
scroll to position [593, 0]
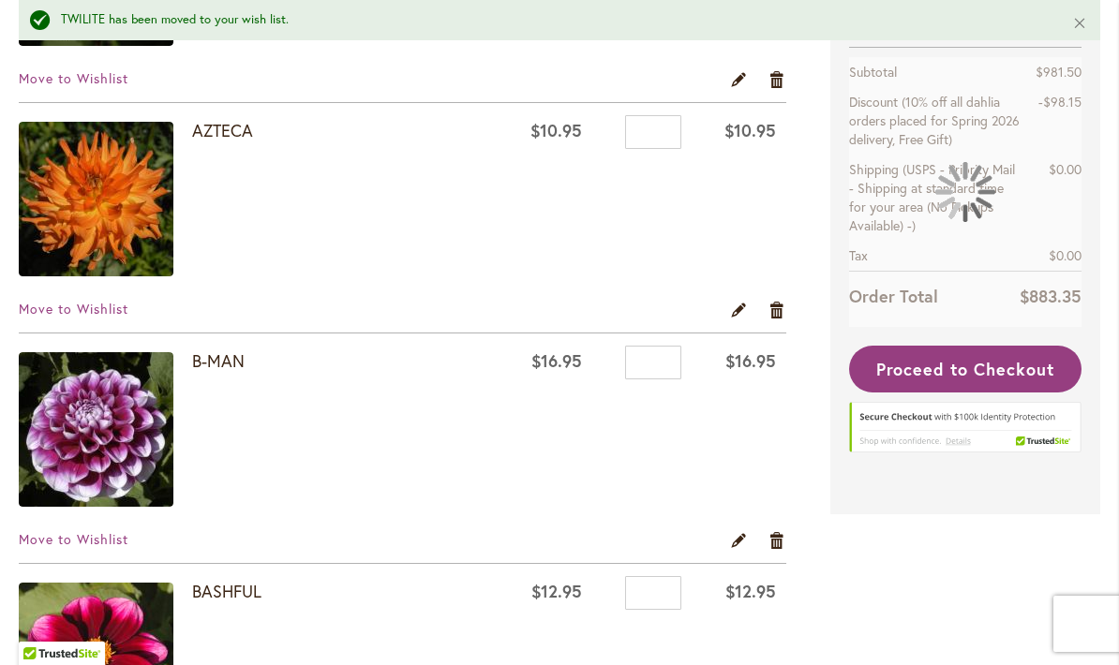
click at [126, 540] on span "Move to Wishlist" at bounding box center [74, 539] width 110 height 18
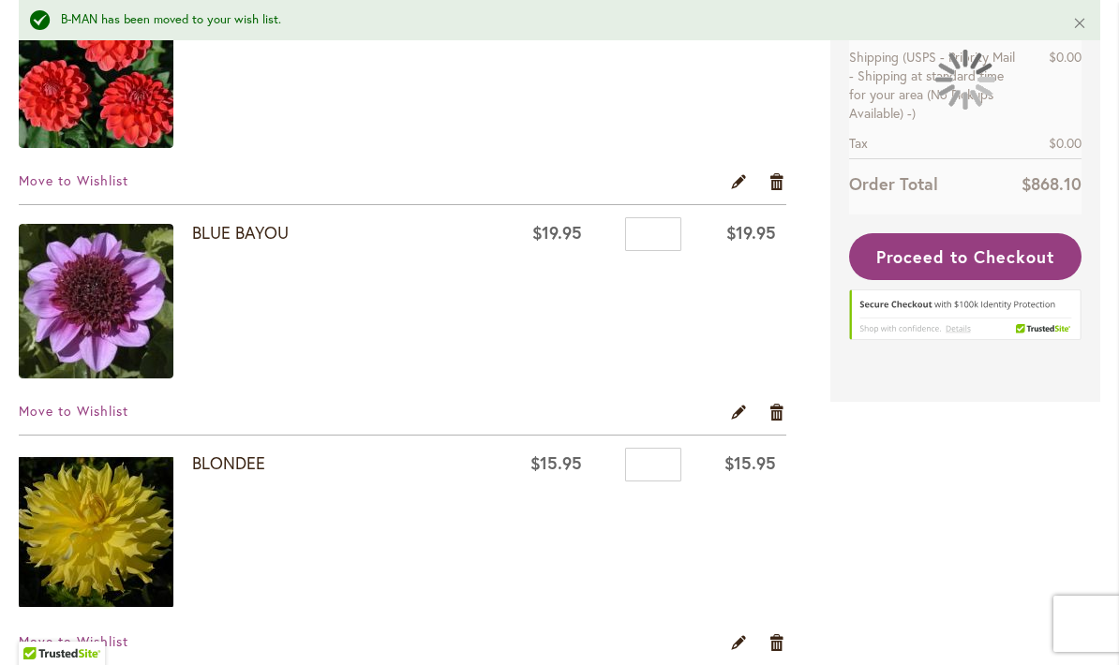
scroll to position [1192, 0]
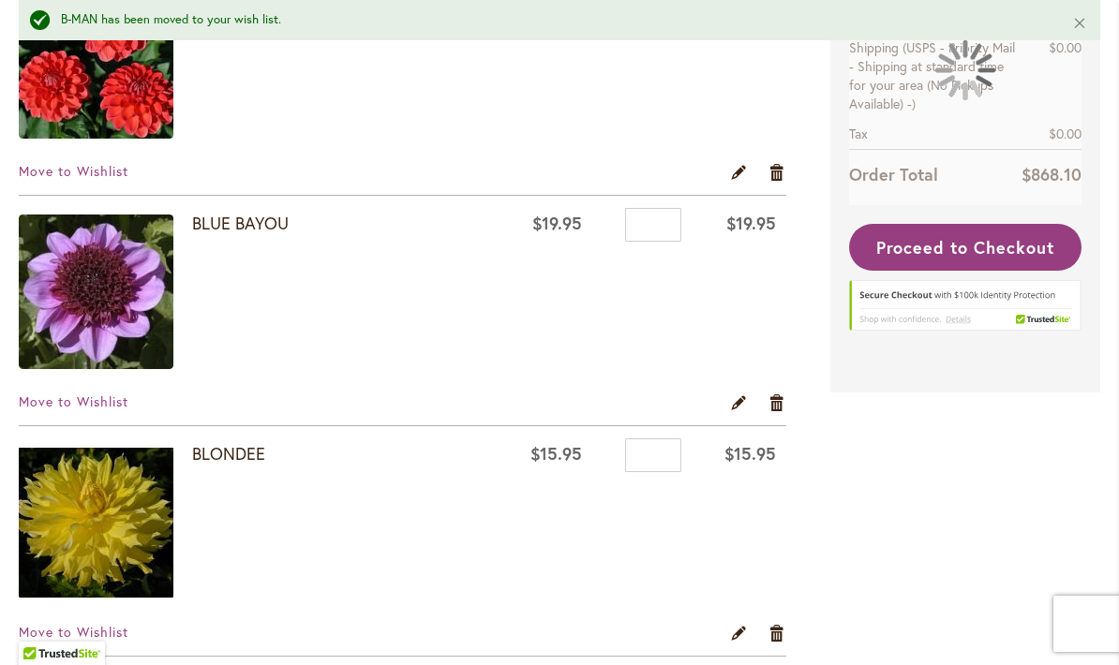
click at [96, 408] on span "Move to Wishlist" at bounding box center [74, 402] width 110 height 18
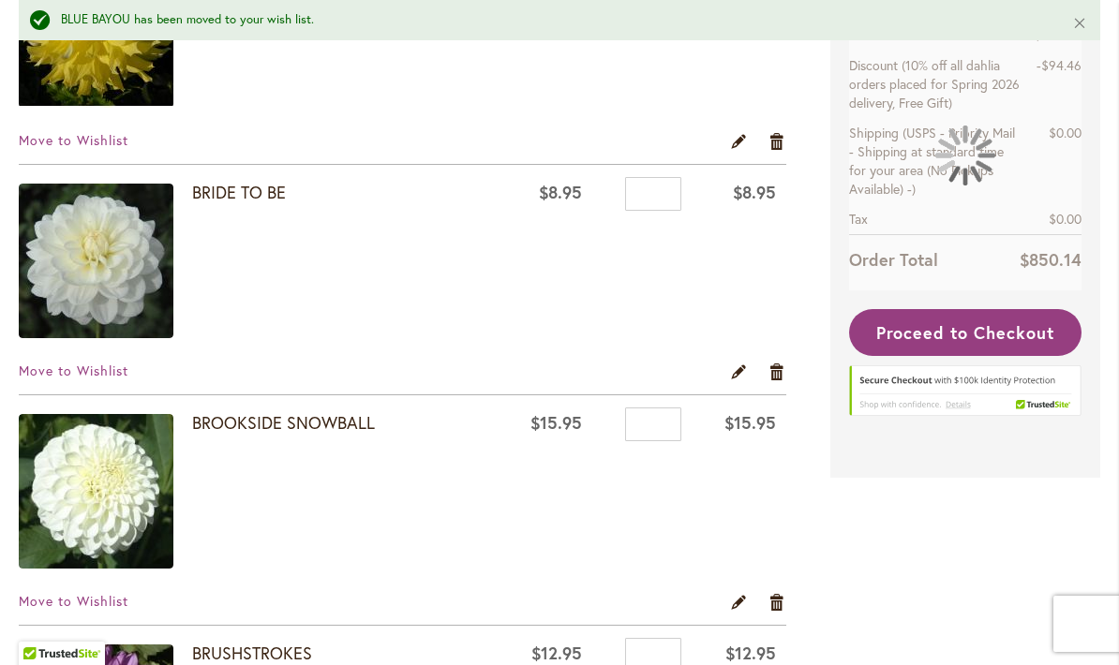
scroll to position [1463, 0]
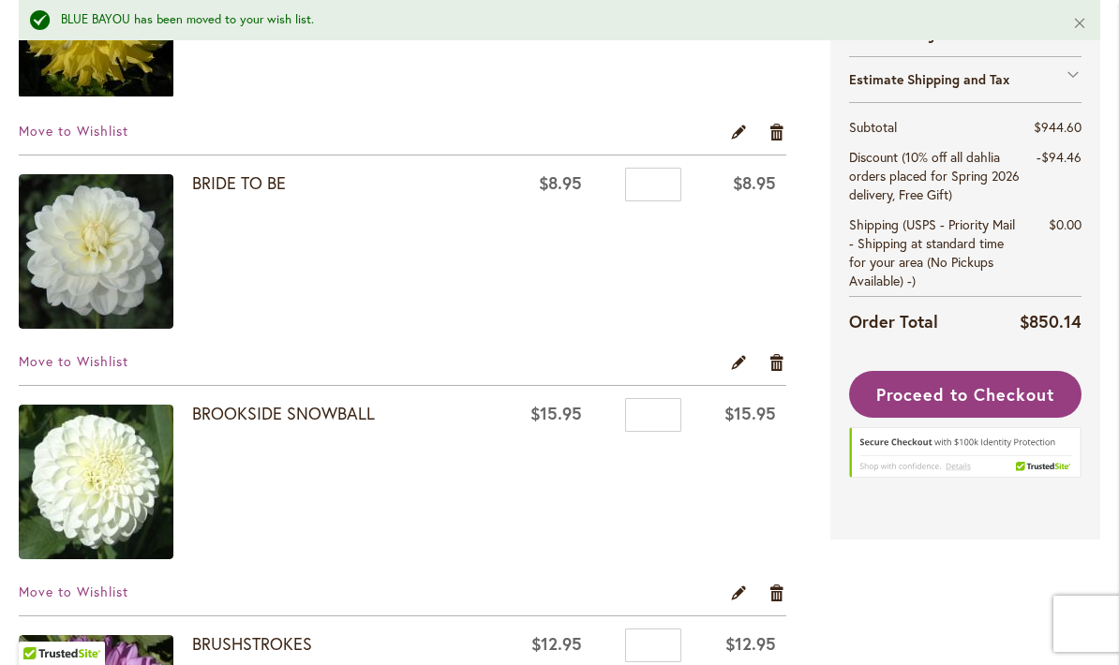
click at [126, 588] on span "Move to Wishlist" at bounding box center [74, 592] width 110 height 18
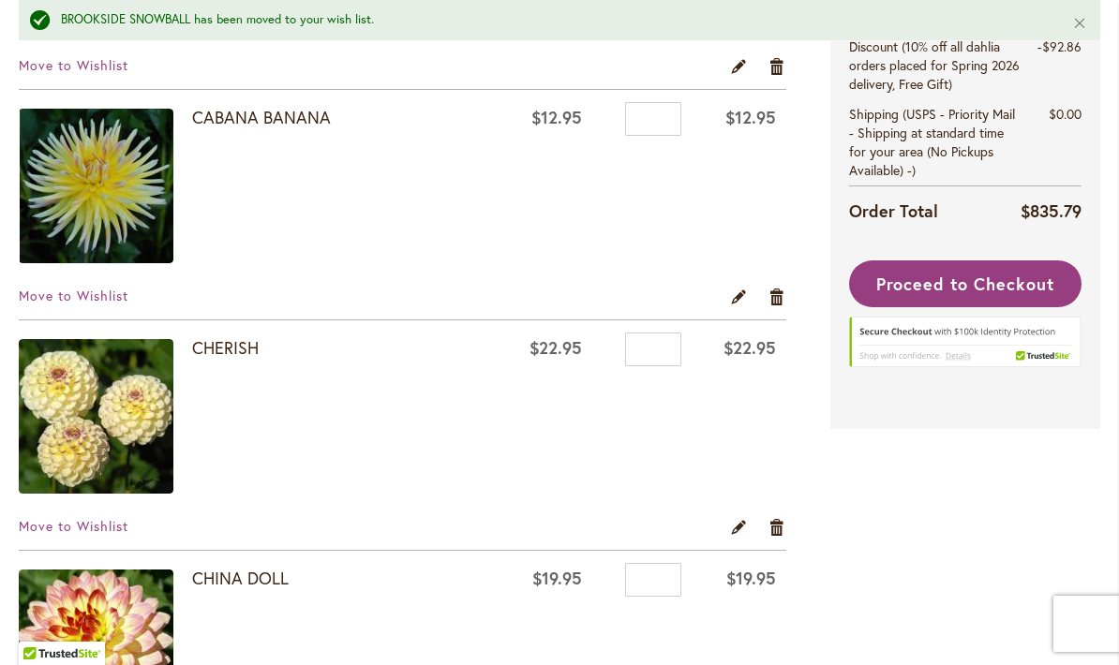
scroll to position [2221, 0]
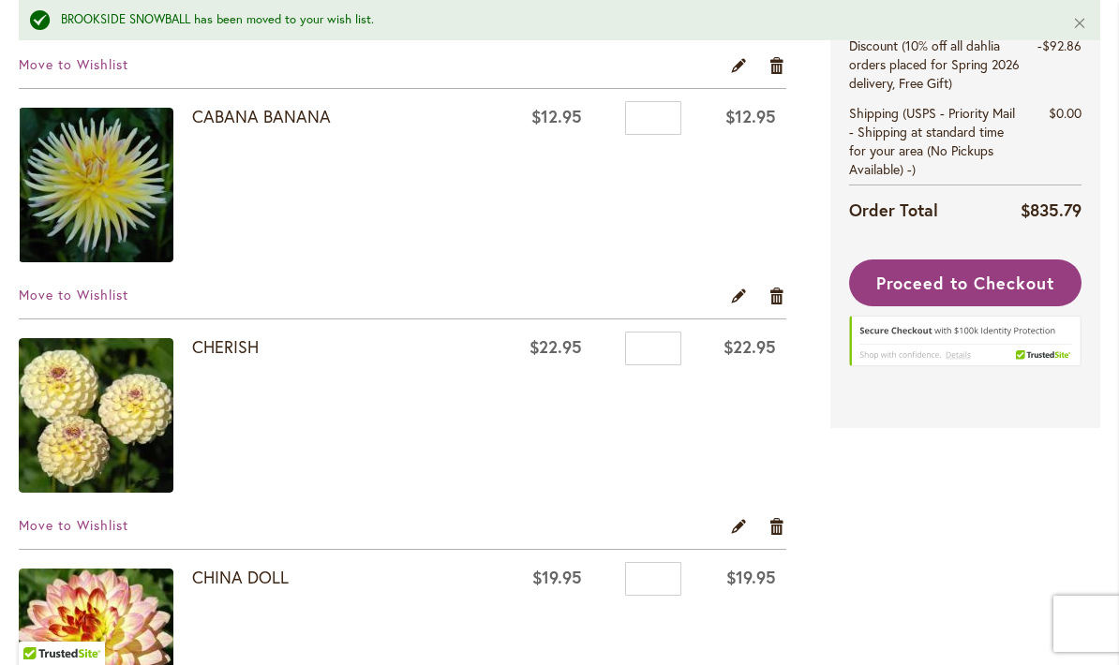
click at [122, 530] on span "Move to Wishlist" at bounding box center [74, 525] width 110 height 18
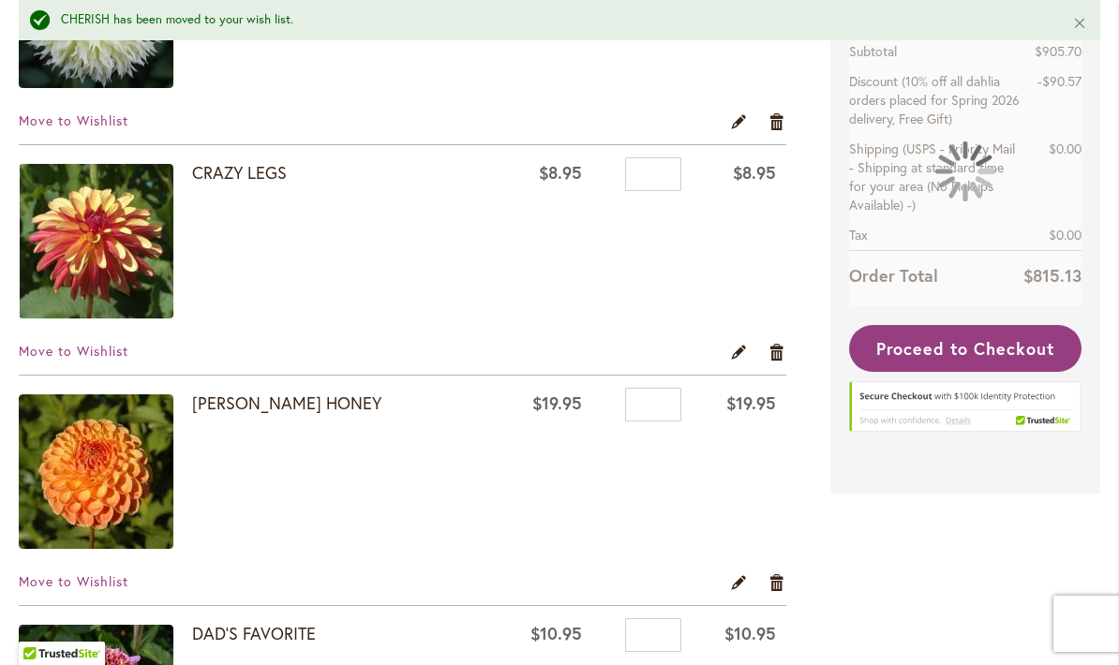
scroll to position [2859, 0]
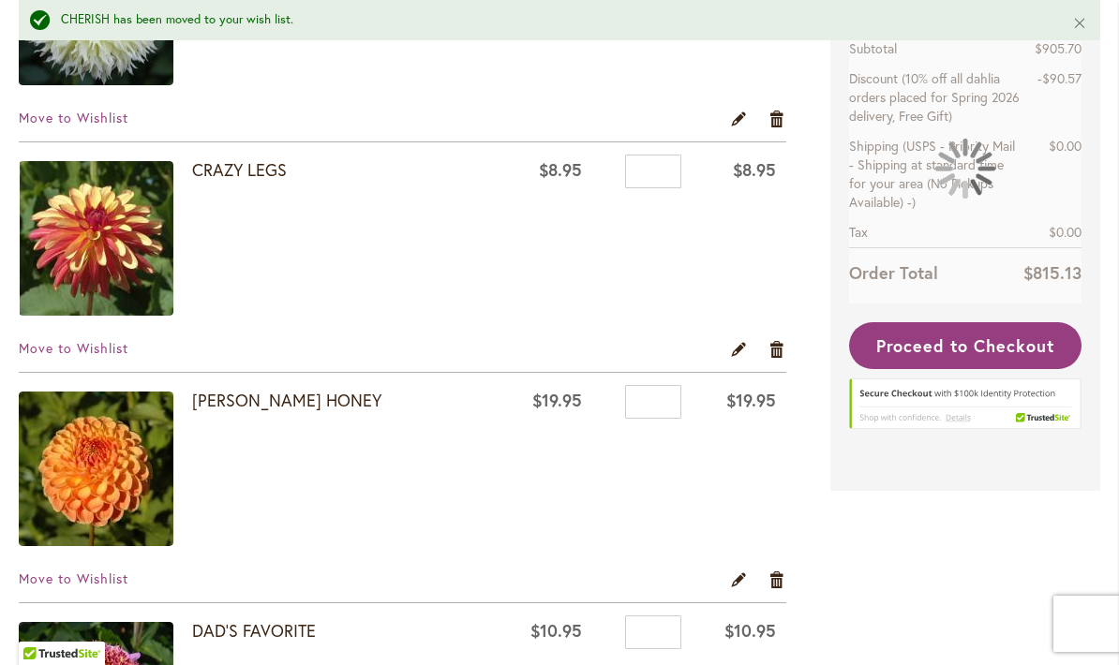
click at [123, 576] on span "Move to Wishlist" at bounding box center [74, 579] width 110 height 18
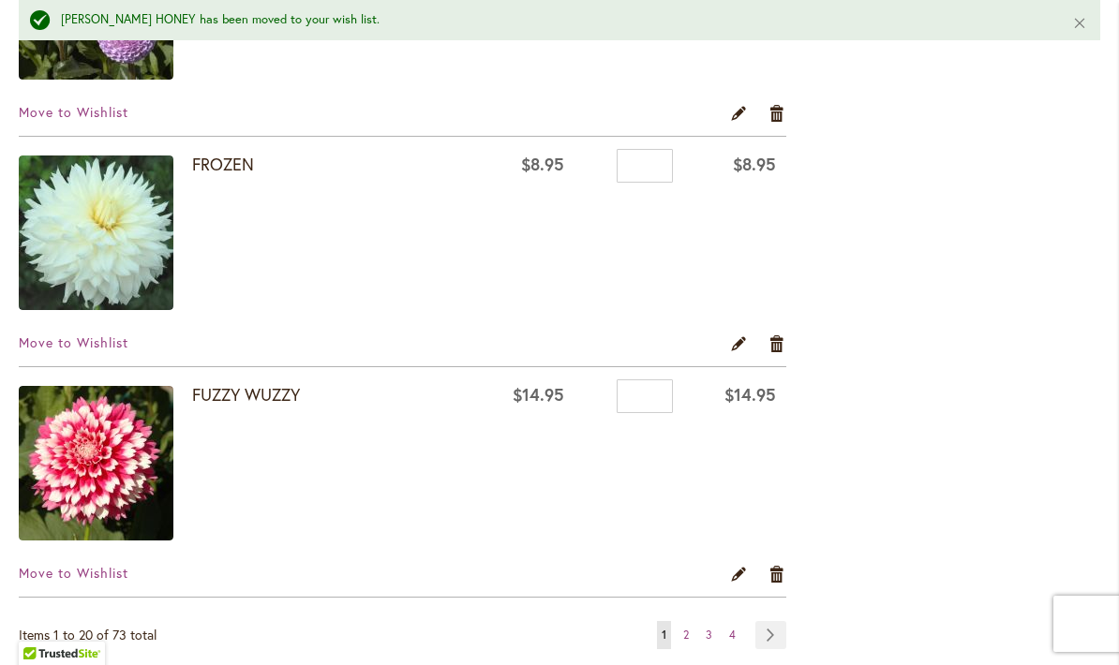
scroll to position [4483, 0]
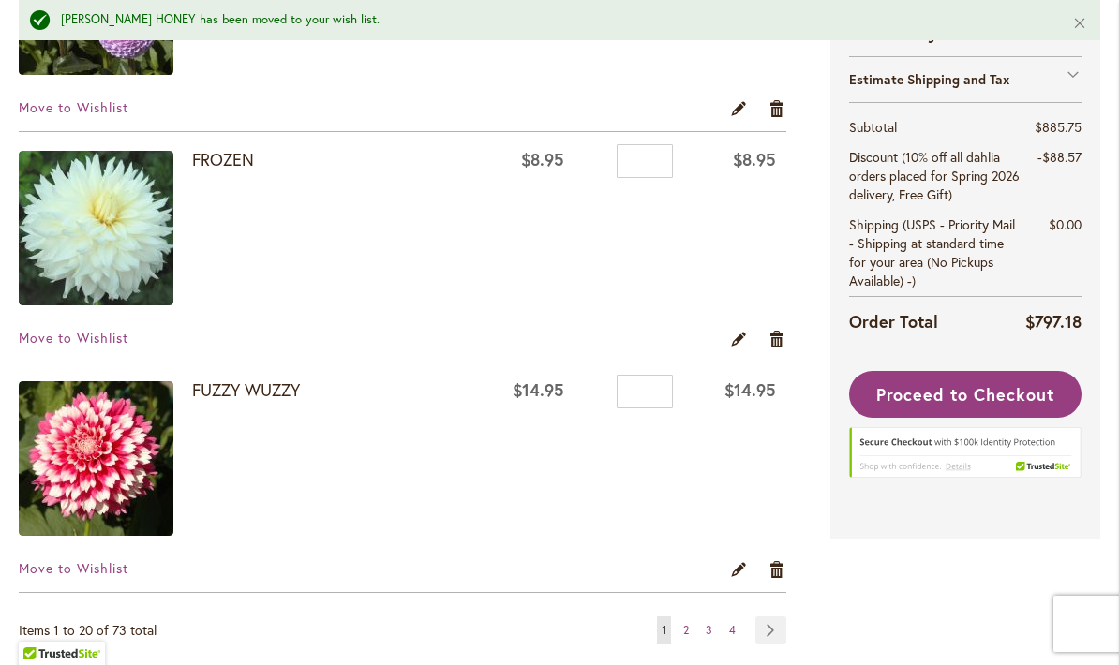
click at [73, 342] on span "Move to Wishlist" at bounding box center [74, 338] width 110 height 18
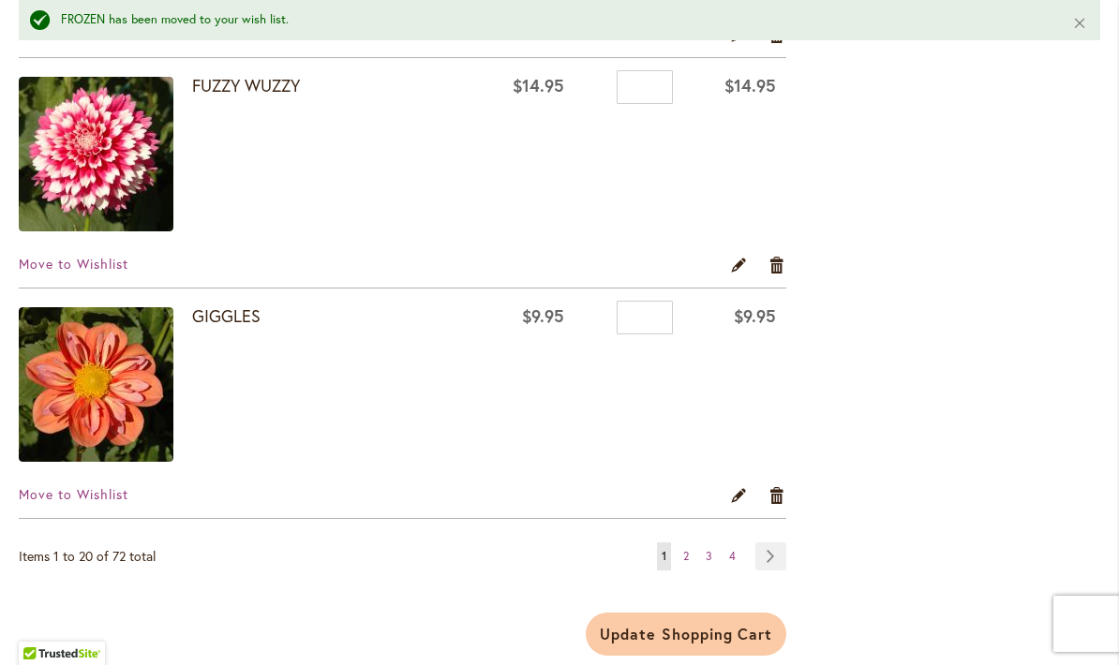
scroll to position [4660, 0]
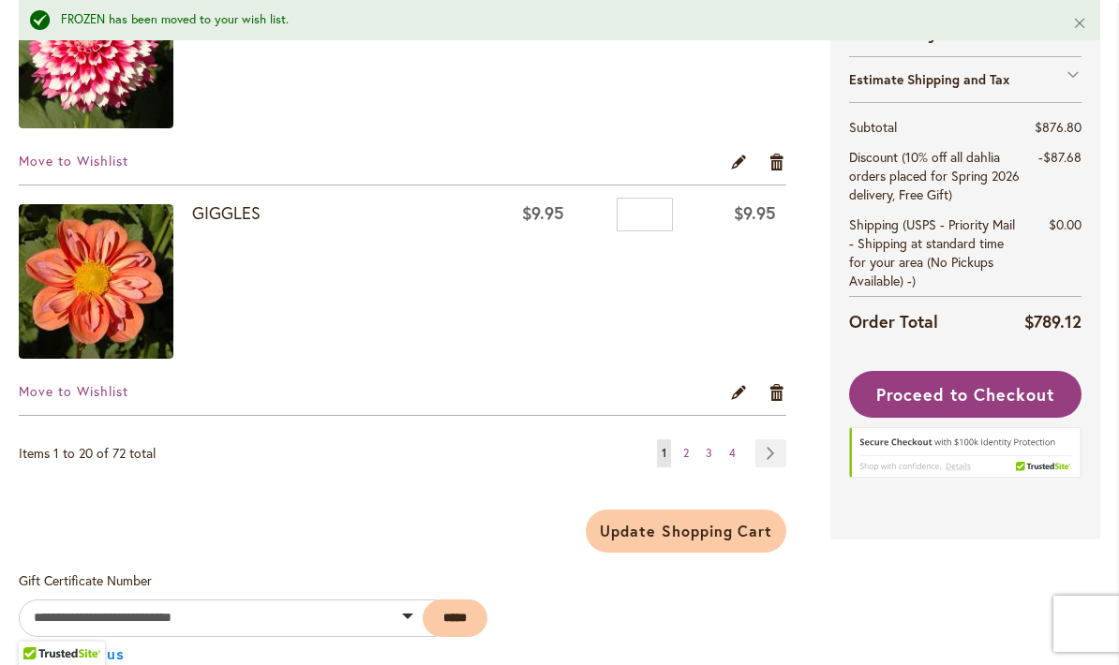
click at [738, 452] on link "Page 4" at bounding box center [732, 453] width 16 height 28
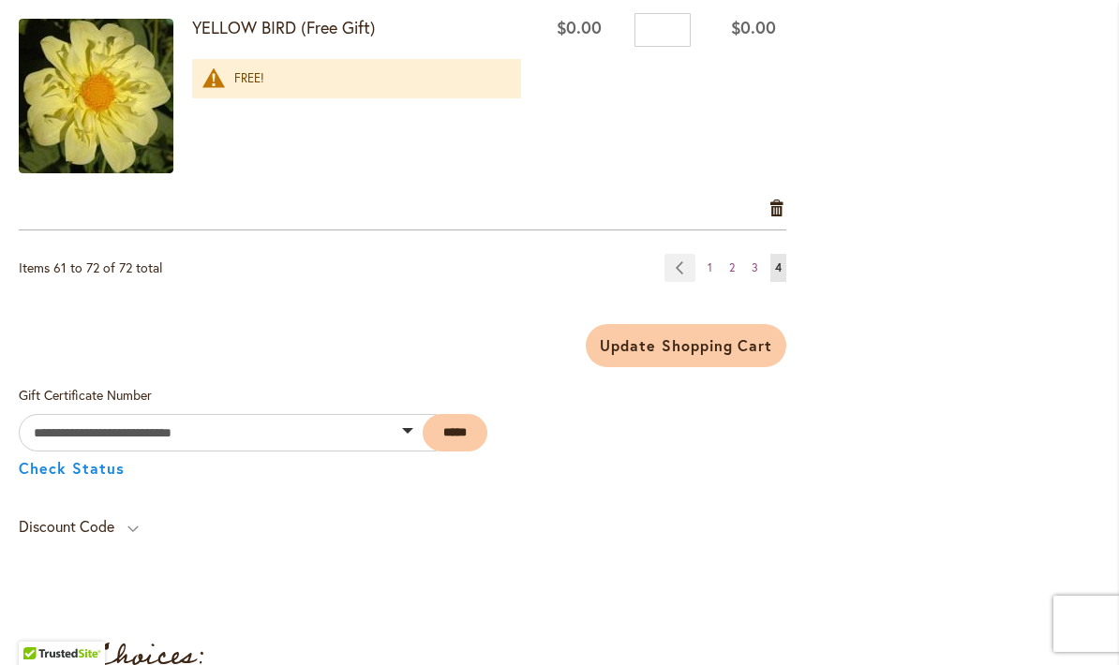
scroll to position [2945, 0]
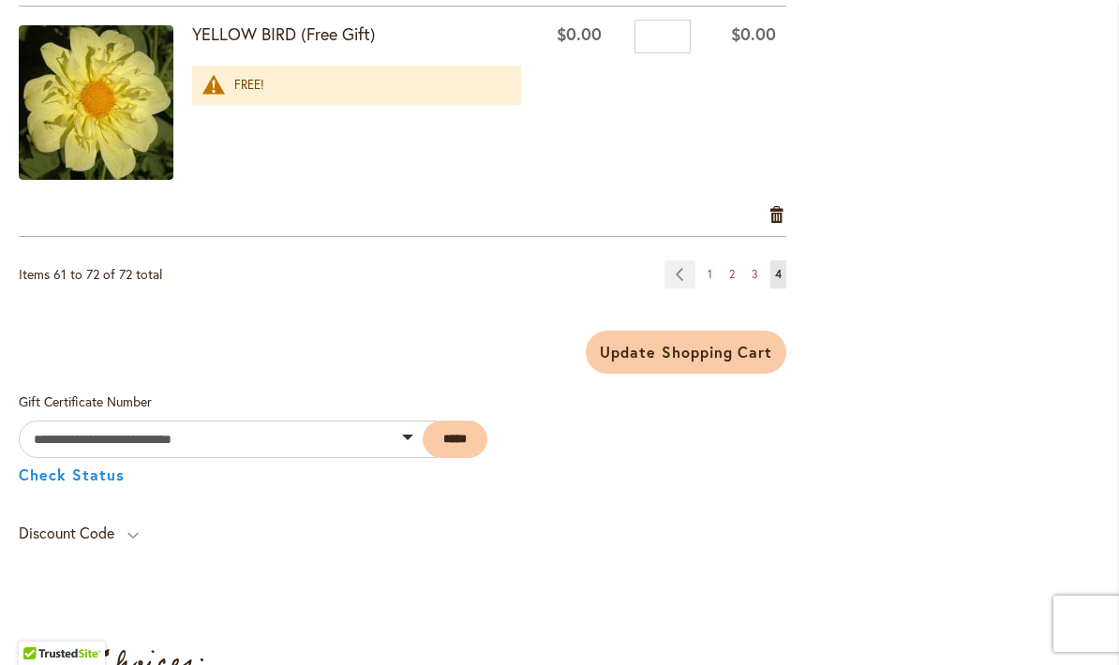
click at [717, 271] on link "Page 1" at bounding box center [710, 274] width 14 height 28
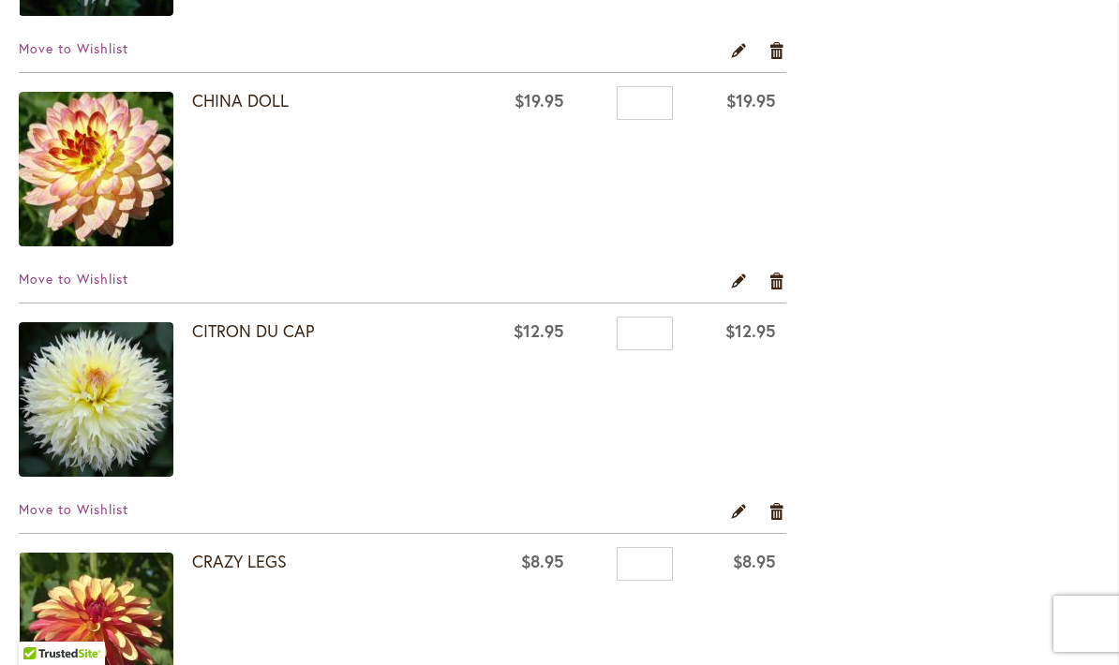
scroll to position [2430, 0]
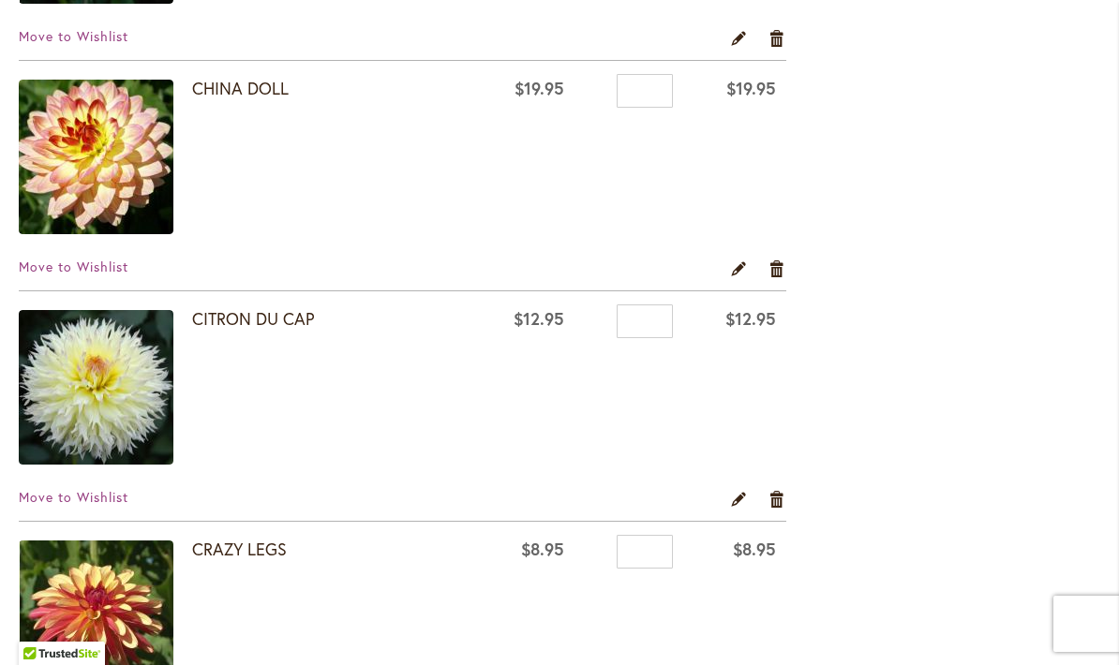
click at [69, 501] on span "Move to Wishlist" at bounding box center [74, 497] width 110 height 18
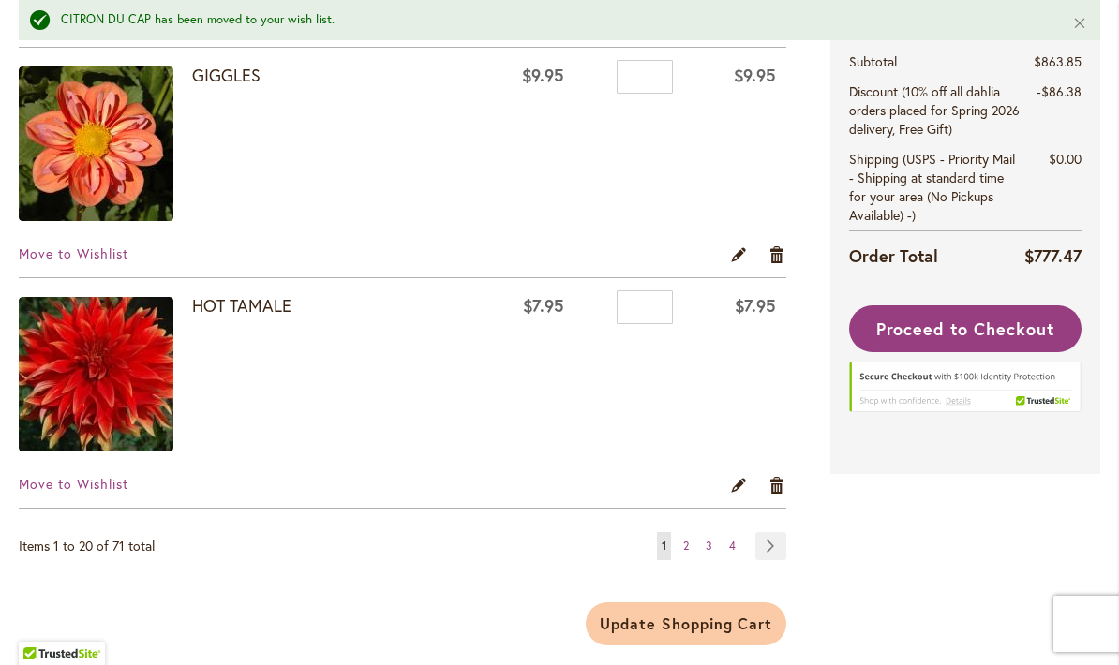
scroll to position [4643, 0]
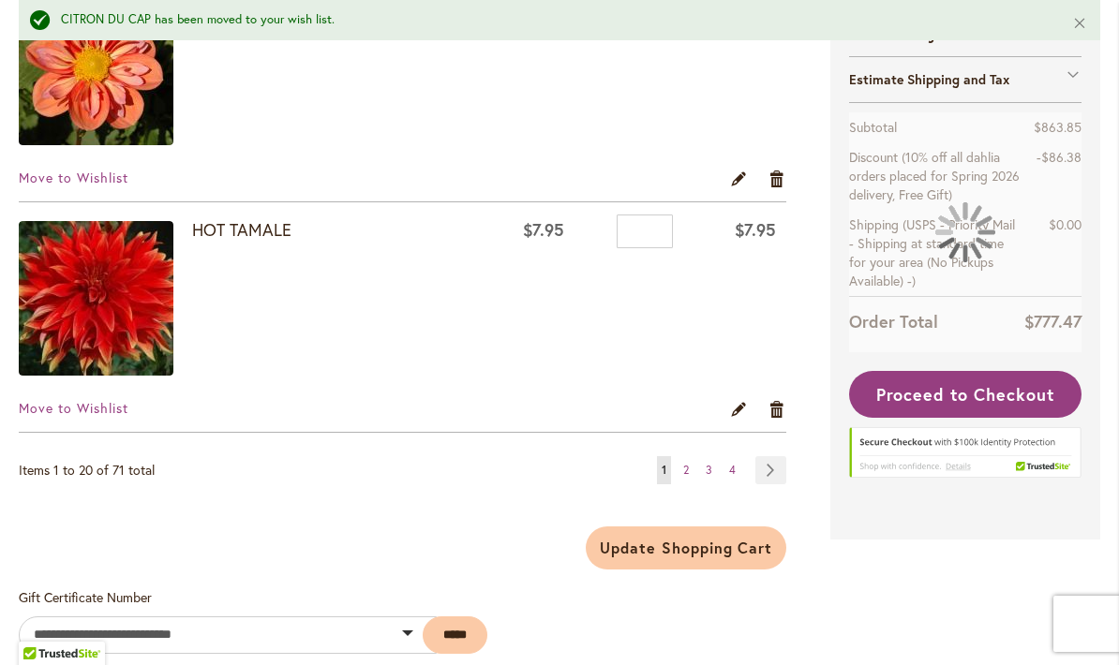
click at [773, 479] on link "Page Next" at bounding box center [770, 470] width 31 height 28
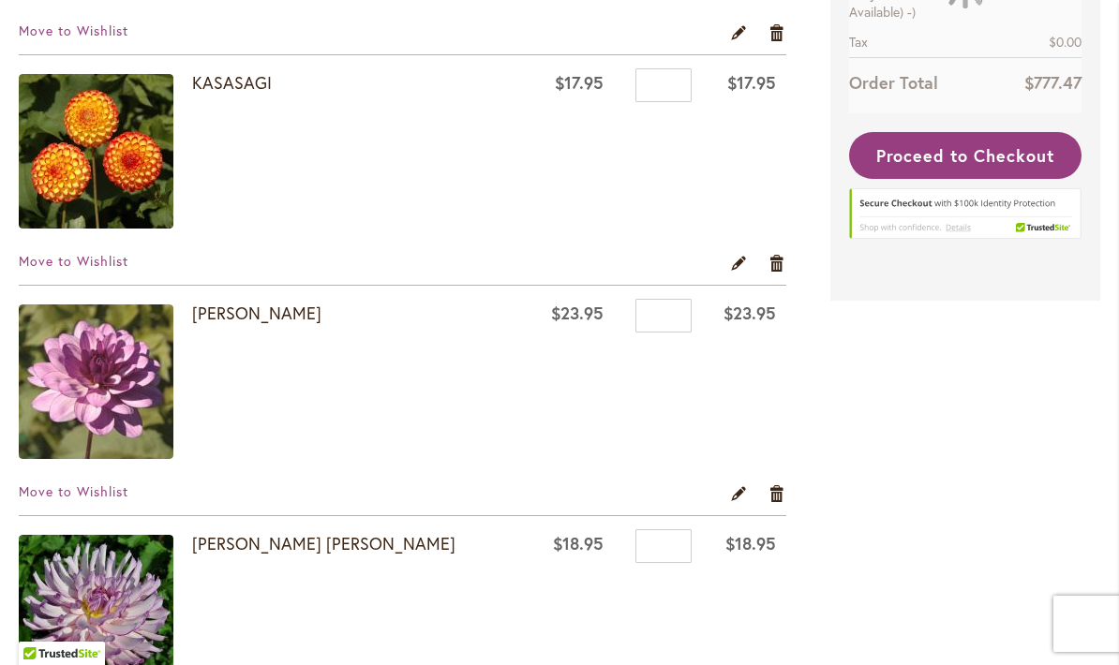
scroll to position [632, 0]
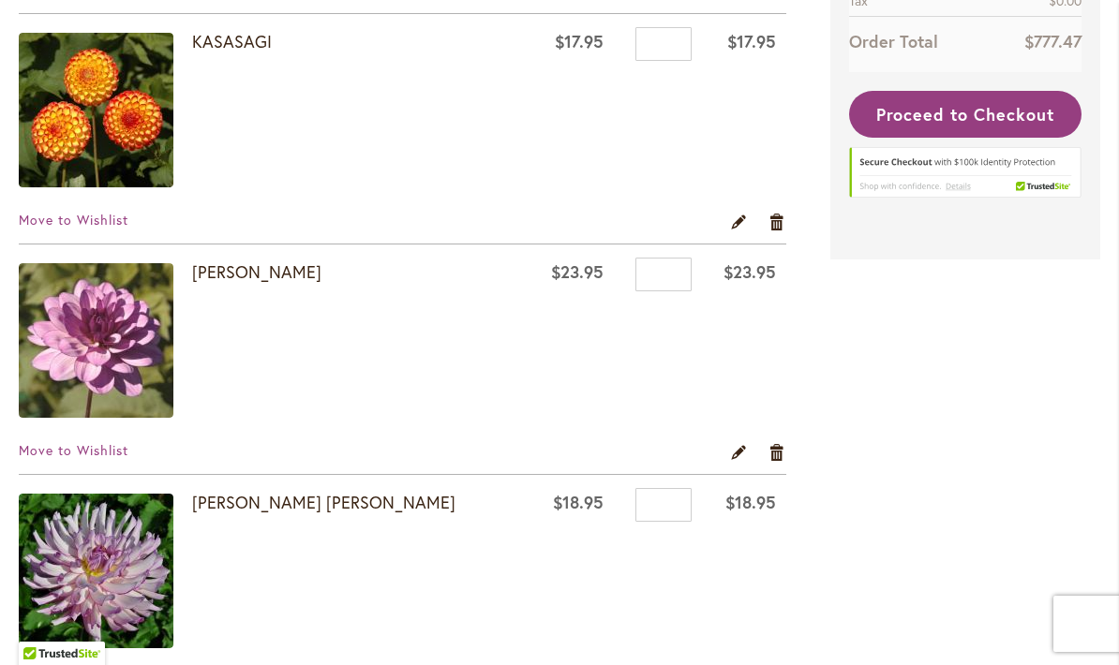
click at [54, 457] on span "Move to Wishlist" at bounding box center [74, 450] width 110 height 18
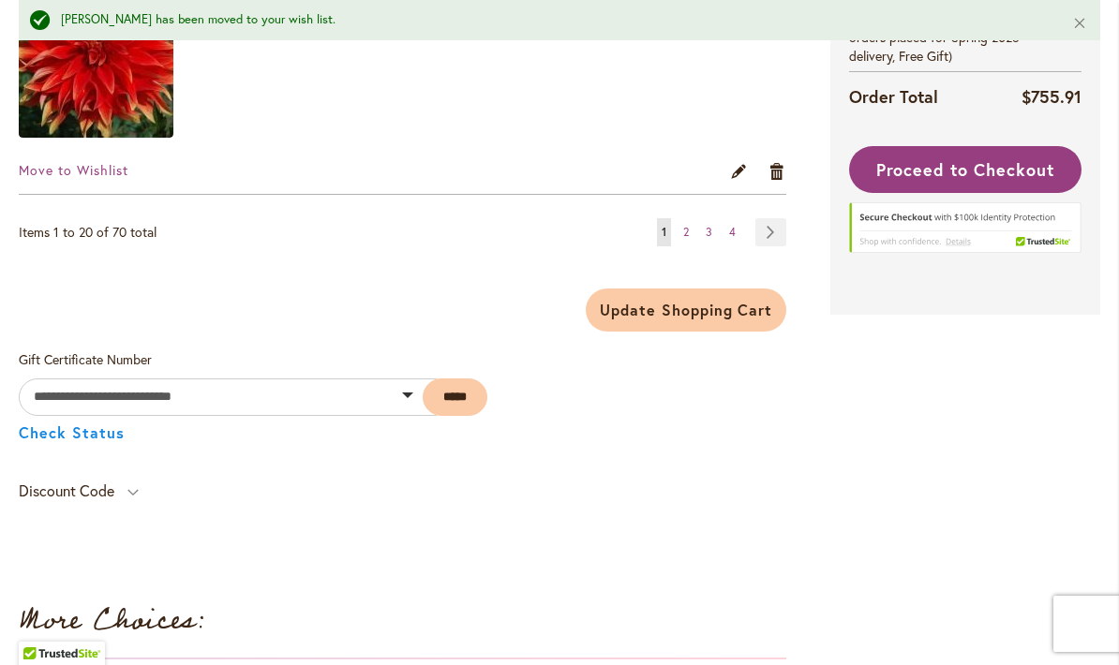
scroll to position [4880, 0]
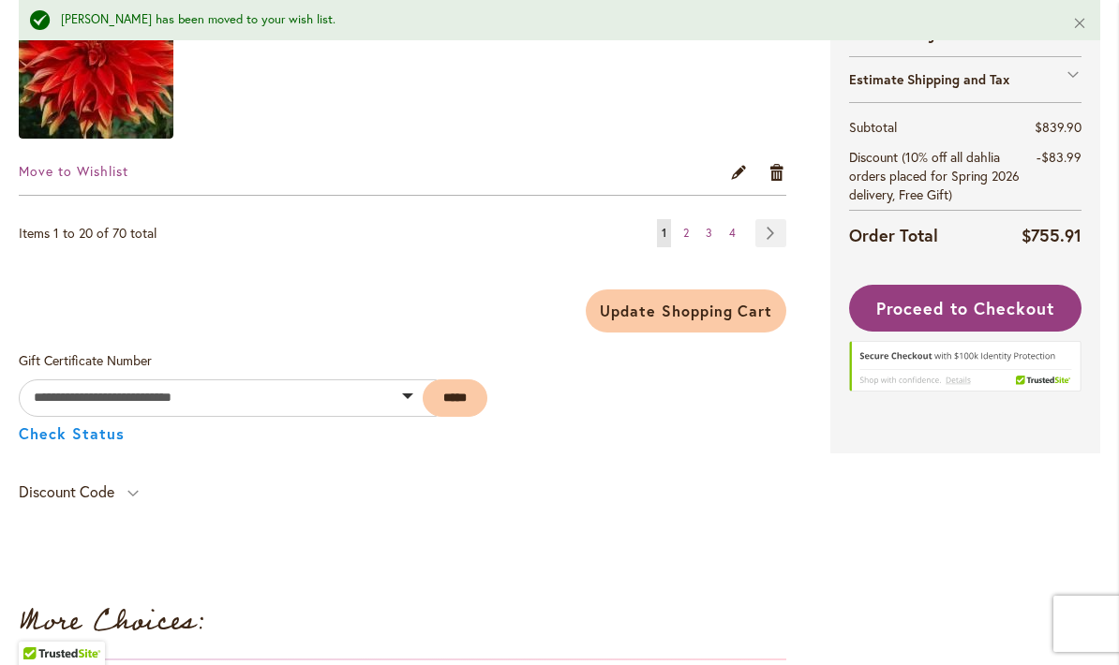
click at [736, 305] on span "Update Shopping Cart" at bounding box center [686, 311] width 172 height 20
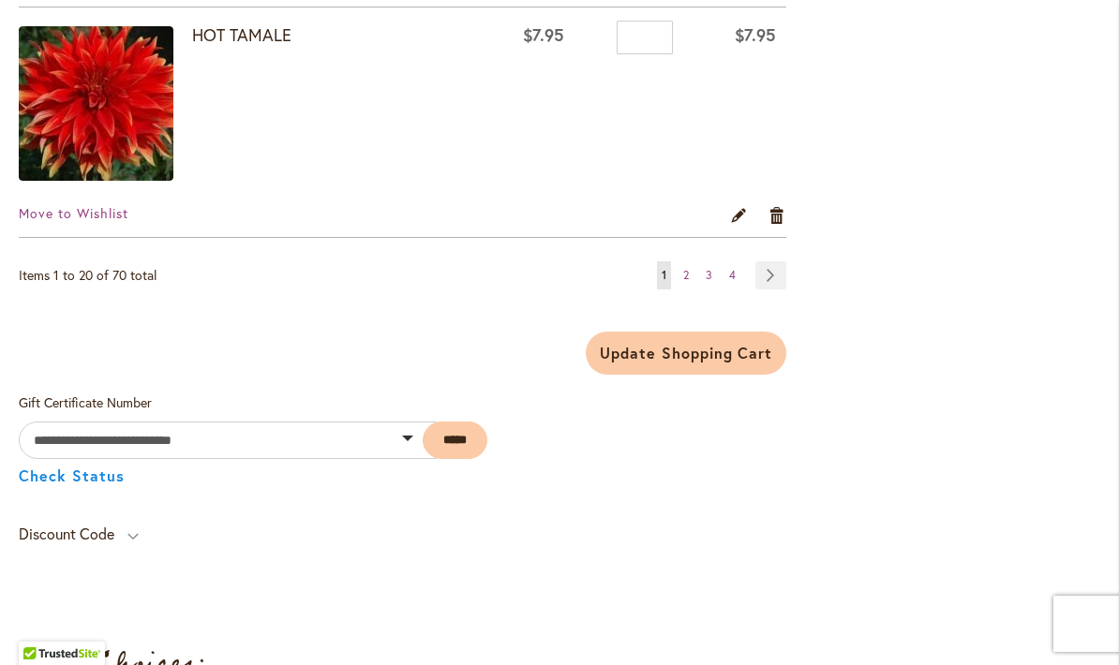
scroll to position [4803, 0]
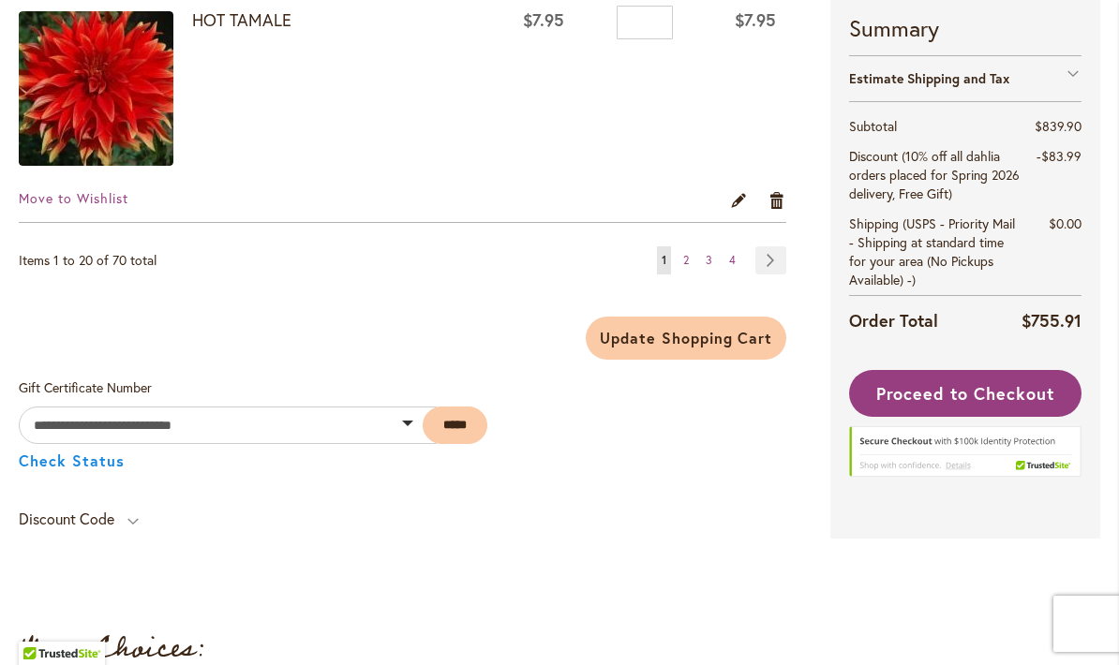
click at [782, 254] on link "Page Next" at bounding box center [770, 260] width 31 height 28
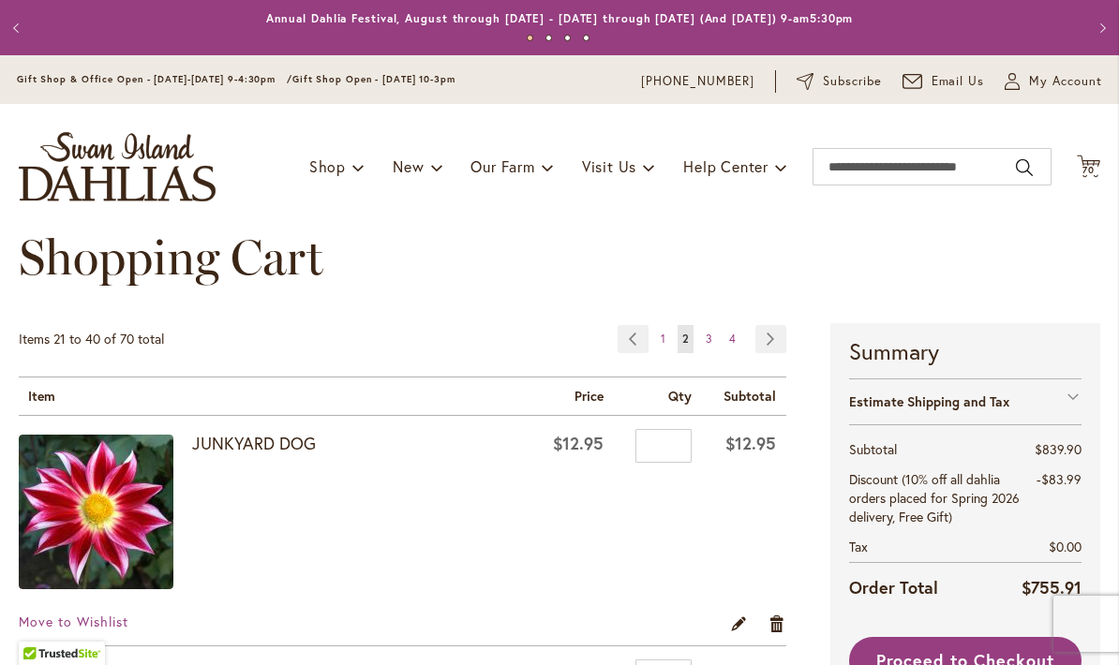
scroll to position [337, 0]
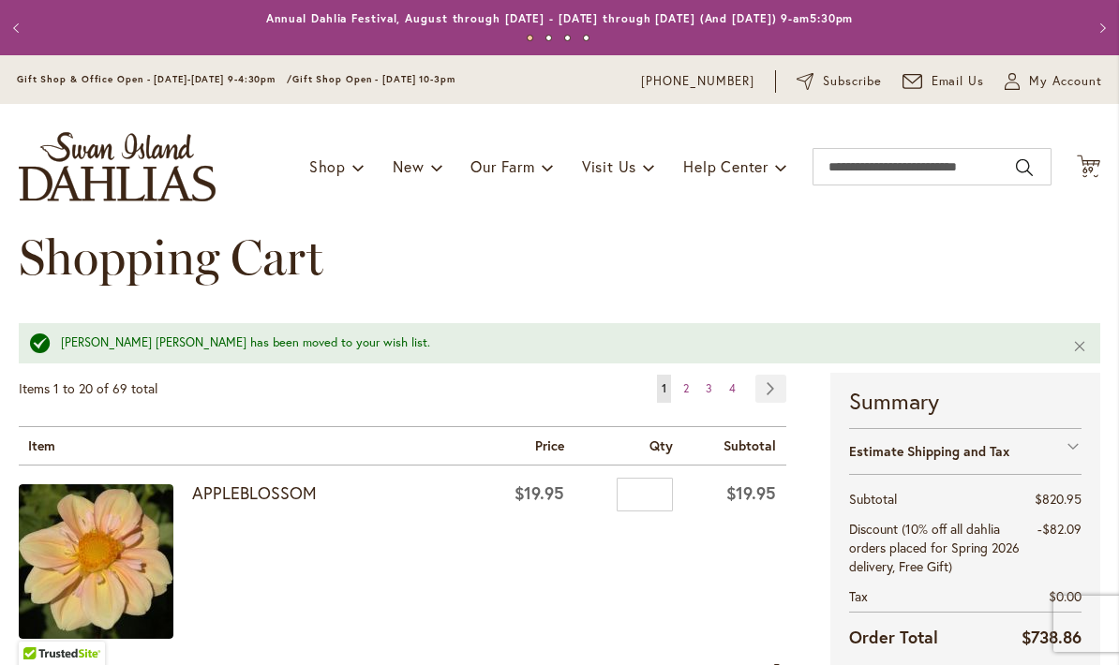
click at [693, 391] on link "Page 2" at bounding box center [685, 389] width 15 height 28
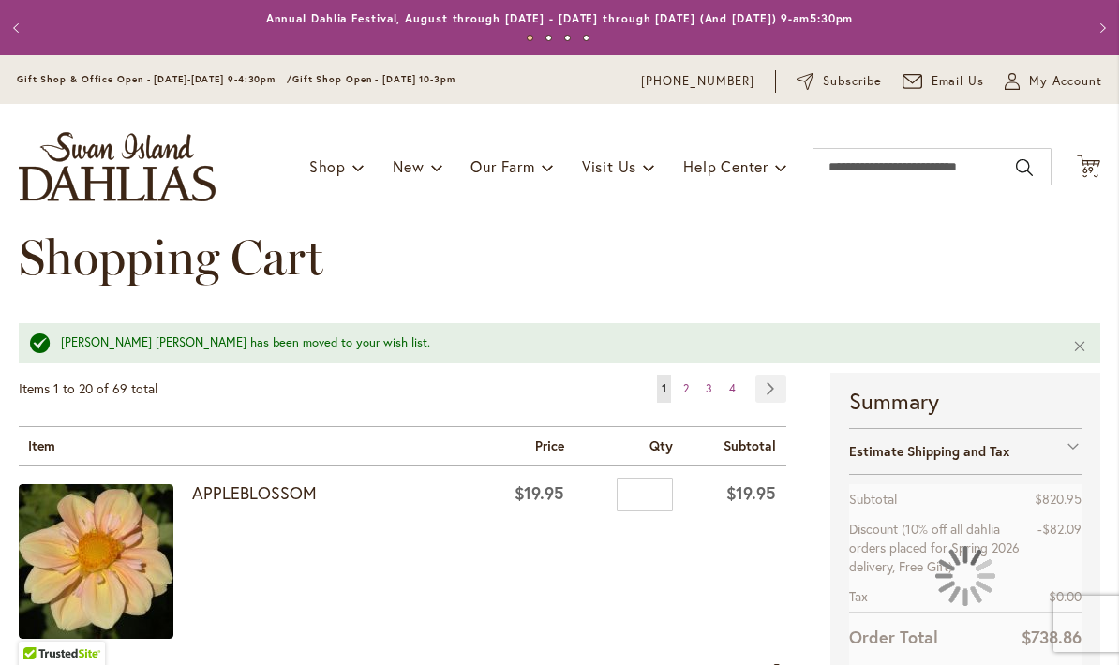
click at [688, 394] on span "2" at bounding box center [686, 388] width 6 height 14
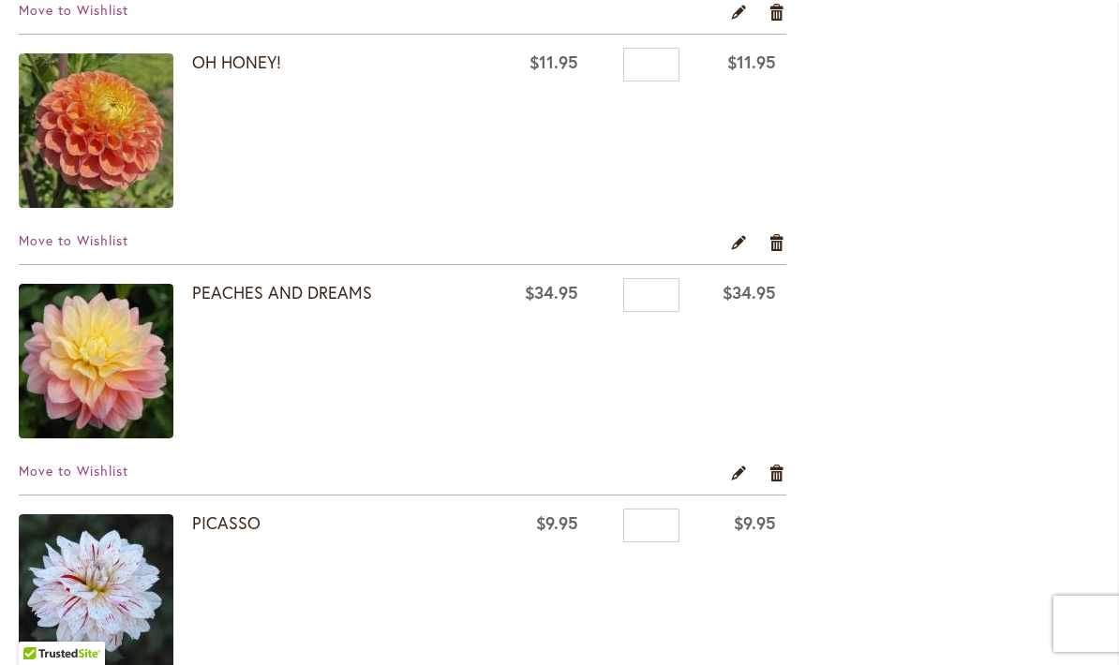
scroll to position [1545, 0]
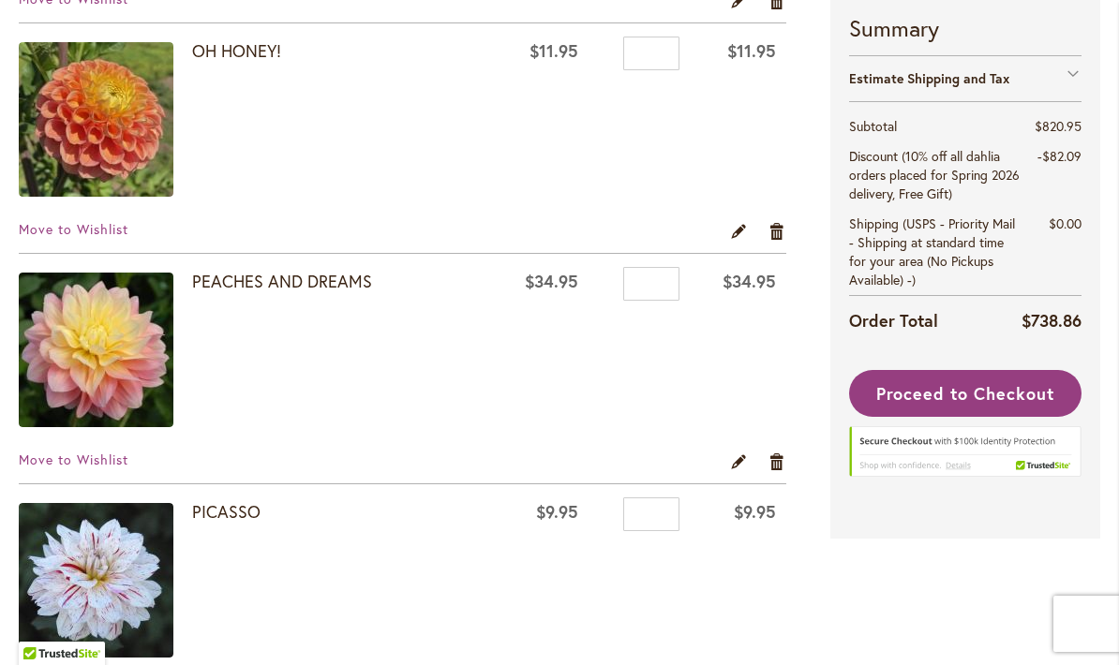
click at [82, 456] on span "Move to Wishlist" at bounding box center [74, 460] width 110 height 18
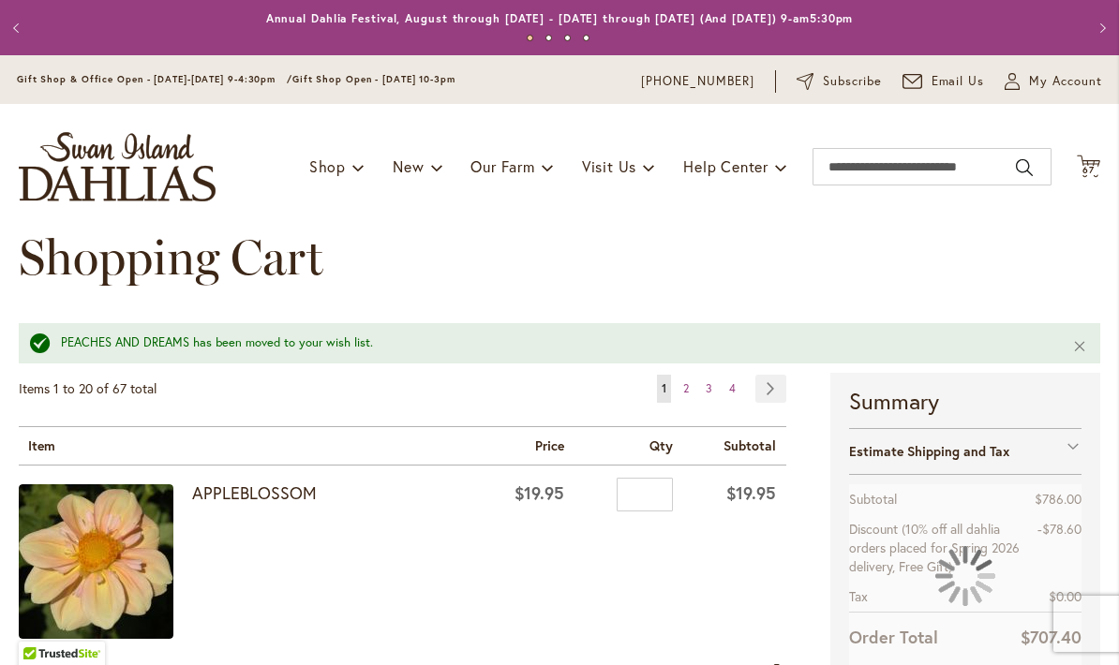
click at [692, 391] on link "Page 2" at bounding box center [685, 389] width 15 height 28
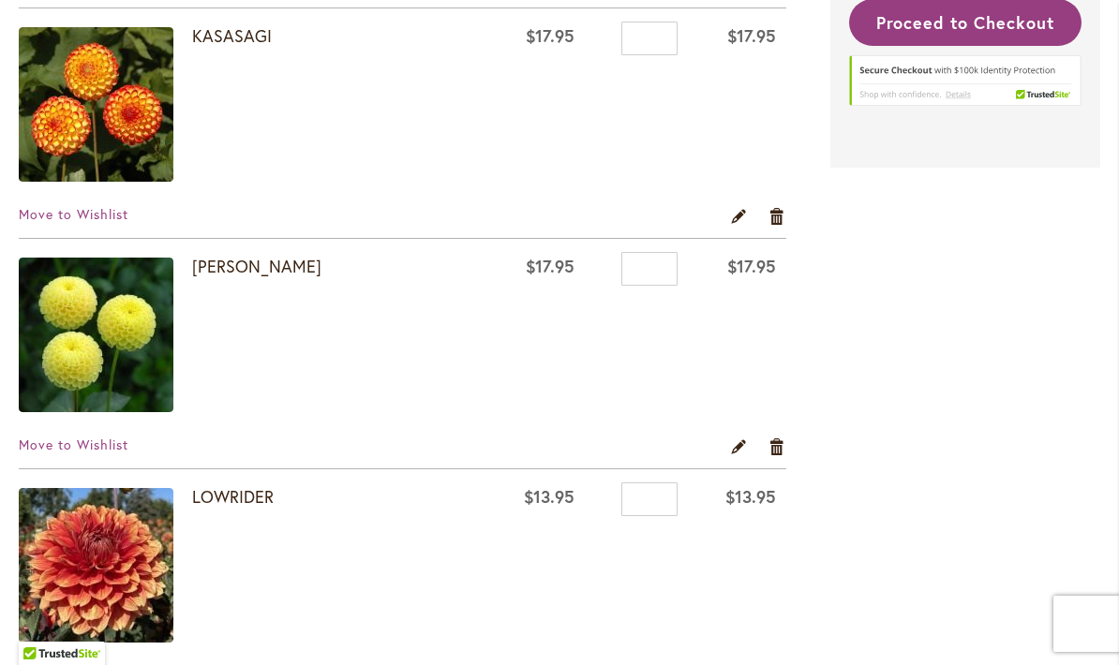
scroll to position [637, 0]
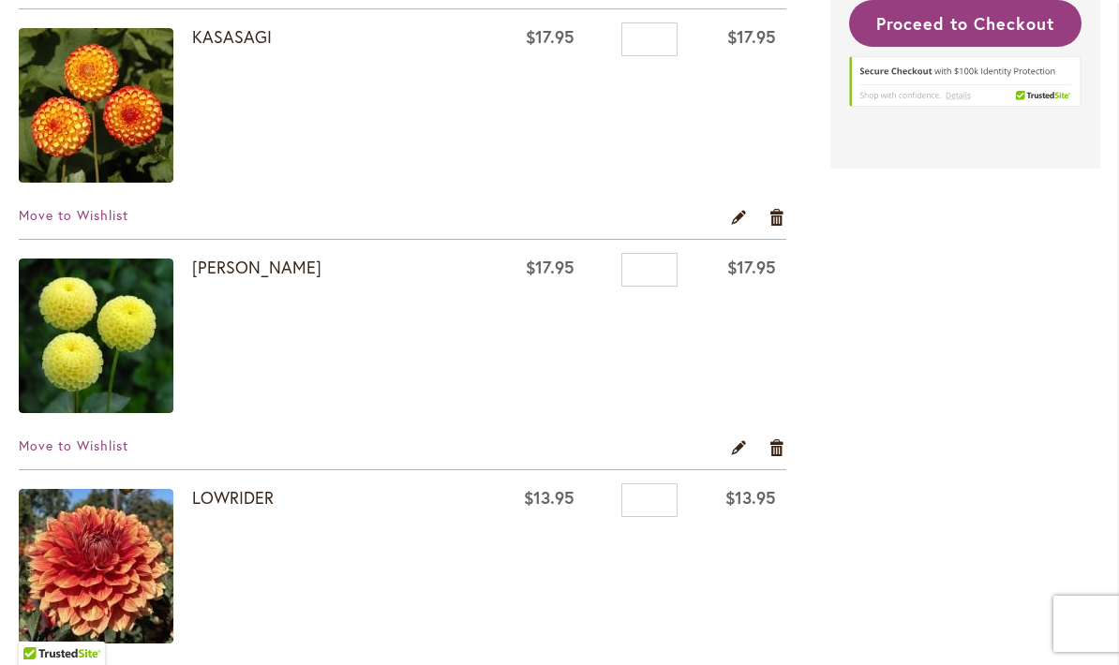
click at [107, 454] on span "Move to Wishlist" at bounding box center [74, 446] width 110 height 18
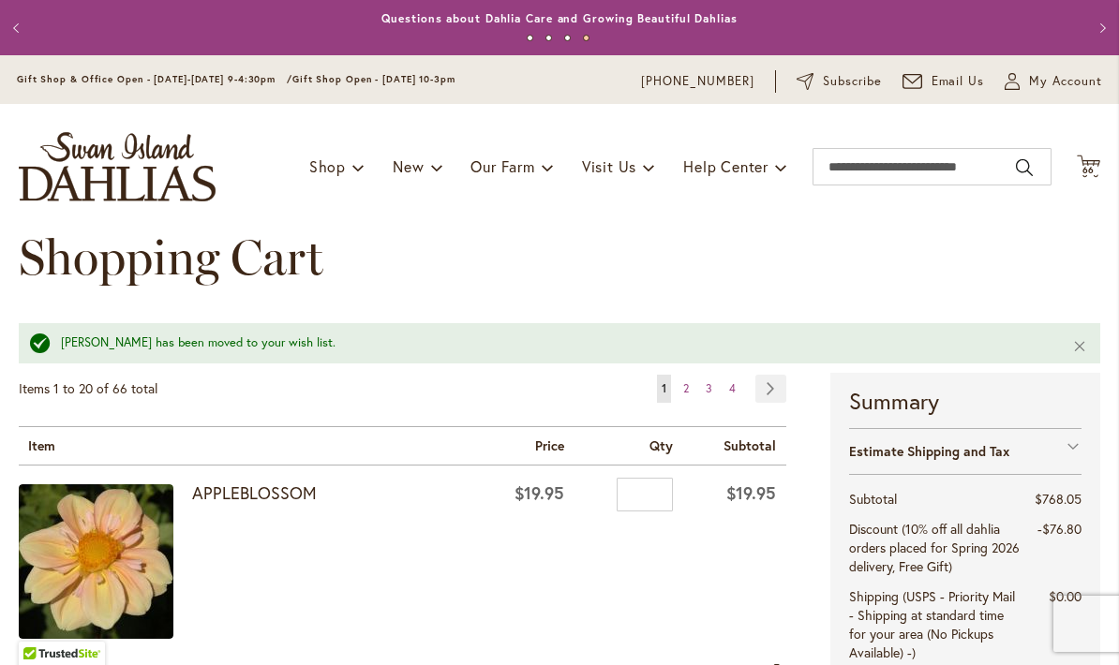
click at [687, 390] on span "2" at bounding box center [686, 388] width 6 height 14
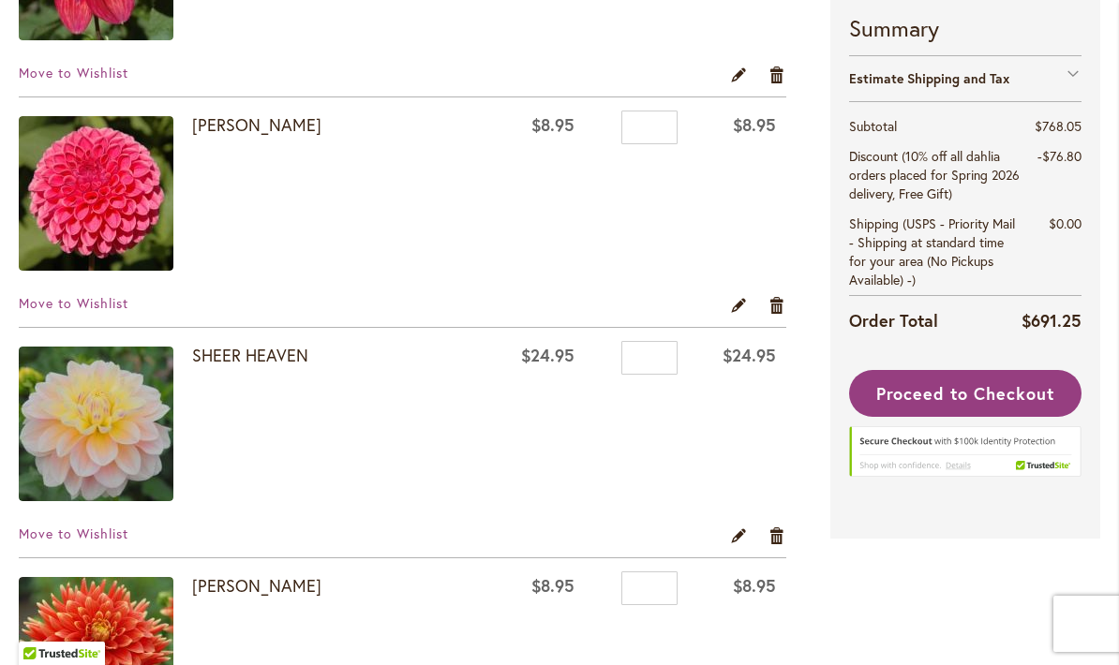
scroll to position [2181, 0]
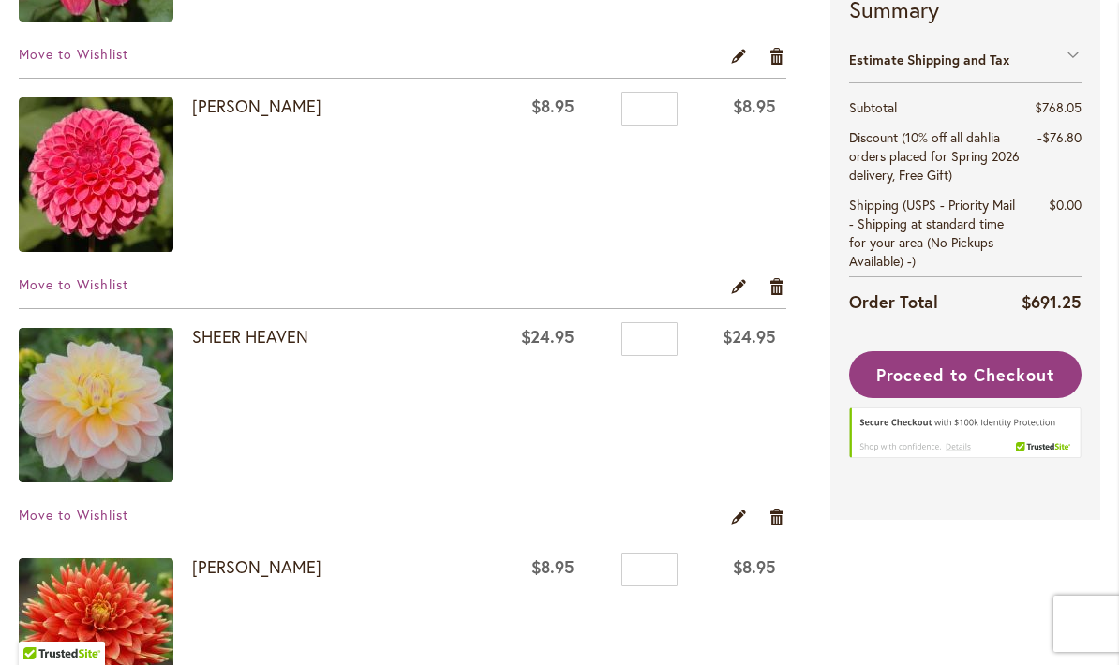
click at [111, 513] on span "Move to Wishlist" at bounding box center [74, 515] width 110 height 18
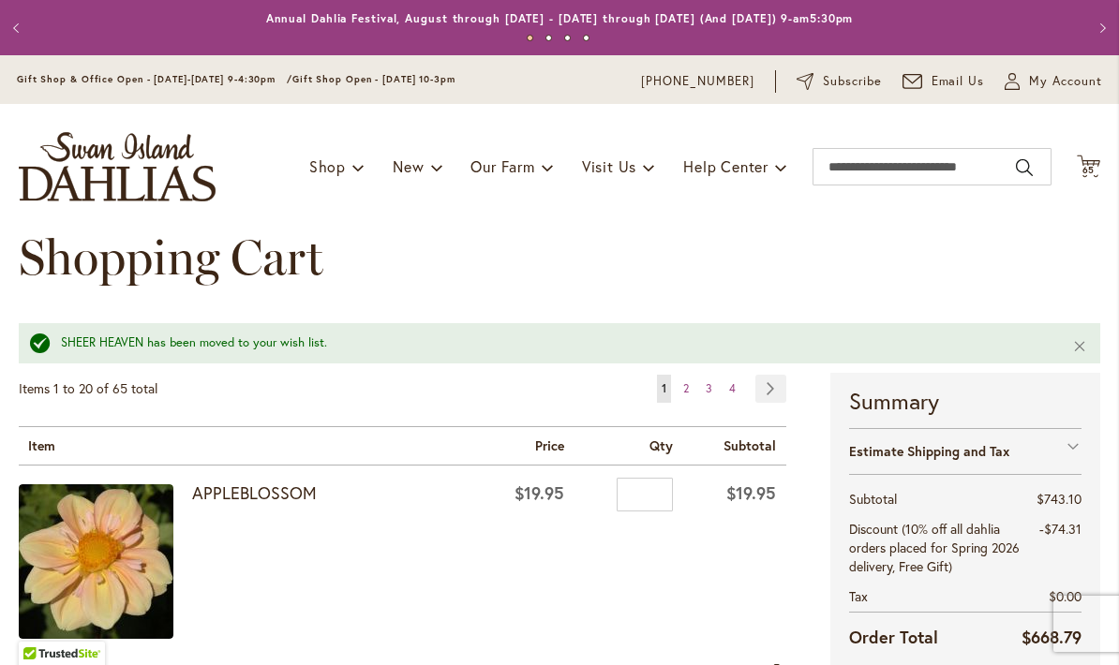
click at [693, 377] on link "Page 2" at bounding box center [685, 389] width 15 height 28
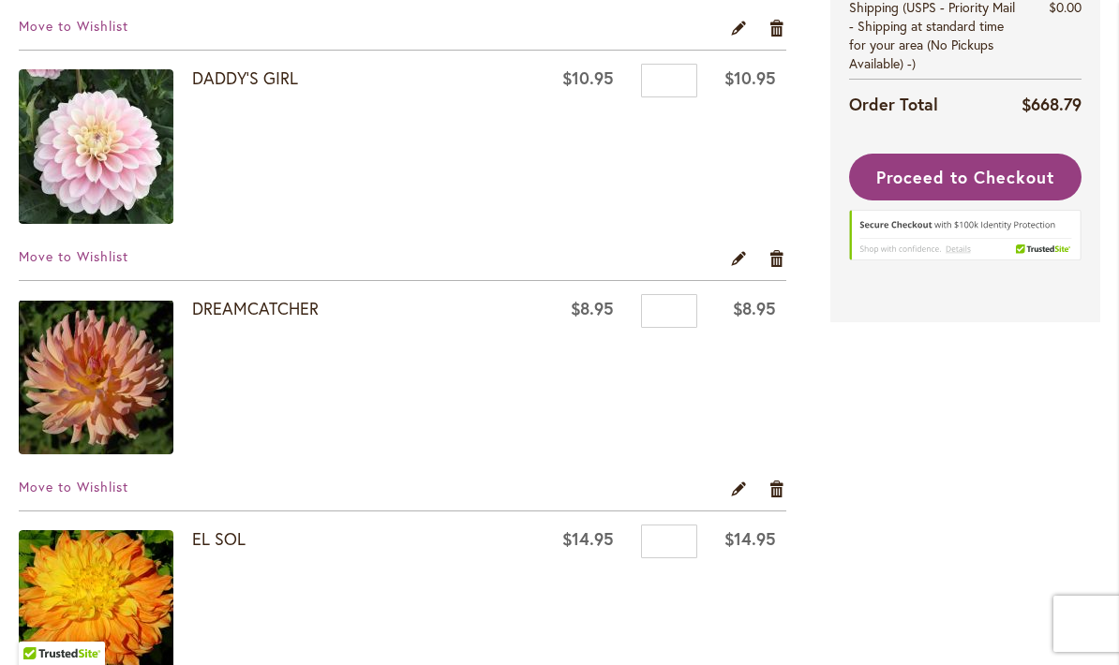
scroll to position [4052, 0]
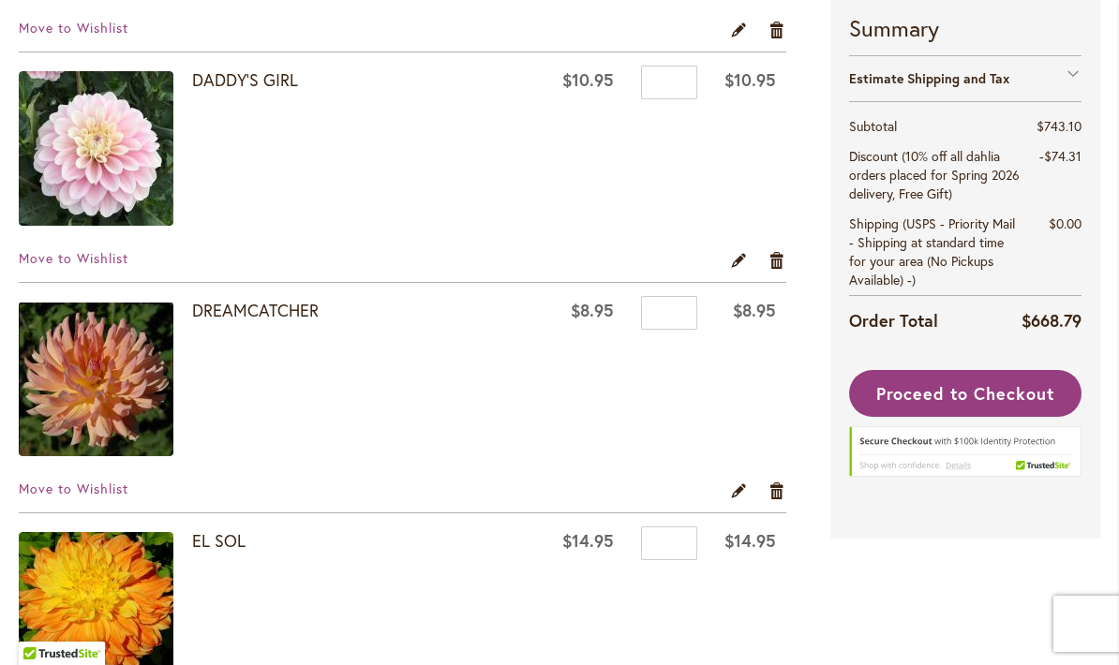
click at [108, 254] on span "Move to Wishlist" at bounding box center [74, 258] width 110 height 18
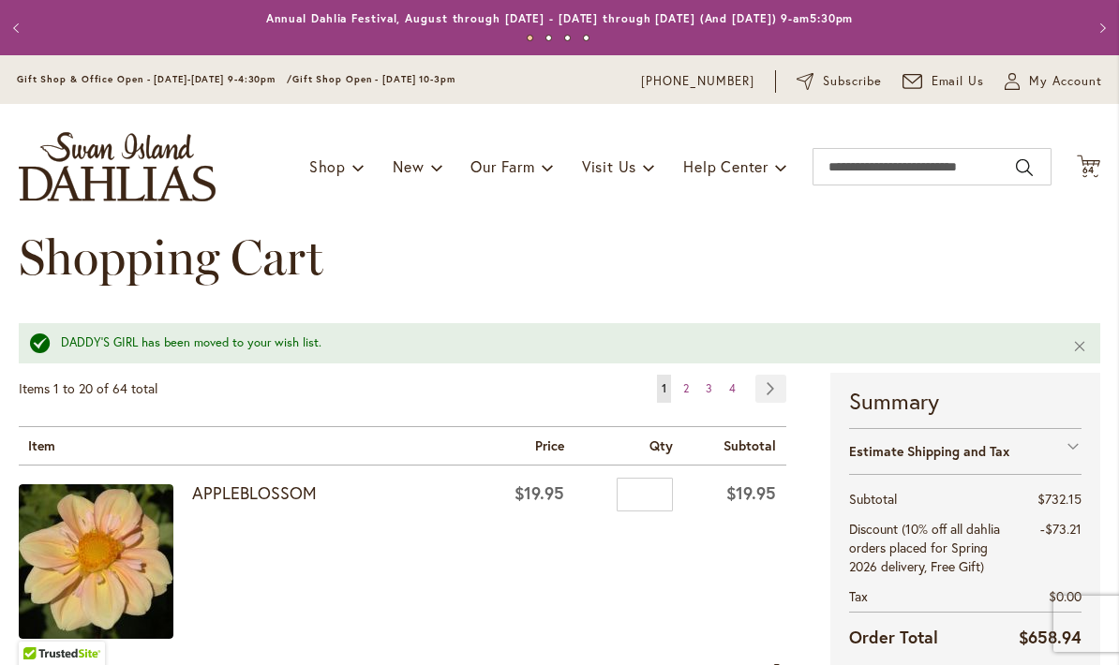
click at [684, 390] on span "2" at bounding box center [686, 388] width 6 height 14
click at [692, 378] on link "Page 2" at bounding box center [685, 389] width 15 height 28
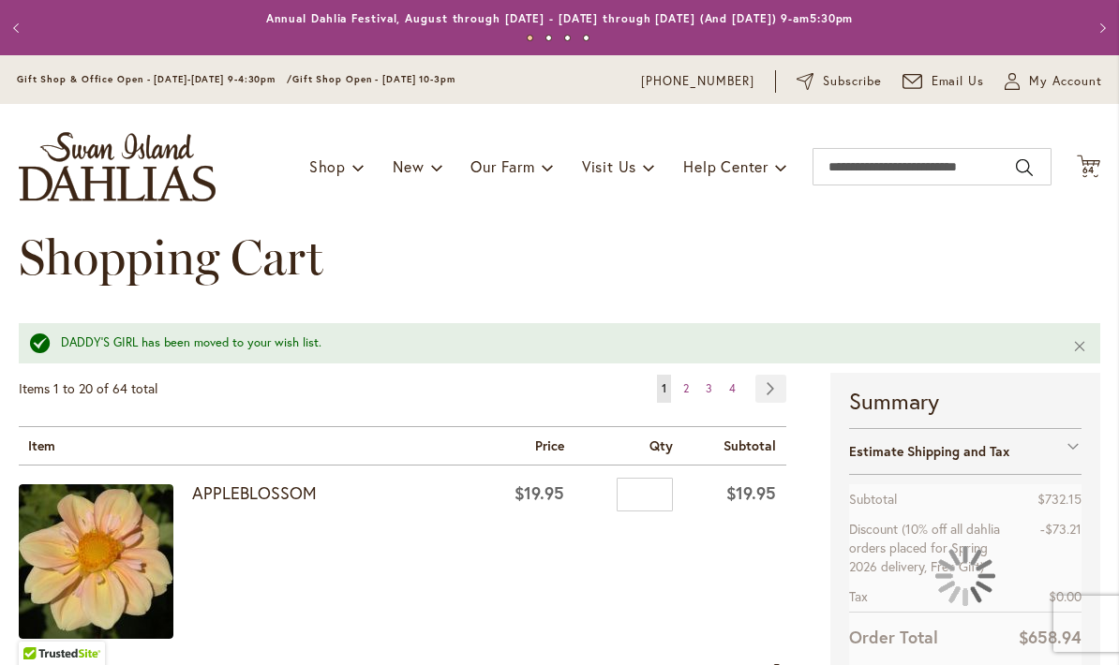
click at [684, 393] on span "2" at bounding box center [686, 388] width 6 height 14
click at [692, 394] on link "Page 2" at bounding box center [685, 389] width 15 height 28
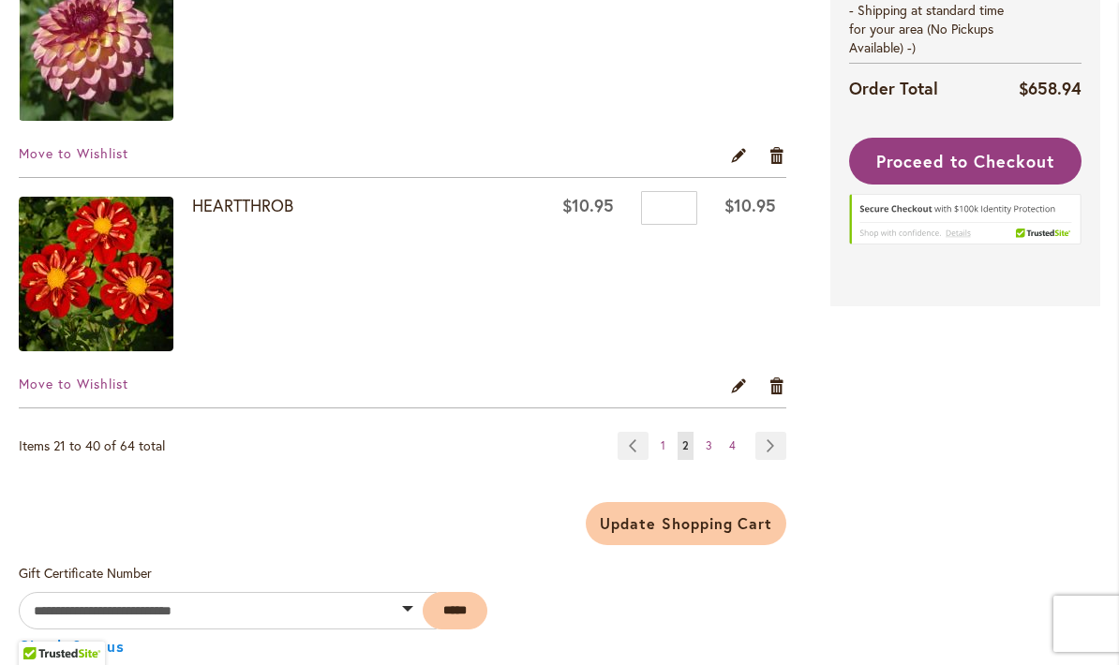
scroll to position [4619, 0]
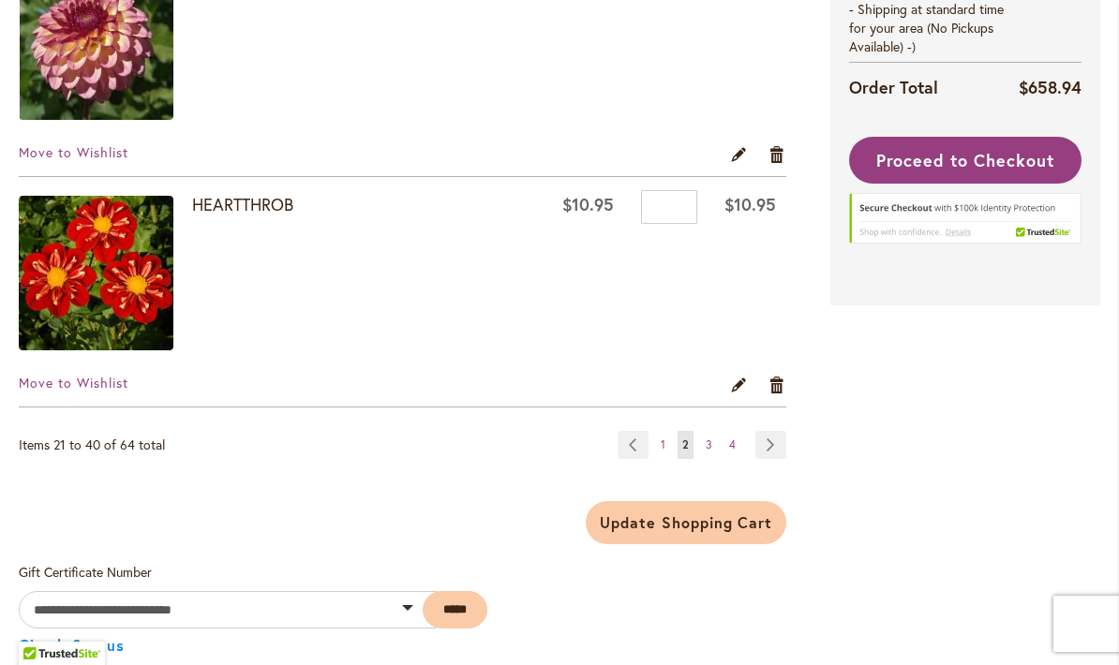
click at [781, 452] on link "Page Next" at bounding box center [770, 445] width 31 height 28
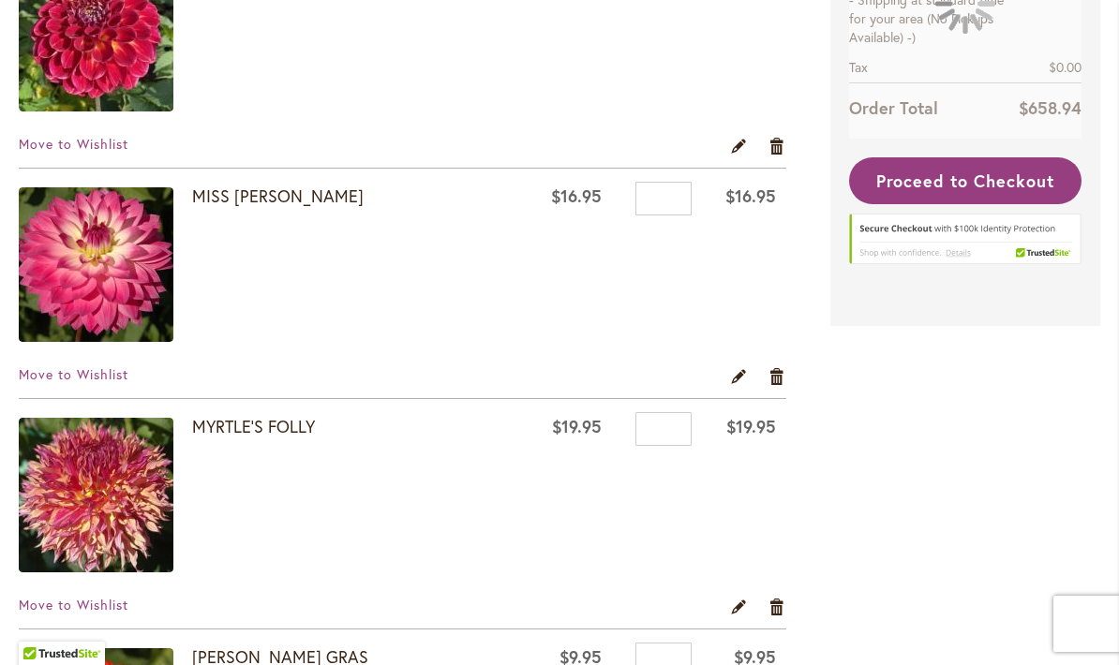
scroll to position [1891, 0]
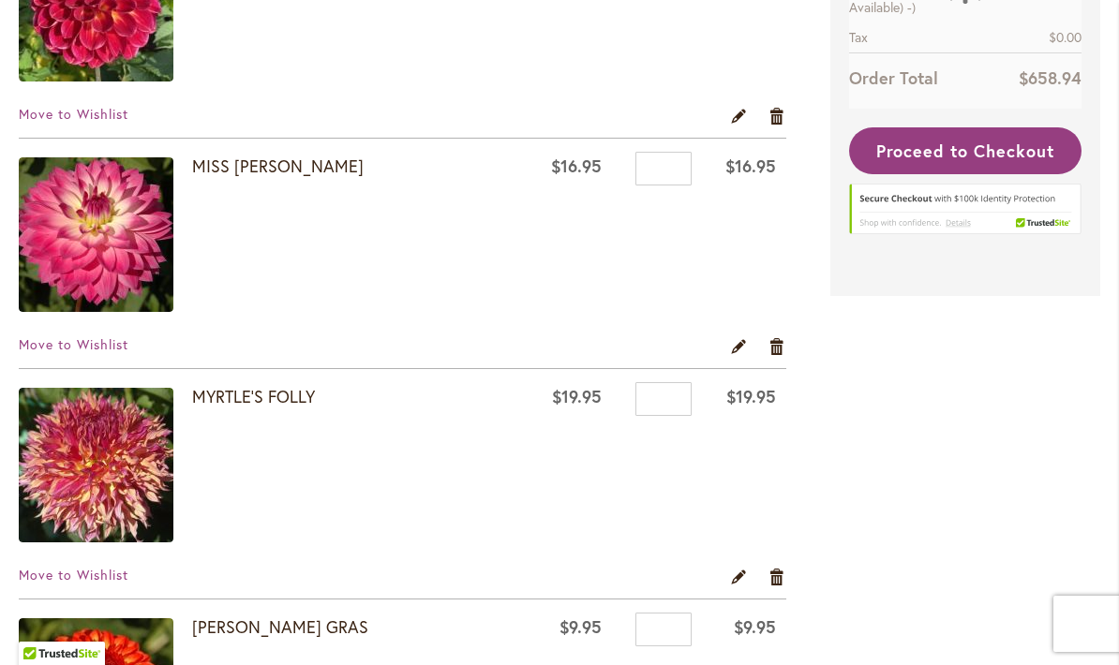
click at [110, 352] on span "Move to Wishlist" at bounding box center [74, 344] width 110 height 18
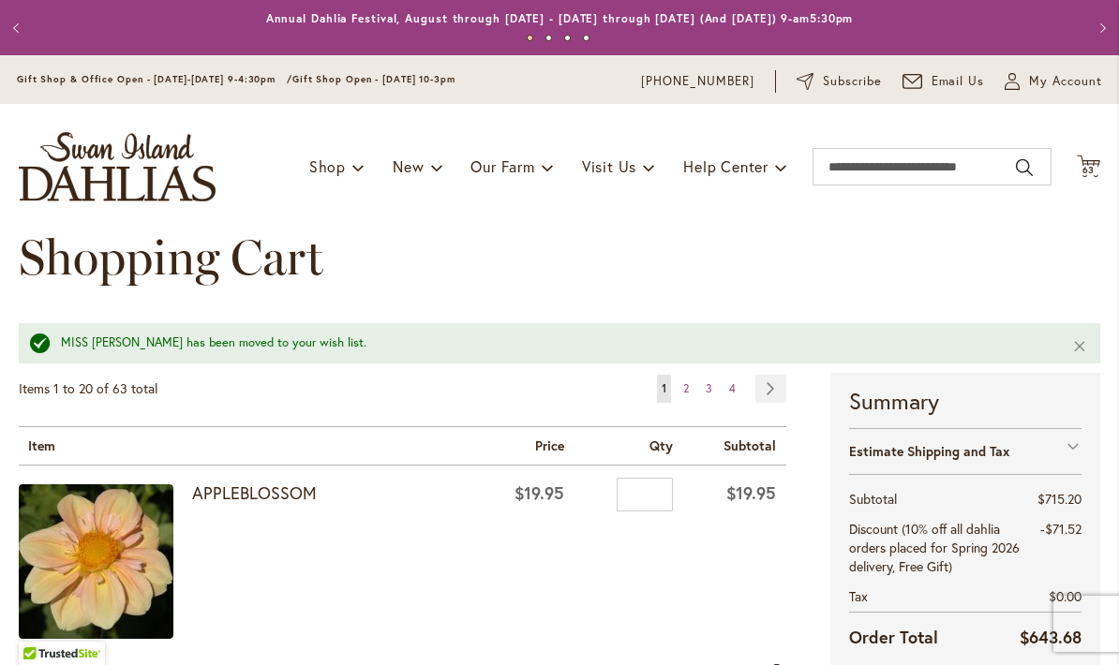
click at [748, 379] on li "Page Next" at bounding box center [767, 389] width 38 height 28
click at [734, 396] on link "Page 4" at bounding box center [732, 389] width 16 height 28
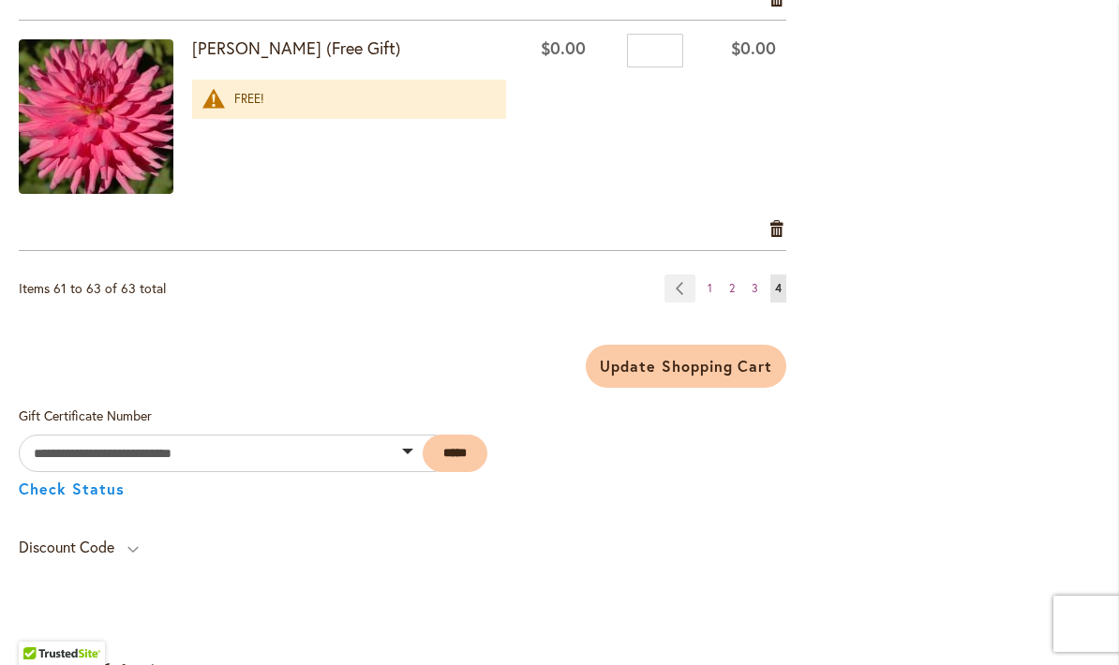
scroll to position [856, 0]
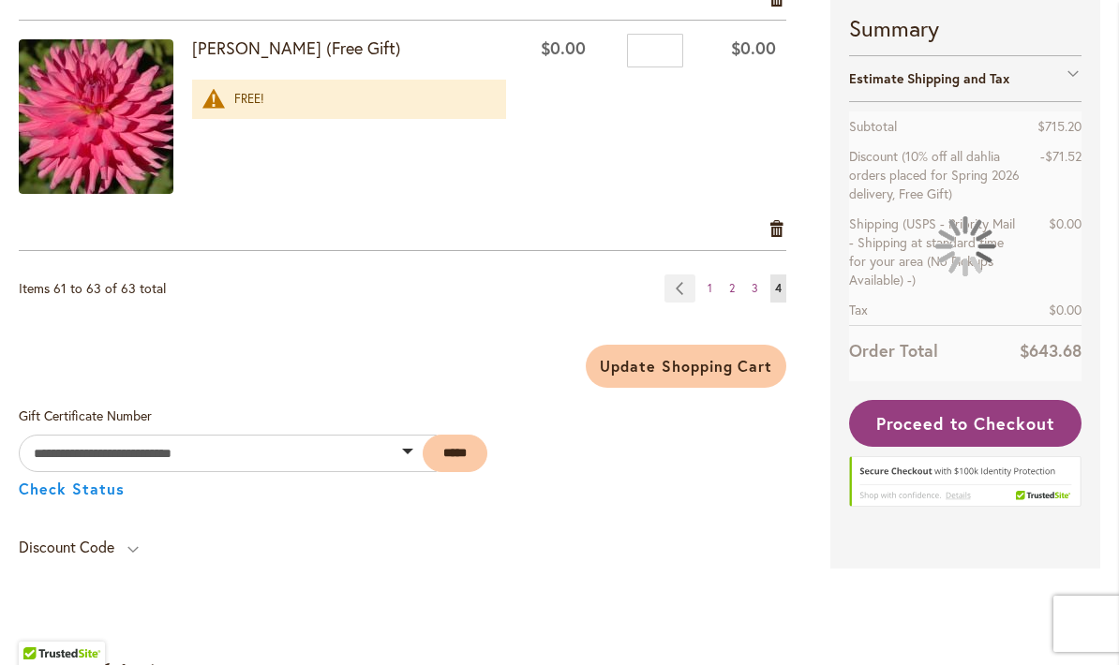
click at [754, 278] on link "Page 3" at bounding box center [755, 289] width 16 height 28
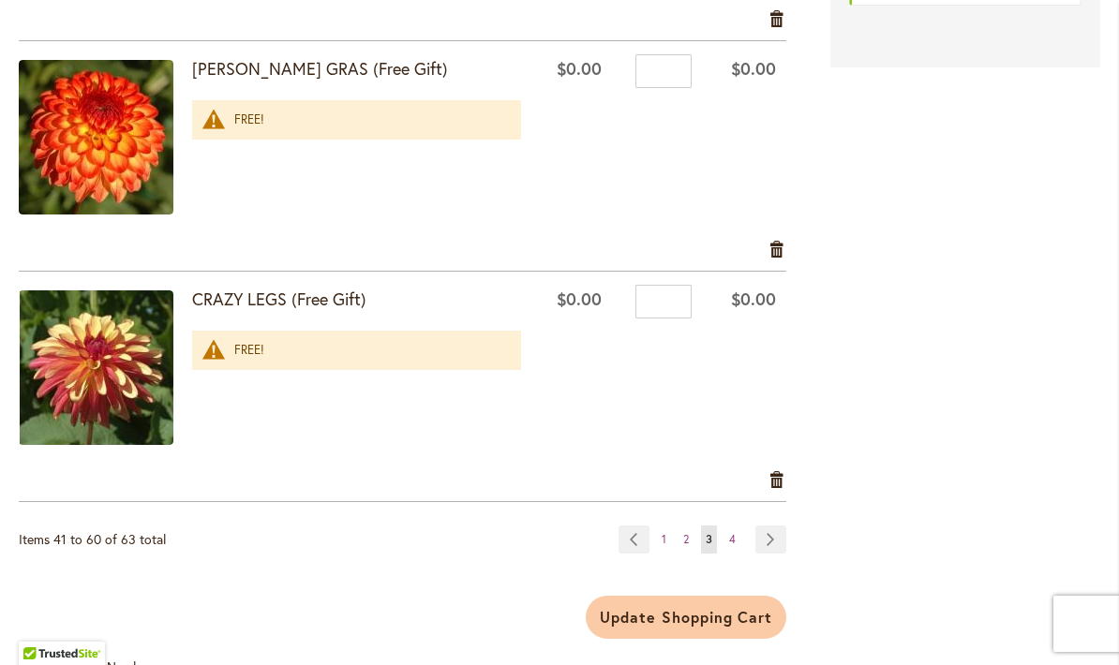
scroll to position [4532, 0]
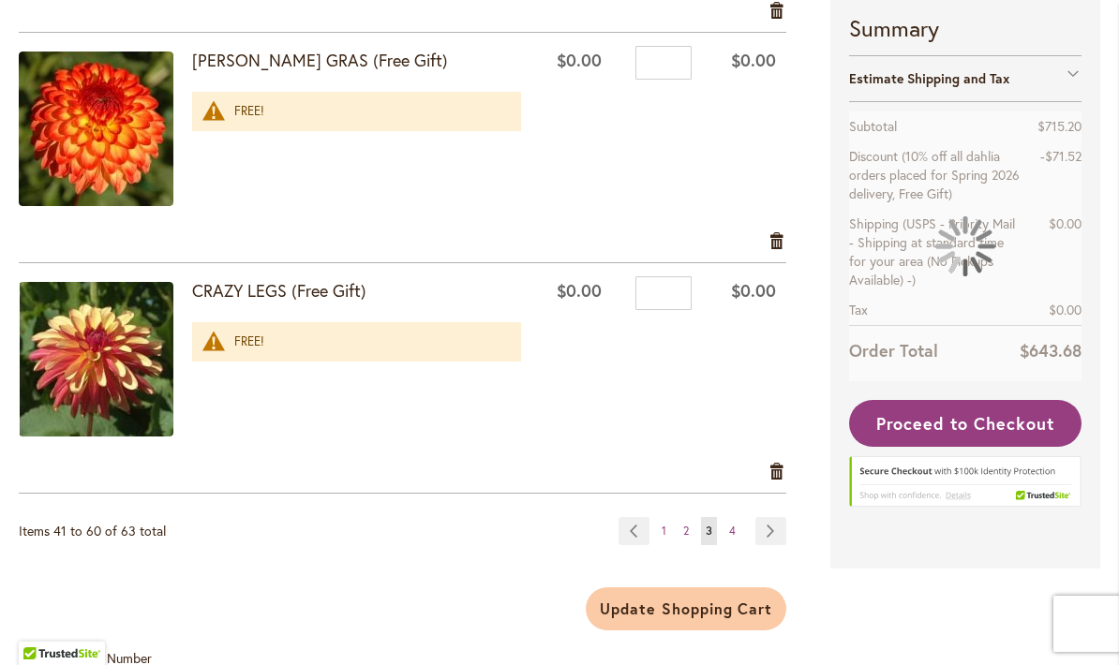
click at [690, 517] on link "Page 2" at bounding box center [685, 531] width 15 height 28
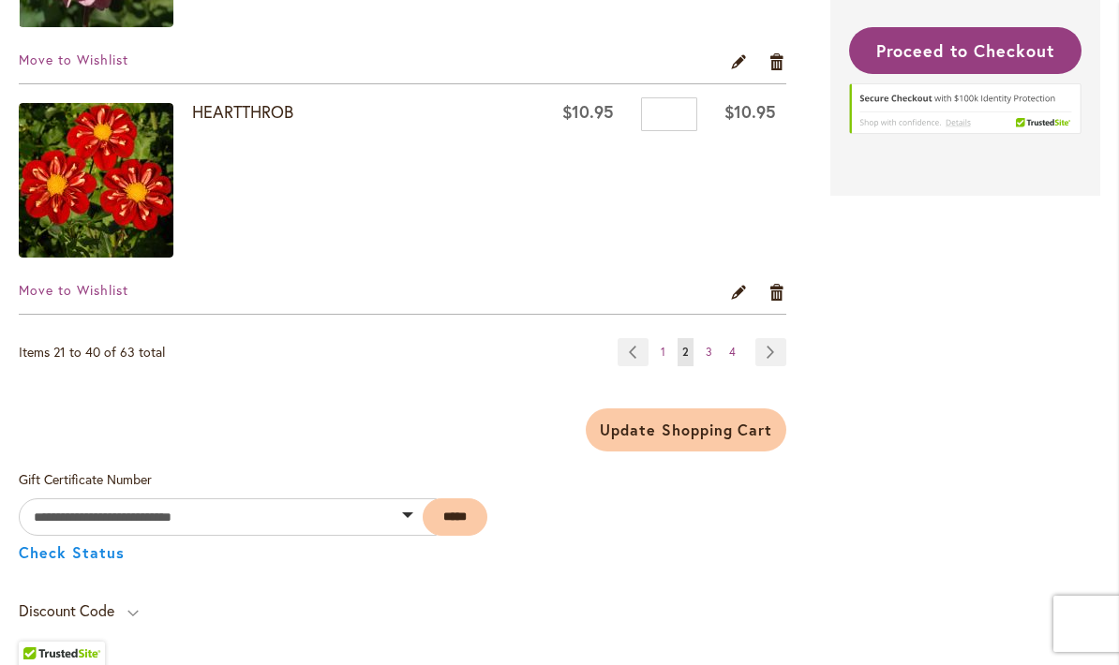
scroll to position [4716, 0]
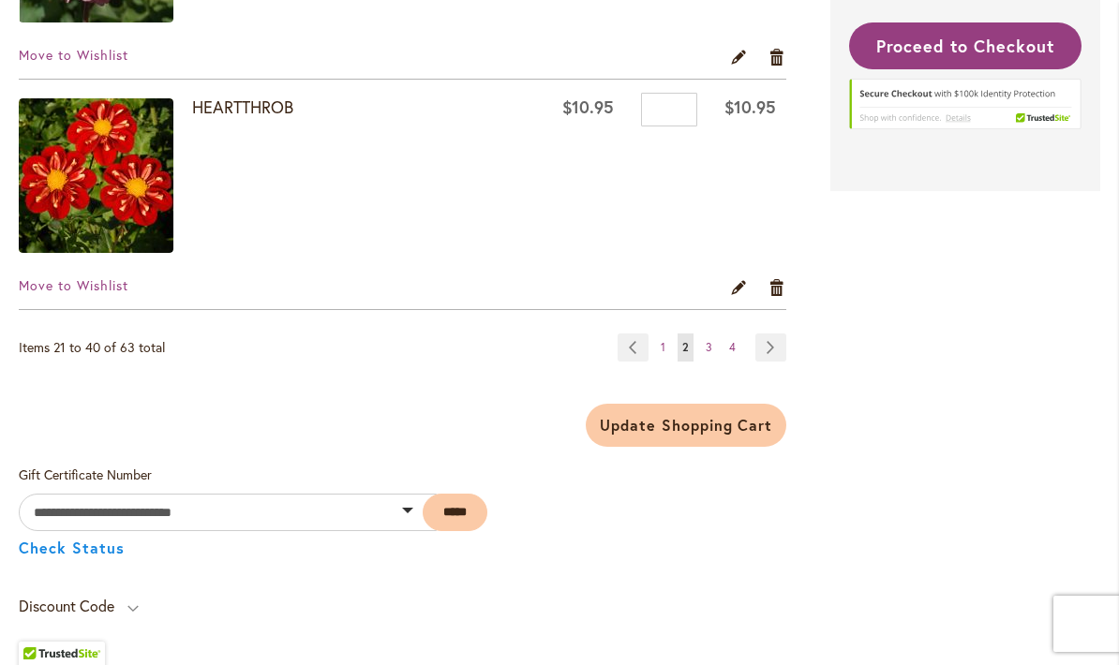
click at [775, 350] on link "Page Next" at bounding box center [770, 348] width 31 height 28
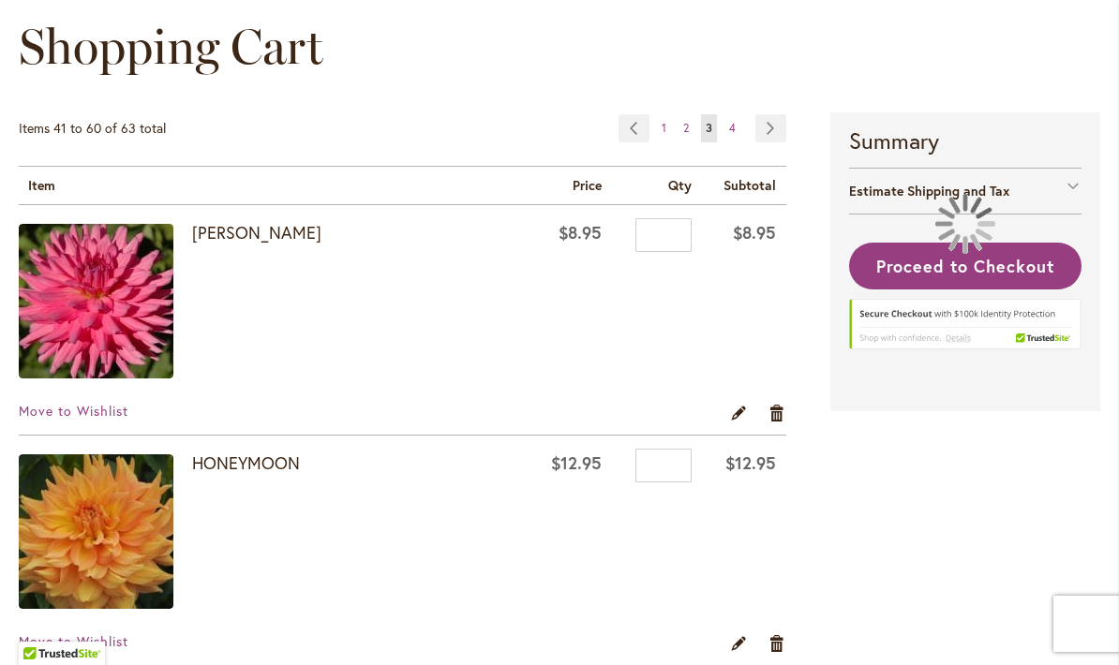
scroll to position [393, 0]
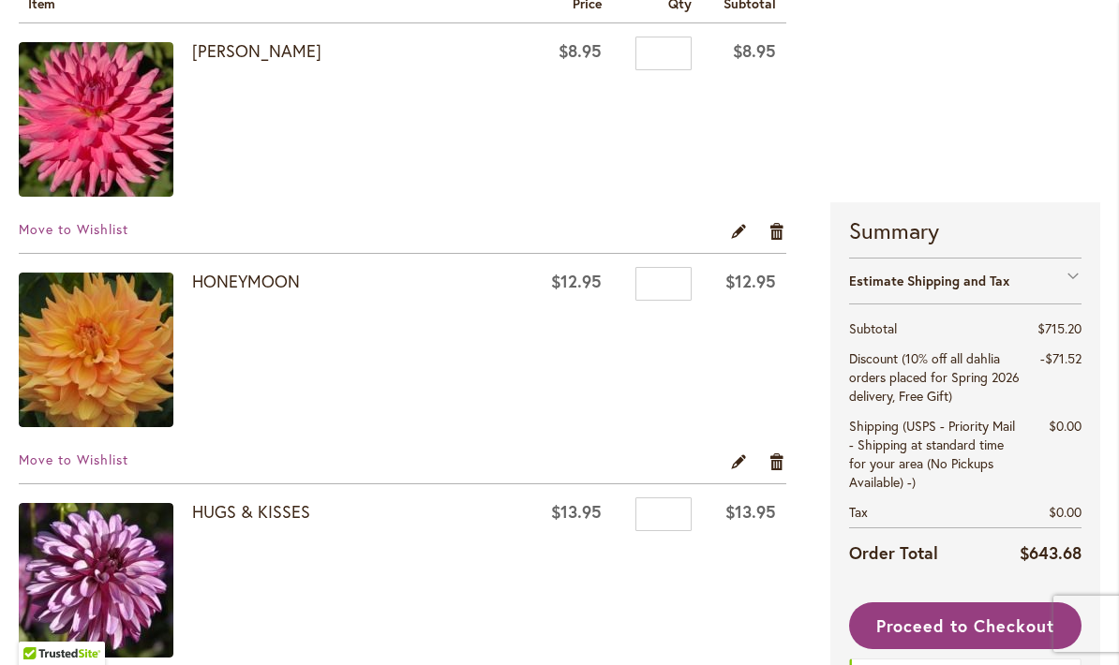
scroll to position [595, 0]
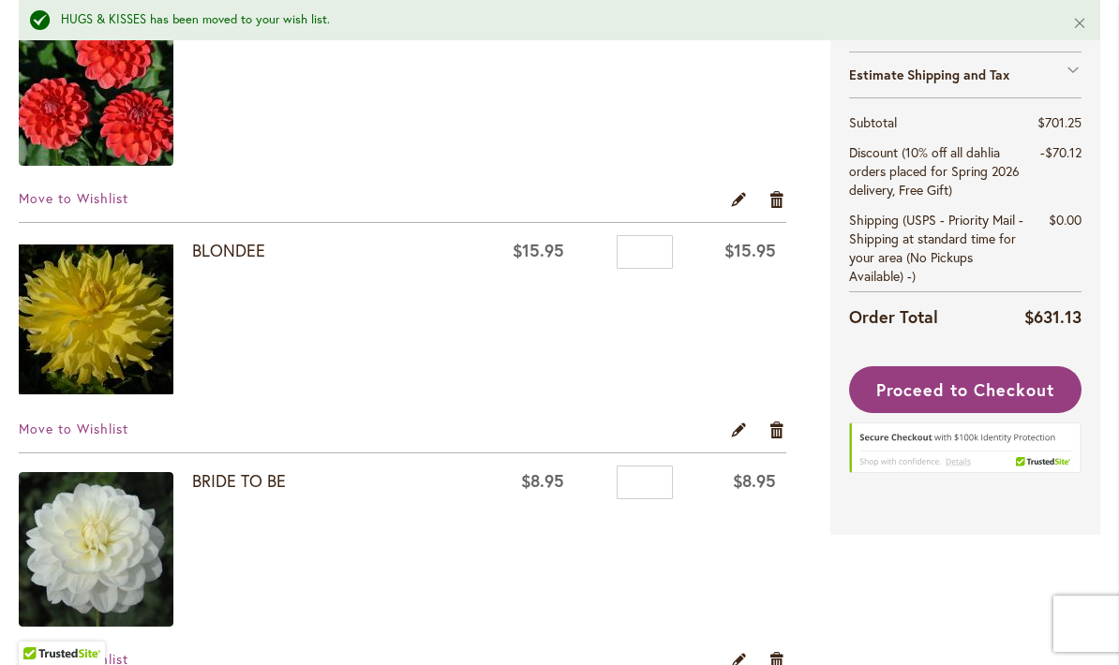
scroll to position [1181, 0]
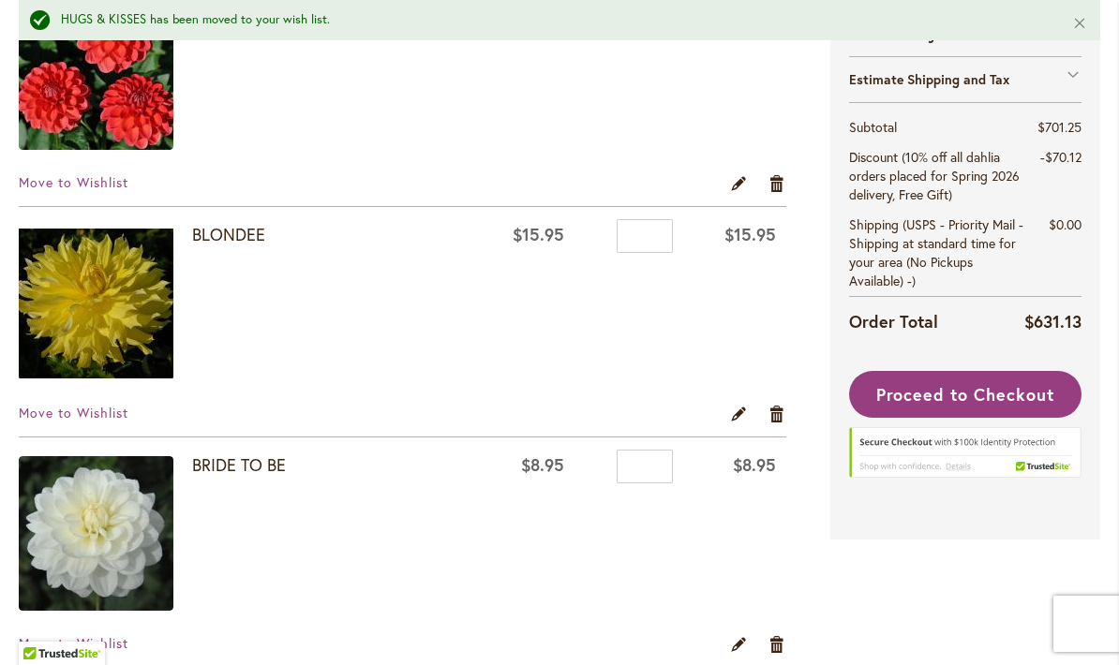
click at [89, 419] on span "Move to Wishlist" at bounding box center [74, 413] width 110 height 18
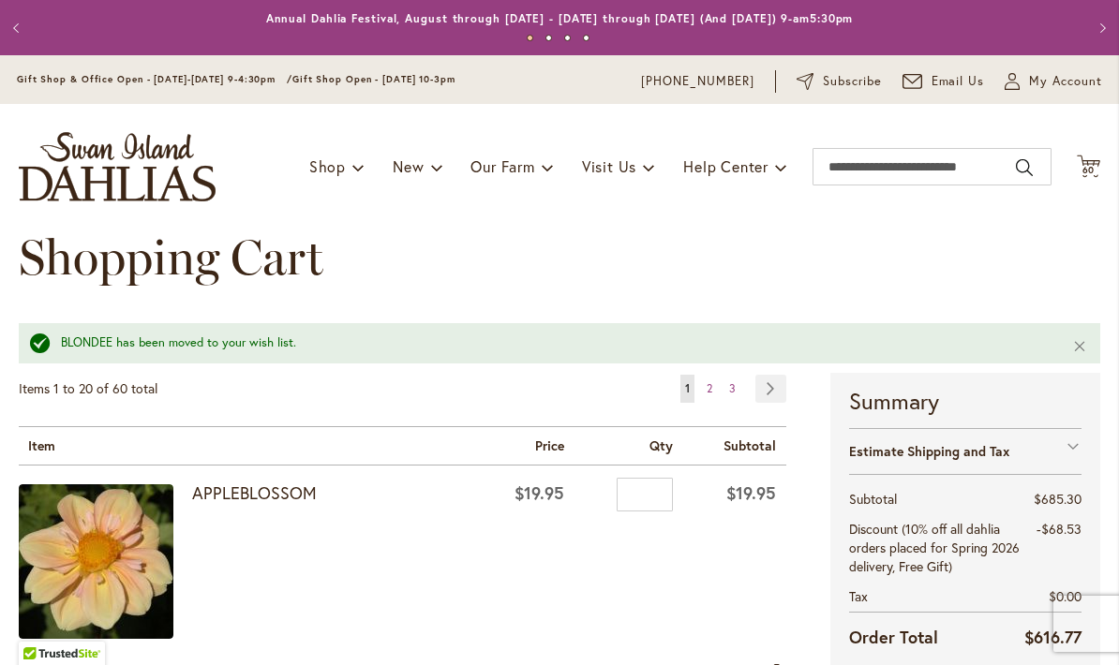
click at [779, 383] on link "Page Next" at bounding box center [770, 389] width 31 height 28
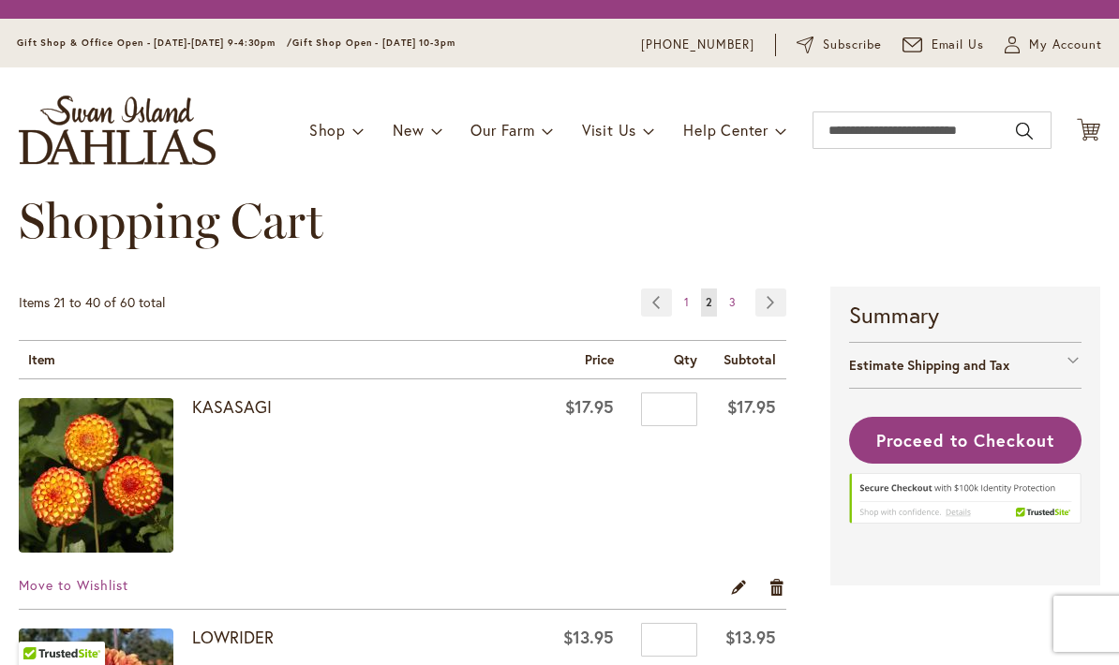
click at [778, 287] on div "Shopping Cart" at bounding box center [559, 240] width 1081 height 94
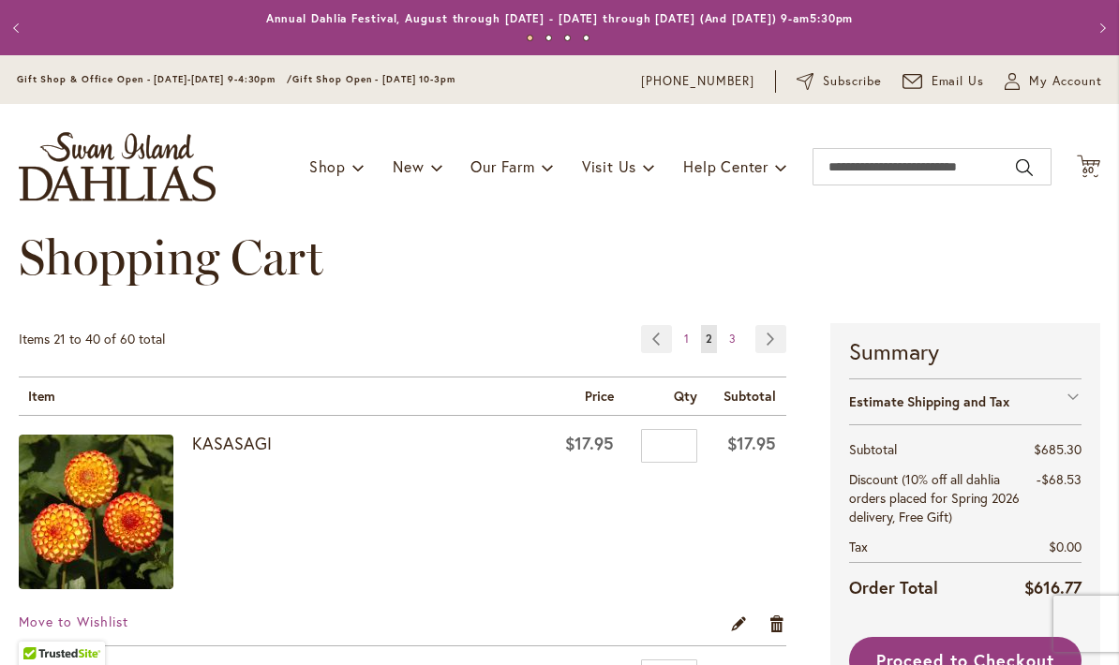
click at [776, 344] on link "Page Next" at bounding box center [770, 339] width 31 height 28
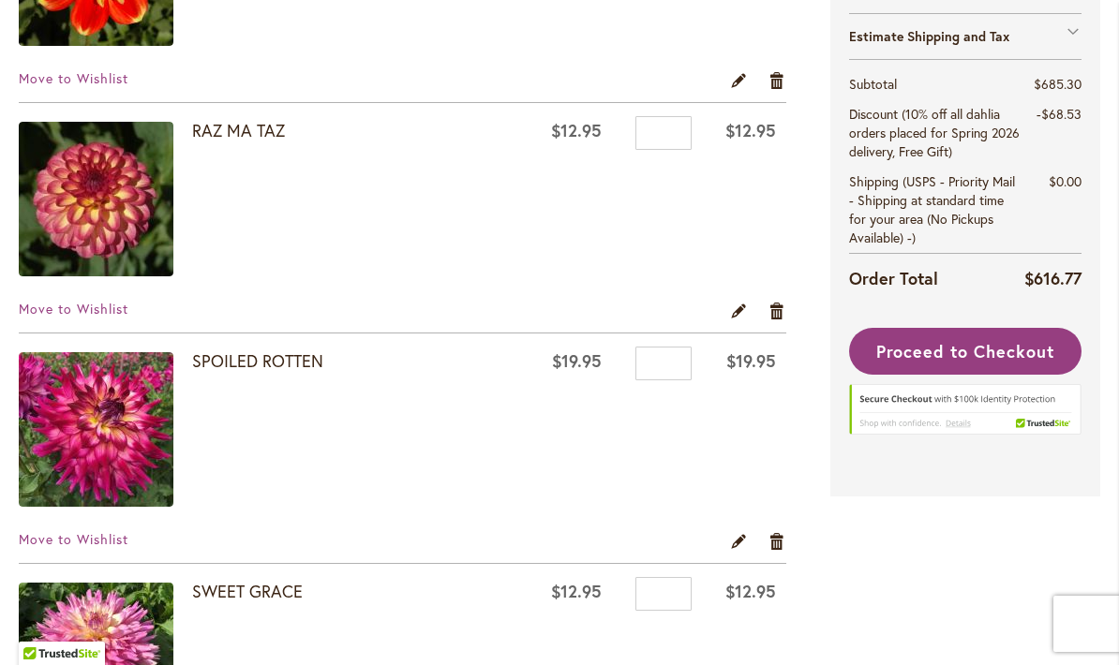
scroll to position [2408, 0]
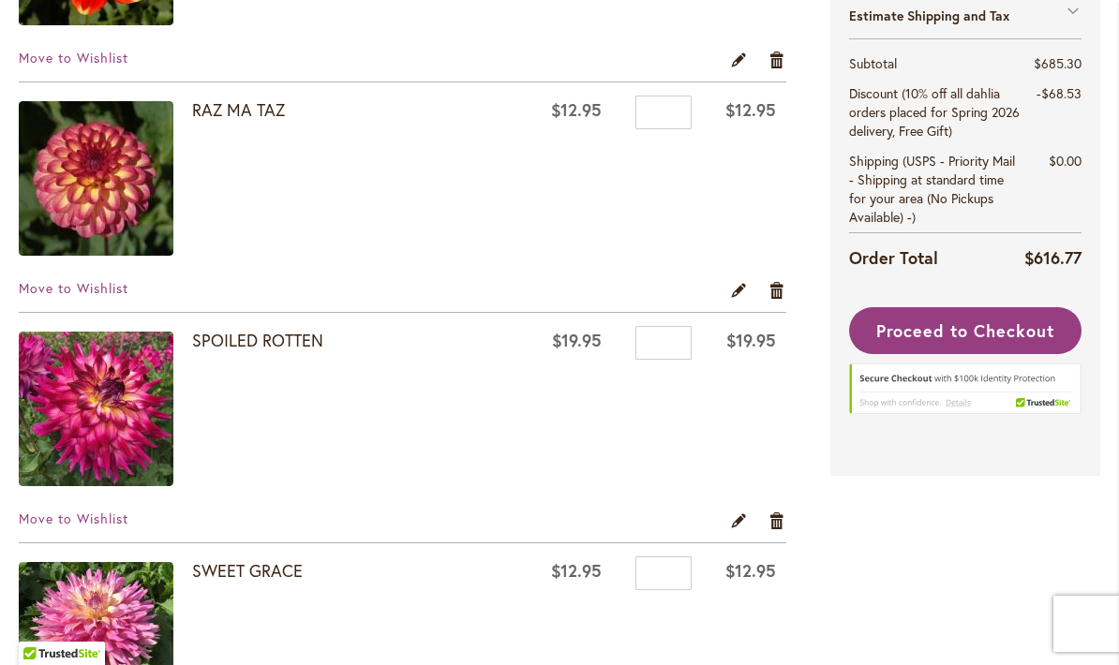
click at [127, 514] on span "Move to Wishlist" at bounding box center [74, 519] width 110 height 18
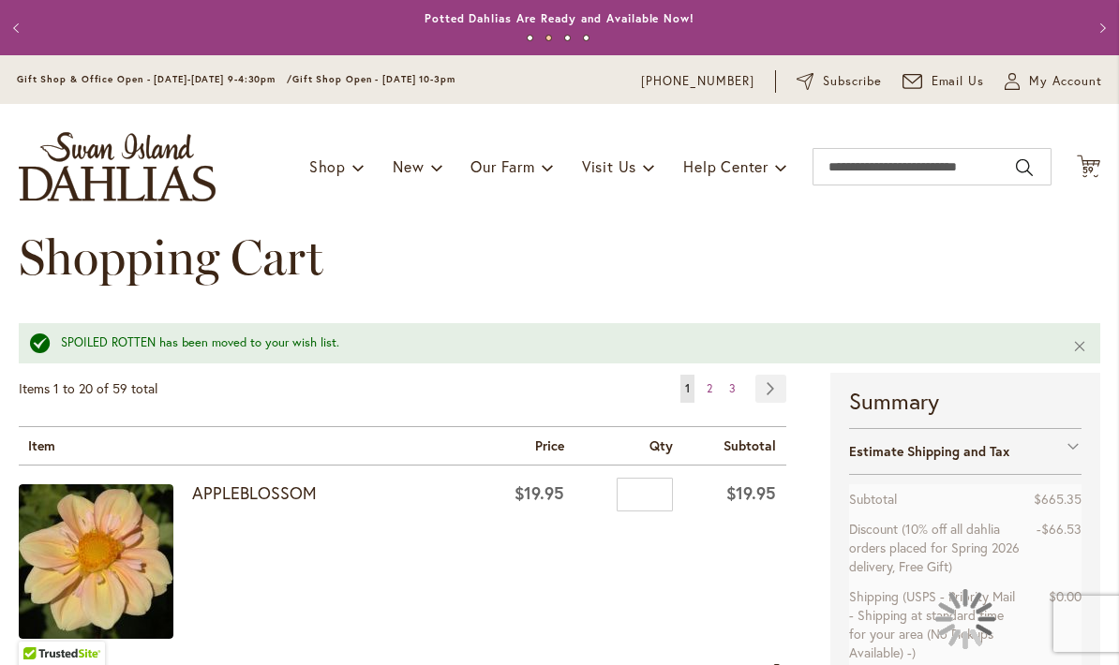
click at [740, 379] on link "Page 3" at bounding box center [732, 389] width 16 height 28
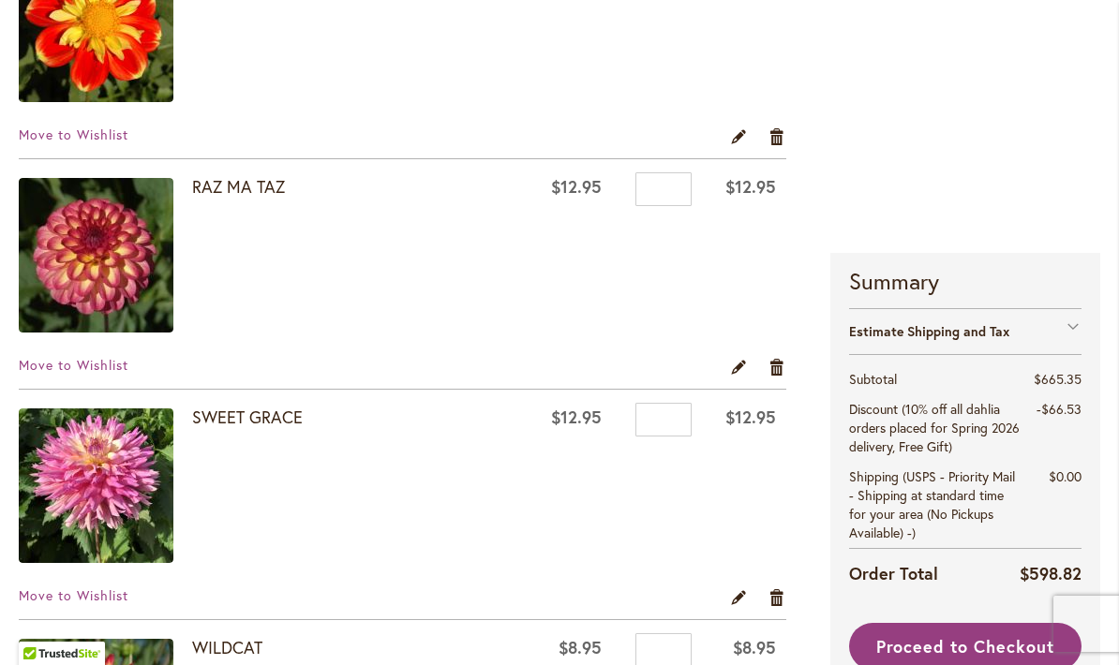
scroll to position [2332, 0]
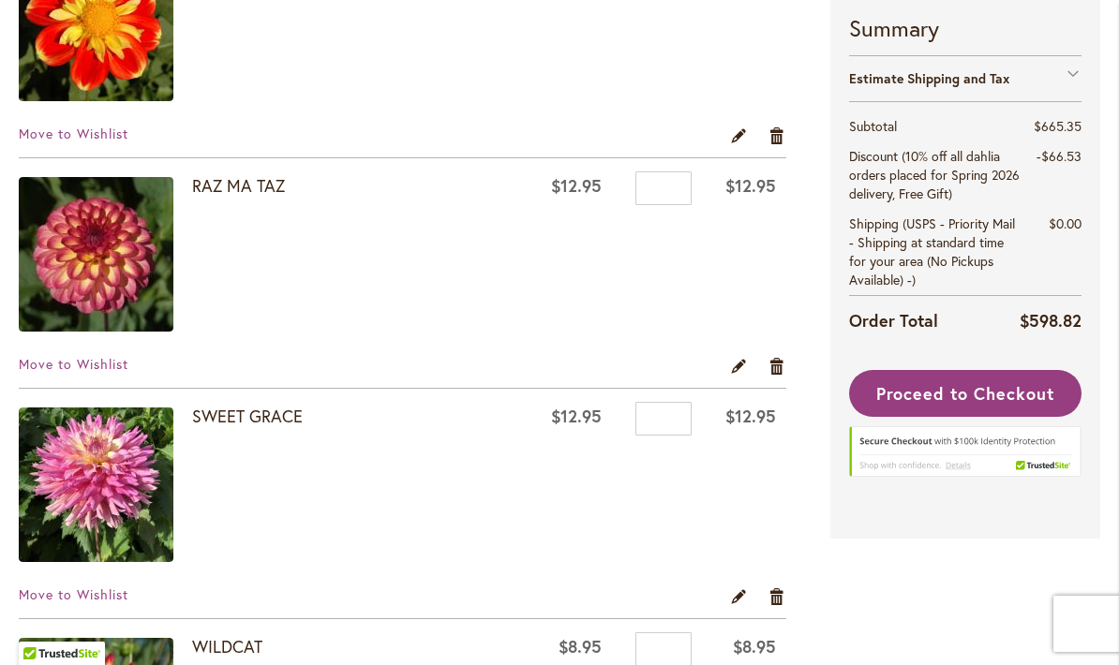
click at [126, 600] on span "Move to Wishlist" at bounding box center [74, 595] width 110 height 18
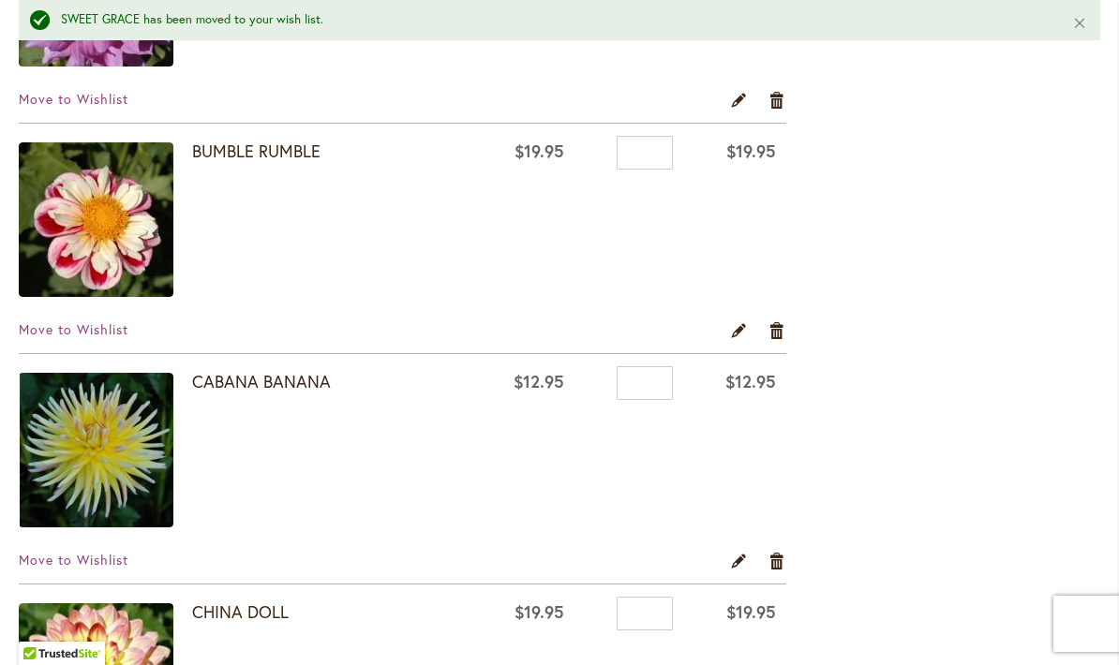
scroll to position [1761, 0]
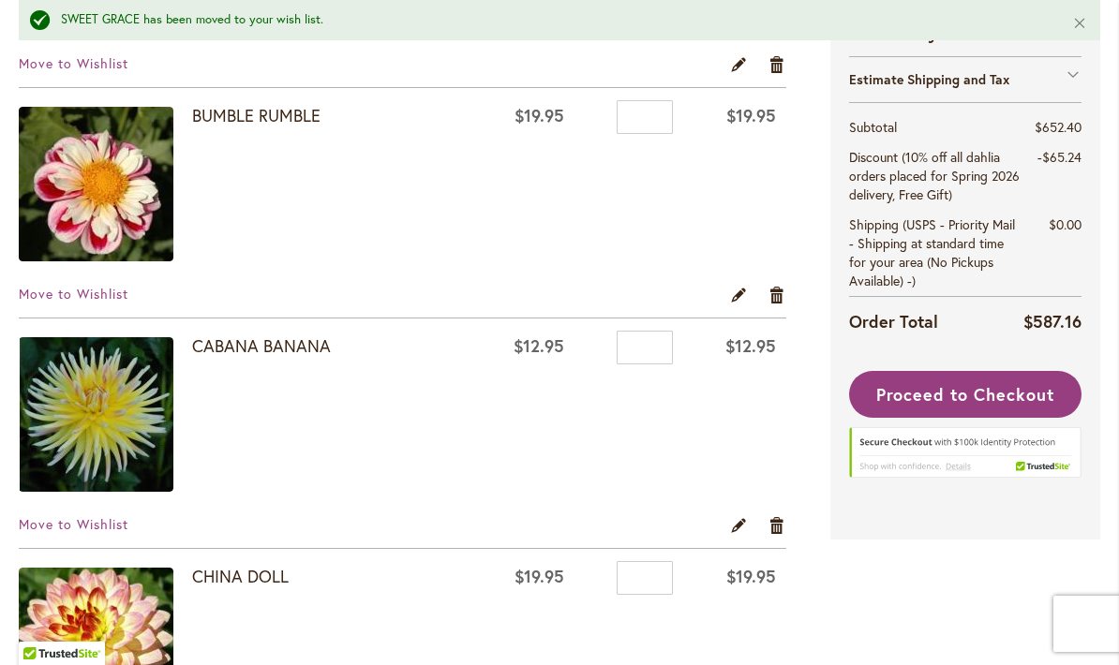
click at [98, 552] on td "CHINA DOLL" at bounding box center [245, 647] width 453 height 197
click at [112, 528] on span "Move to Wishlist" at bounding box center [74, 524] width 110 height 18
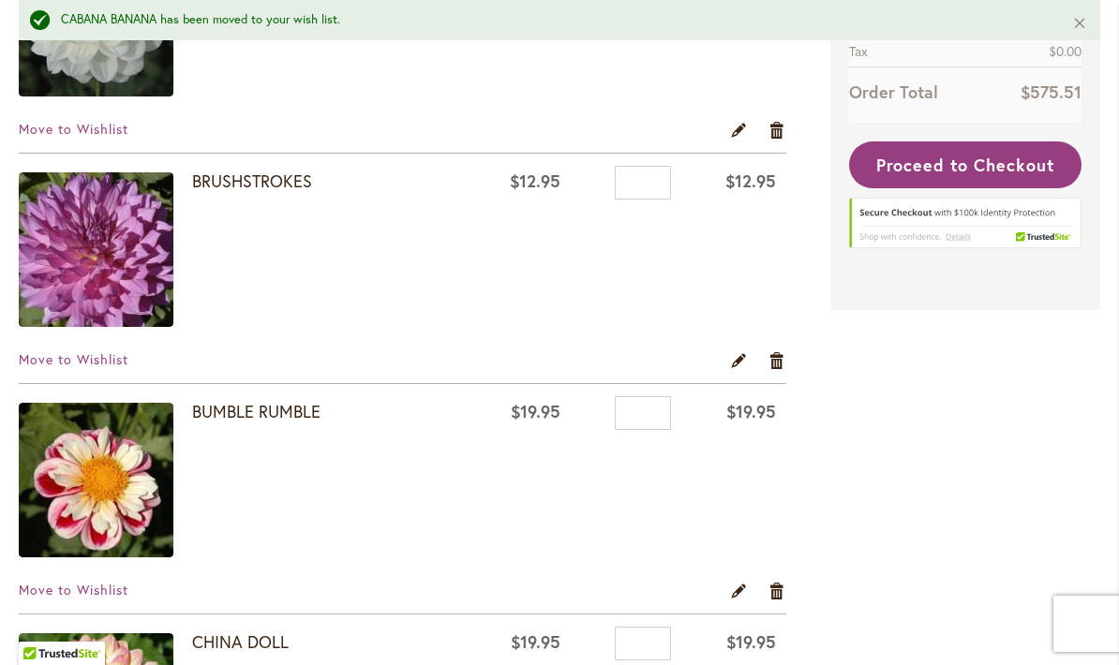
scroll to position [1464, 0]
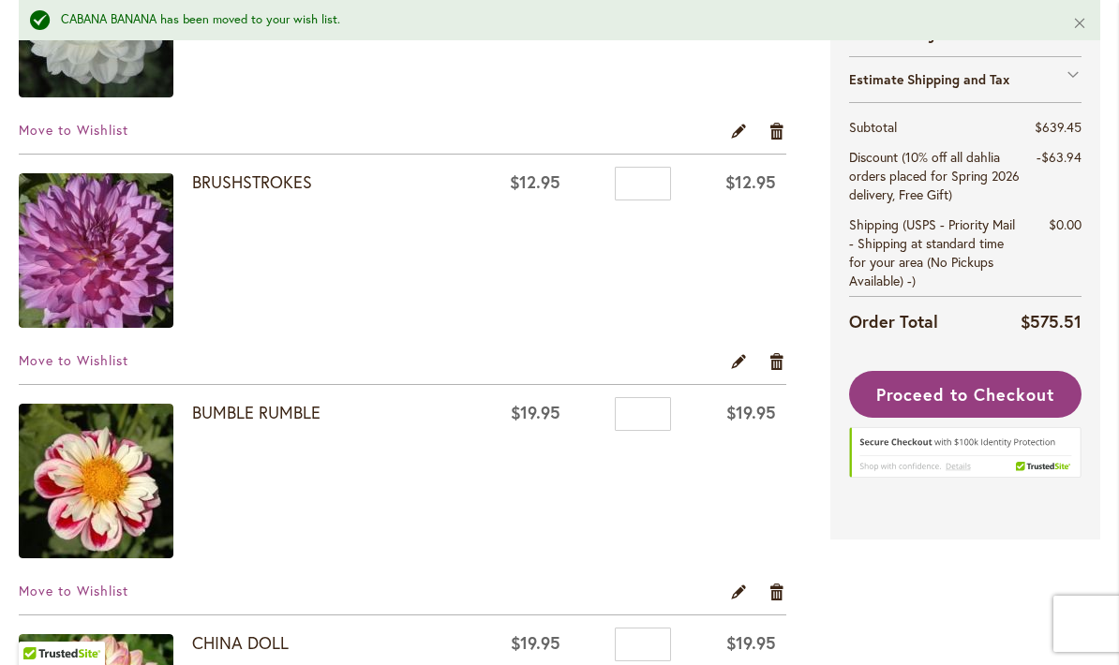
click at [119, 367] on span "Move to Wishlist" at bounding box center [74, 360] width 110 height 18
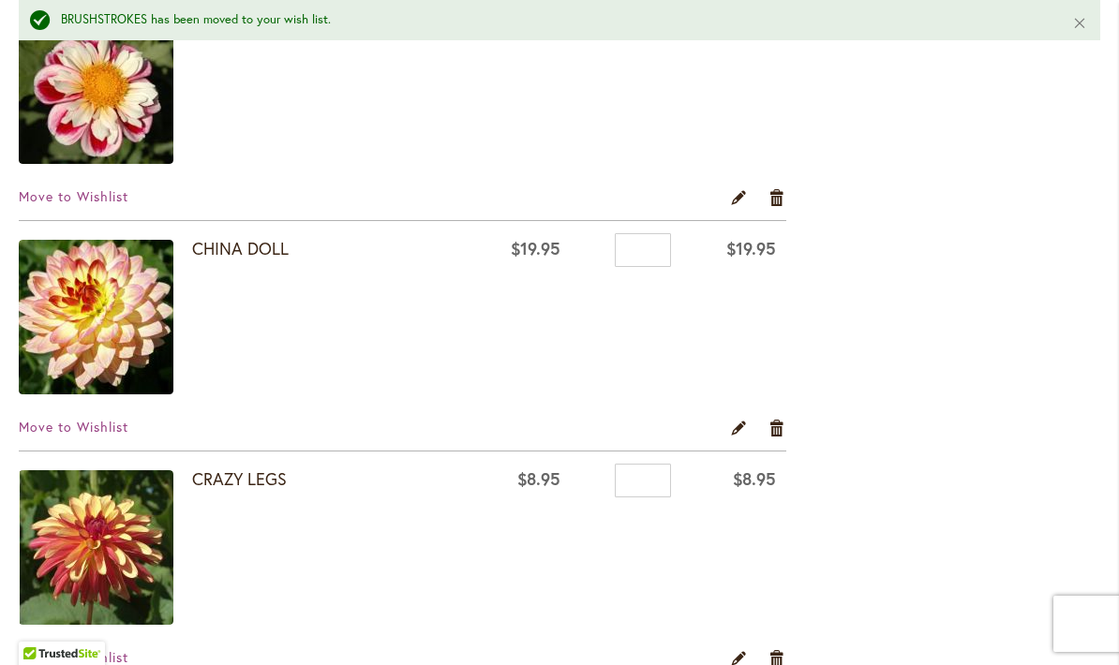
scroll to position [1630, 0]
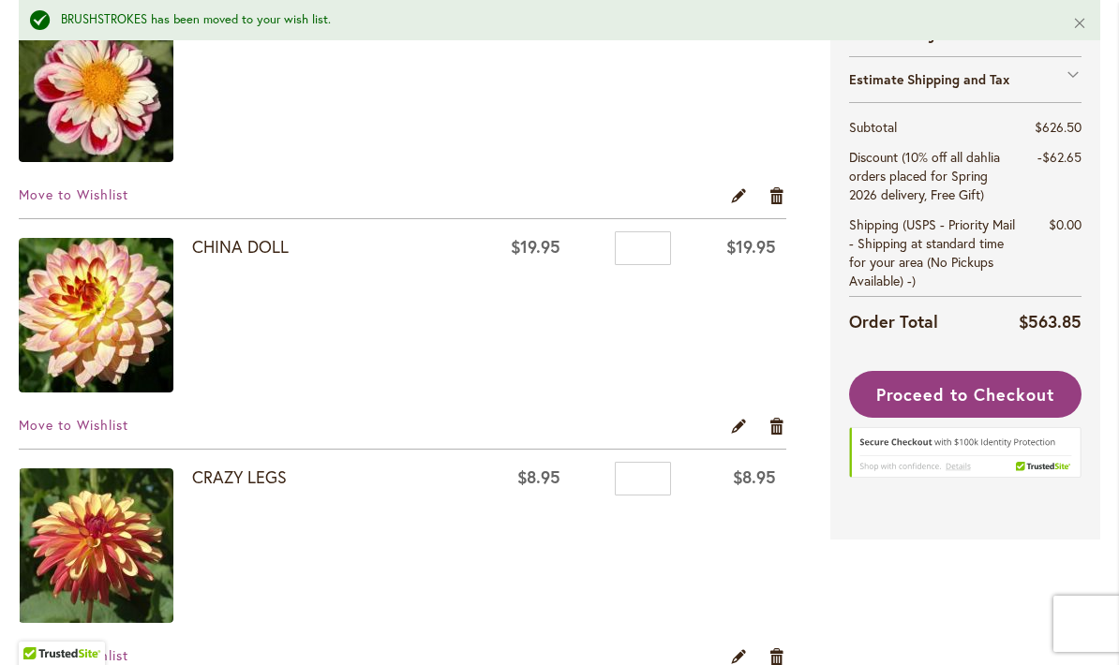
click at [111, 389] on img at bounding box center [96, 315] width 155 height 155
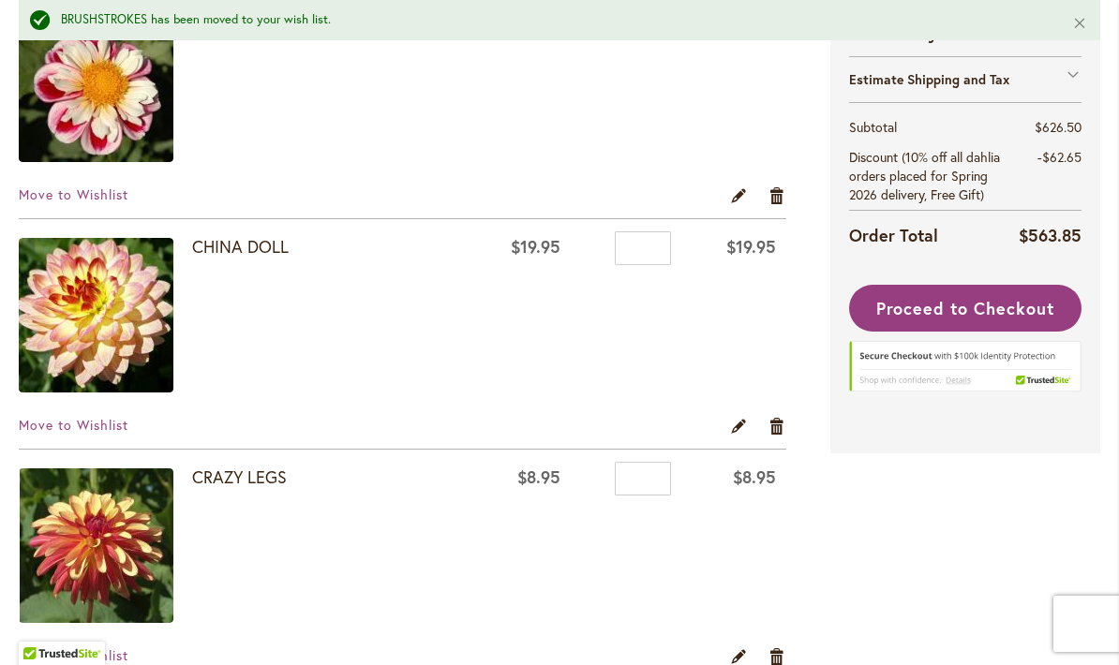
click at [94, 422] on span "Move to Wishlist" at bounding box center [74, 425] width 110 height 18
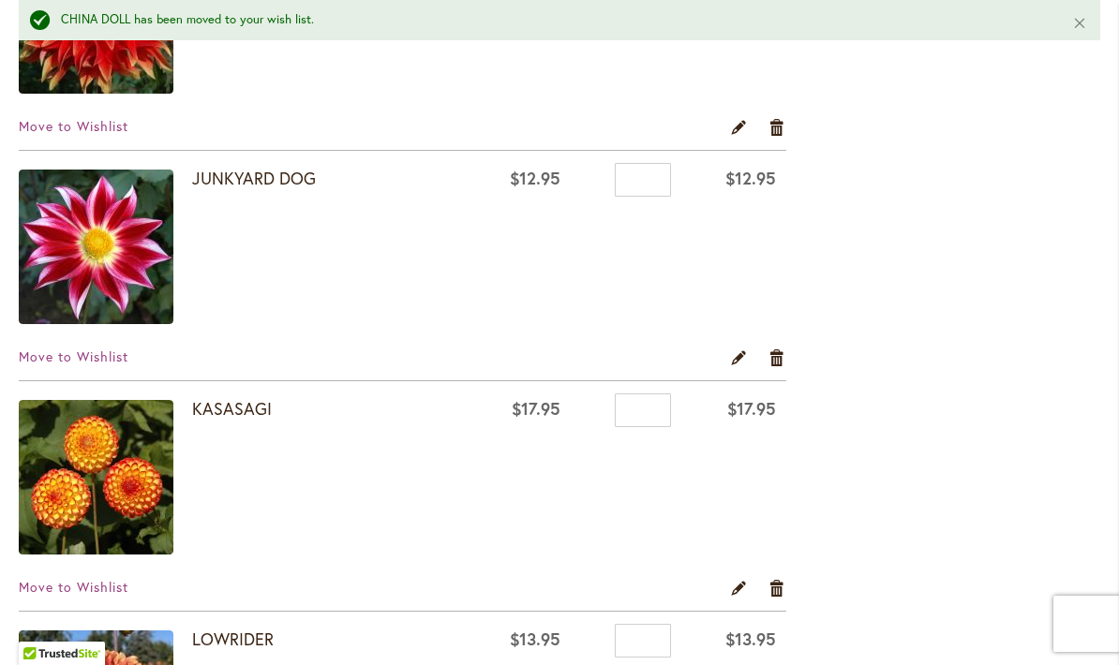
scroll to position [4006, 0]
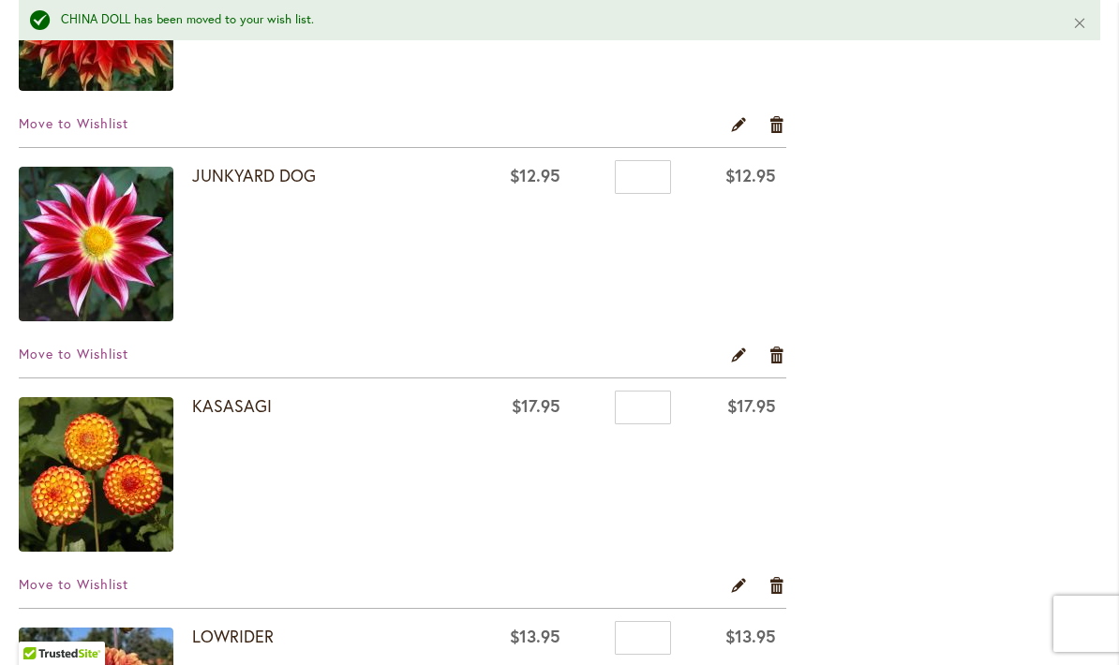
click at [120, 350] on span "Move to Wishlist" at bounding box center [74, 354] width 110 height 18
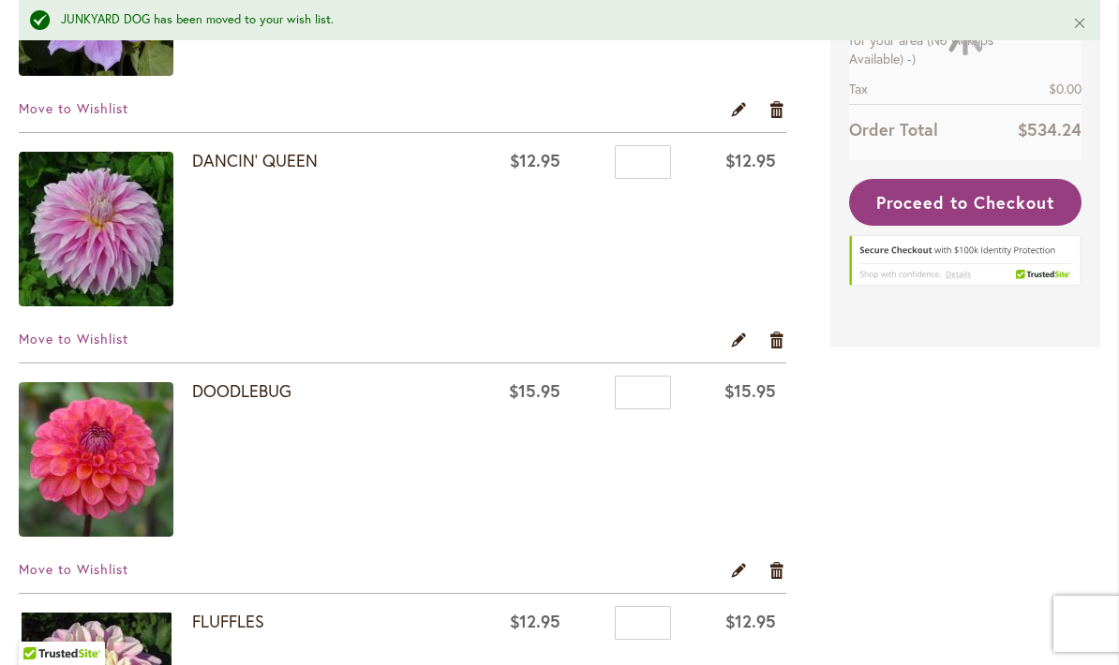
scroll to position [2410, 0]
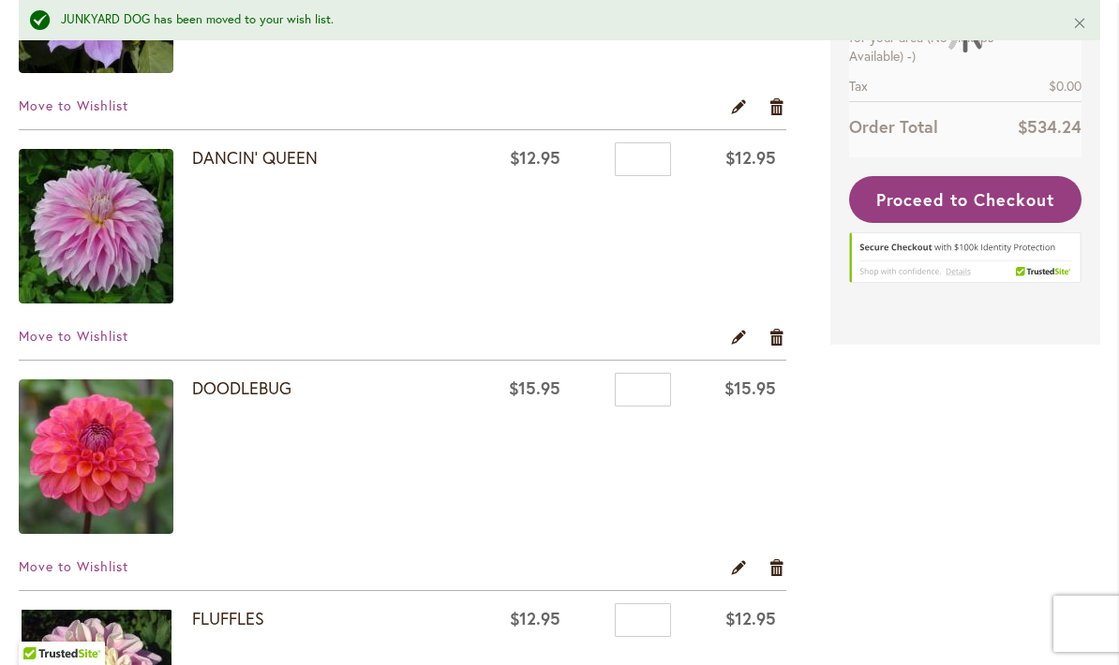
click at [100, 356] on div "Move to Wishlist Edit Remove item" at bounding box center [402, 343] width 767 height 33
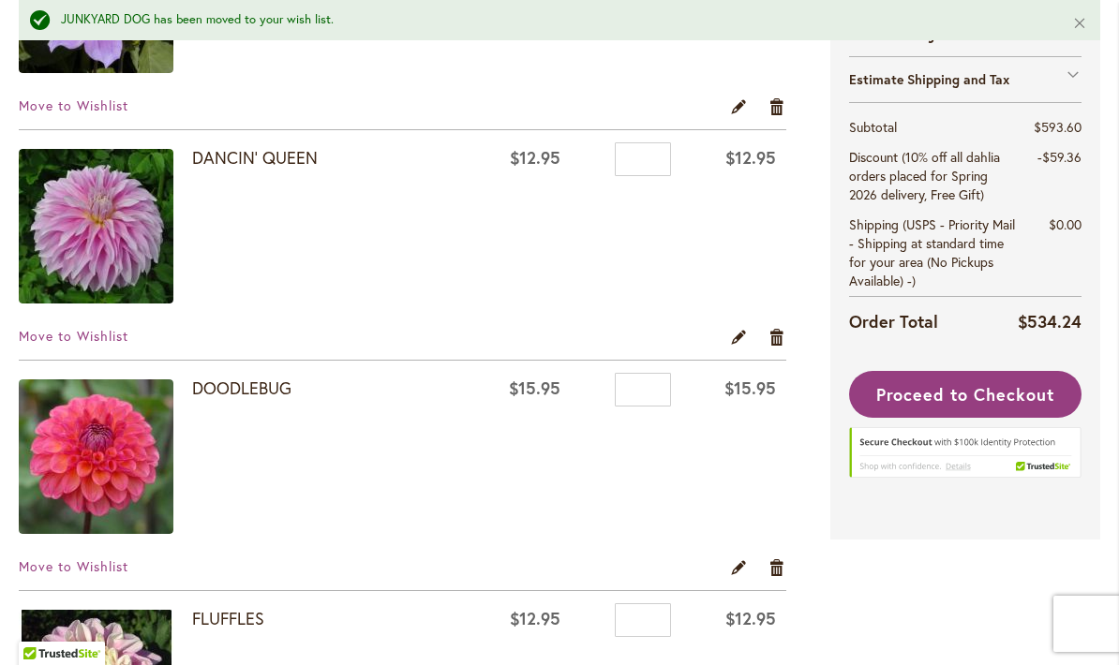
click at [115, 327] on span "Move to Wishlist" at bounding box center [74, 336] width 110 height 18
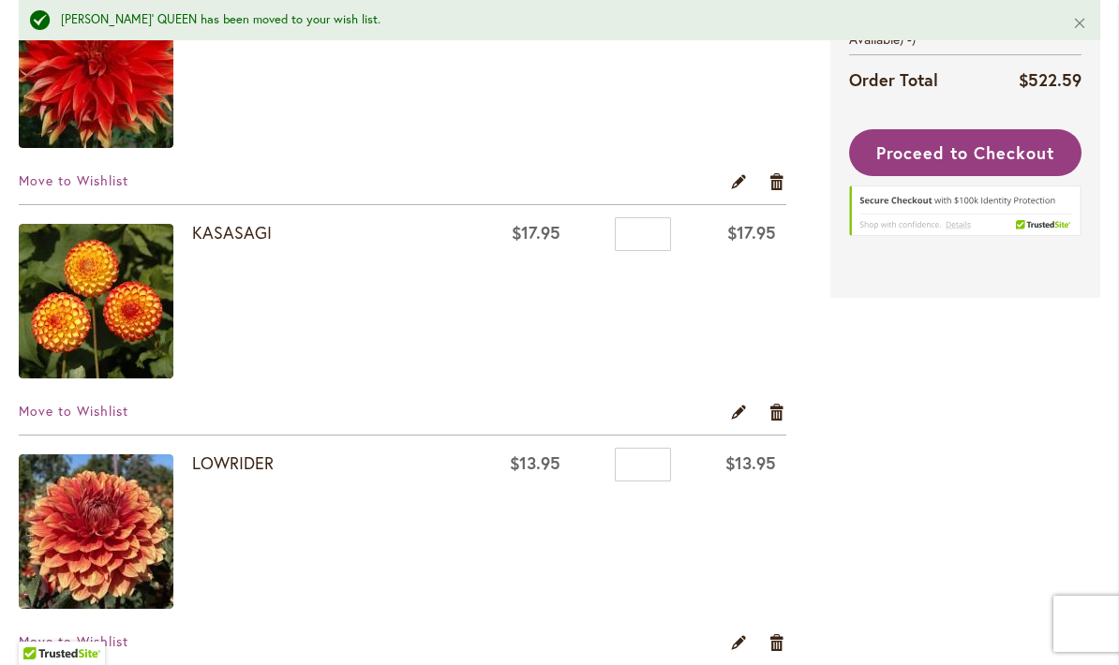
scroll to position [3719, 0]
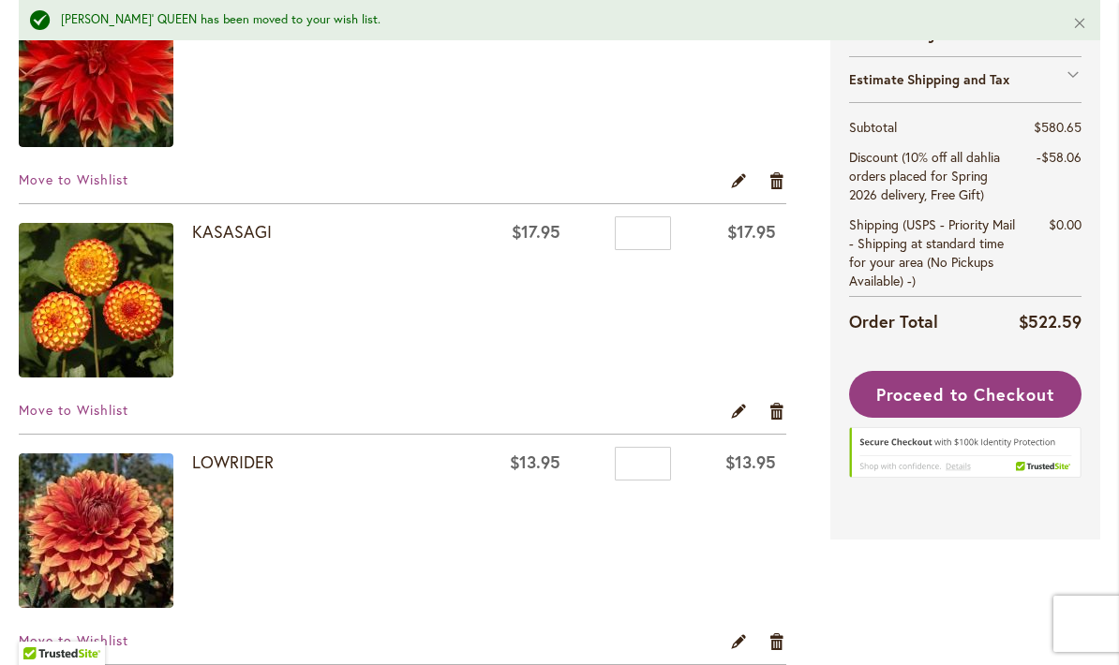
click at [126, 417] on span "Move to Wishlist" at bounding box center [74, 410] width 110 height 18
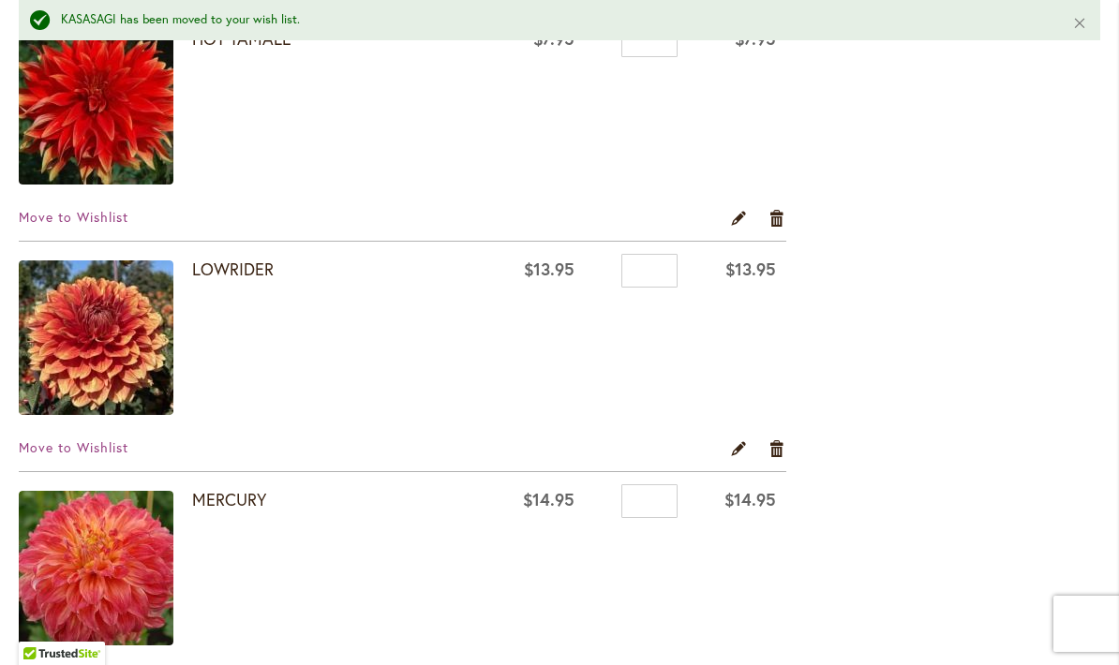
scroll to position [3683, 0]
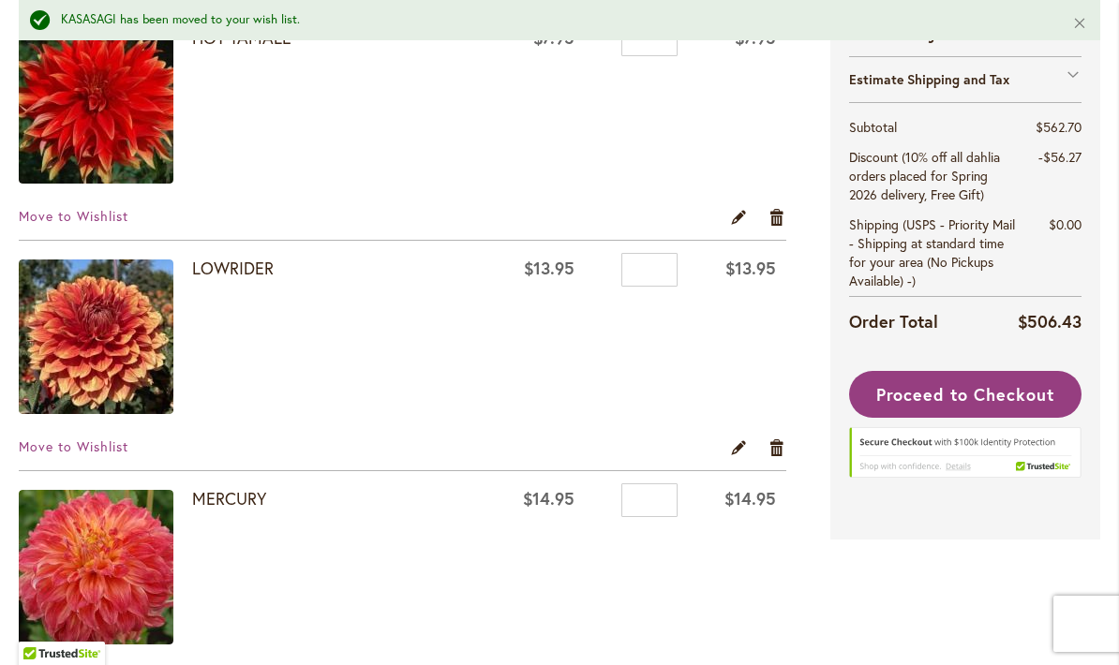
click at [113, 449] on span "Move to Wishlist" at bounding box center [74, 447] width 110 height 18
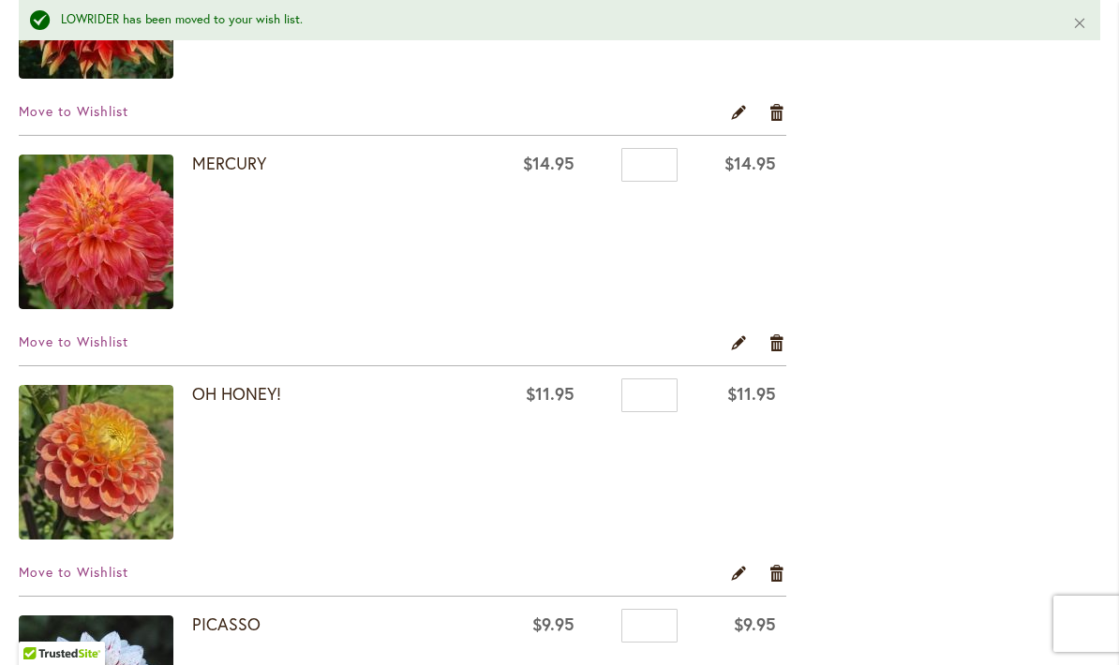
scroll to position [3788, 0]
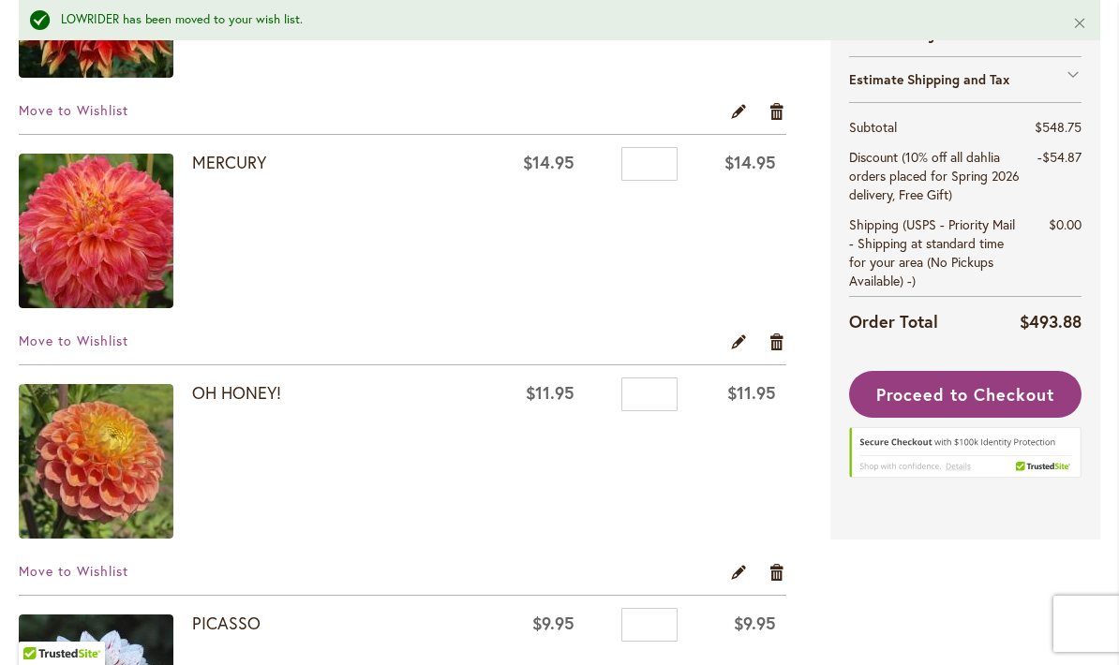
click at [117, 333] on span "Move to Wishlist" at bounding box center [74, 341] width 110 height 18
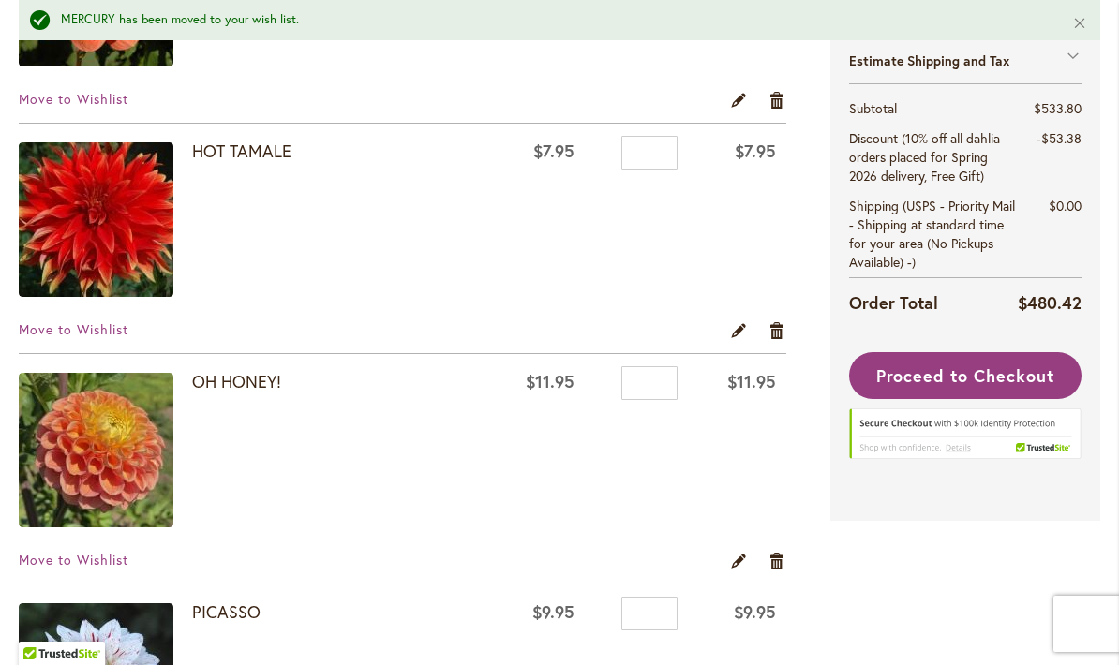
scroll to position [3588, 0]
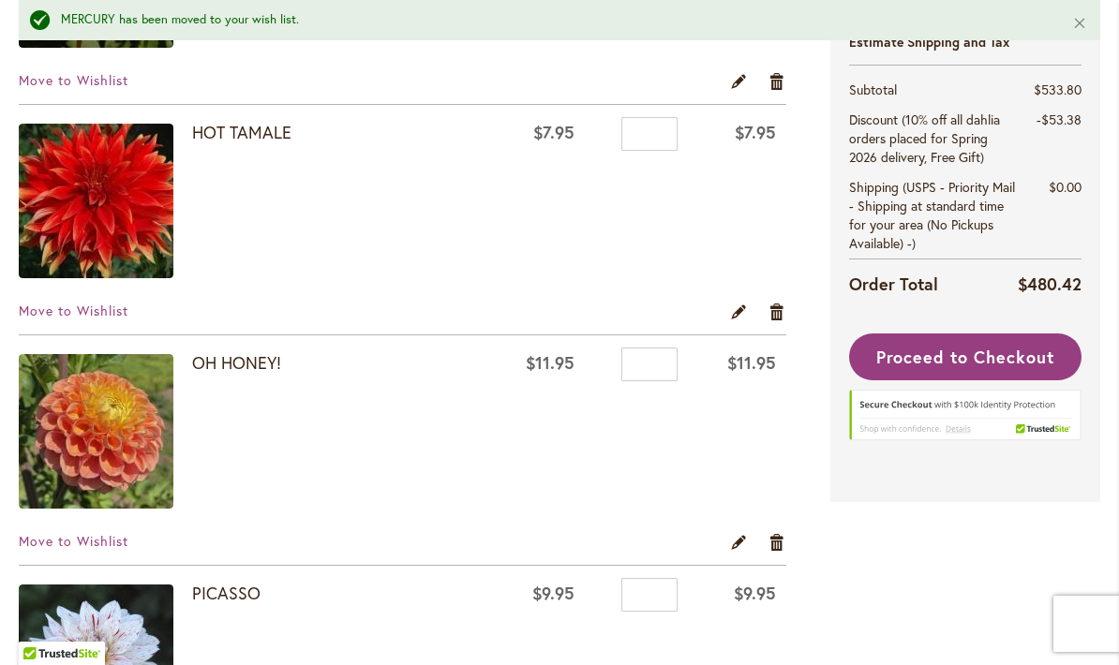
click at [65, 548] on span "Move to Wishlist" at bounding box center [74, 541] width 110 height 18
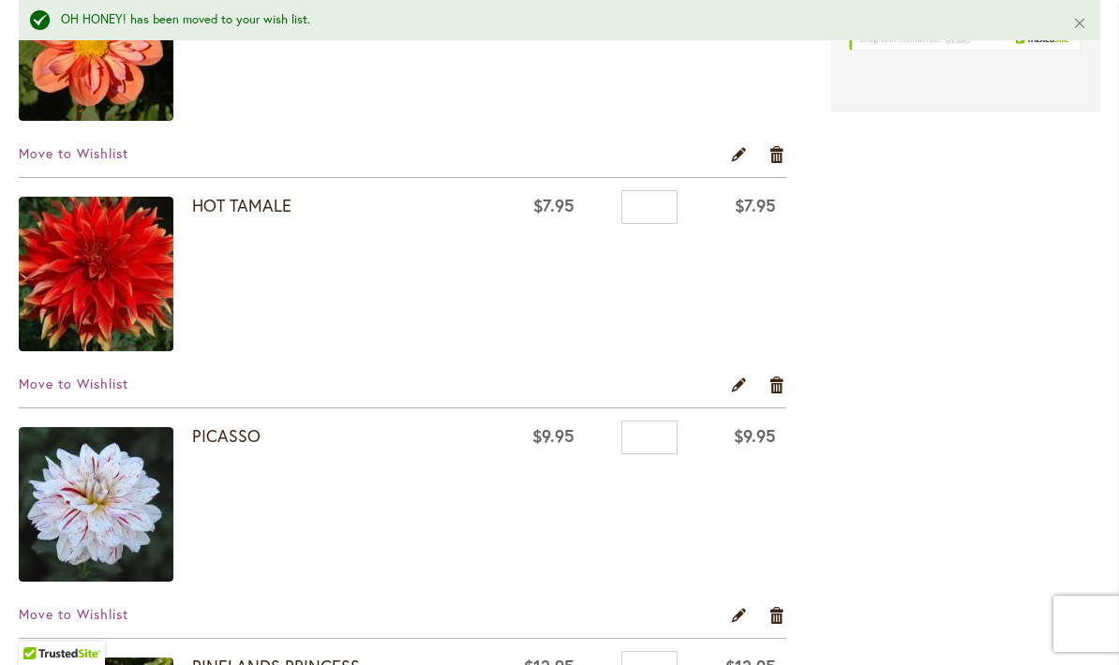
scroll to position [3529, 0]
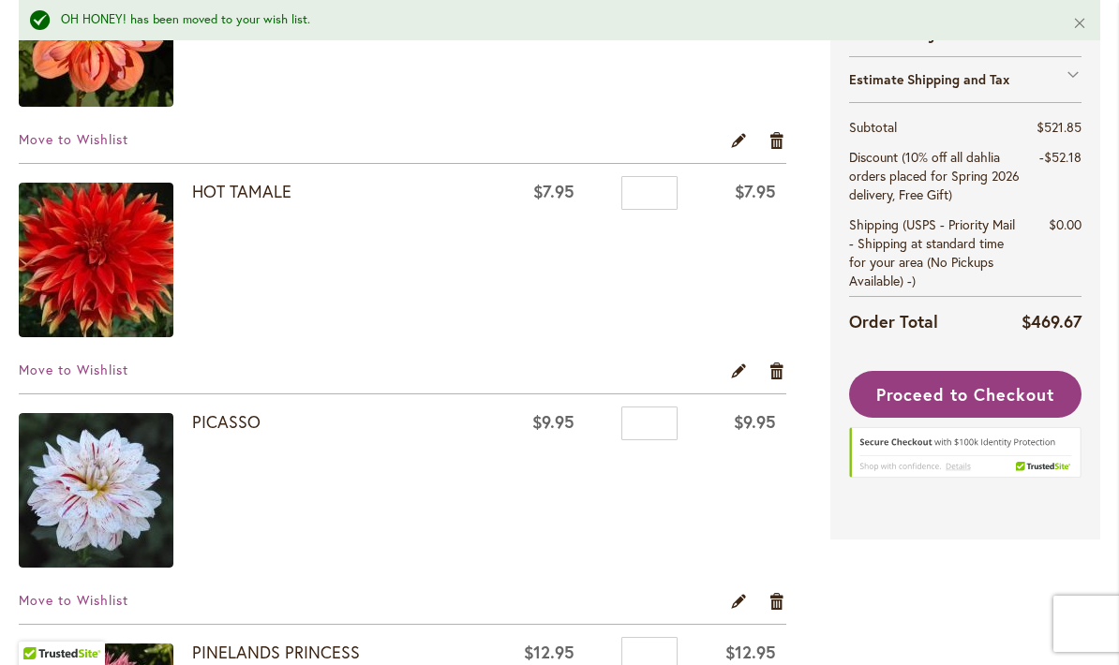
click at [107, 374] on span "Move to Wishlist" at bounding box center [74, 370] width 110 height 18
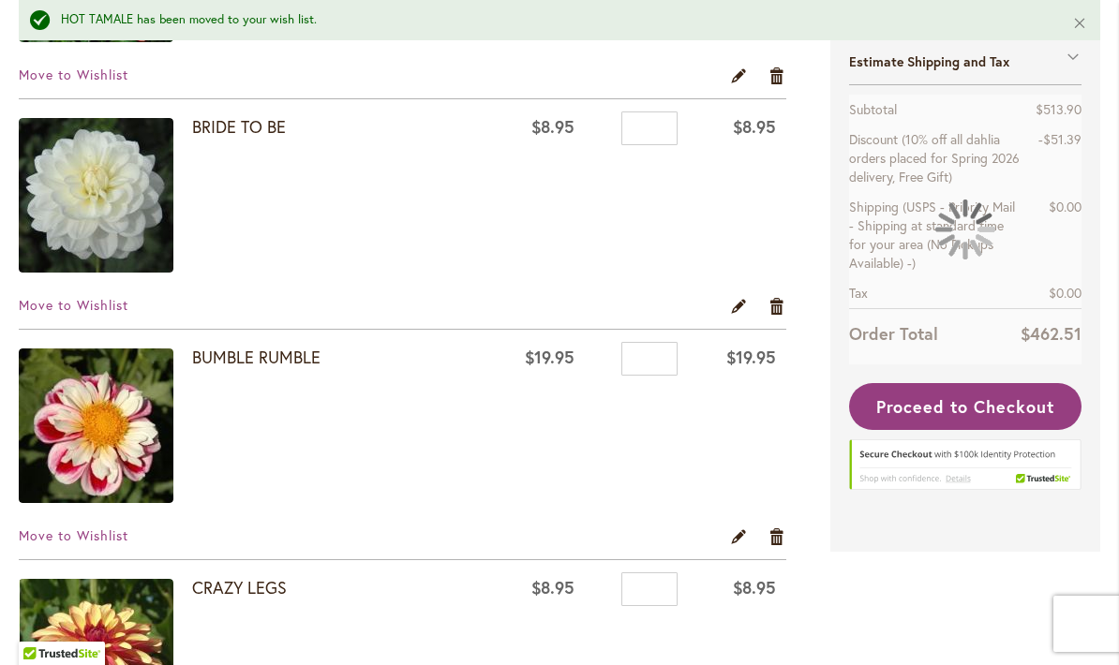
scroll to position [1291, 0]
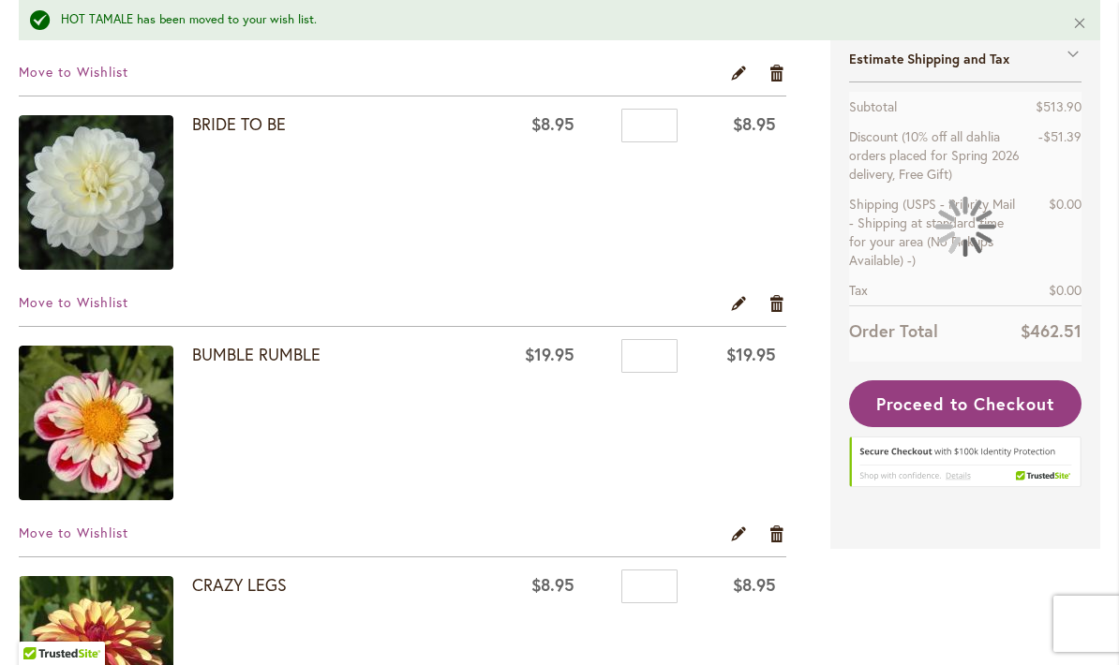
click at [126, 299] on span "Move to Wishlist" at bounding box center [74, 302] width 110 height 18
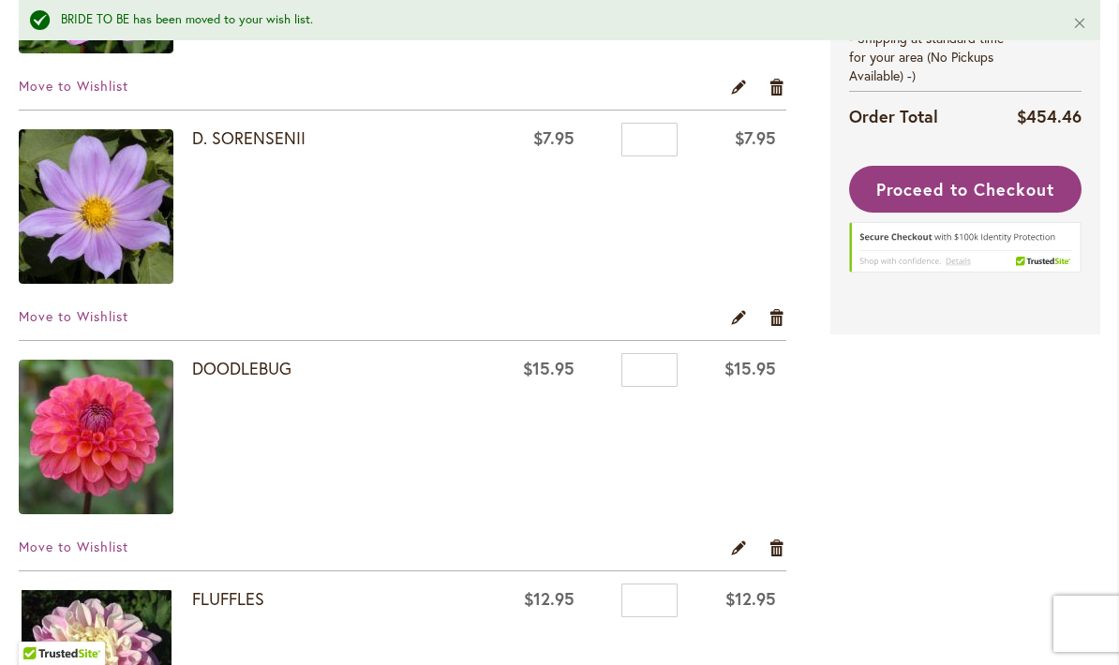
scroll to position [1970, 0]
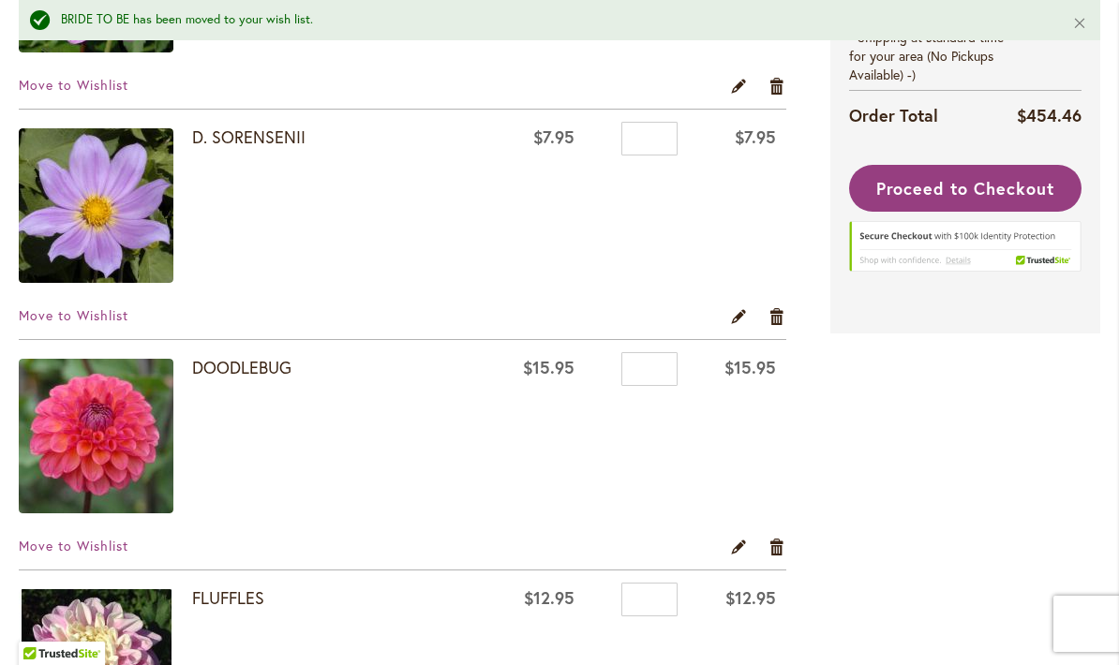
click at [45, 308] on span "Move to Wishlist" at bounding box center [74, 315] width 110 height 18
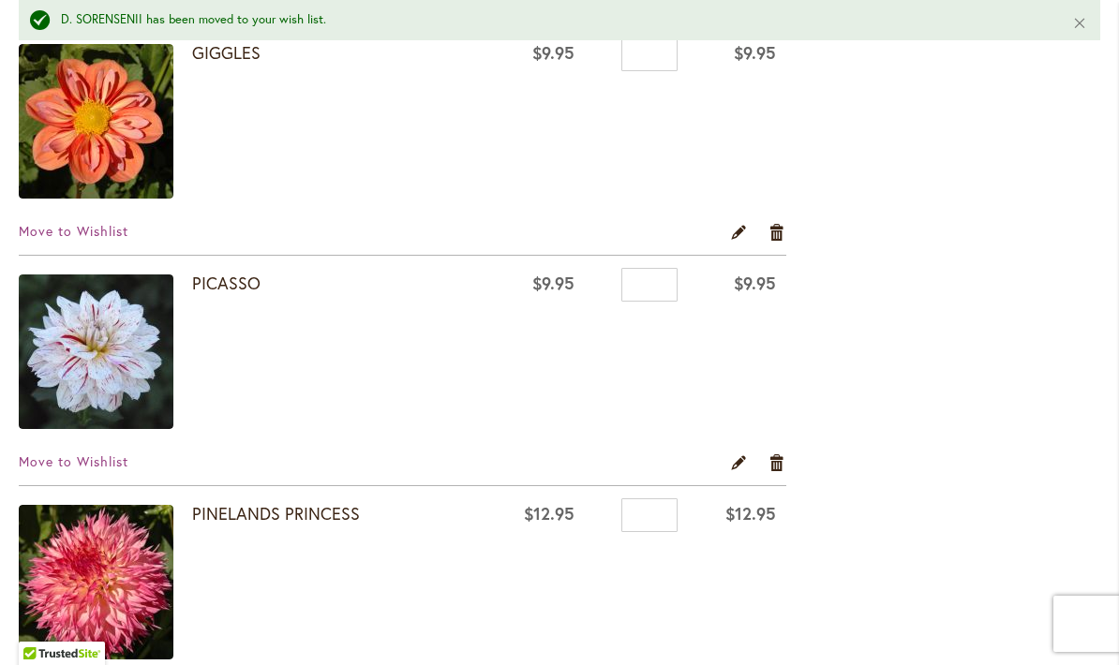
scroll to position [2994, 0]
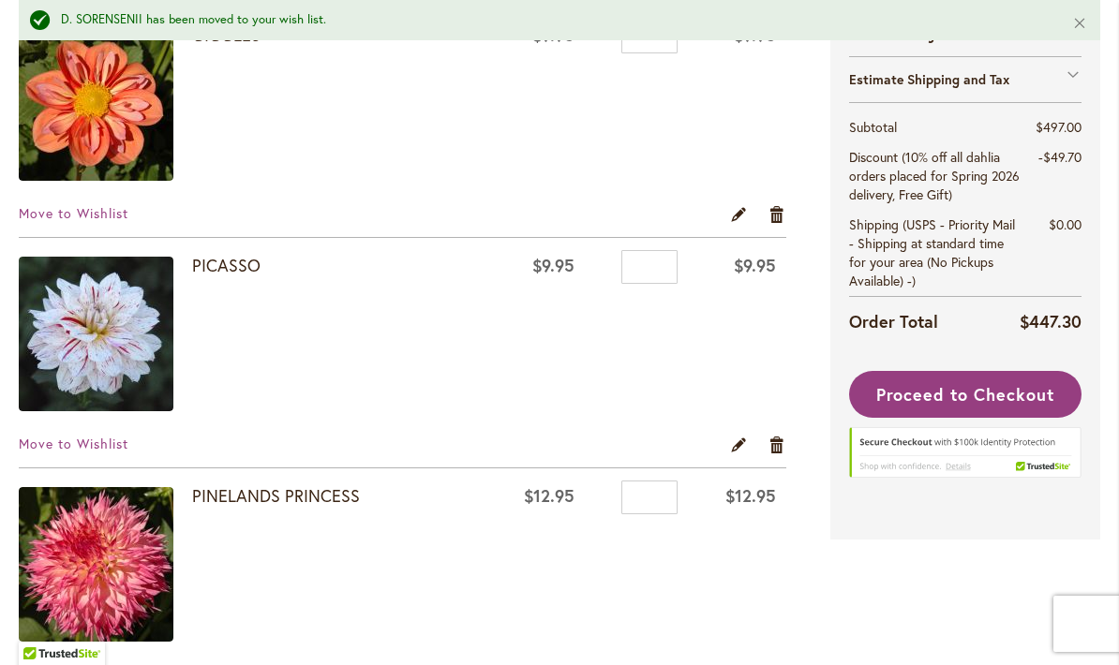
click at [117, 451] on span "Move to Wishlist" at bounding box center [74, 444] width 110 height 18
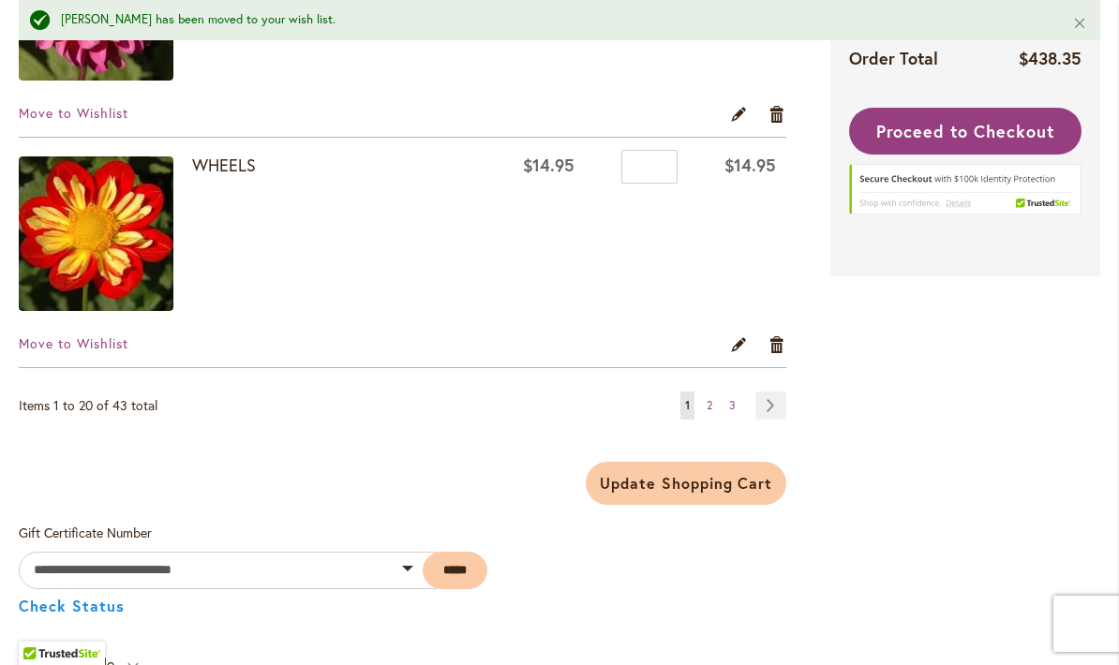
scroll to position [4709, 0]
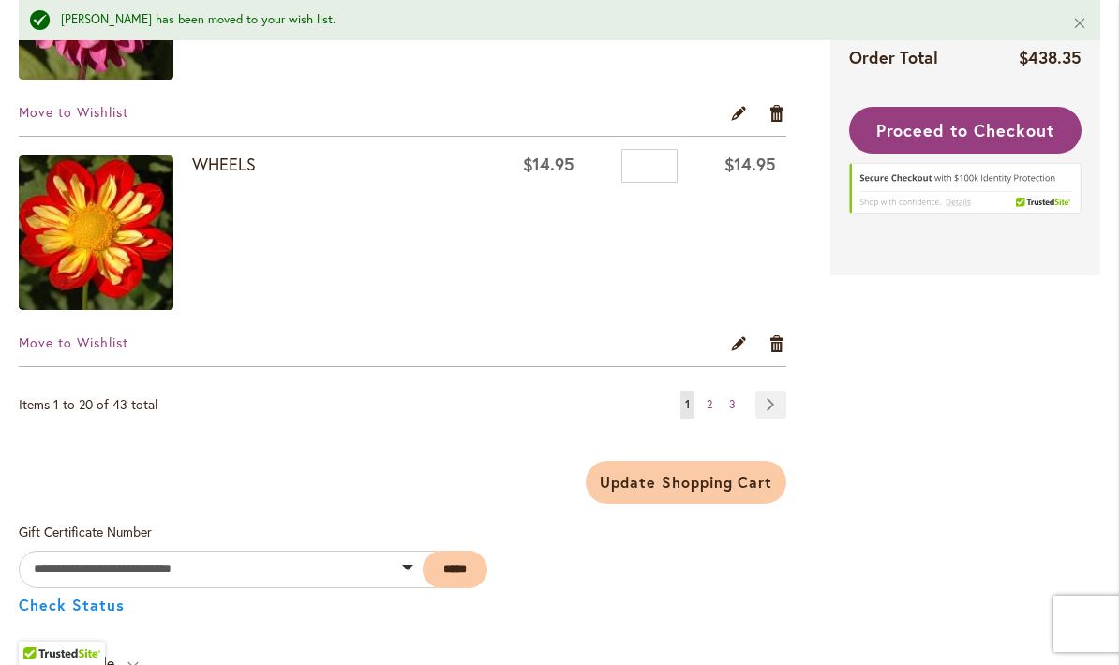
click at [778, 486] on button "Update Shopping Cart" at bounding box center [686, 482] width 201 height 43
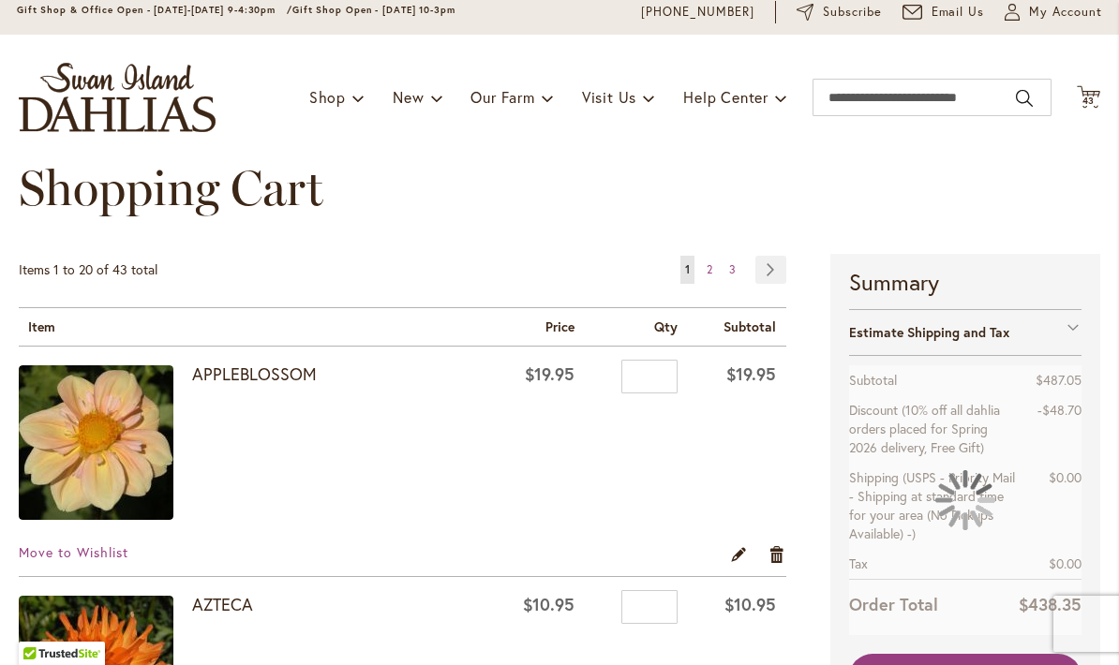
scroll to position [61, 0]
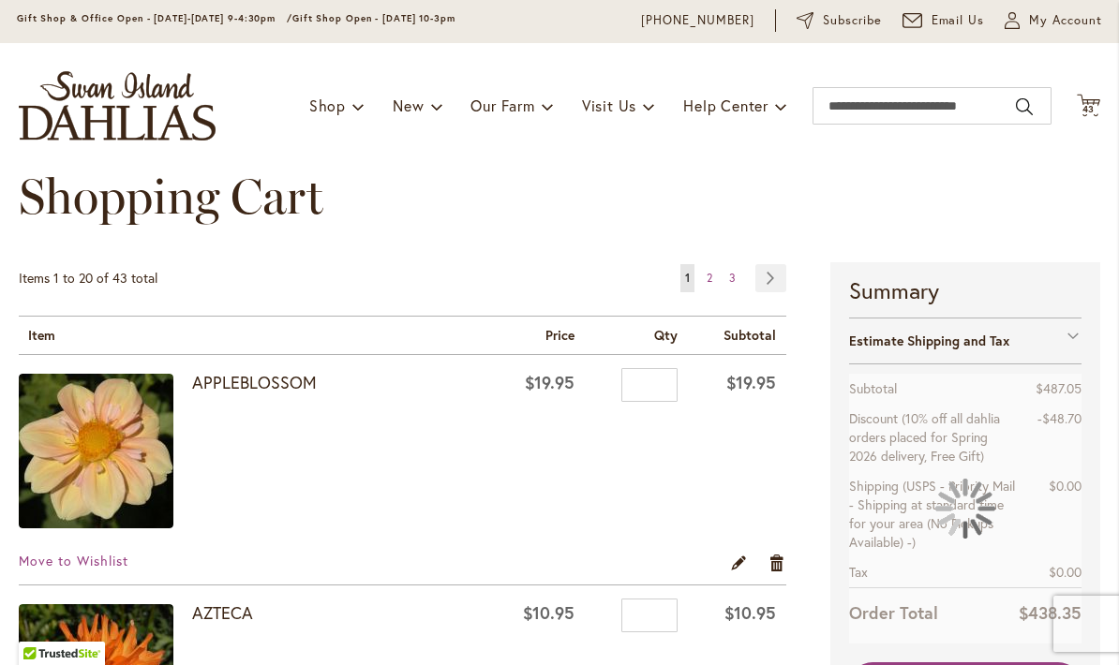
click at [781, 275] on link "Page Next" at bounding box center [770, 278] width 31 height 28
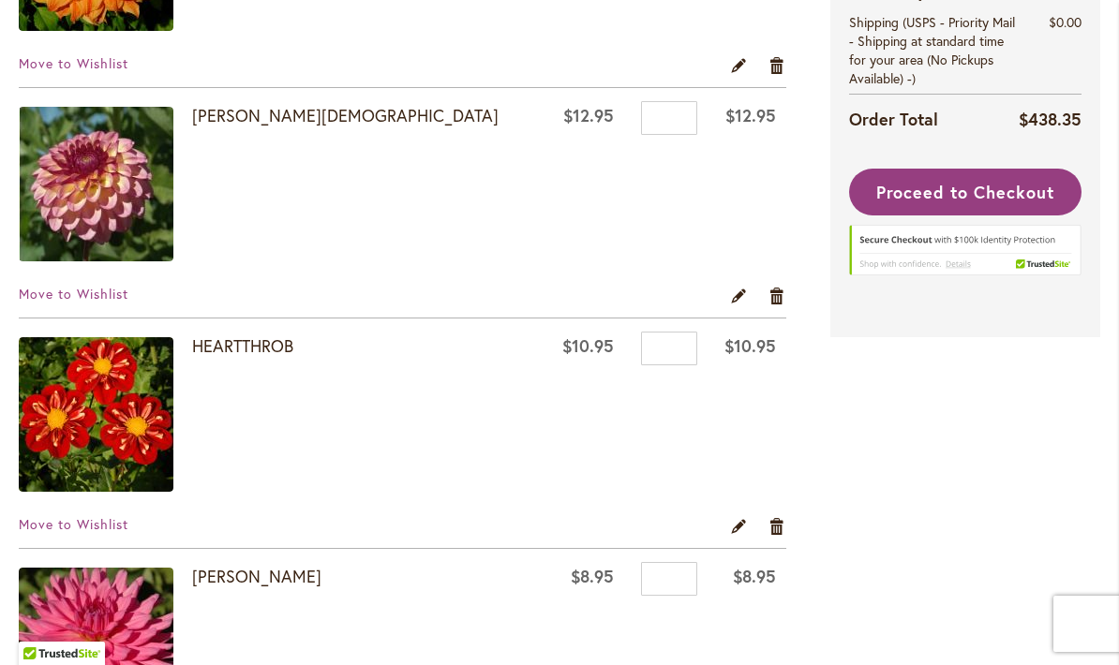
scroll to position [1276, 0]
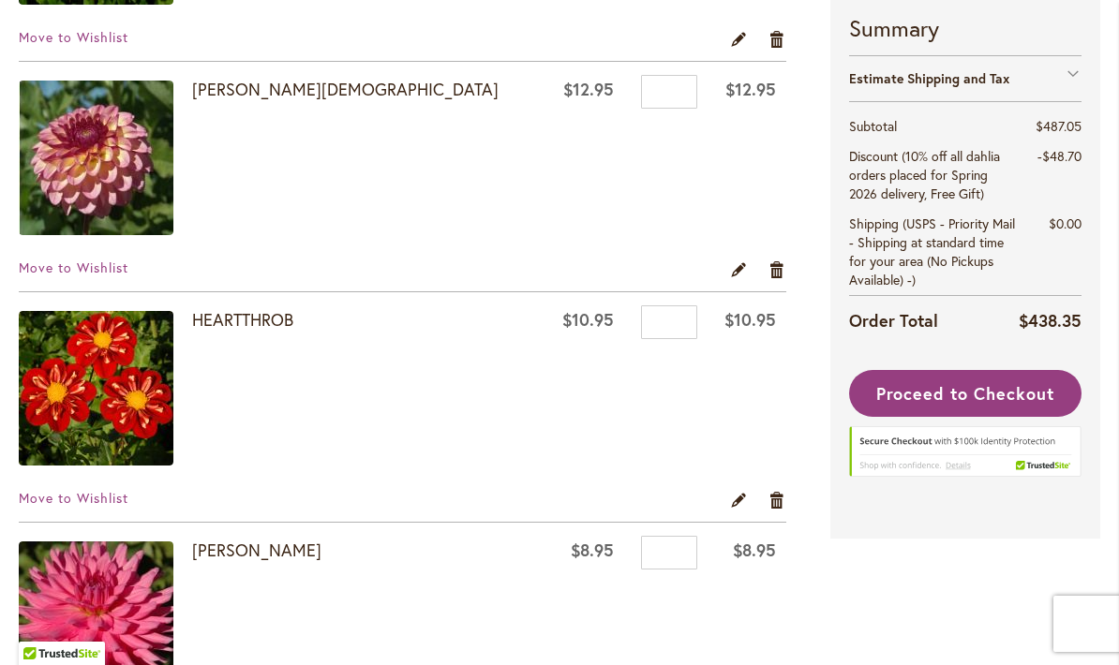
click at [112, 504] on span "Move to Wishlist" at bounding box center [74, 498] width 110 height 18
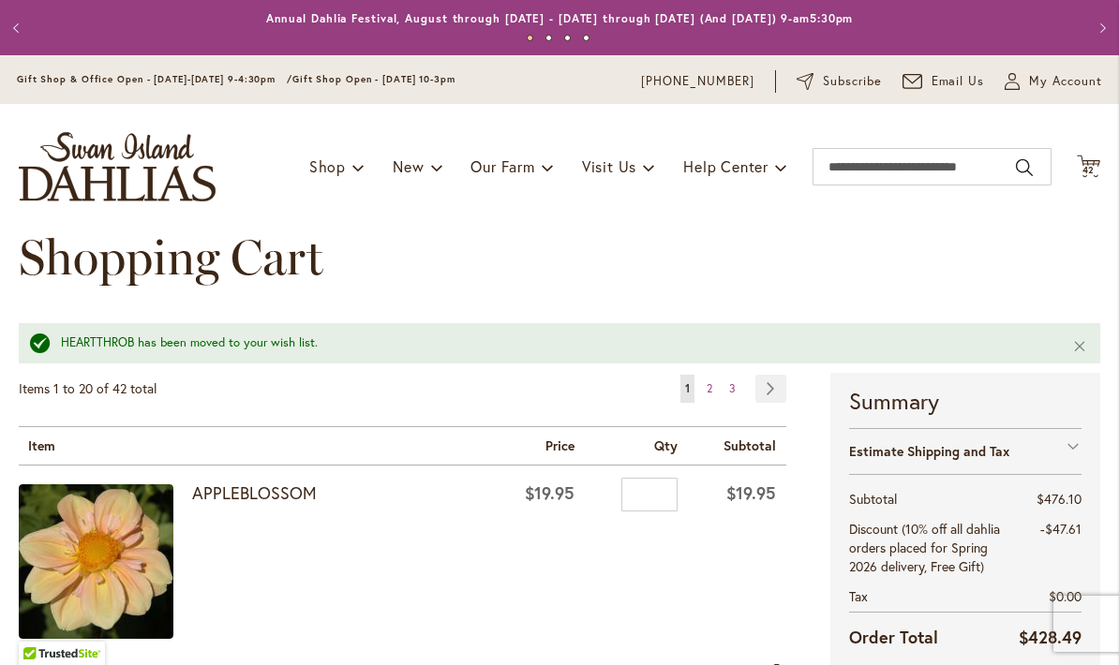
click at [784, 384] on link "Page Next" at bounding box center [770, 389] width 31 height 28
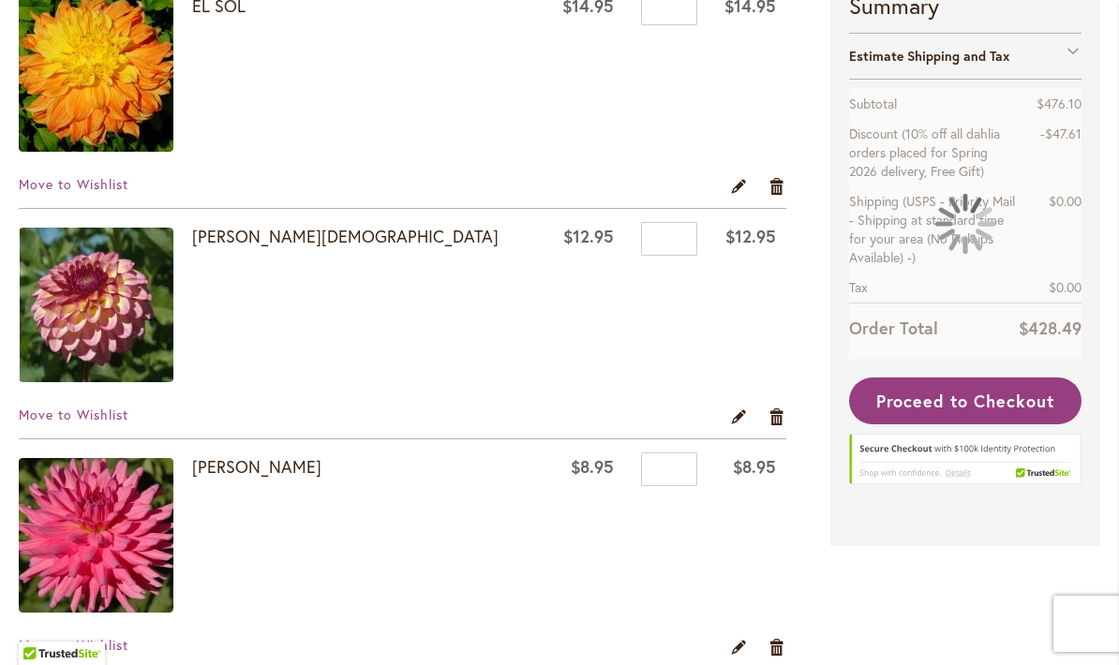
scroll to position [1132, 0]
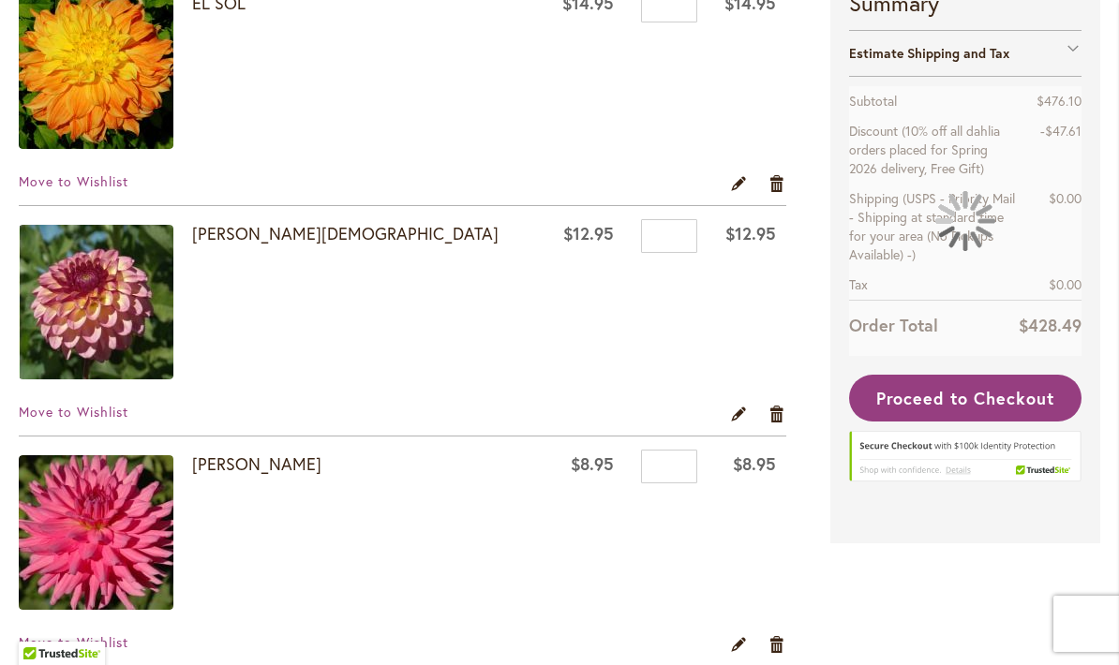
click at [118, 405] on span "Move to Wishlist" at bounding box center [74, 412] width 110 height 18
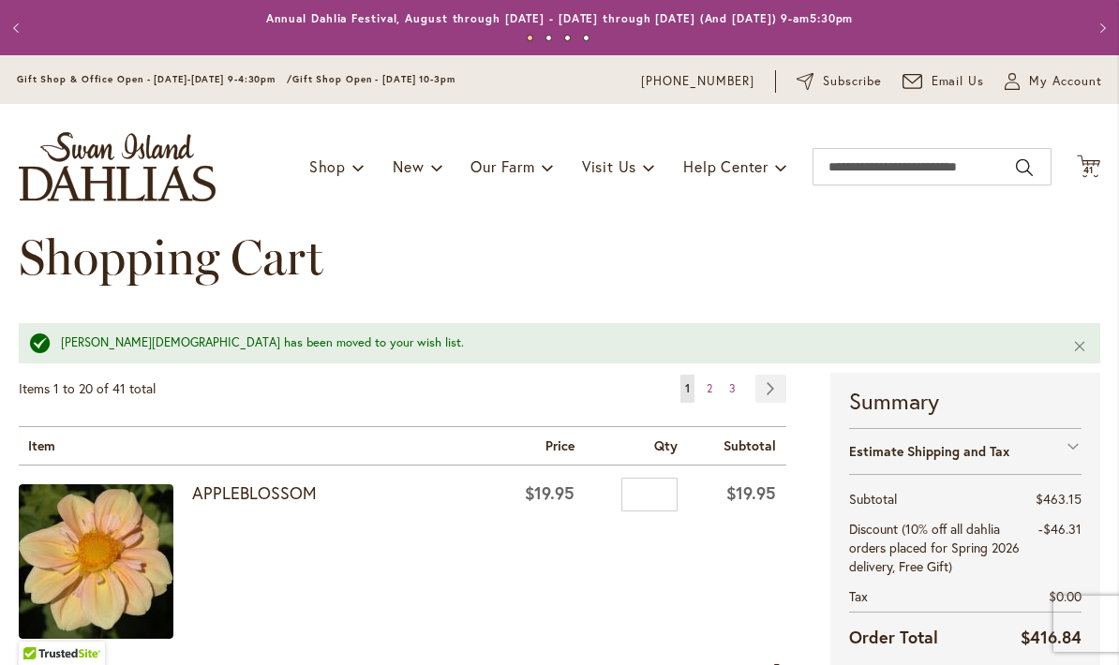
click at [715, 378] on link "Page 2" at bounding box center [709, 389] width 15 height 28
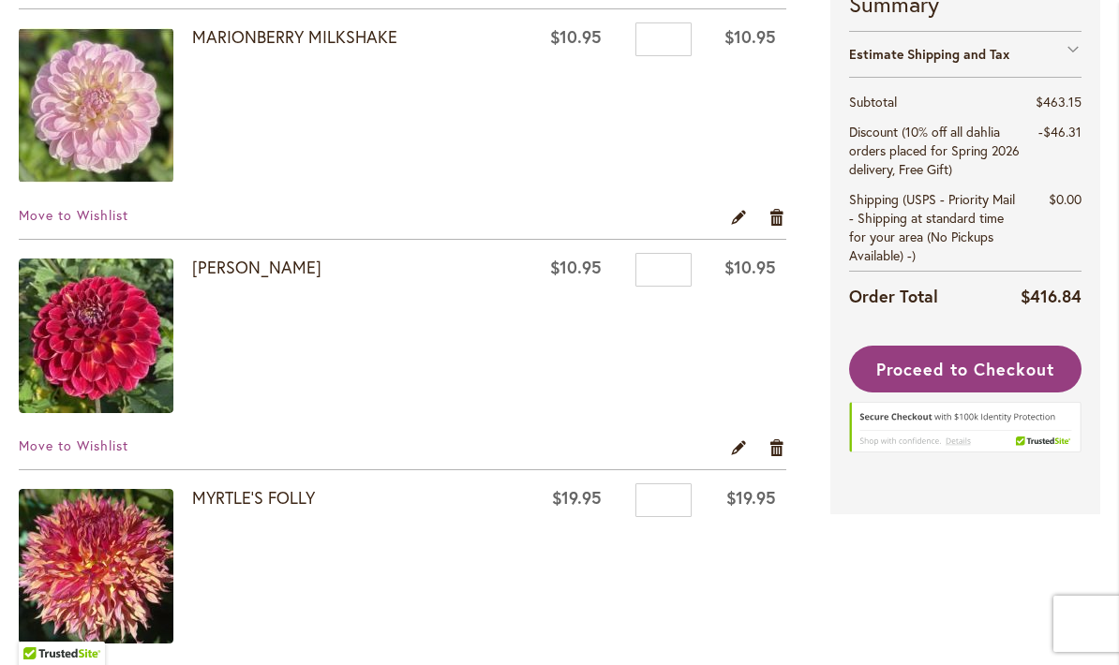
scroll to position [2276, 0]
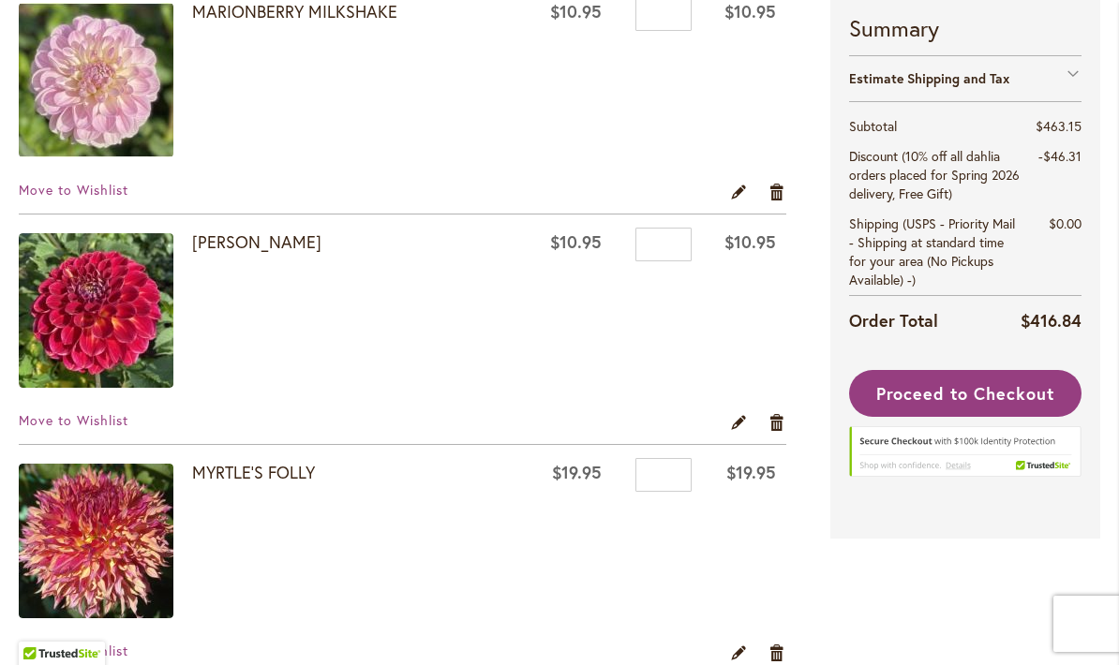
click at [111, 418] on span "Move to Wishlist" at bounding box center [74, 420] width 110 height 18
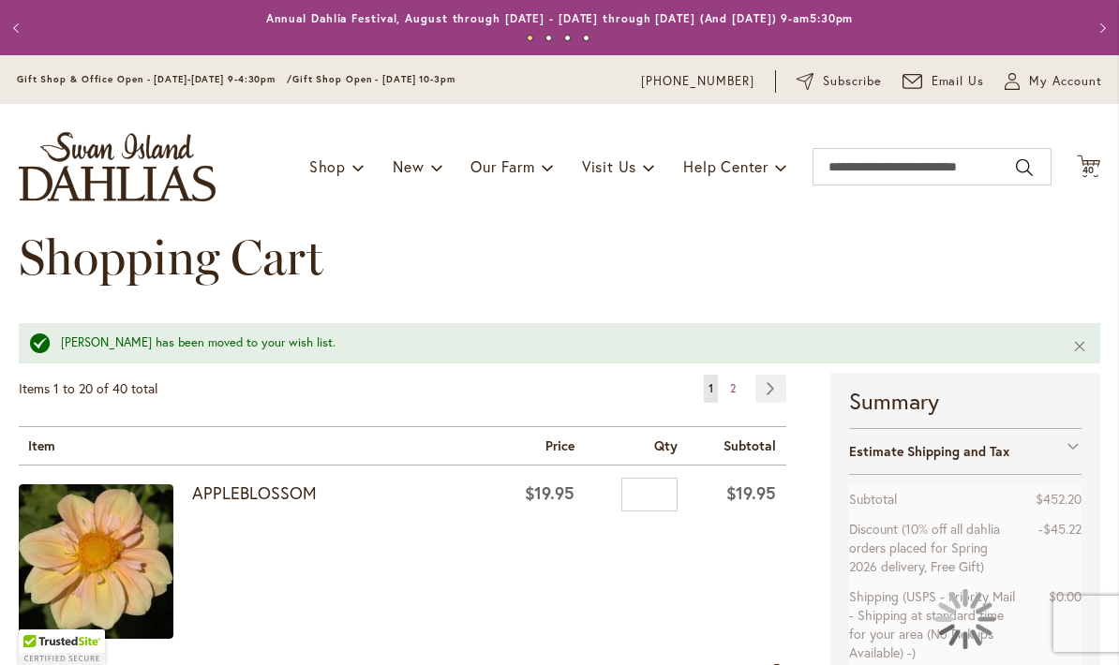
click at [740, 384] on link "Page 2" at bounding box center [732, 389] width 15 height 28
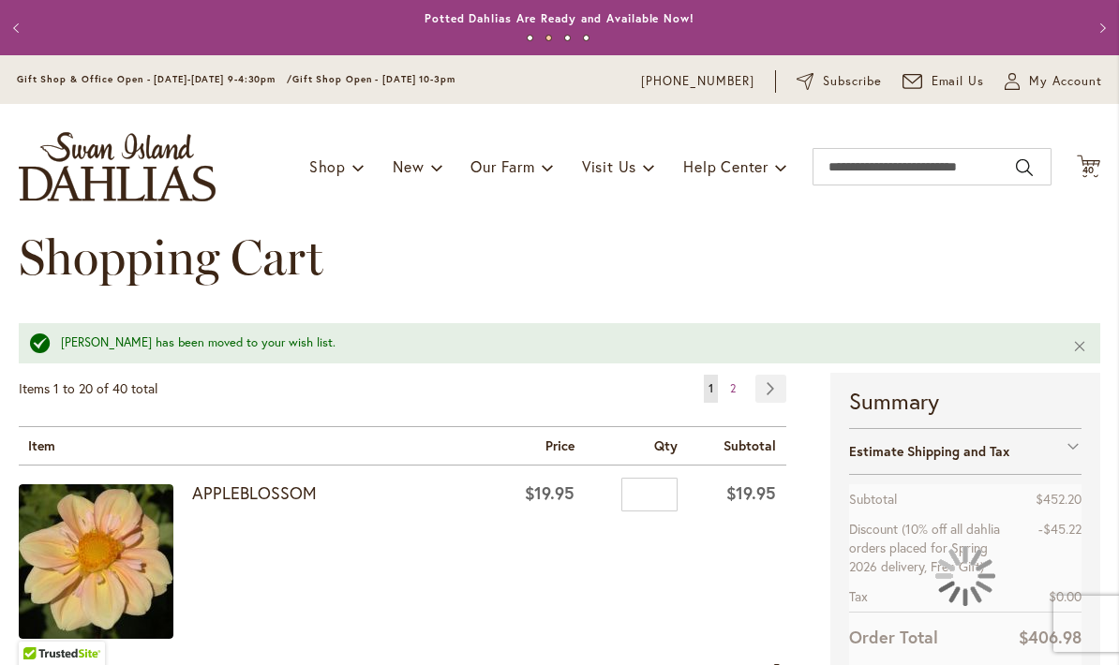
click at [732, 387] on span "2" at bounding box center [733, 388] width 6 height 14
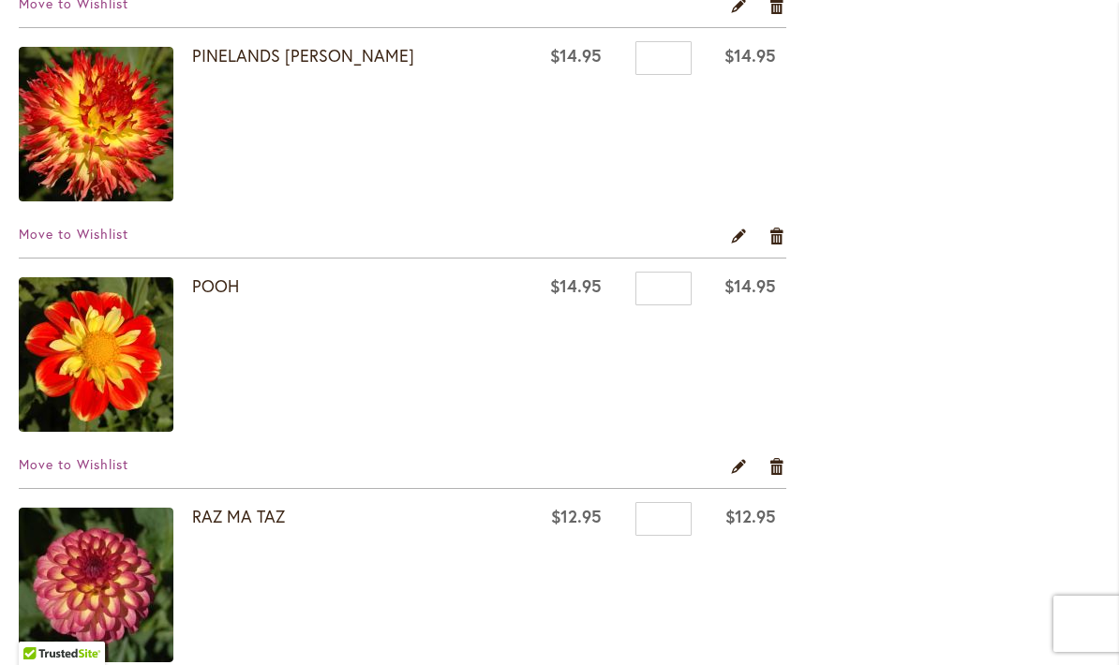
scroll to position [2923, 0]
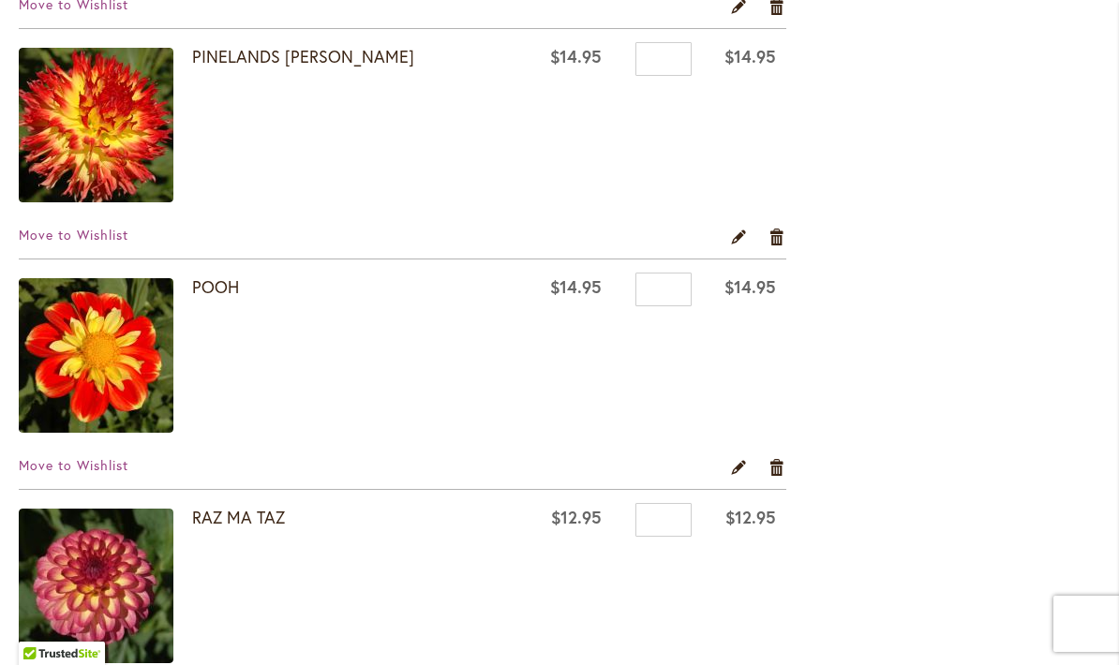
click at [116, 460] on span "Move to Wishlist" at bounding box center [74, 465] width 110 height 18
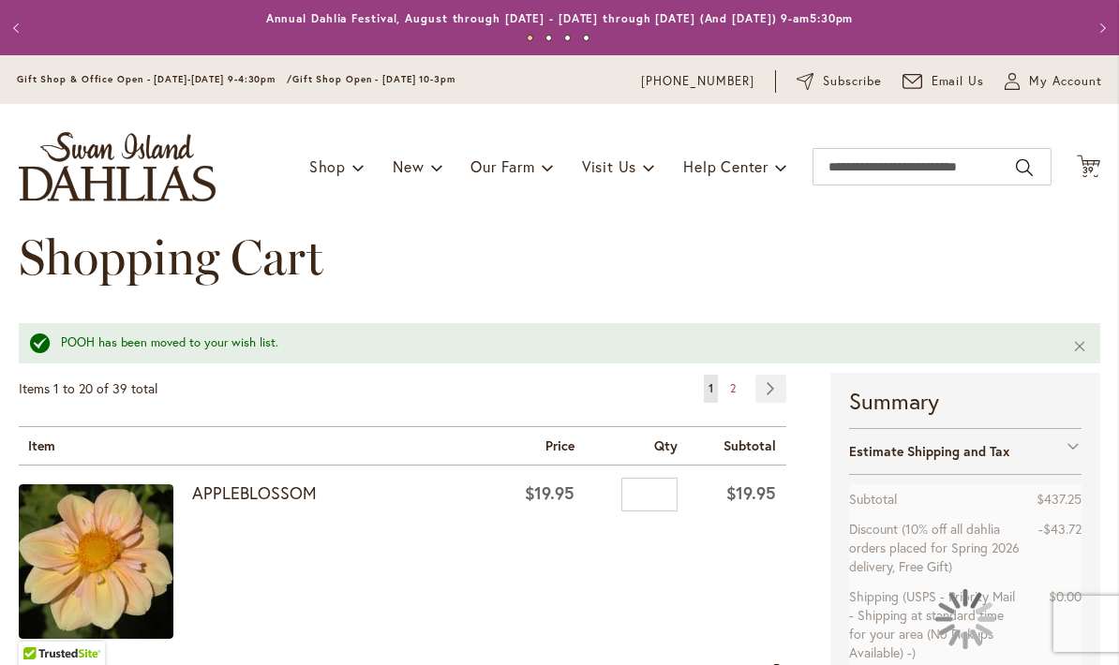
click at [735, 394] on span "2" at bounding box center [733, 388] width 6 height 14
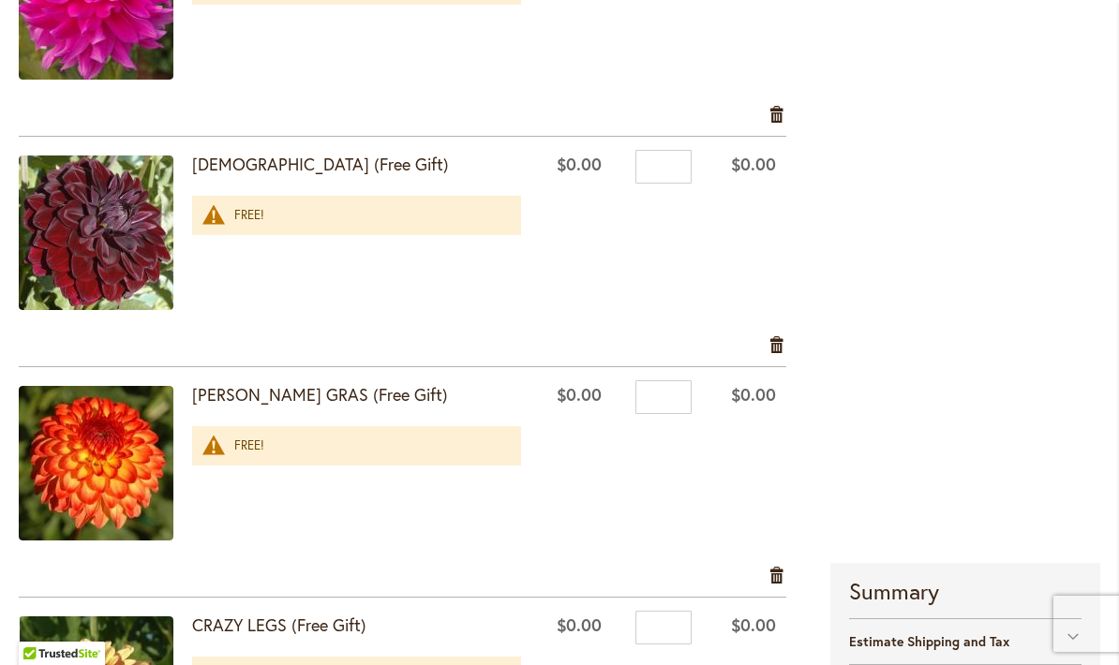
scroll to position [3864, 0]
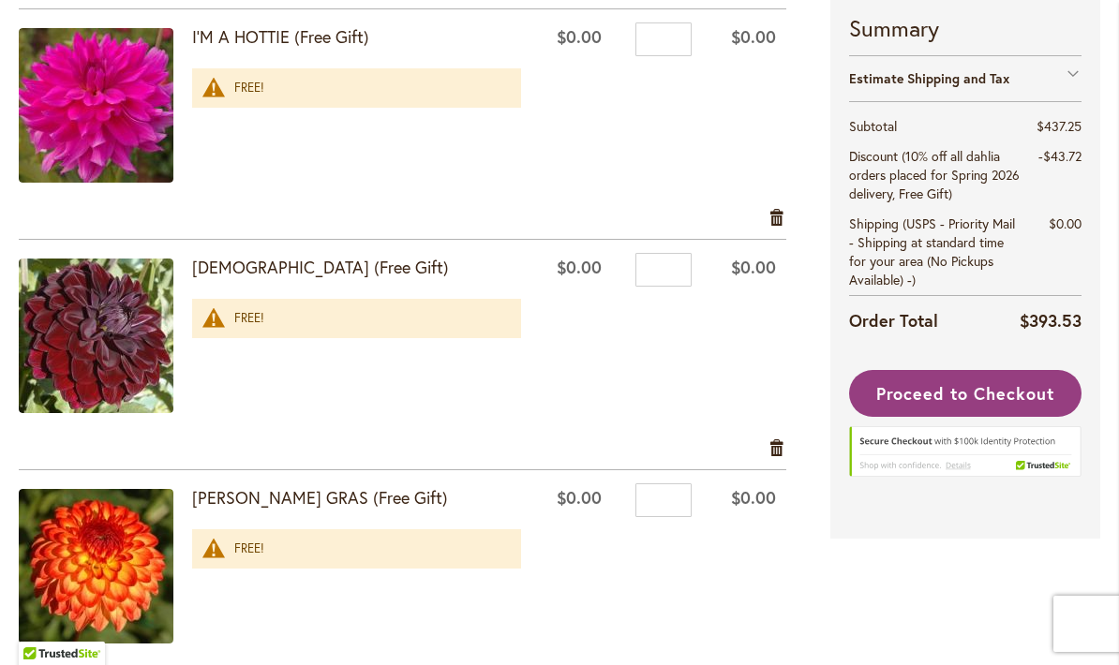
click at [784, 452] on link "Remove item" at bounding box center [777, 447] width 18 height 21
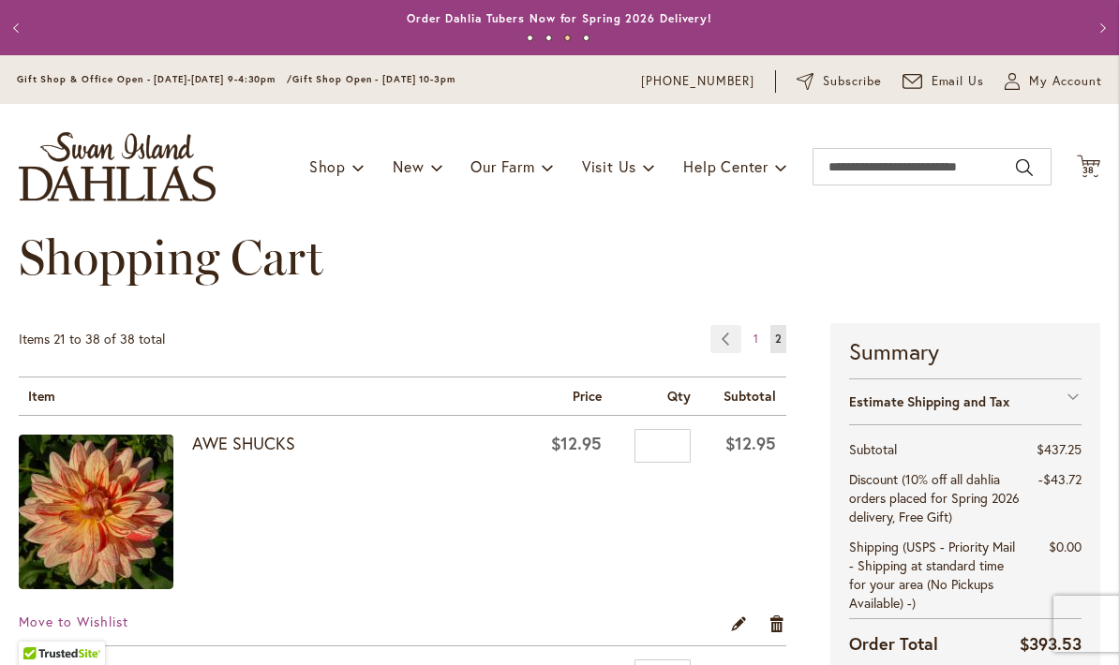
click at [737, 340] on link "Page Previous" at bounding box center [725, 339] width 31 height 28
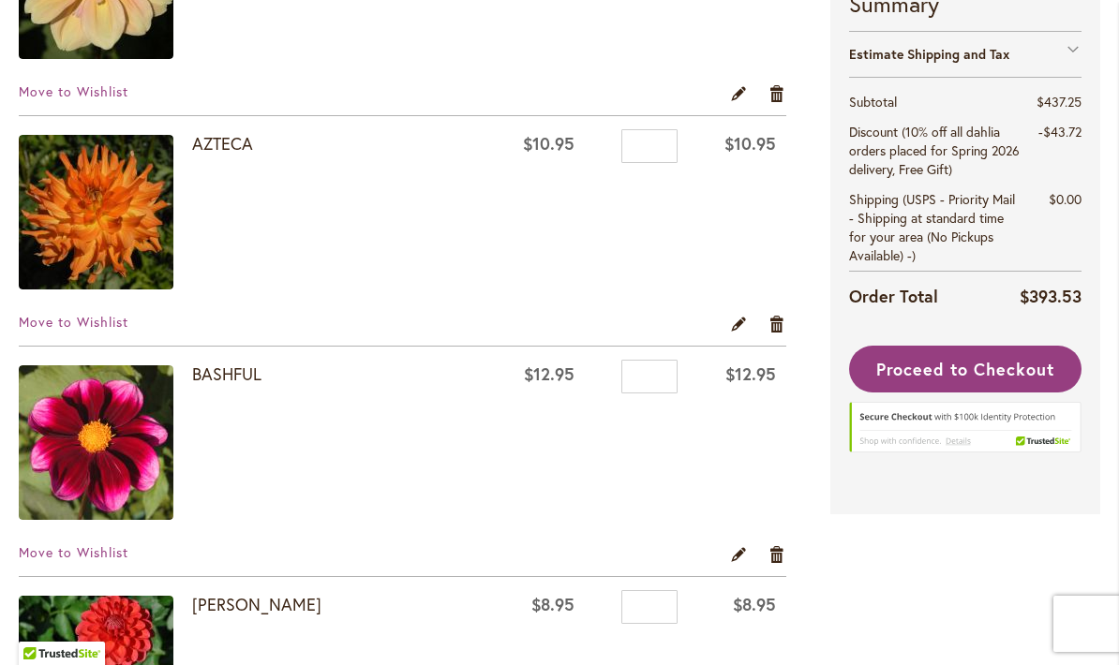
scroll to position [538, 0]
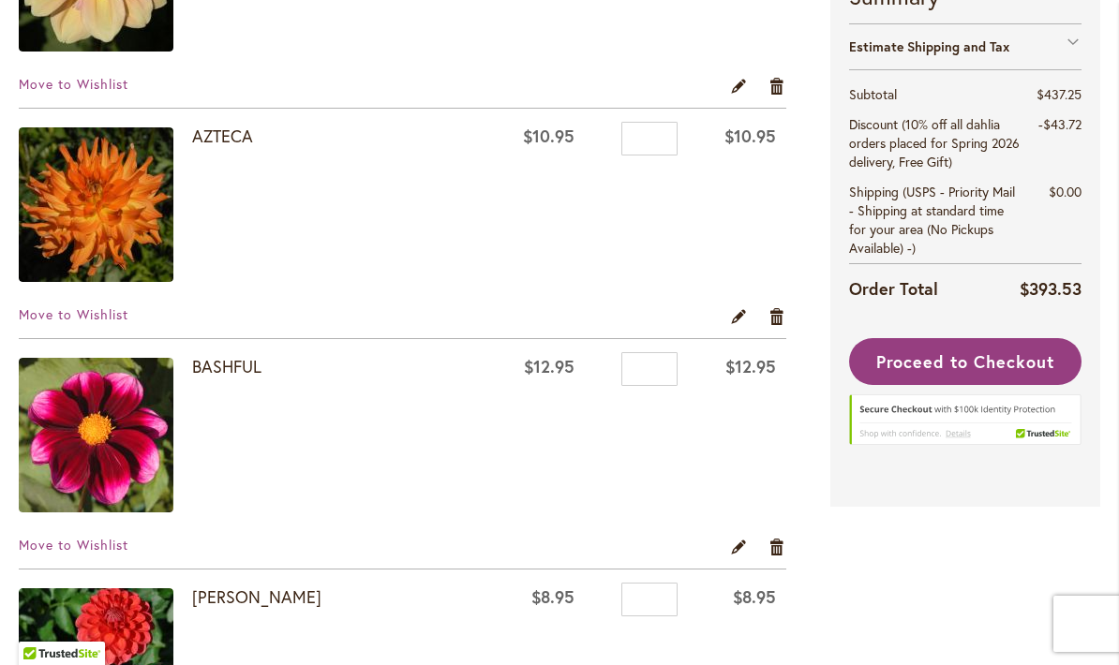
click at [112, 553] on span "Move to Wishlist" at bounding box center [74, 545] width 110 height 18
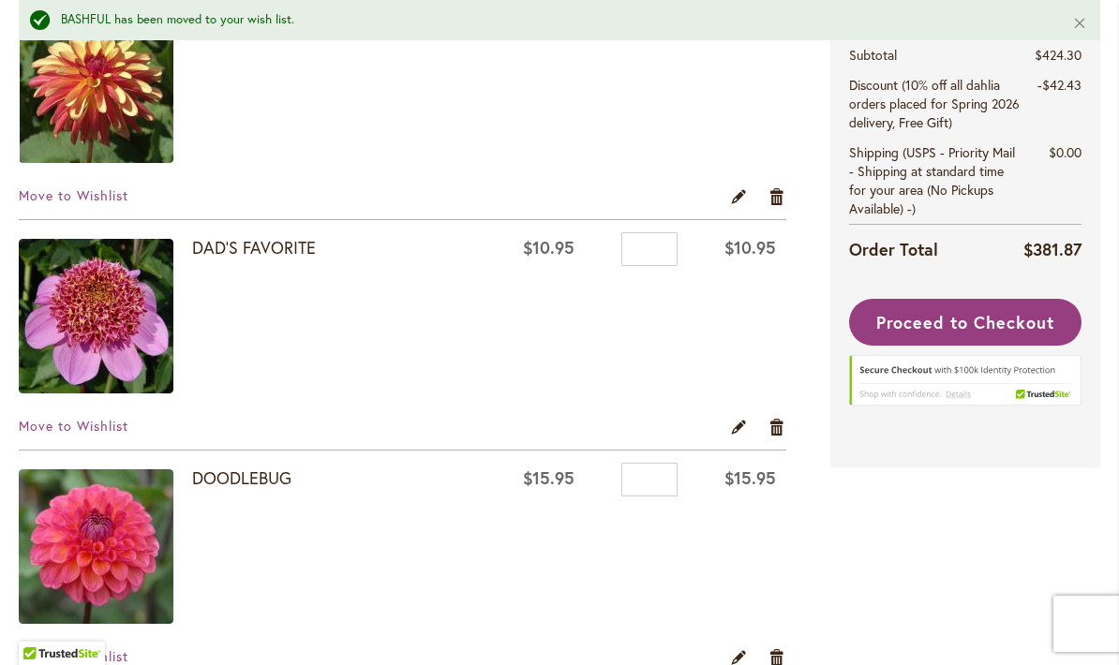
scroll to position [1400, 0]
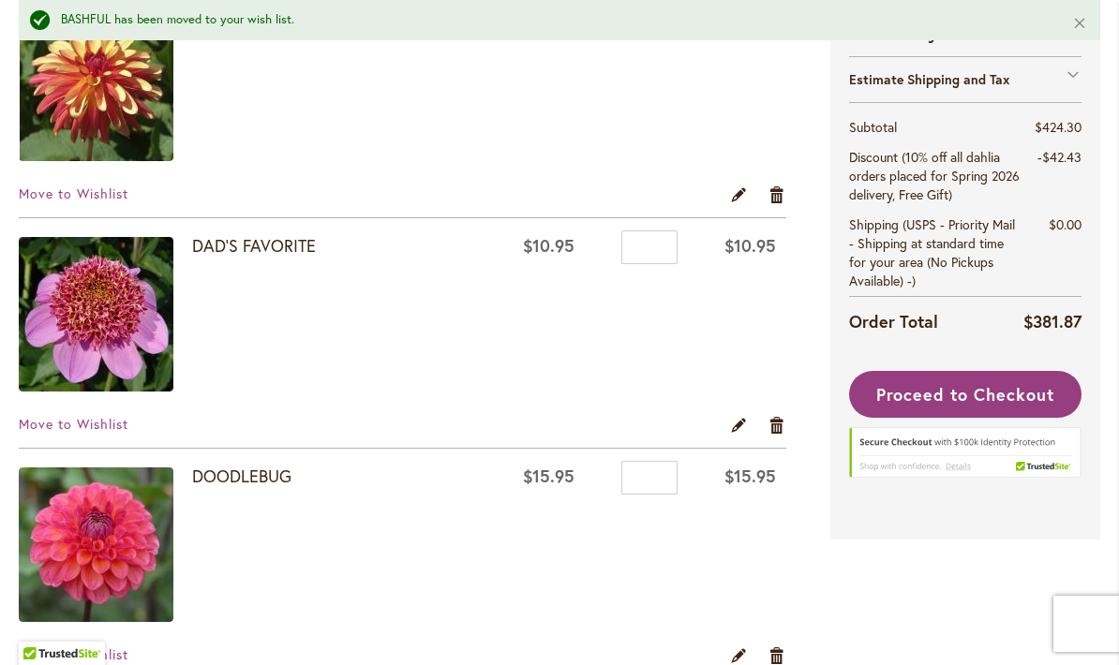
click at [71, 428] on span "Move to Wishlist" at bounding box center [74, 424] width 110 height 18
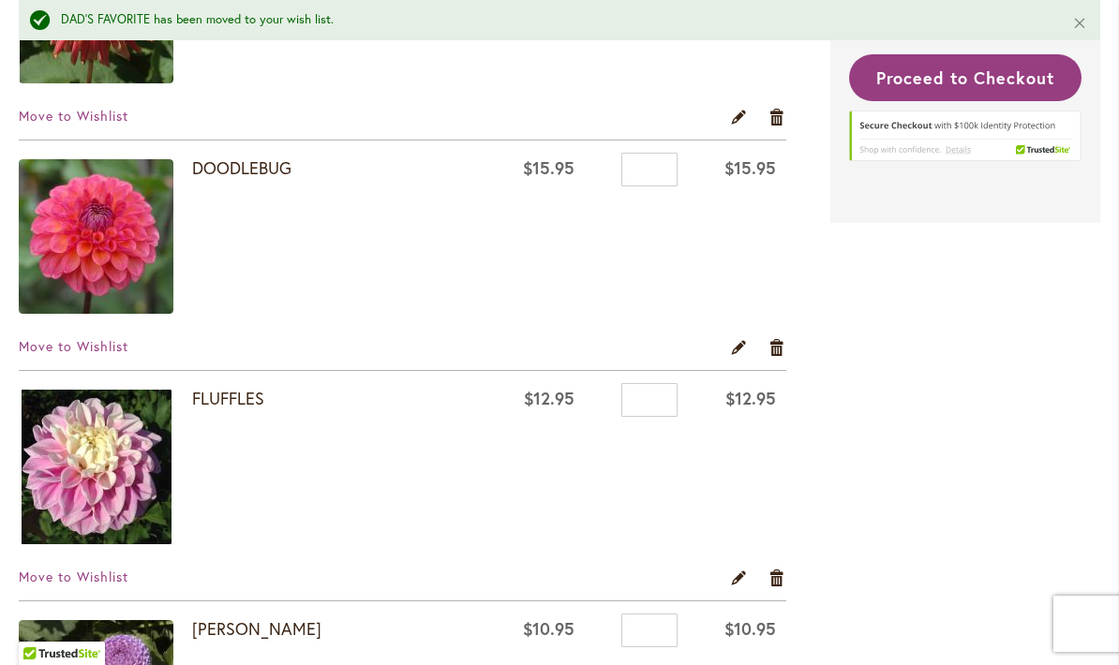
scroll to position [1573, 0]
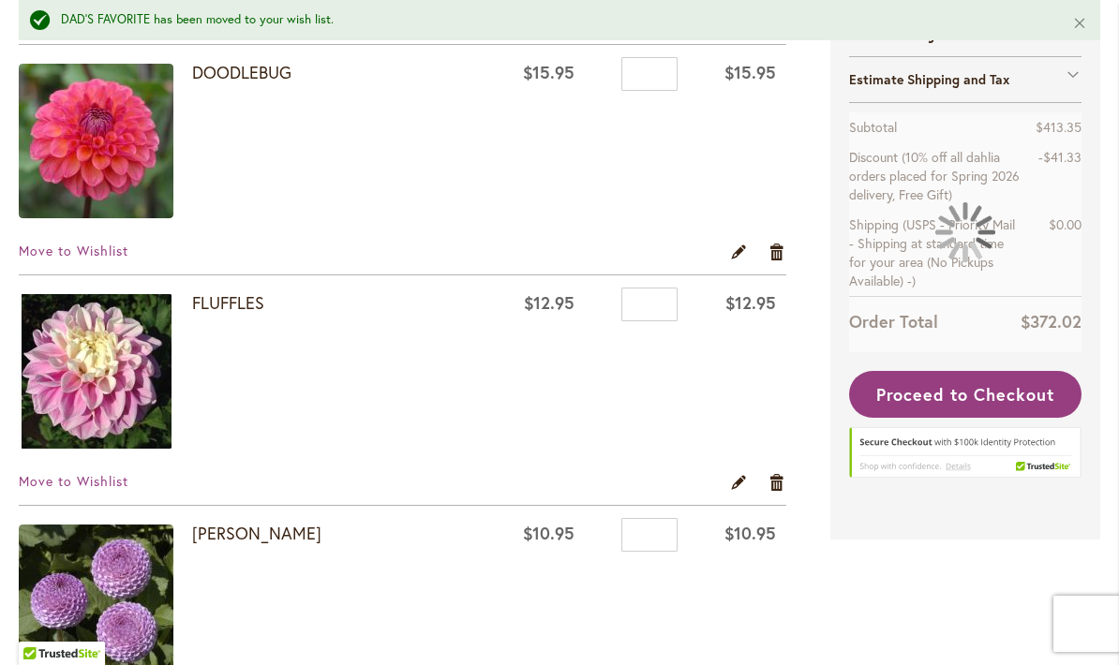
click at [112, 247] on span "Move to Wishlist" at bounding box center [74, 251] width 110 height 18
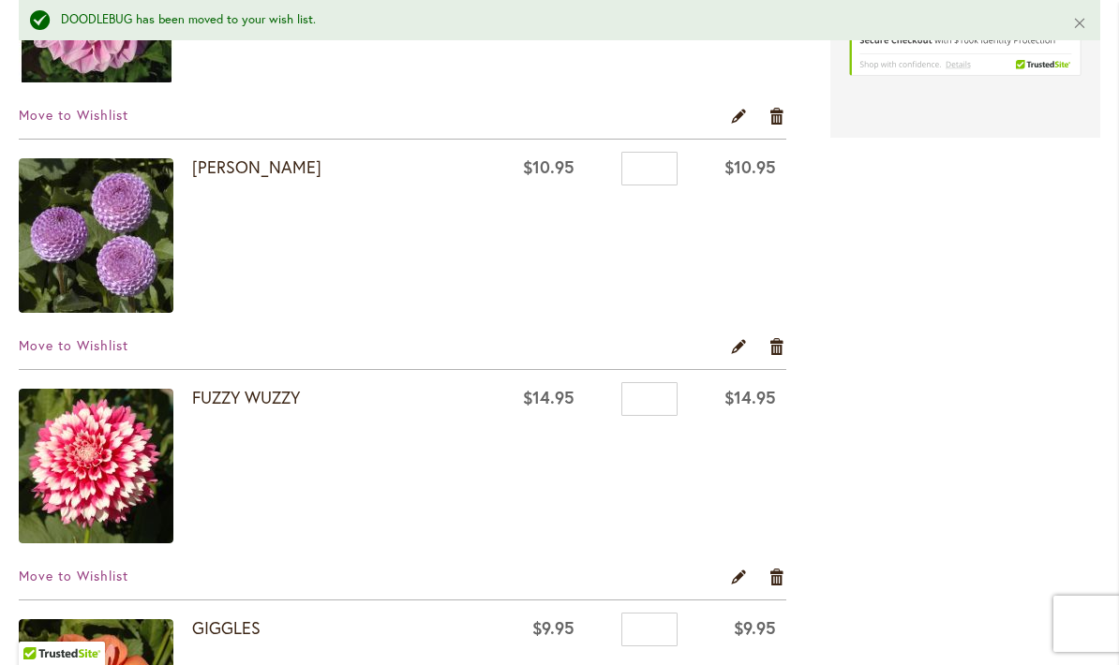
scroll to position [1714, 0]
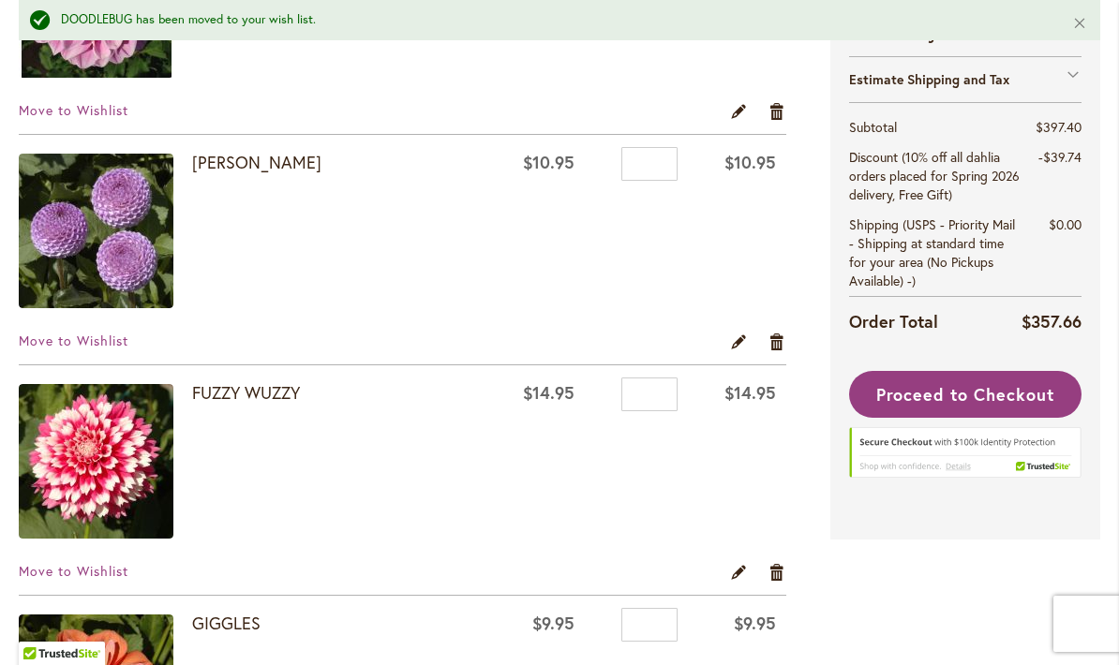
click at [100, 347] on span "Move to Wishlist" at bounding box center [74, 341] width 110 height 18
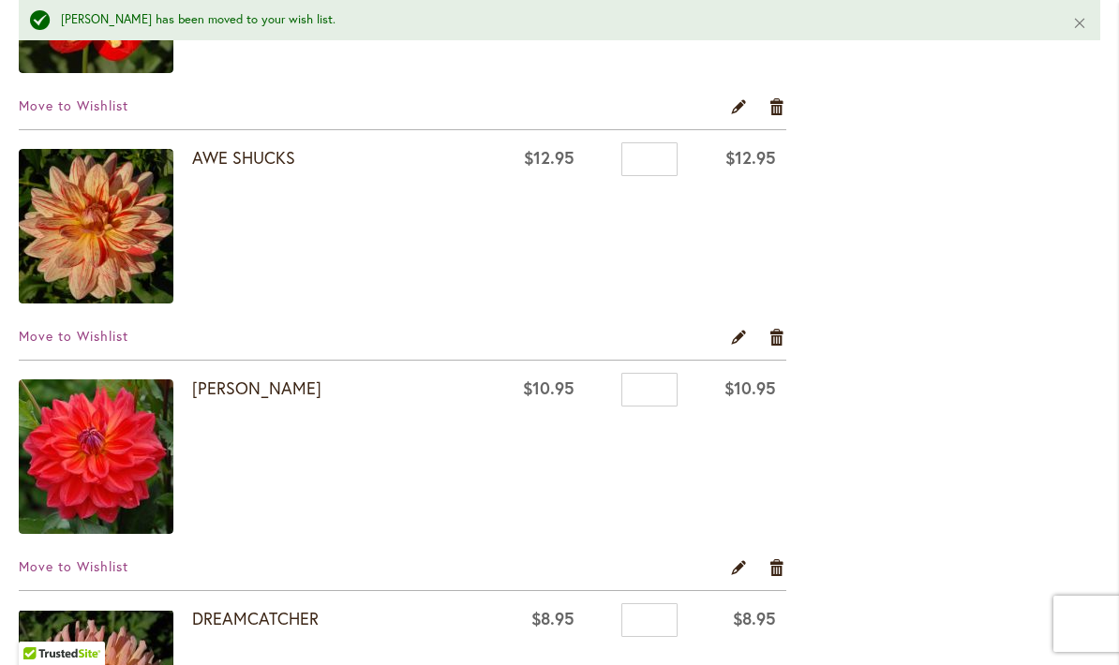
scroll to position [4067, 0]
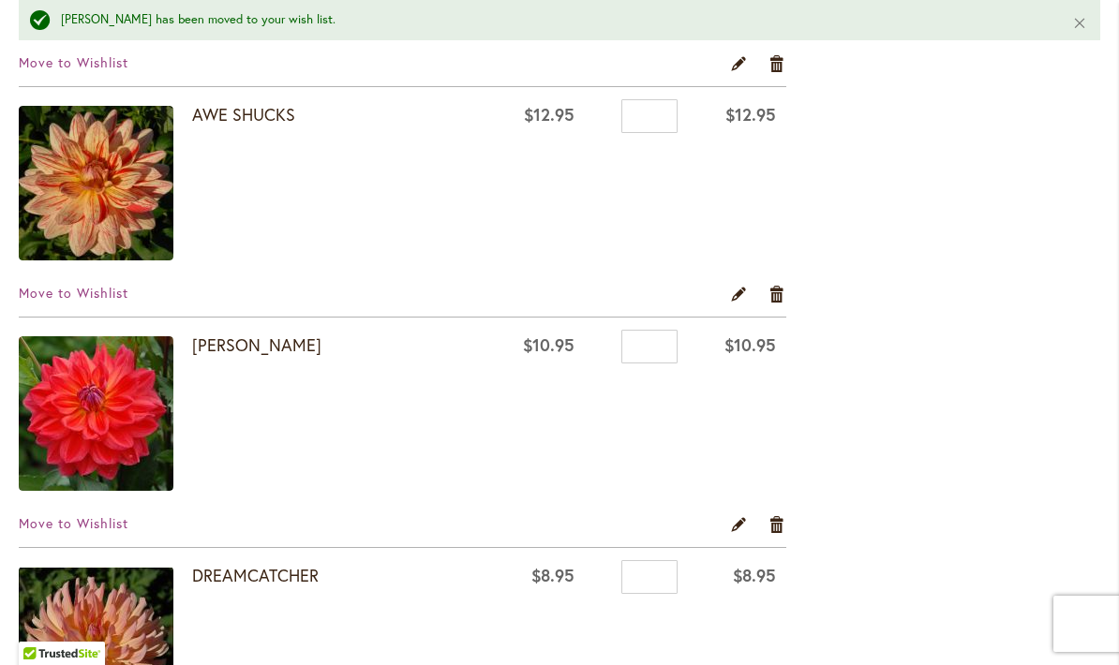
click at [113, 524] on span "Move to Wishlist" at bounding box center [74, 523] width 110 height 18
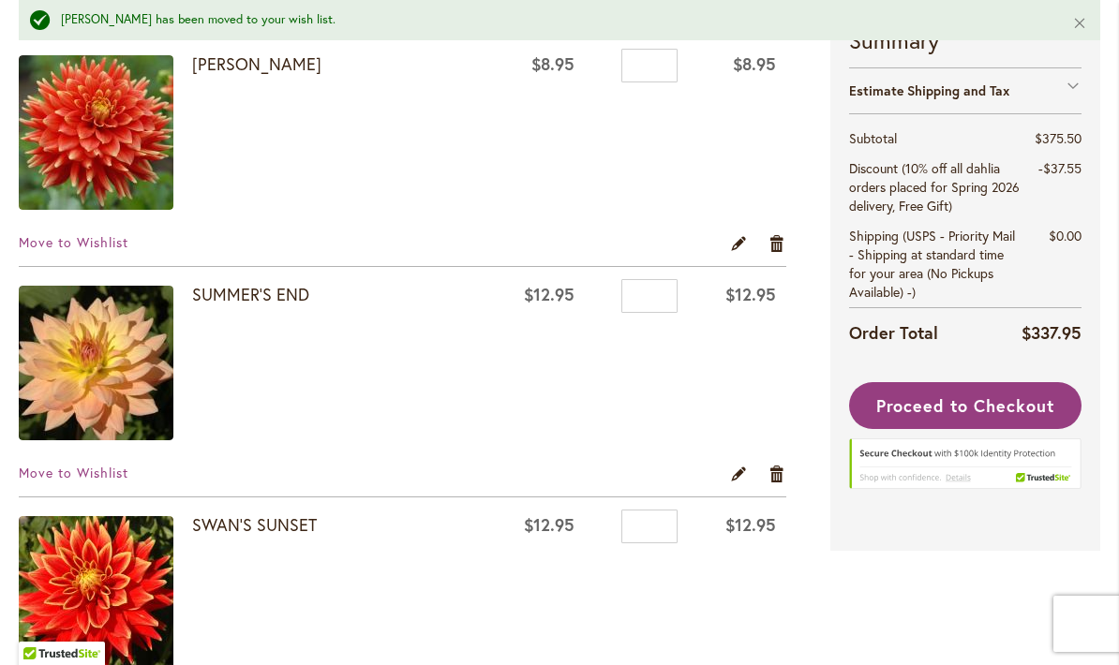
scroll to position [2954, 0]
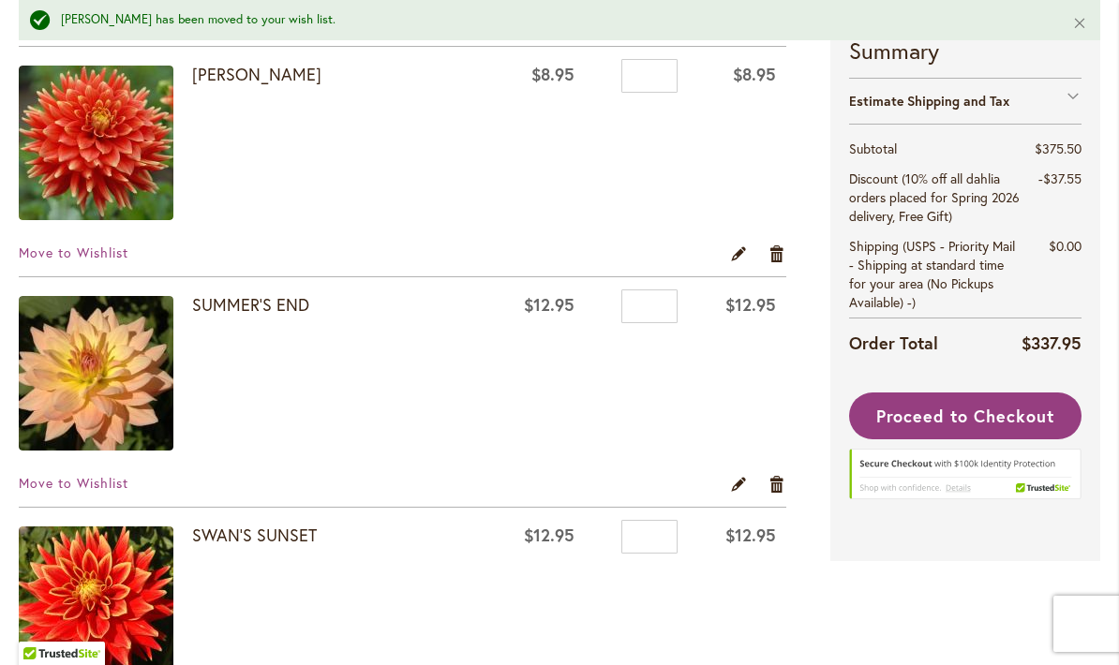
click at [95, 259] on span "Move to Wishlist" at bounding box center [74, 253] width 110 height 18
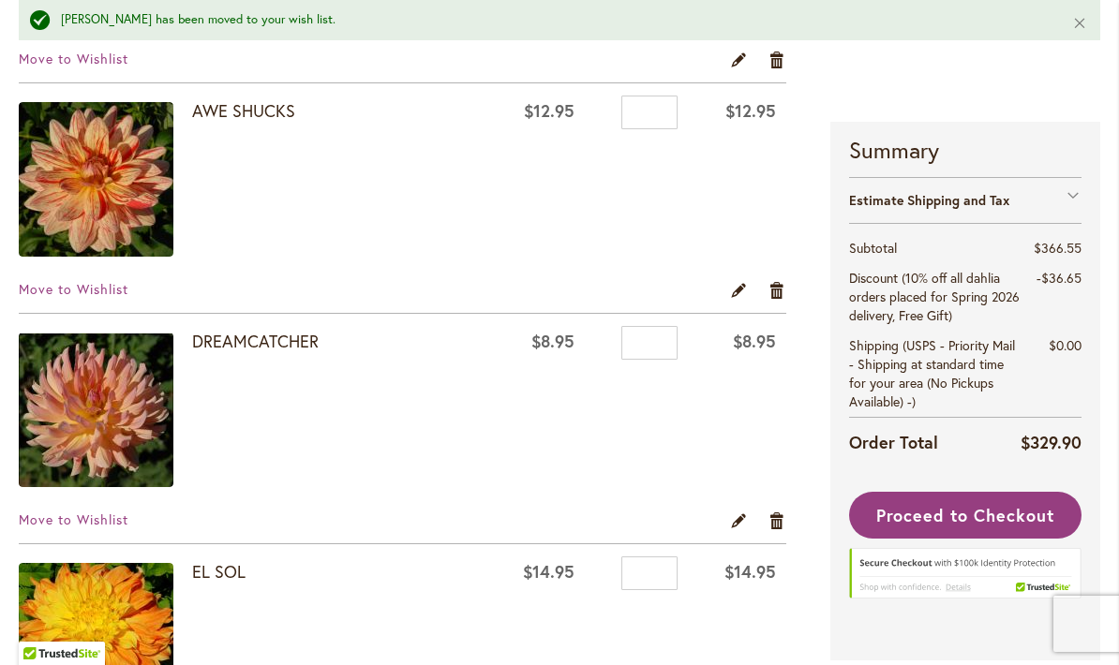
scroll to position [3842, 0]
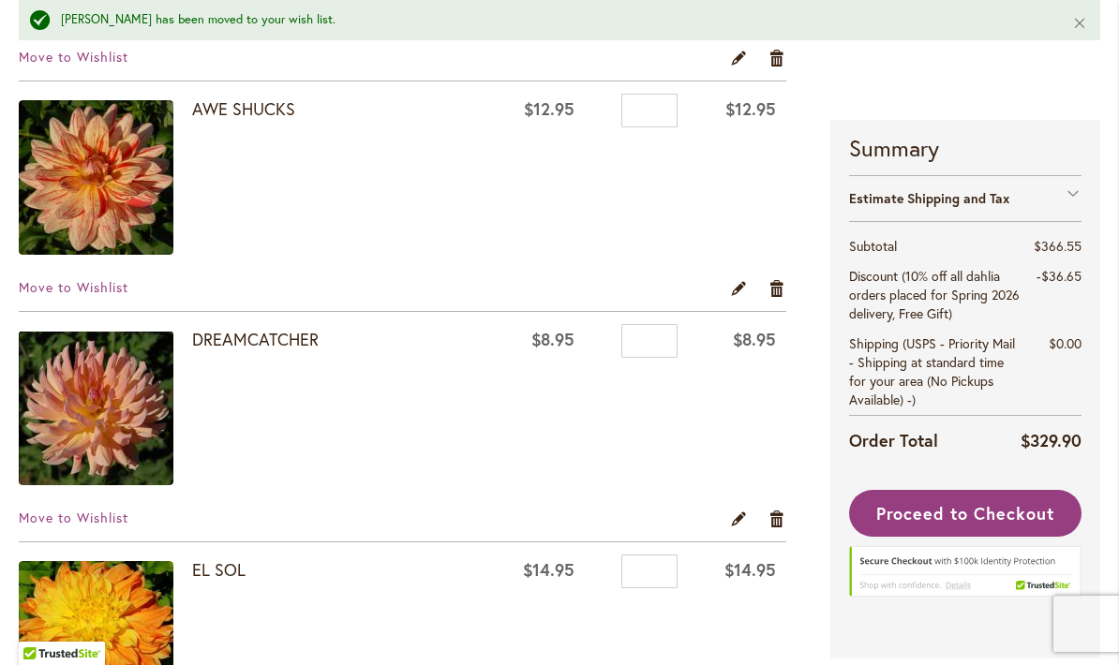
click at [99, 293] on span "Move to Wishlist" at bounding box center [74, 287] width 110 height 18
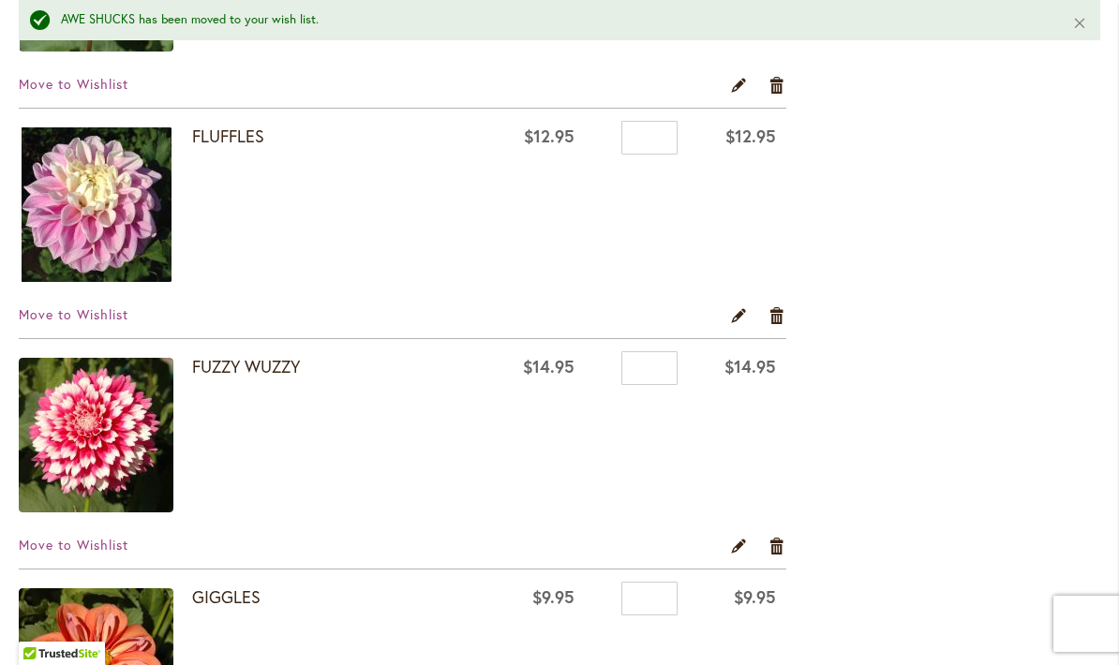
scroll to position [1511, 0]
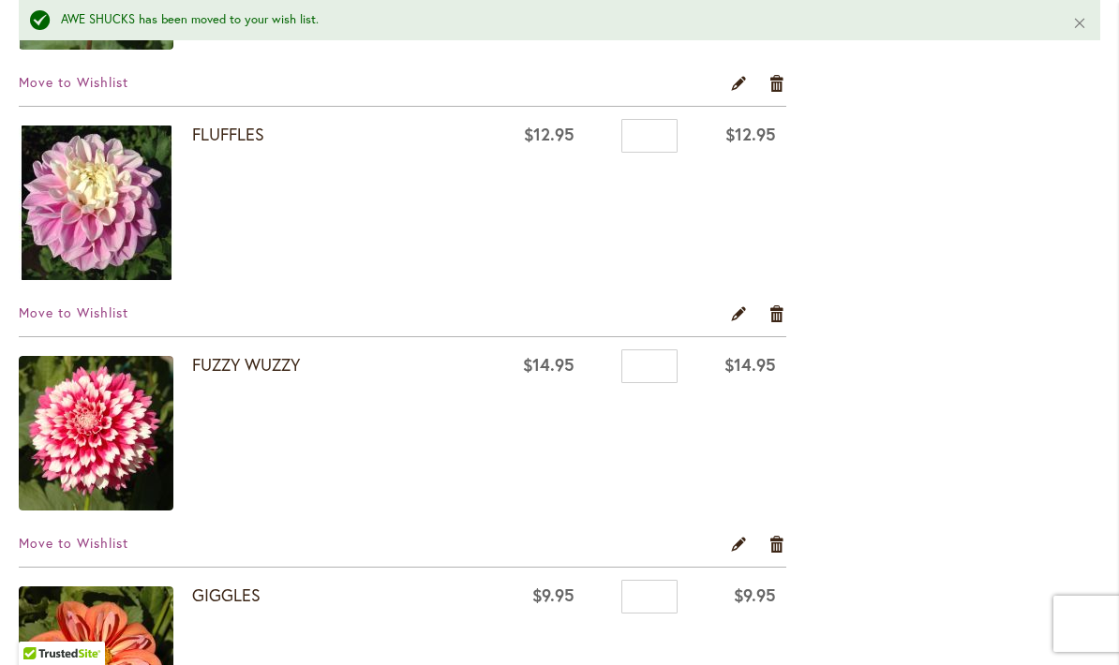
click at [113, 307] on span "Move to Wishlist" at bounding box center [74, 313] width 110 height 18
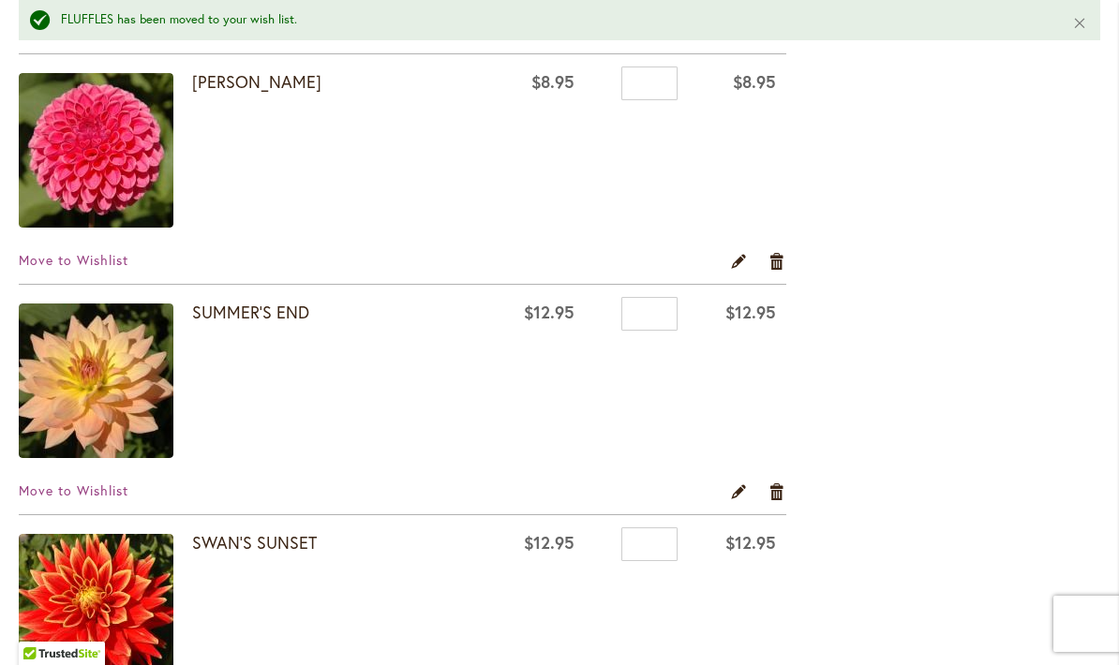
scroll to position [2487, 0]
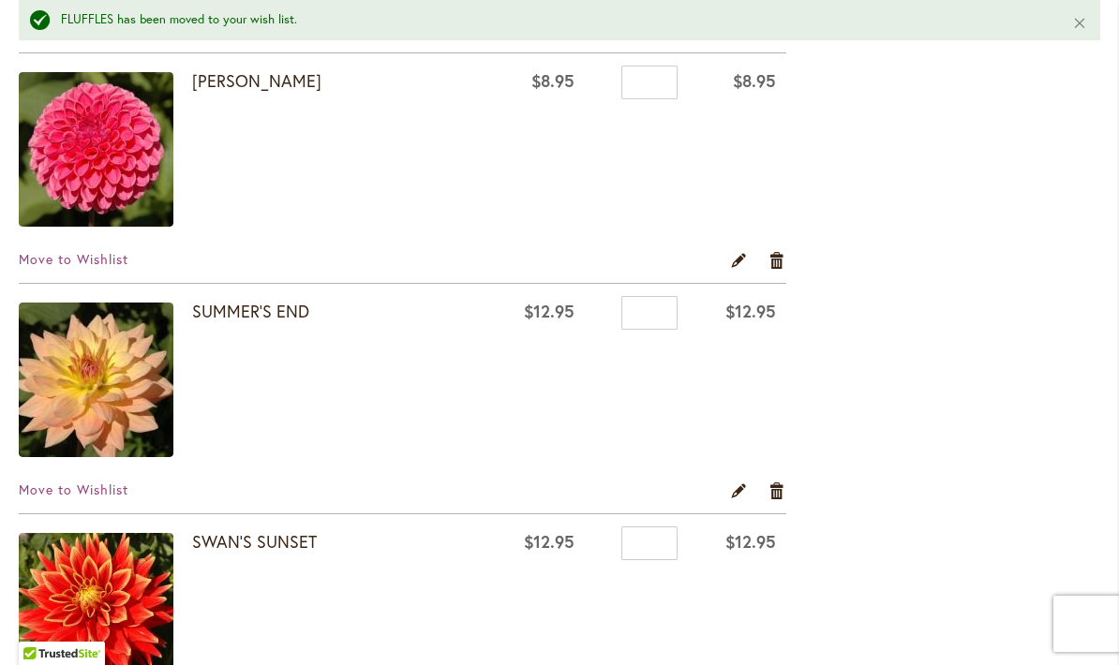
click at [80, 260] on span "Move to Wishlist" at bounding box center [74, 259] width 110 height 18
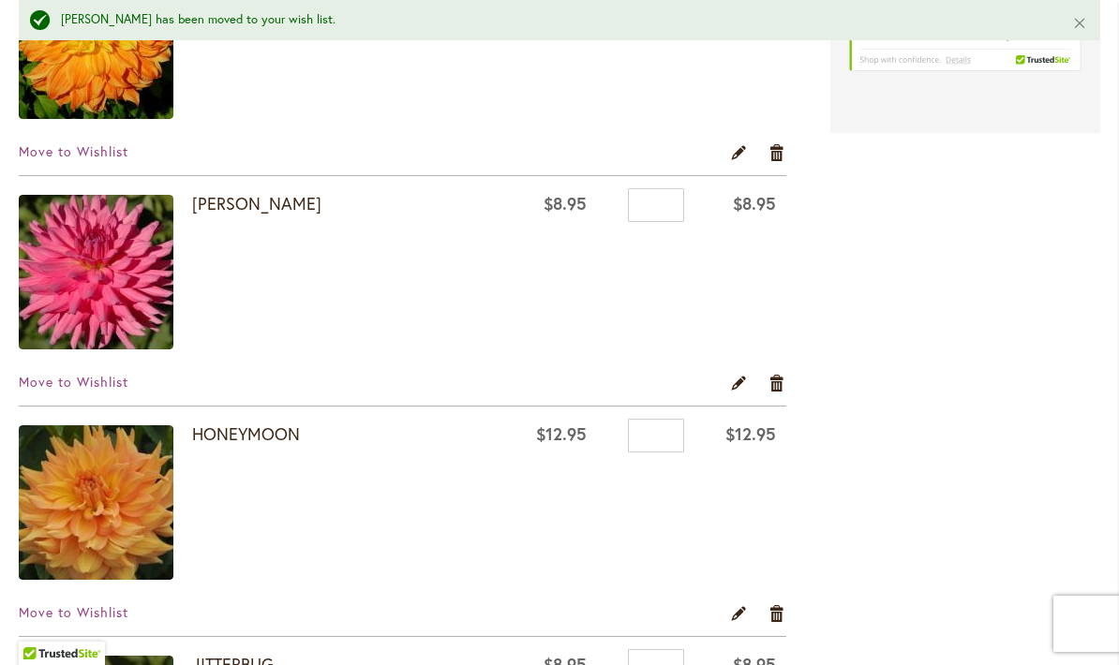
scroll to position [3754, 0]
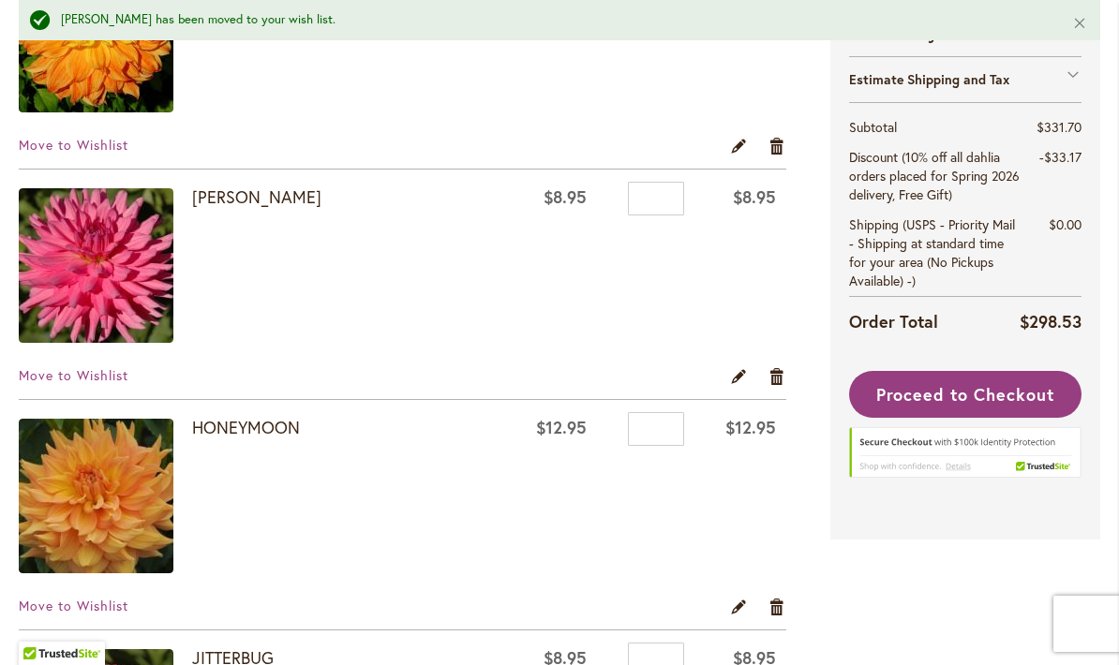
click at [104, 368] on span "Move to Wishlist" at bounding box center [74, 375] width 110 height 18
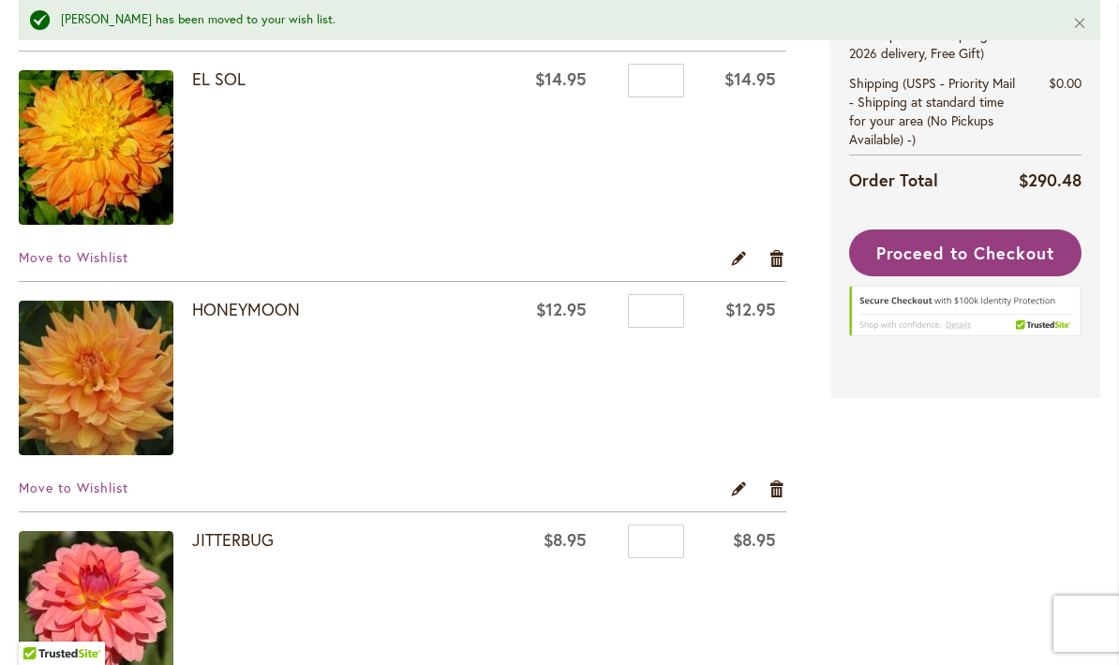
scroll to position [3643, 0]
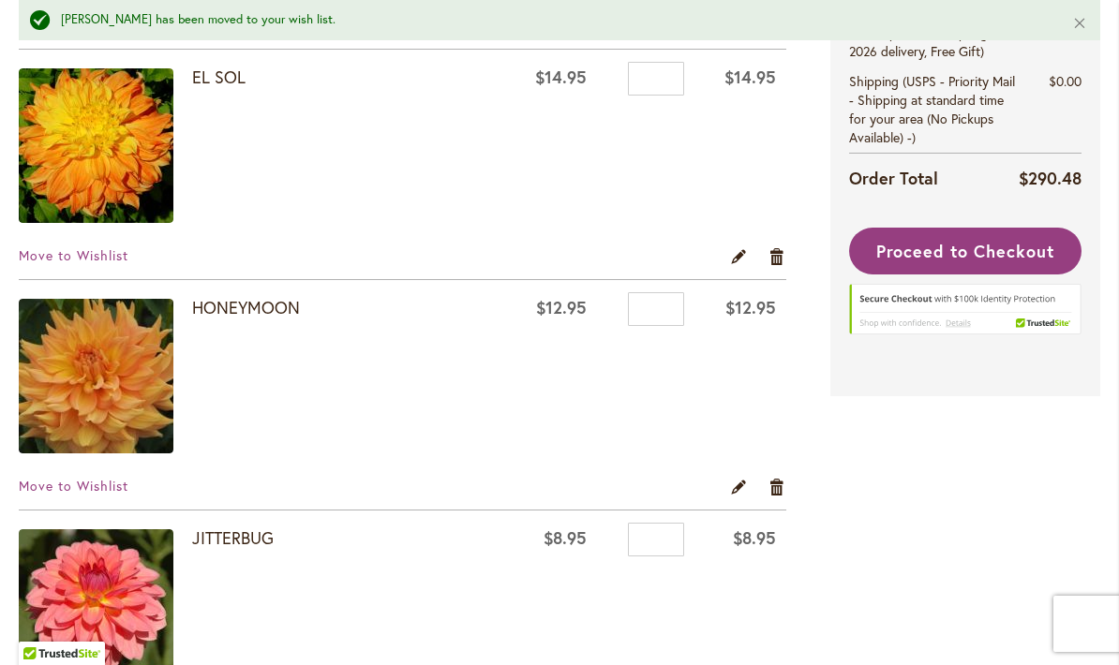
click at [102, 491] on span "Move to Wishlist" at bounding box center [74, 486] width 110 height 18
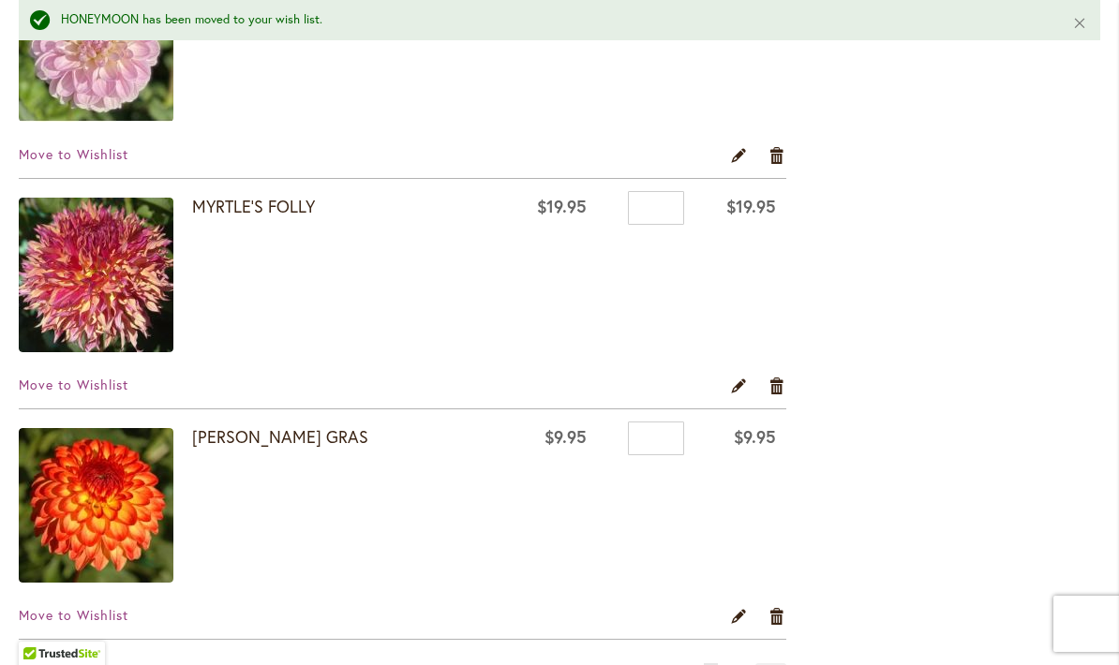
scroll to position [4464, 0]
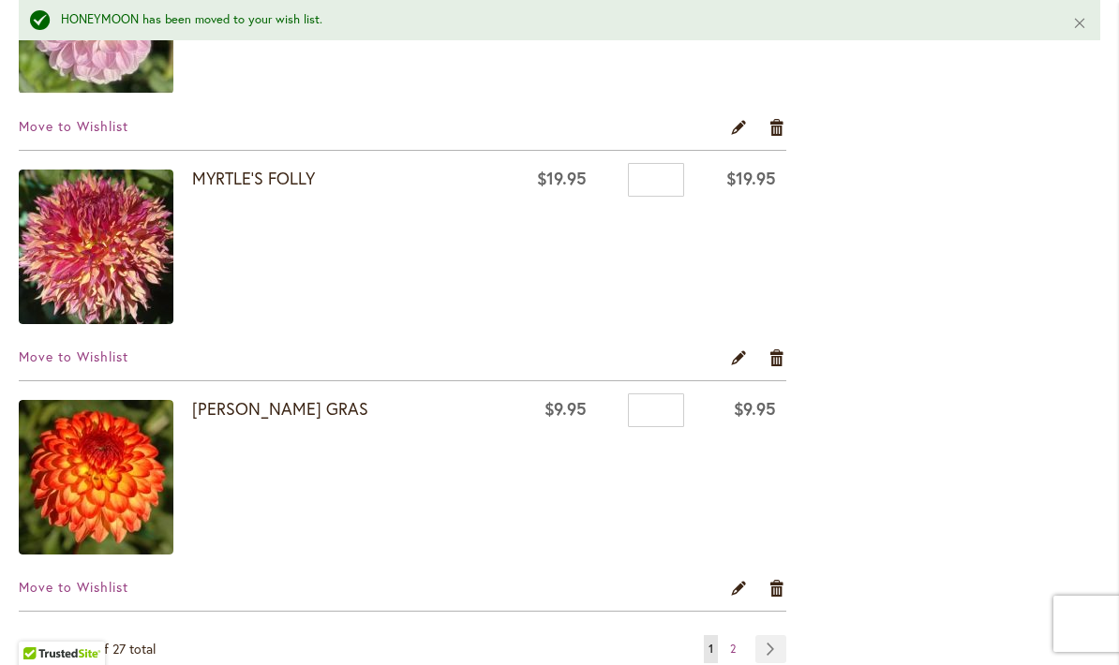
click at [105, 354] on span "Move to Wishlist" at bounding box center [74, 357] width 110 height 18
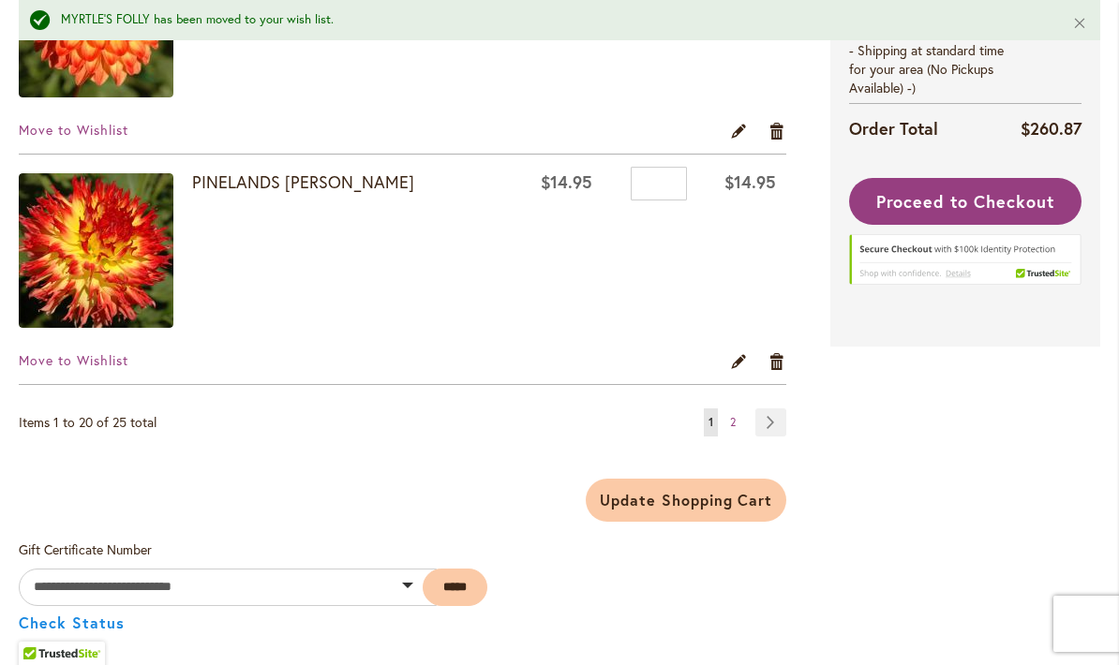
scroll to position [4690, 0]
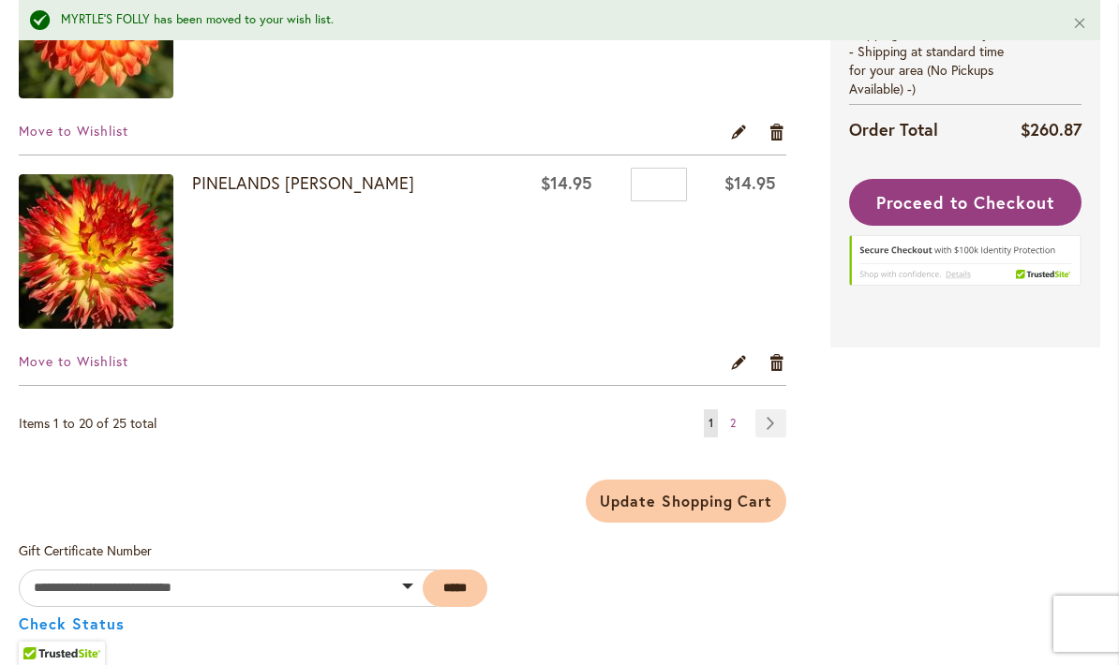
click at [764, 424] on link "Page Next" at bounding box center [770, 423] width 31 height 28
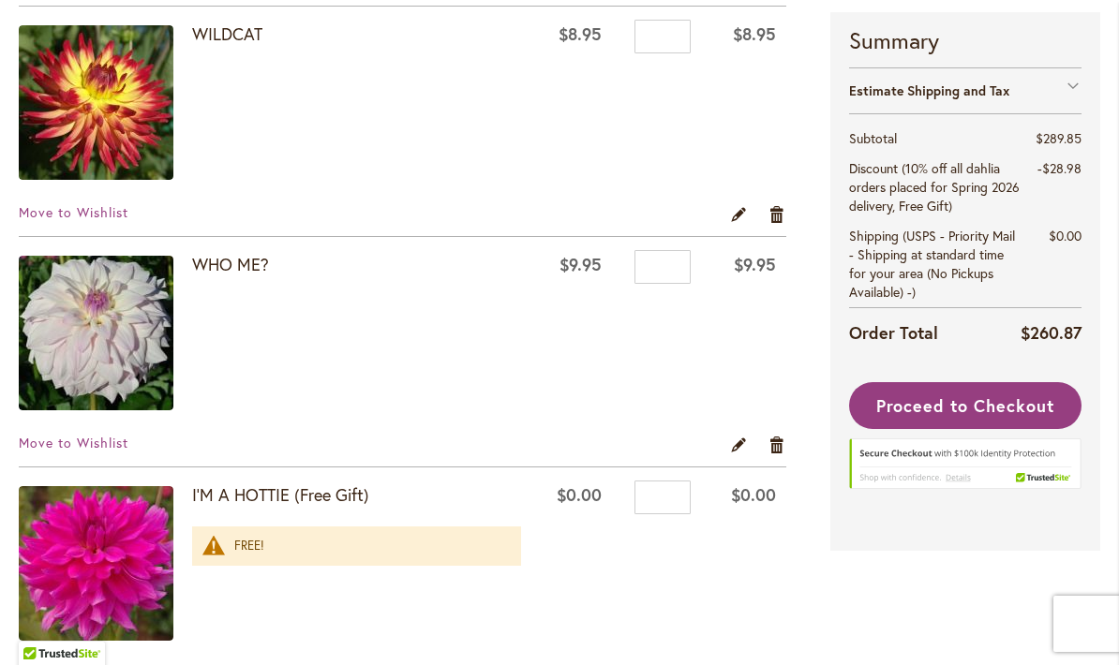
scroll to position [635, 0]
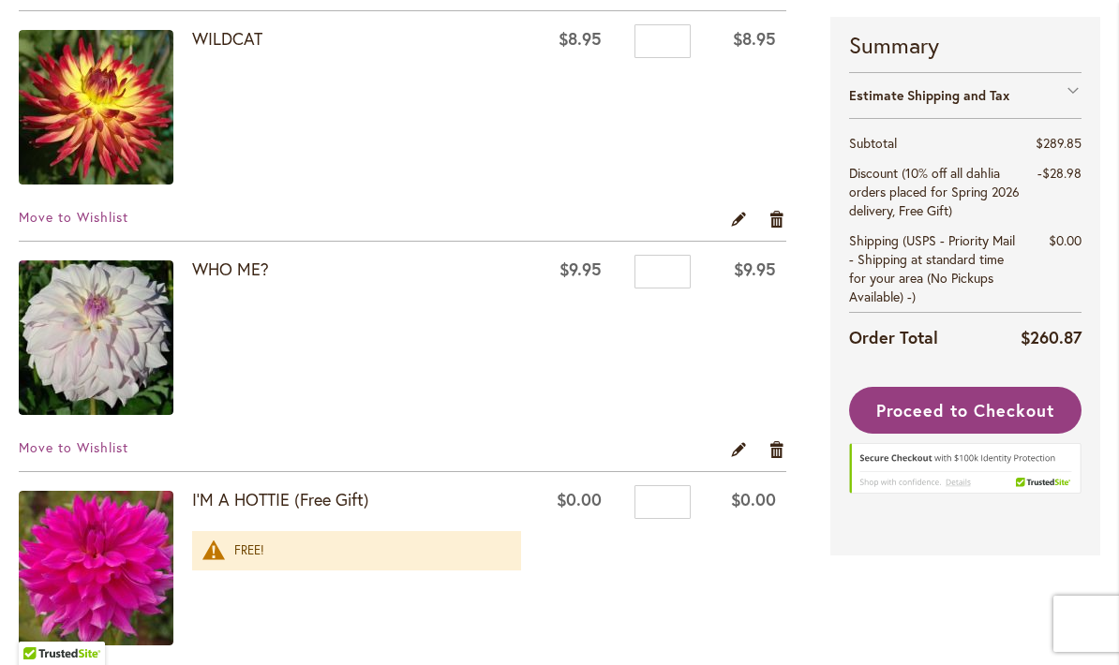
click at [117, 455] on span "Move to Wishlist" at bounding box center [74, 448] width 110 height 18
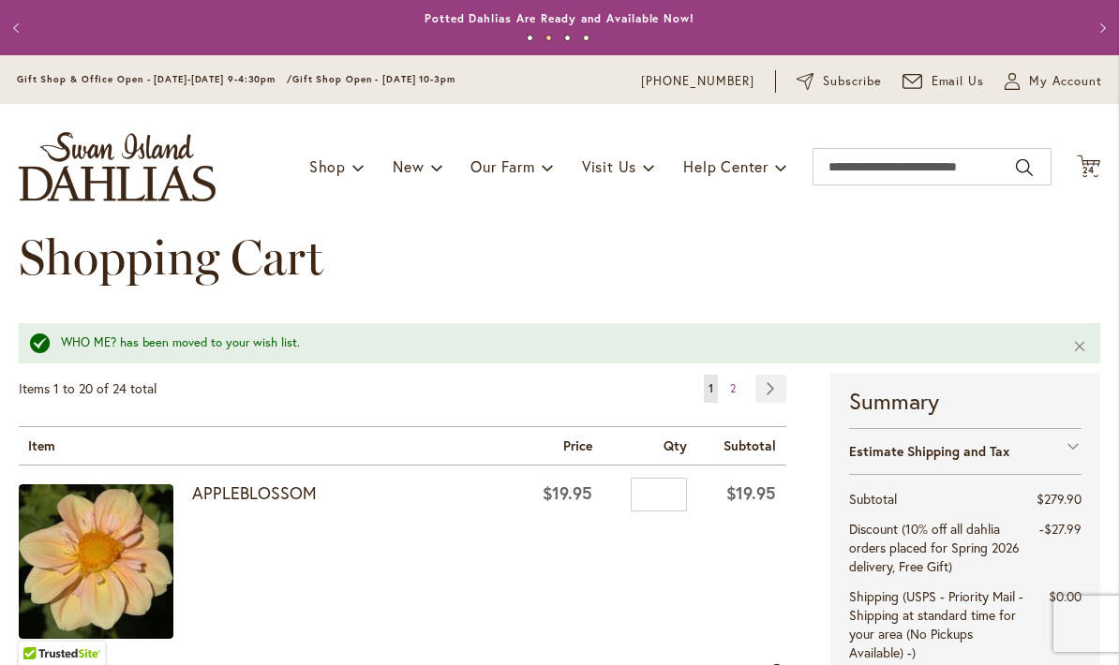
click at [739, 383] on link "Page 2" at bounding box center [732, 389] width 15 height 28
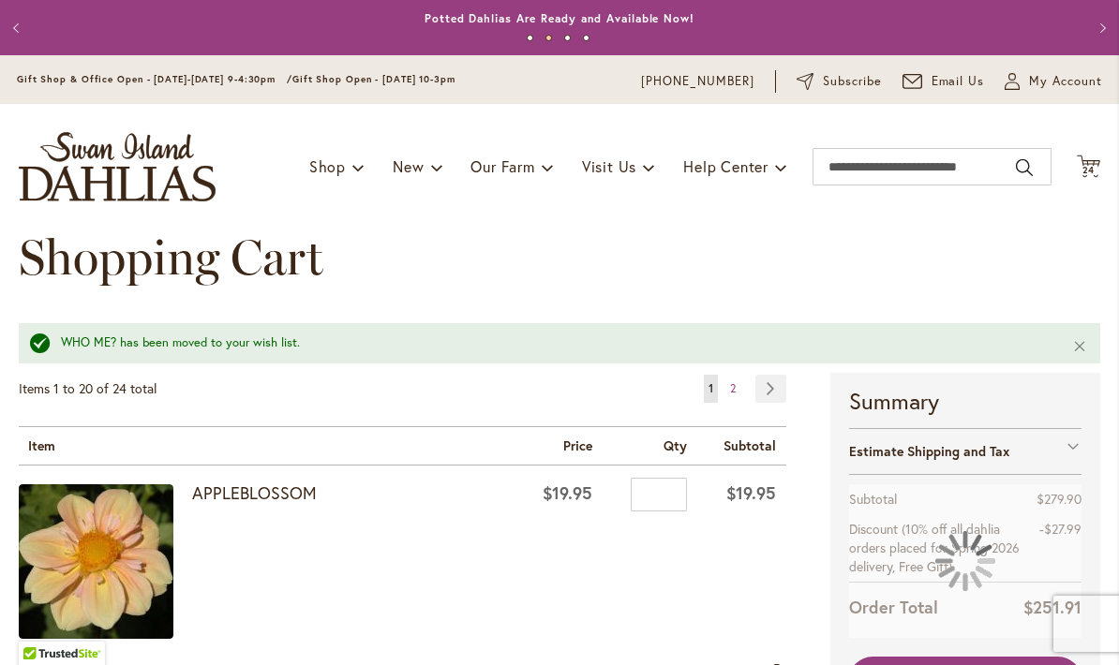
click at [740, 377] on link "Page 2" at bounding box center [732, 389] width 15 height 28
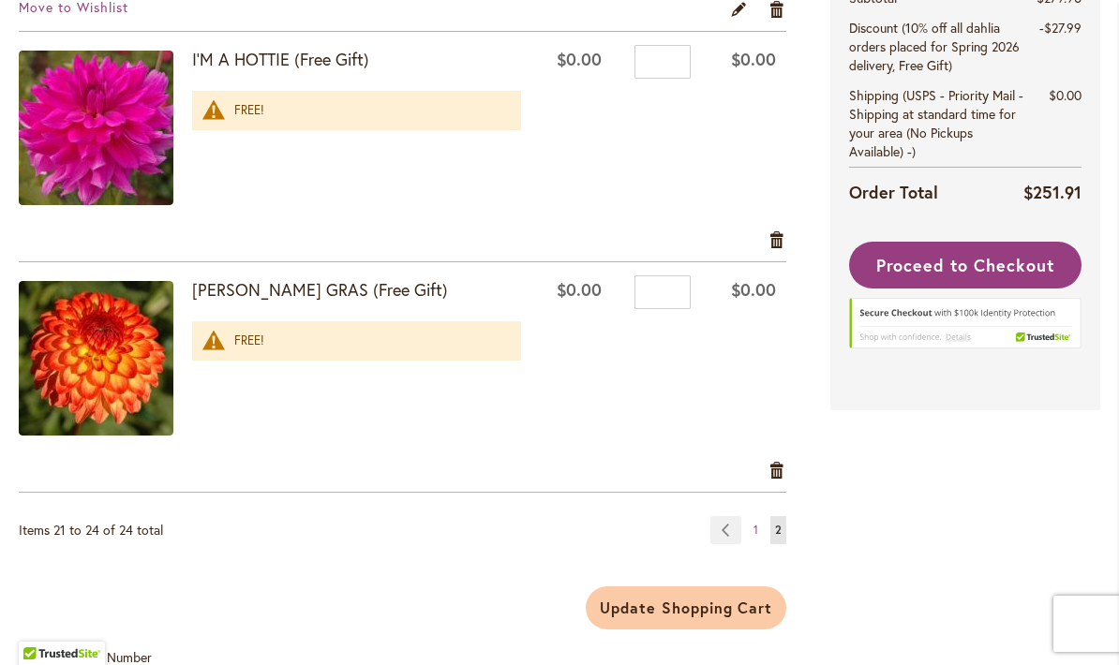
scroll to position [843, 0]
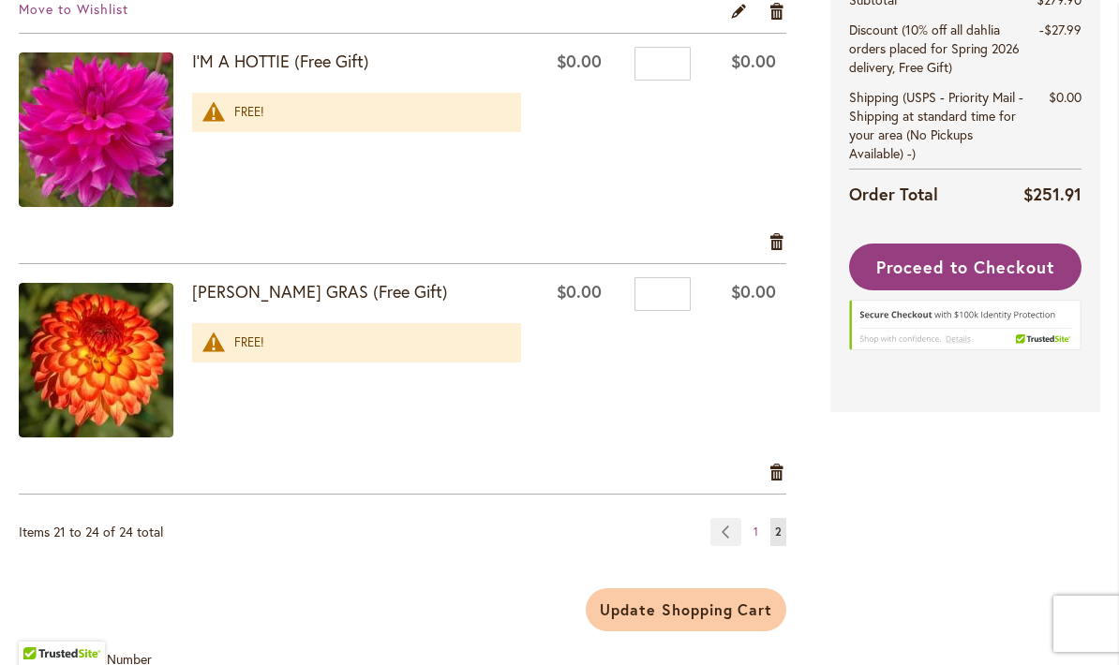
click at [755, 535] on span "1" at bounding box center [755, 532] width 5 height 14
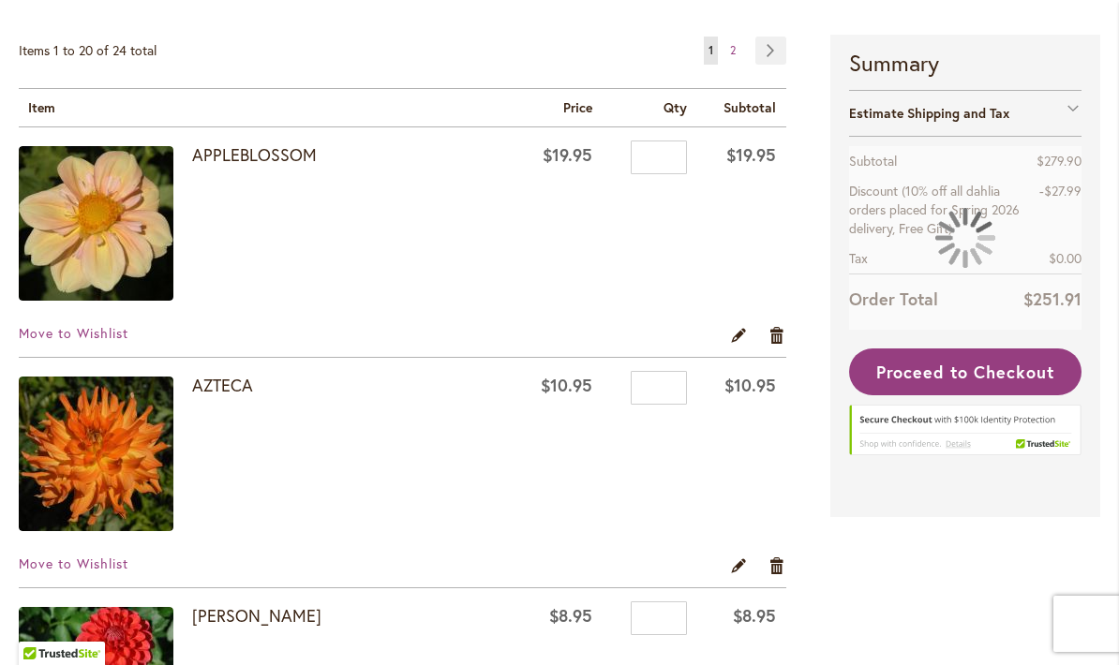
scroll to position [396, 0]
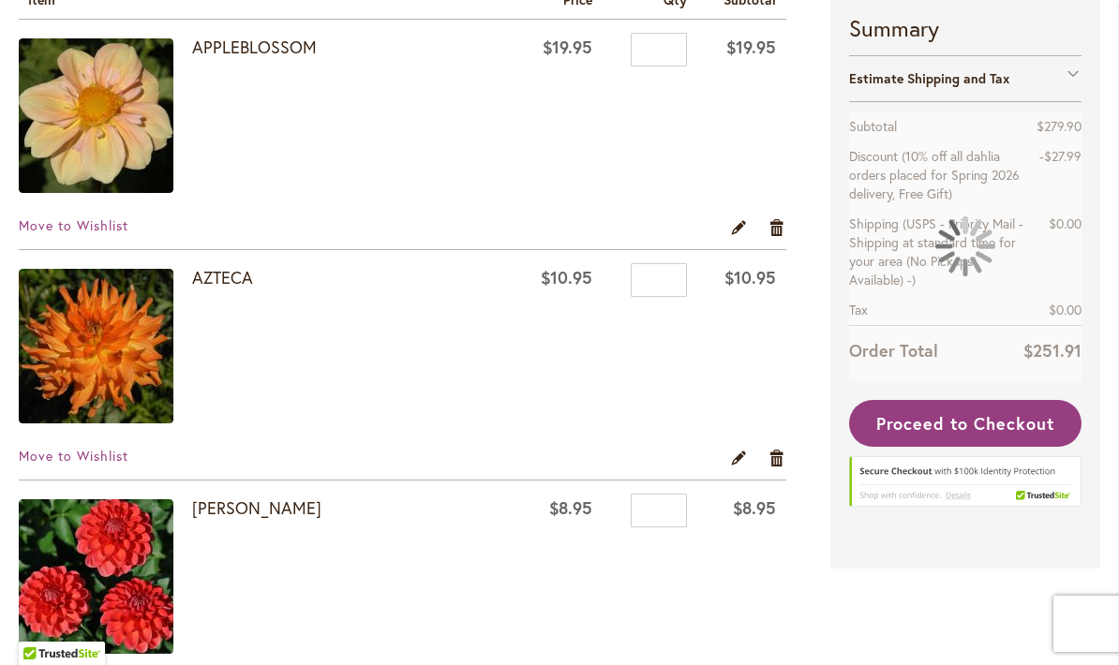
click at [100, 458] on span "Move to Wishlist" at bounding box center [74, 456] width 110 height 18
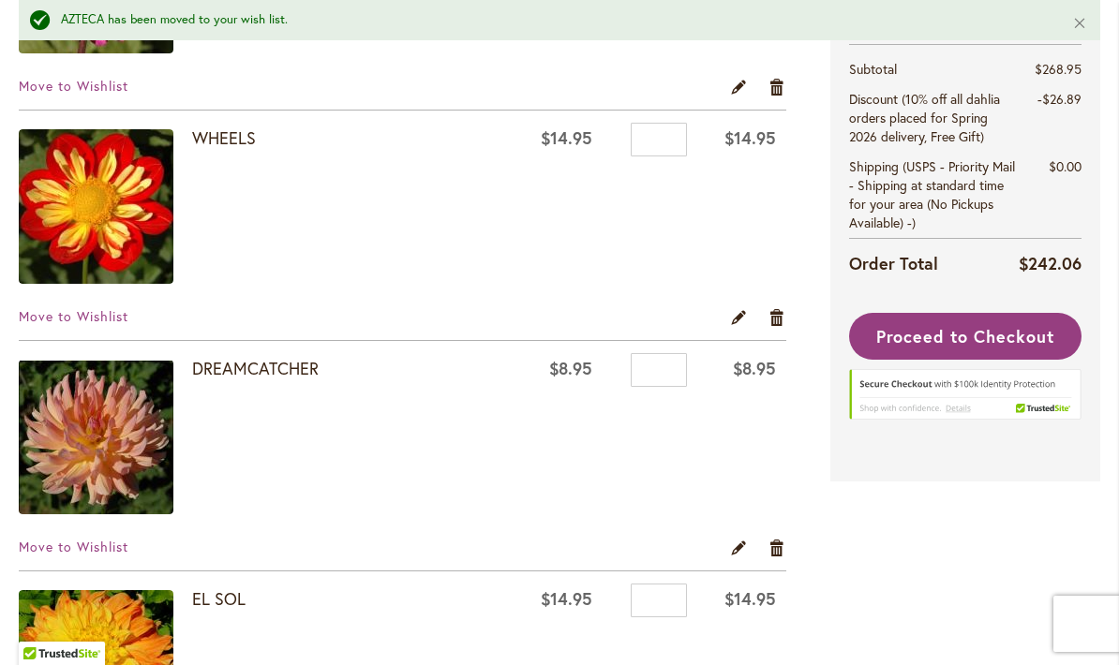
scroll to position [2918, 0]
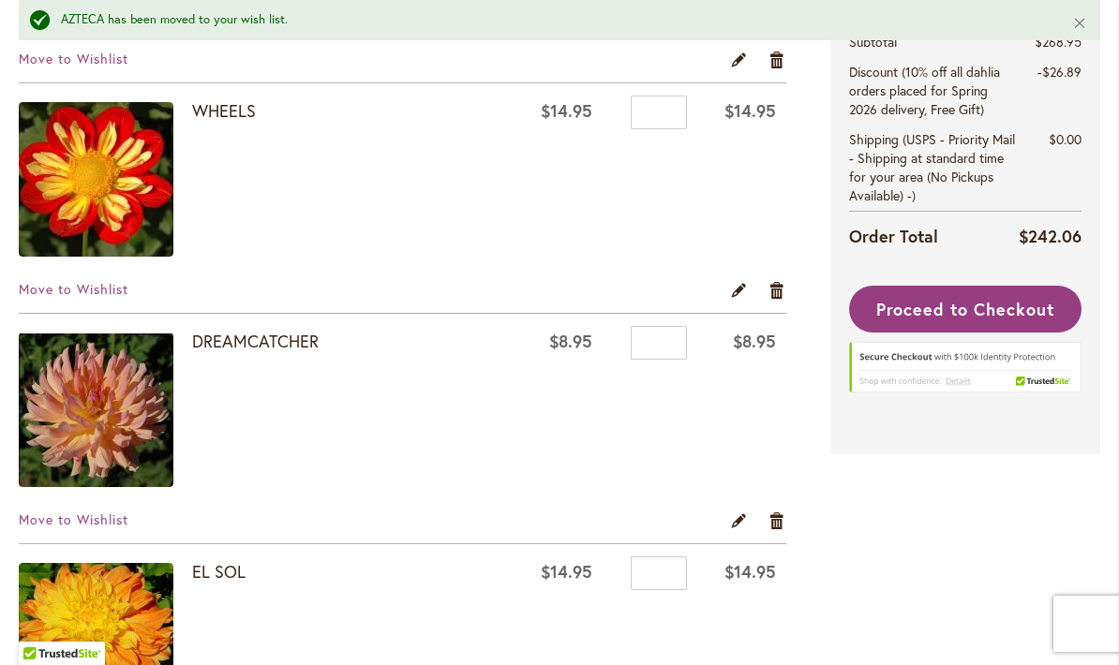
click at [93, 519] on span "Move to Wishlist" at bounding box center [74, 520] width 110 height 18
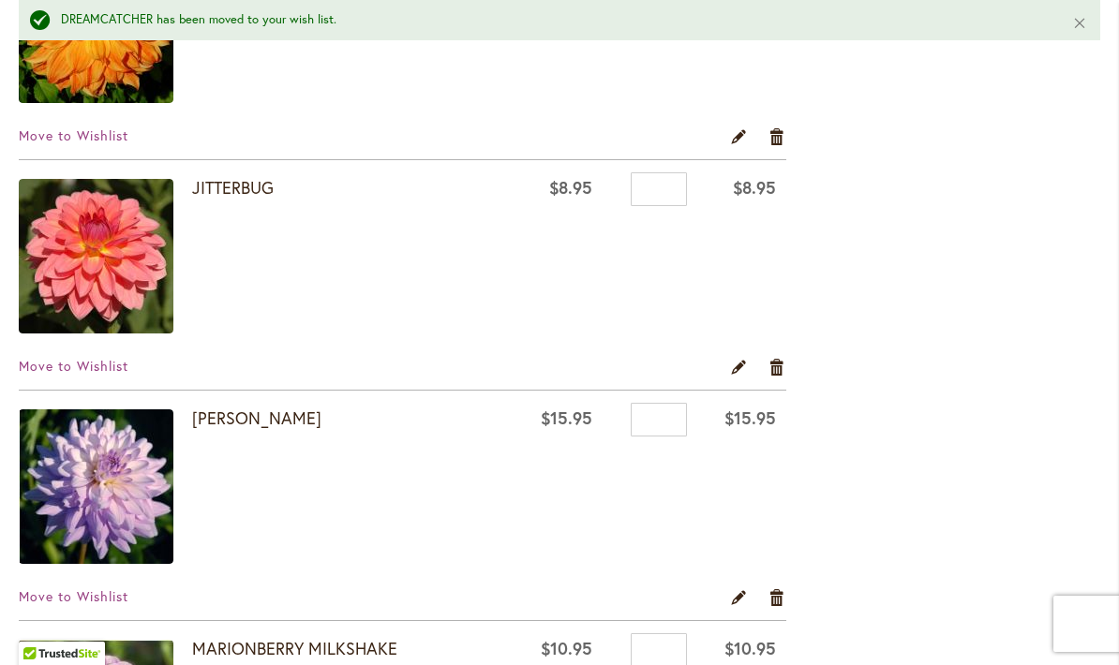
scroll to position [3303, 0]
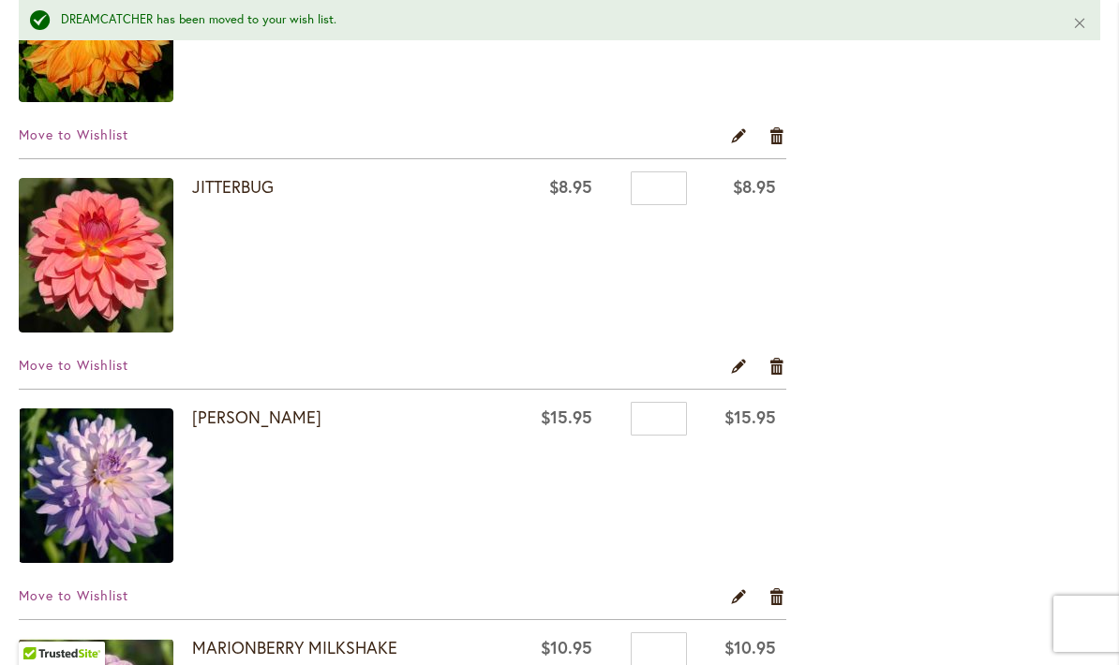
click at [92, 597] on span "Move to Wishlist" at bounding box center [74, 596] width 110 height 18
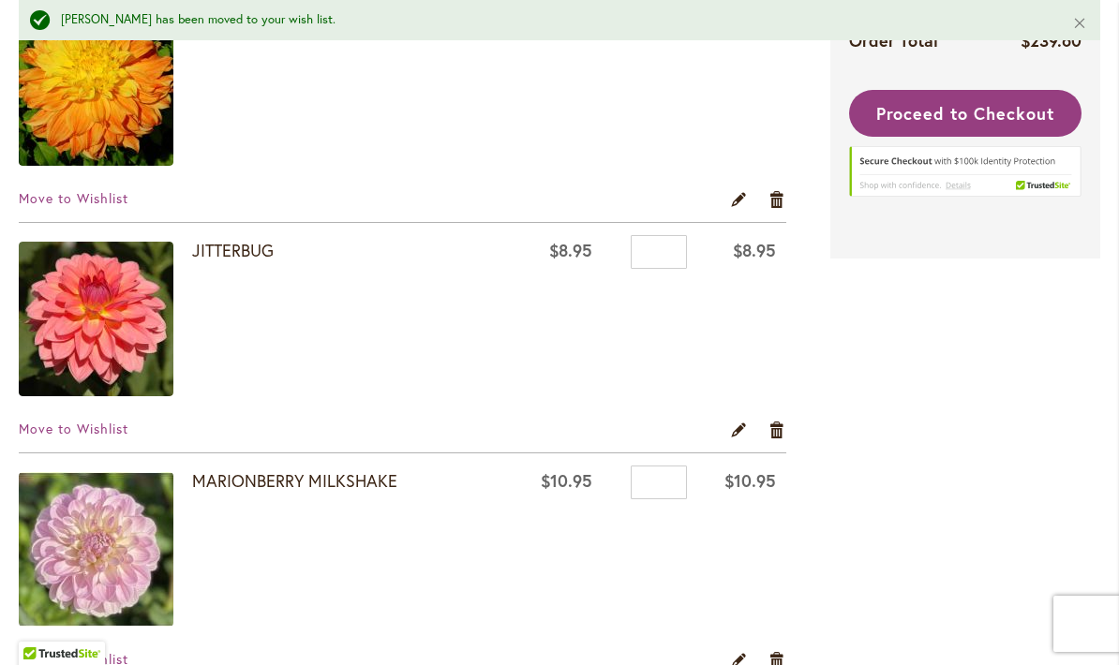
scroll to position [3282, 0]
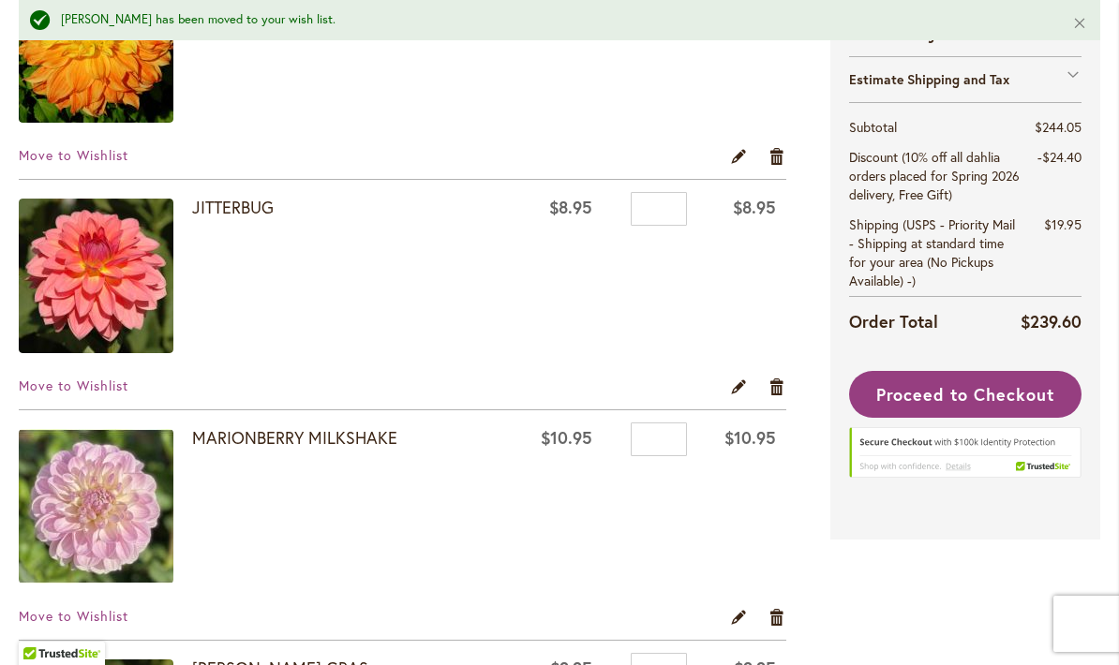
click at [112, 389] on span "Move to Wishlist" at bounding box center [74, 386] width 110 height 18
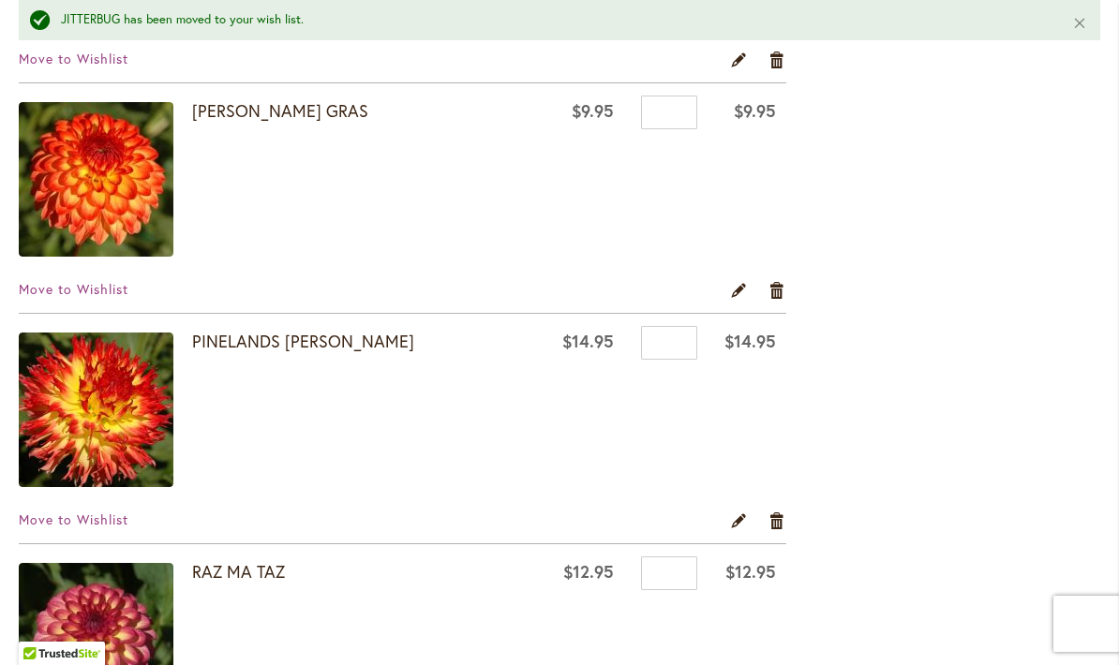
scroll to position [3571, 0]
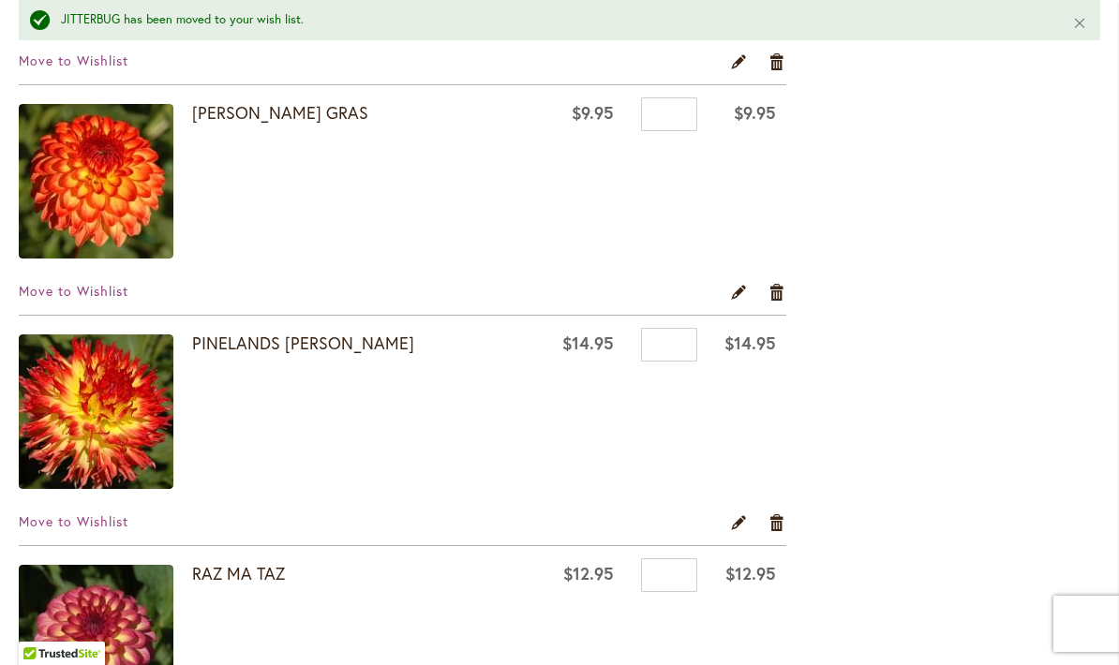
click at [115, 297] on span "Move to Wishlist" at bounding box center [74, 291] width 110 height 18
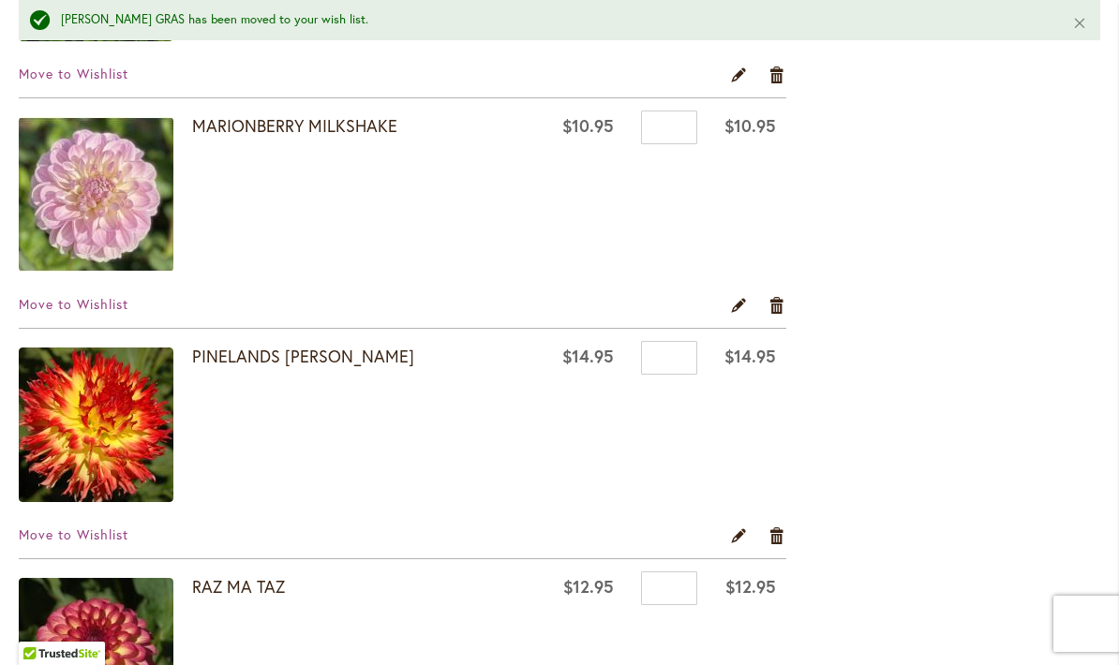
scroll to position [3430, 0]
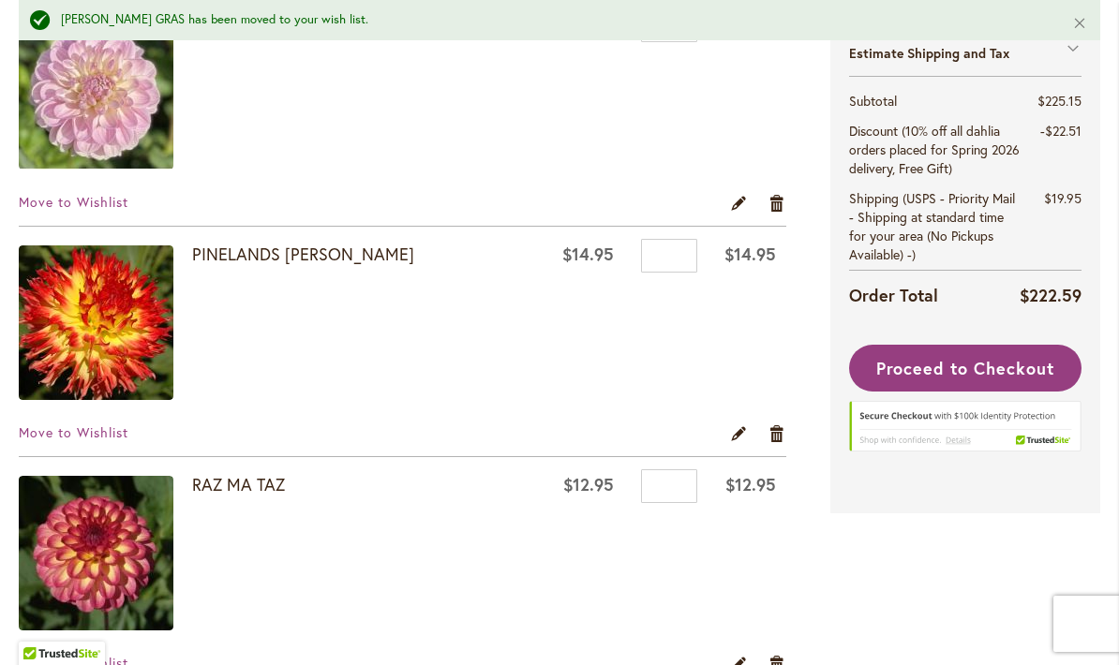
click at [117, 457] on td "RAZ MA TAZ" at bounding box center [283, 555] width 528 height 197
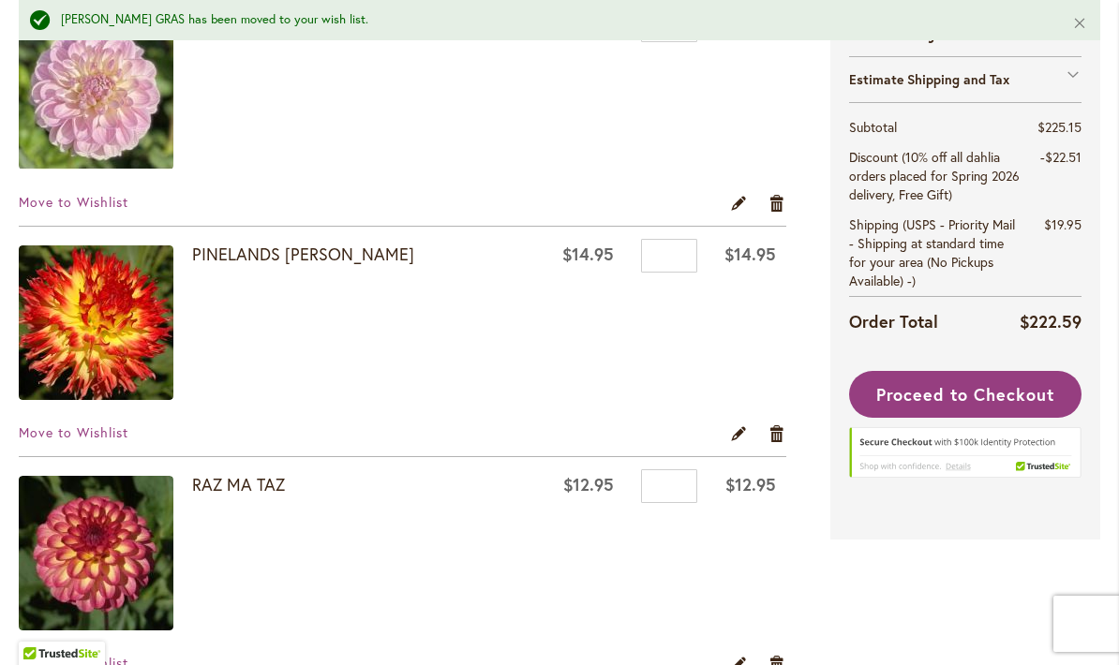
click at [145, 440] on div "Move to Wishlist Edit Remove item" at bounding box center [402, 440] width 767 height 33
click at [114, 425] on span "Move to Wishlist" at bounding box center [74, 433] width 110 height 18
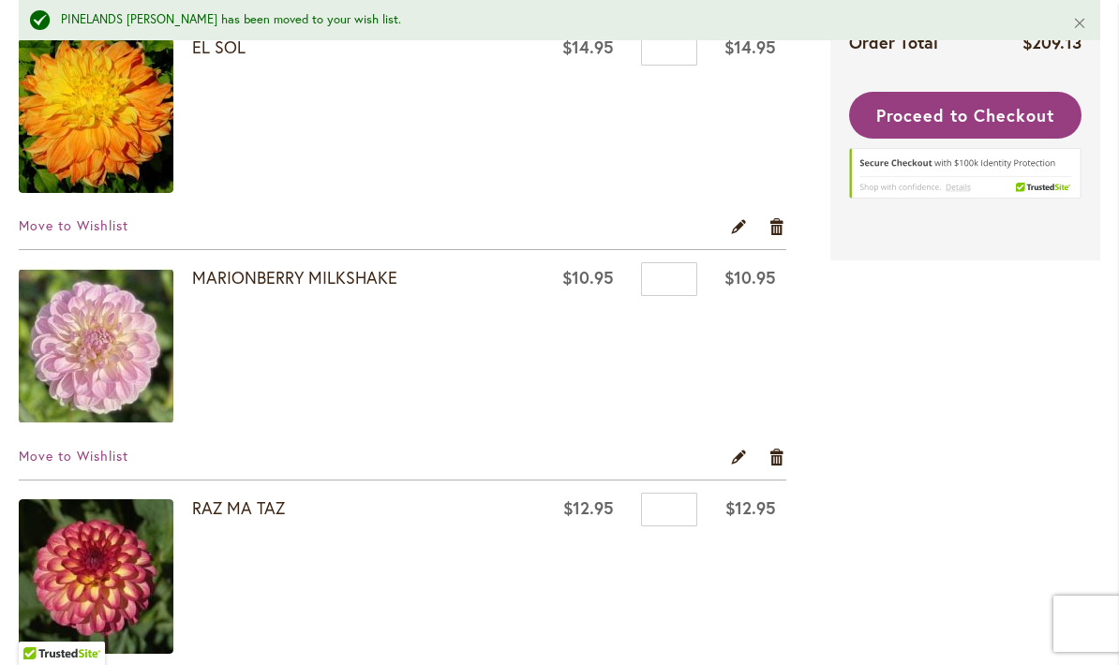
scroll to position [3180, 0]
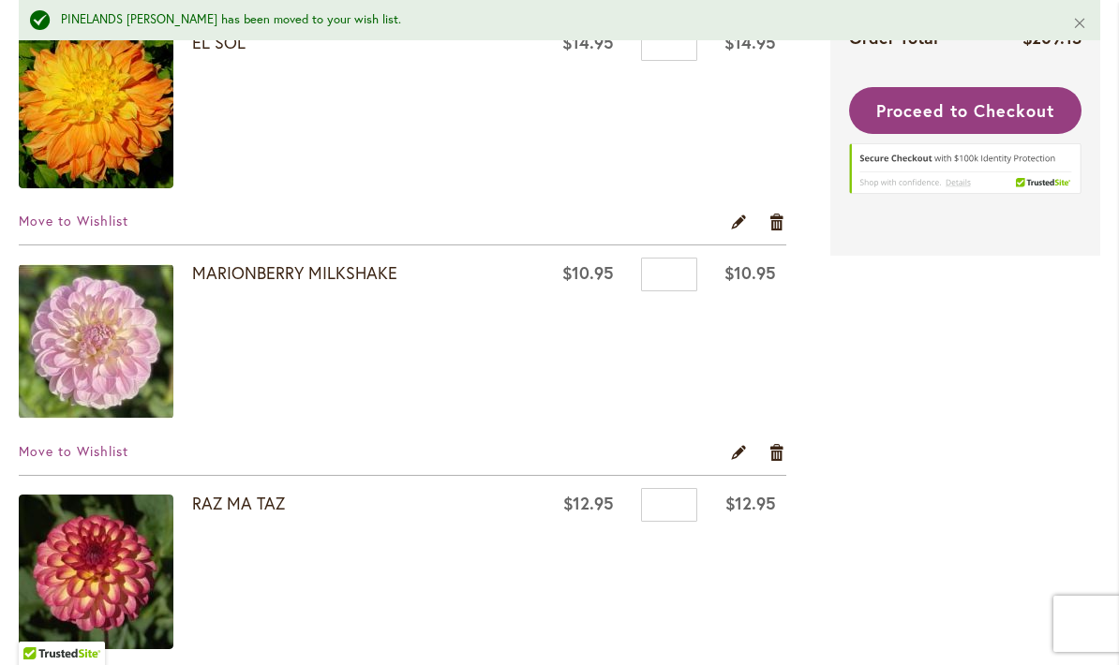
click at [108, 456] on span "Move to Wishlist" at bounding box center [74, 451] width 110 height 18
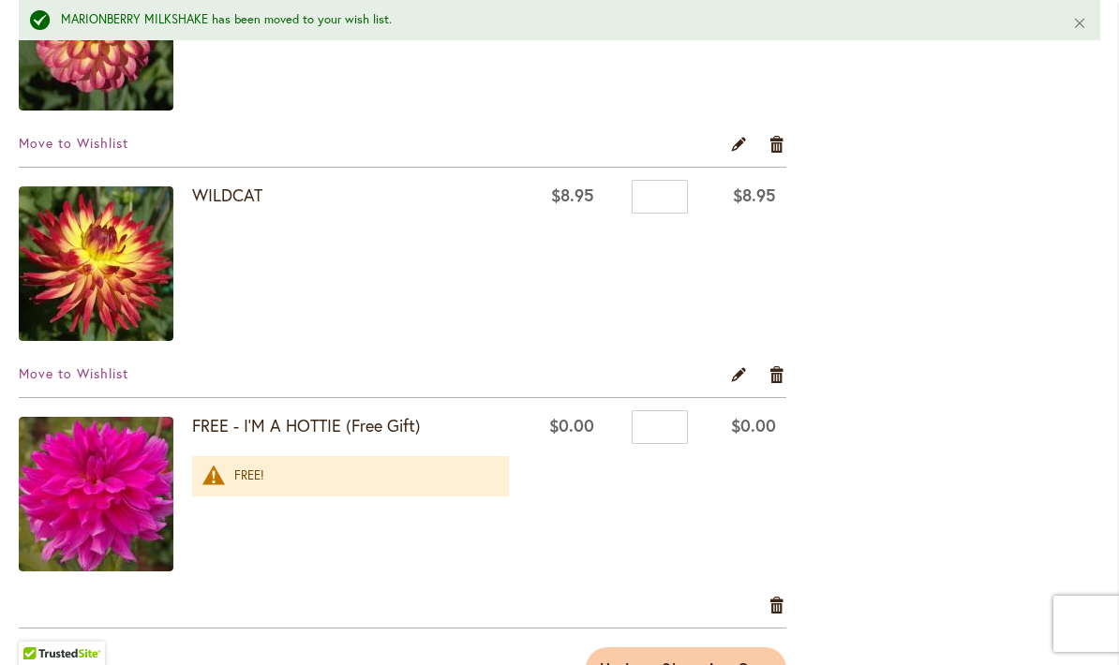
scroll to position [3604, 0]
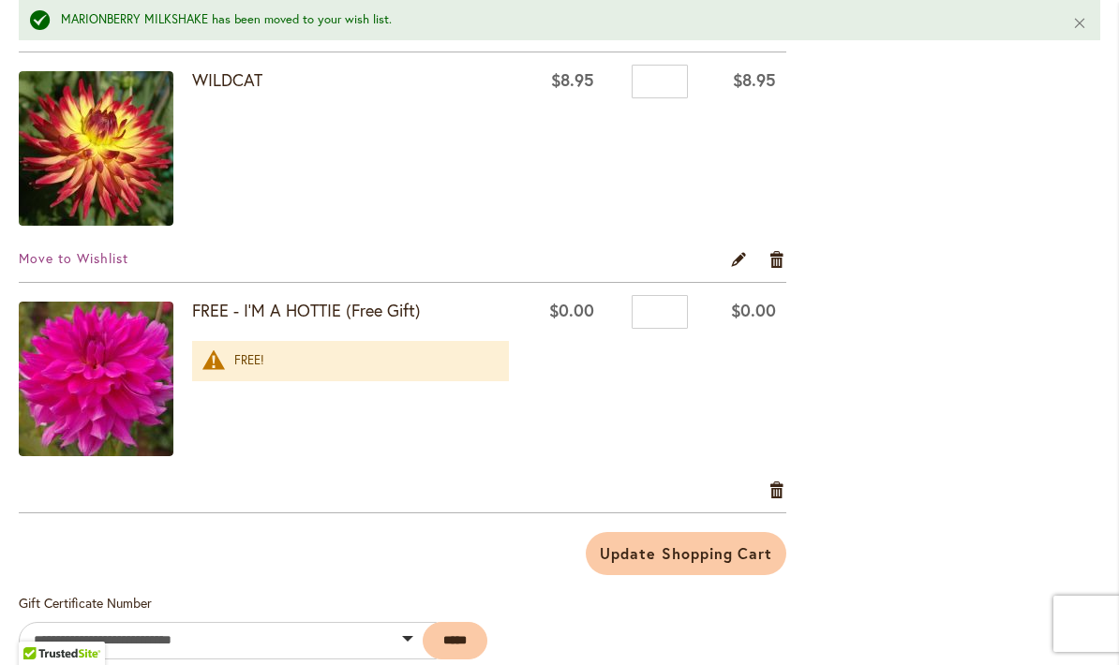
click at [784, 485] on link "Remove item" at bounding box center [777, 490] width 18 height 21
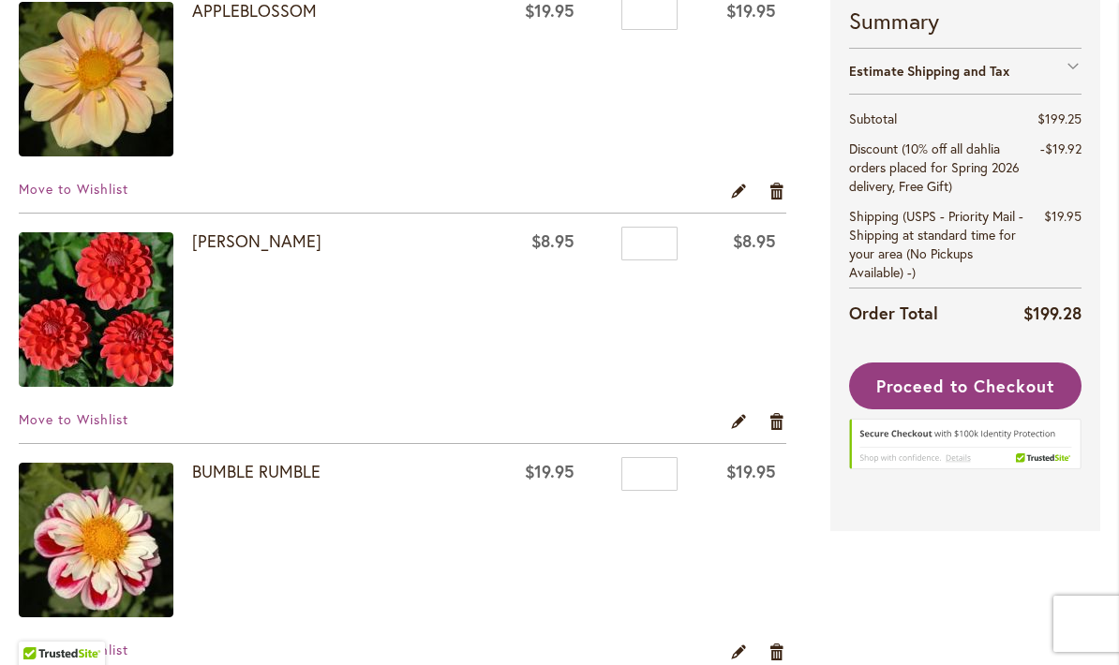
scroll to position [399, 0]
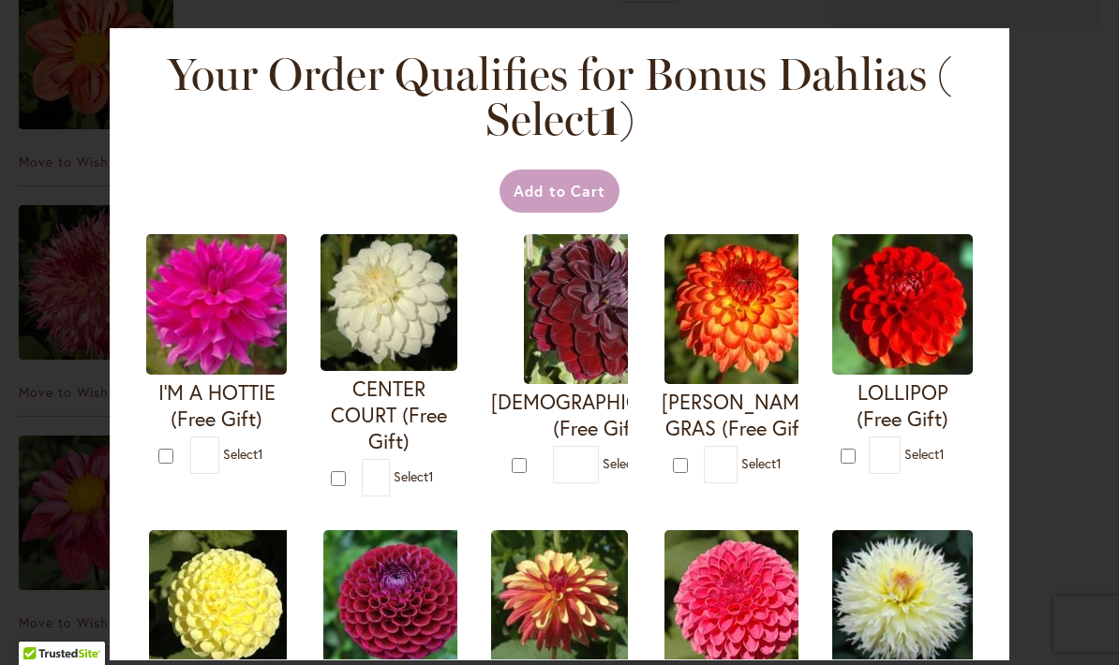
click at [1081, 152] on div "Your Order Qualifies for Bonus Dahlias ( Select 1 ) Add to Cart I'M A HOTTIE (F…" at bounding box center [559, 332] width 1119 height 665
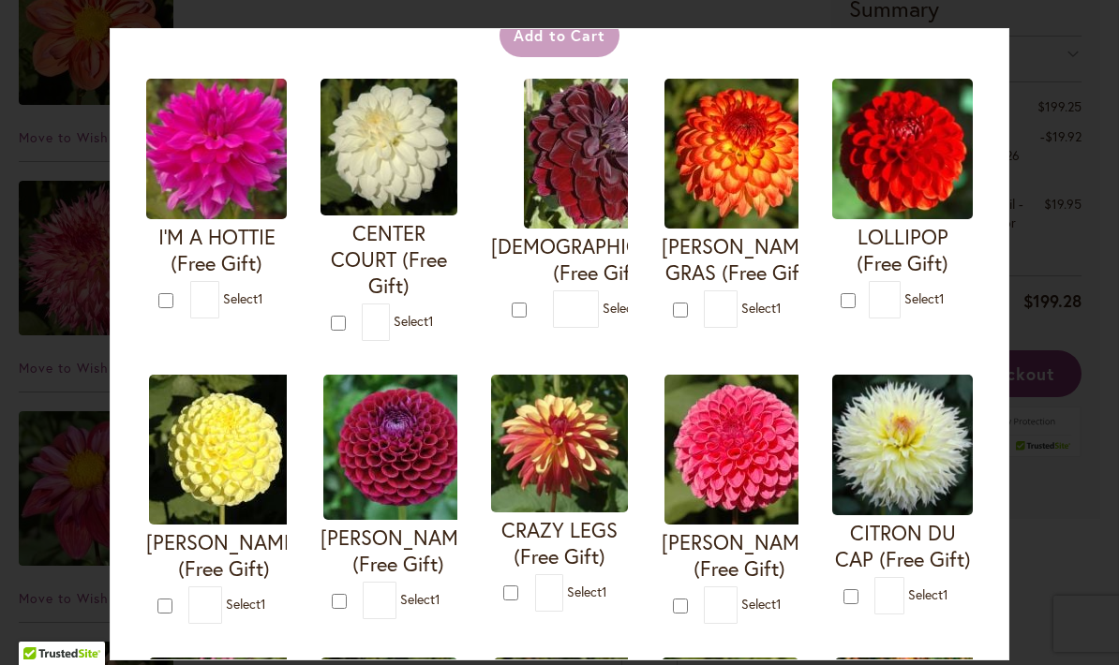
scroll to position [1647, 0]
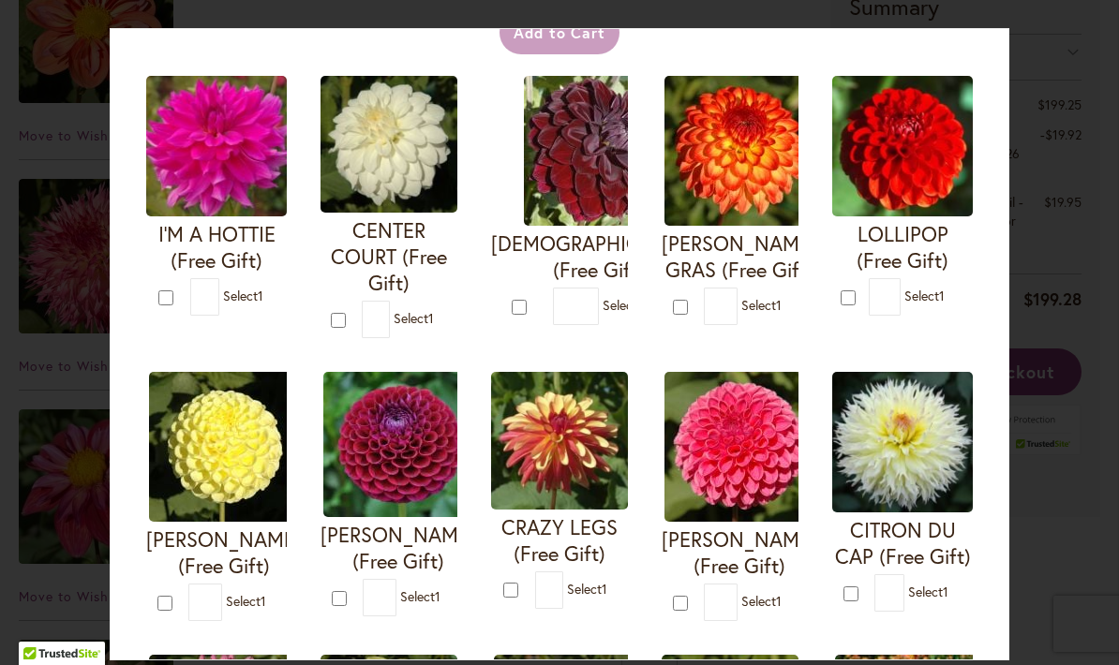
click at [859, 592] on form "CITRON DU CAP (Free Gift) * 1" at bounding box center [902, 492] width 141 height 240
type input "*"
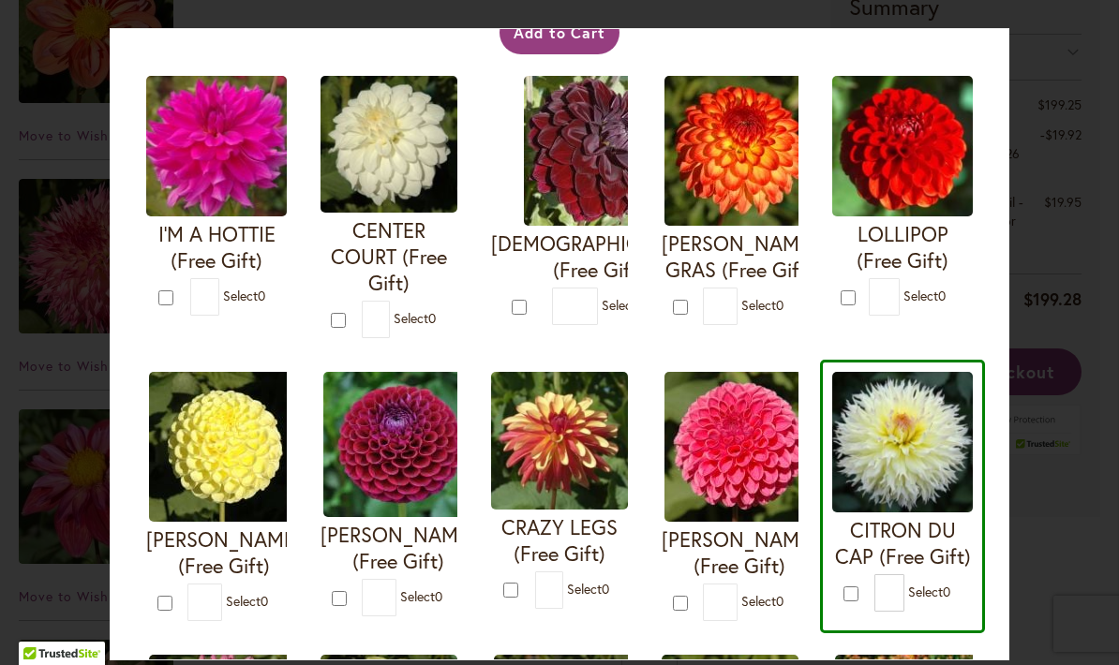
click at [650, 27] on div "Your Order Qualifies for Bonus Dahlias ( Select 0 ) Add to Cart I'M A HOTTIE (F…" at bounding box center [559, 332] width 1119 height 665
click at [601, 45] on button "Add to Cart" at bounding box center [559, 32] width 121 height 43
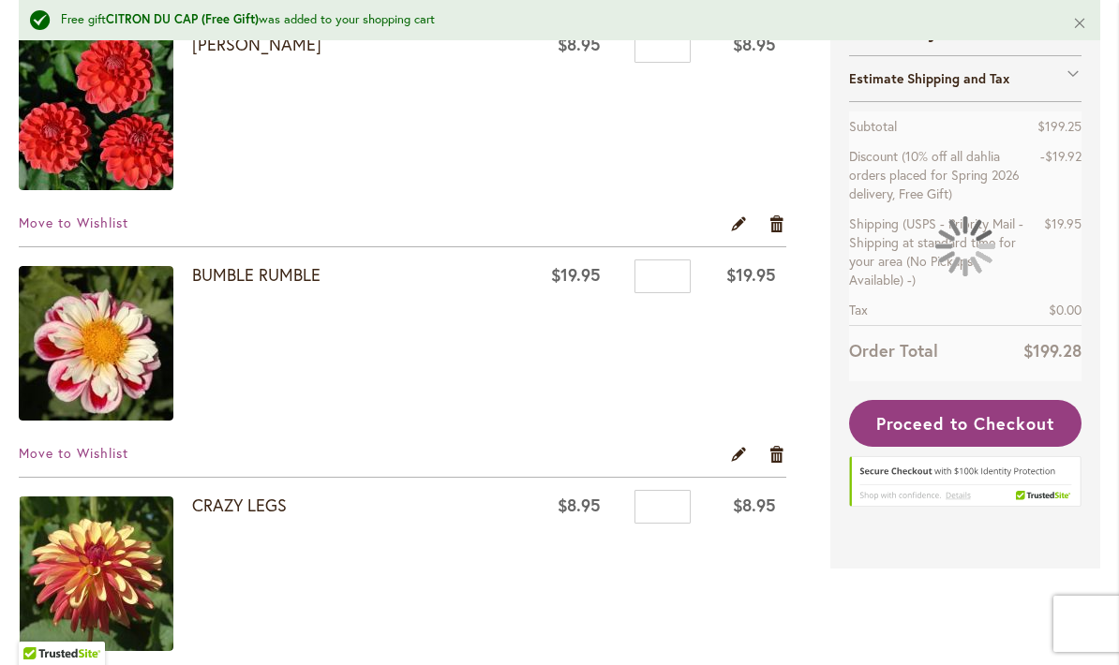
scroll to position [662, 0]
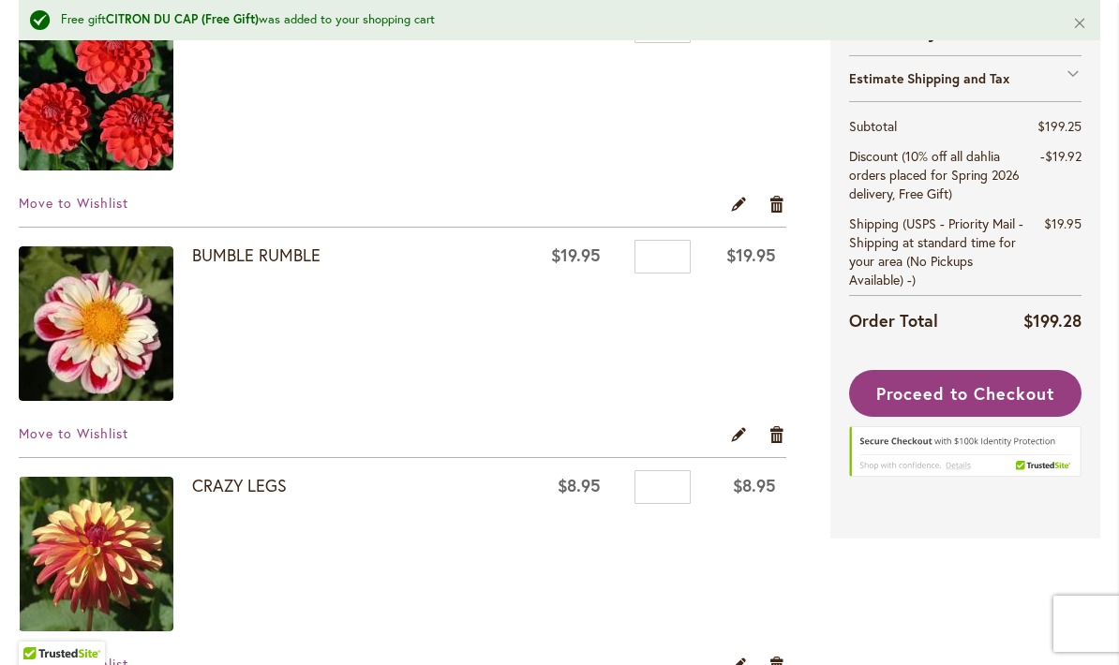
click at [127, 195] on span "Move to Wishlist" at bounding box center [74, 203] width 110 height 18
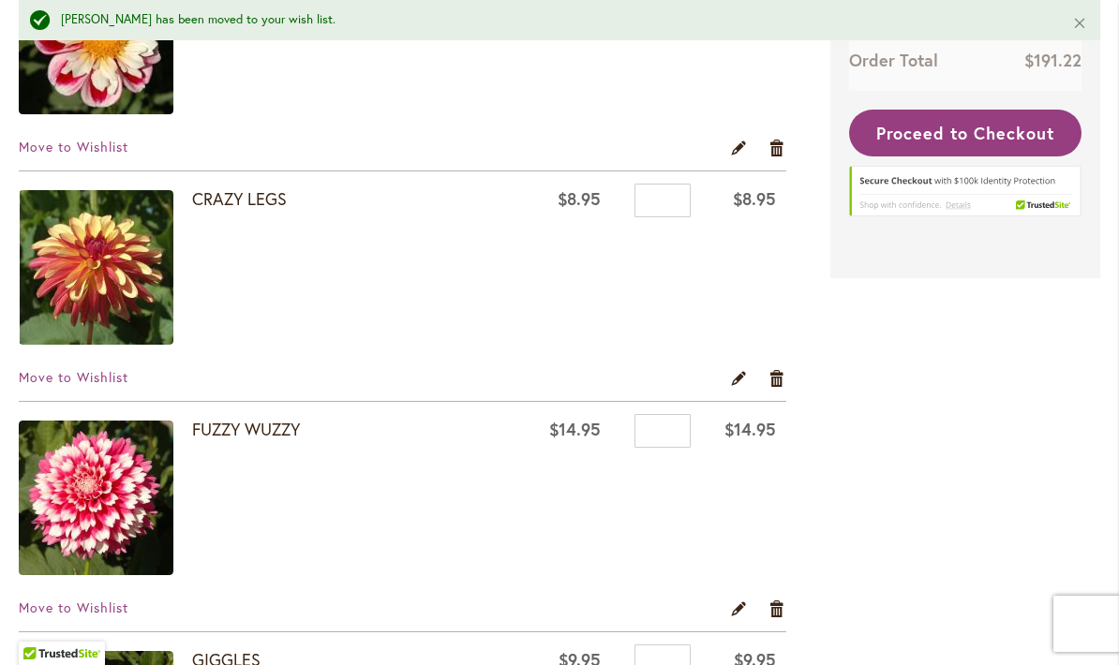
scroll to position [721, 0]
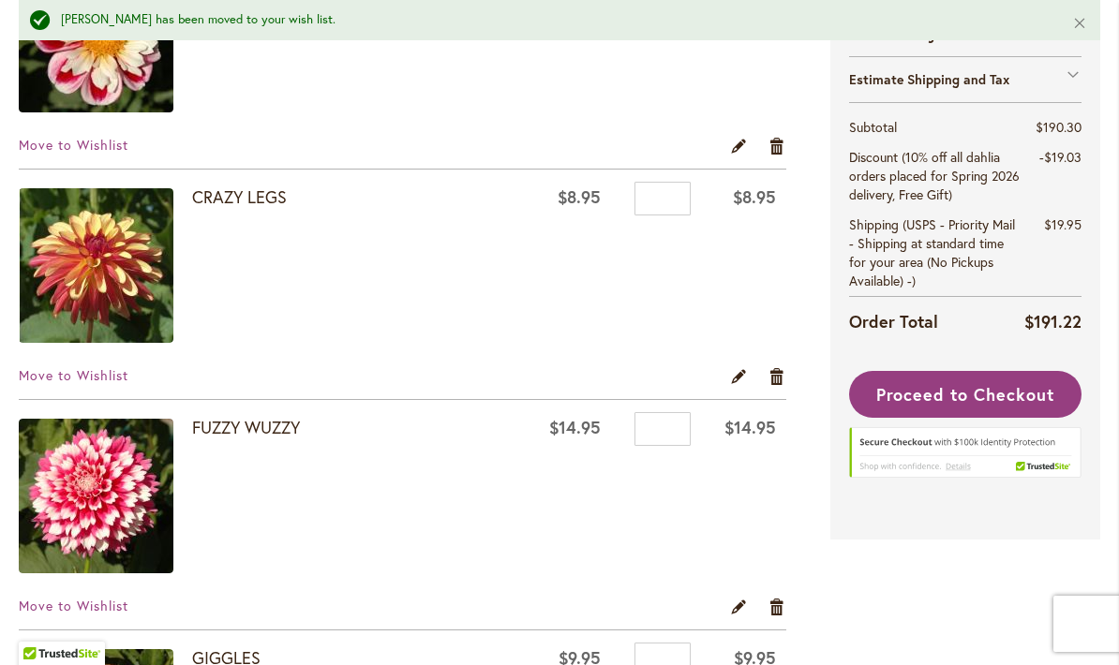
click at [93, 381] on span "Move to Wishlist" at bounding box center [74, 375] width 110 height 18
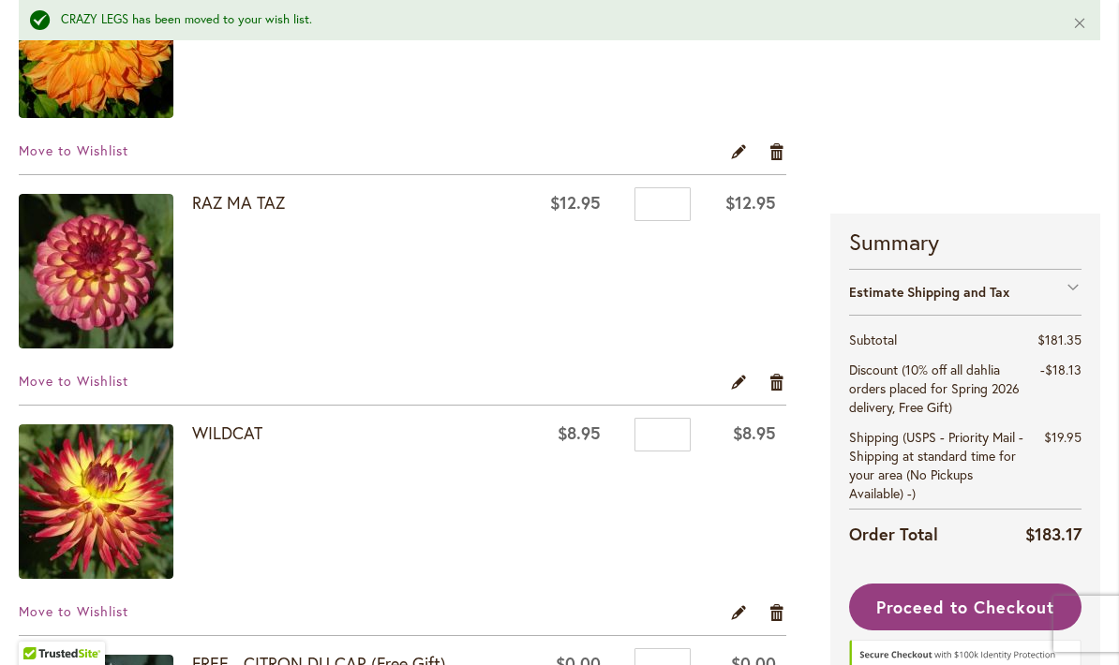
scroll to position [2788, 0]
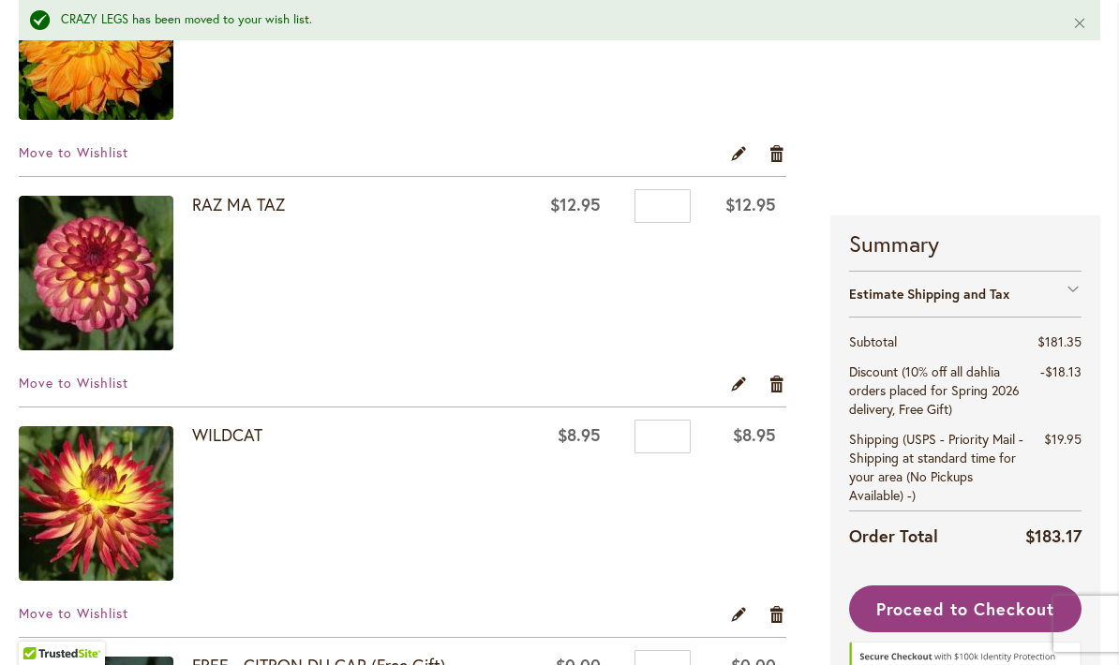
click at [116, 388] on span "Move to Wishlist" at bounding box center [74, 383] width 110 height 18
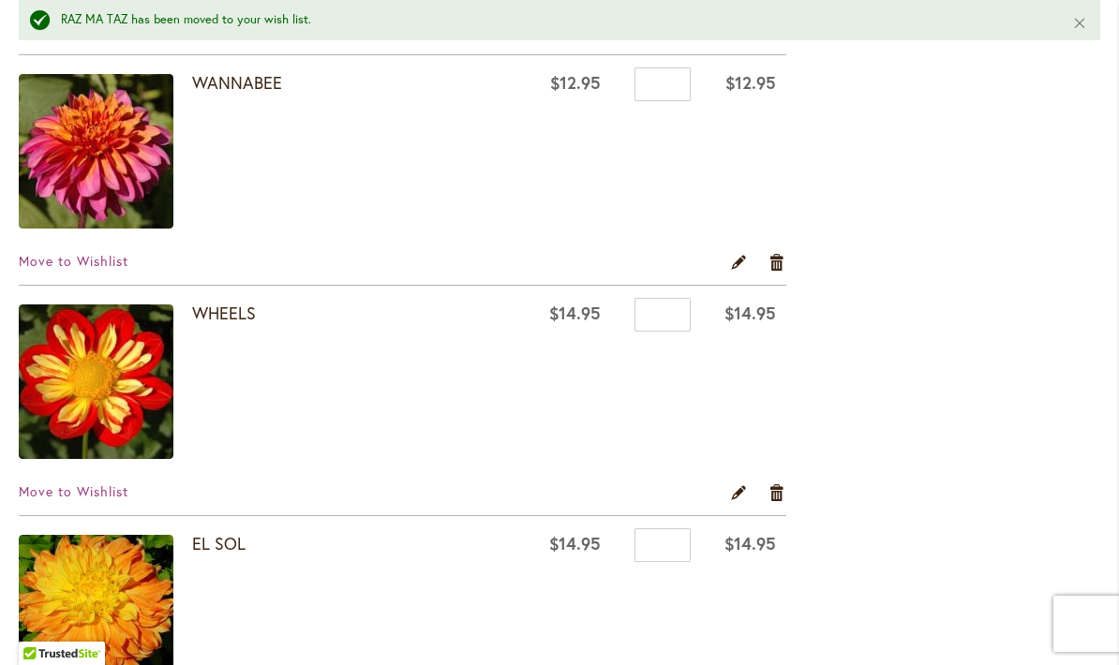
scroll to position [2217, 0]
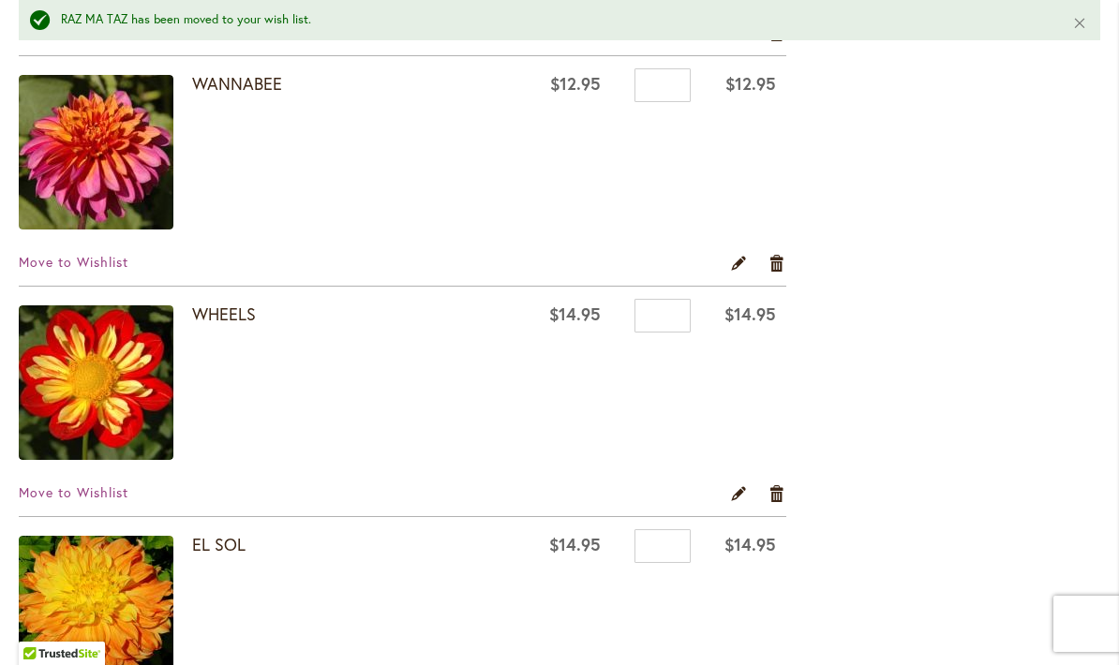
click at [104, 257] on span "Move to Wishlist" at bounding box center [74, 262] width 110 height 18
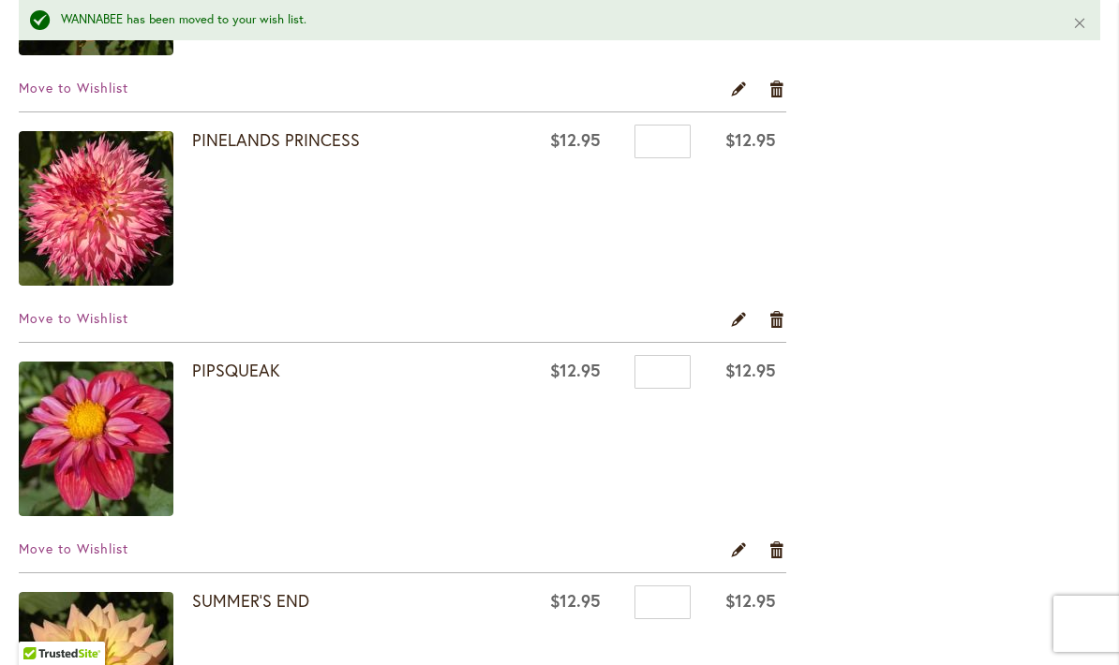
scroll to position [1243, 0]
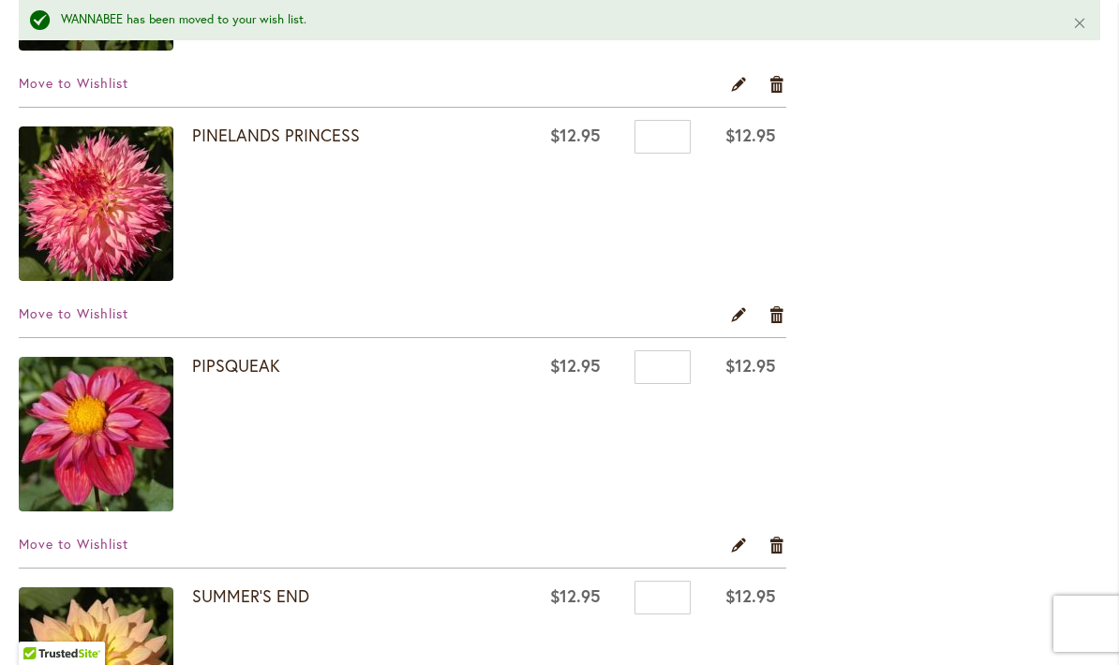
click at [118, 549] on span "Move to Wishlist" at bounding box center [74, 544] width 110 height 18
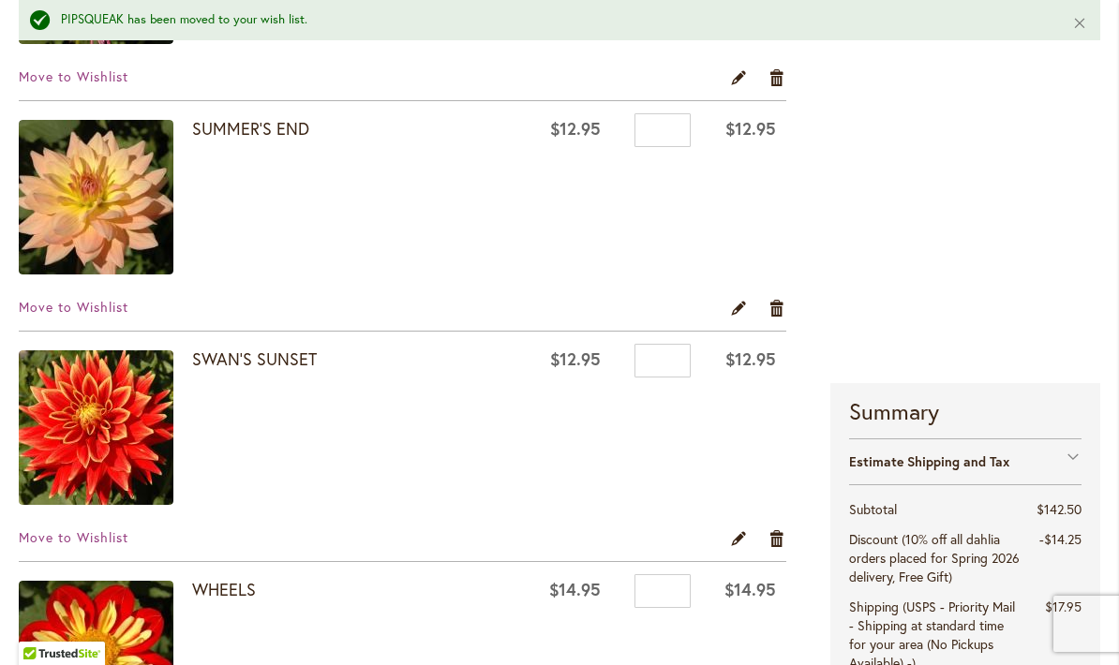
scroll to position [1460, 0]
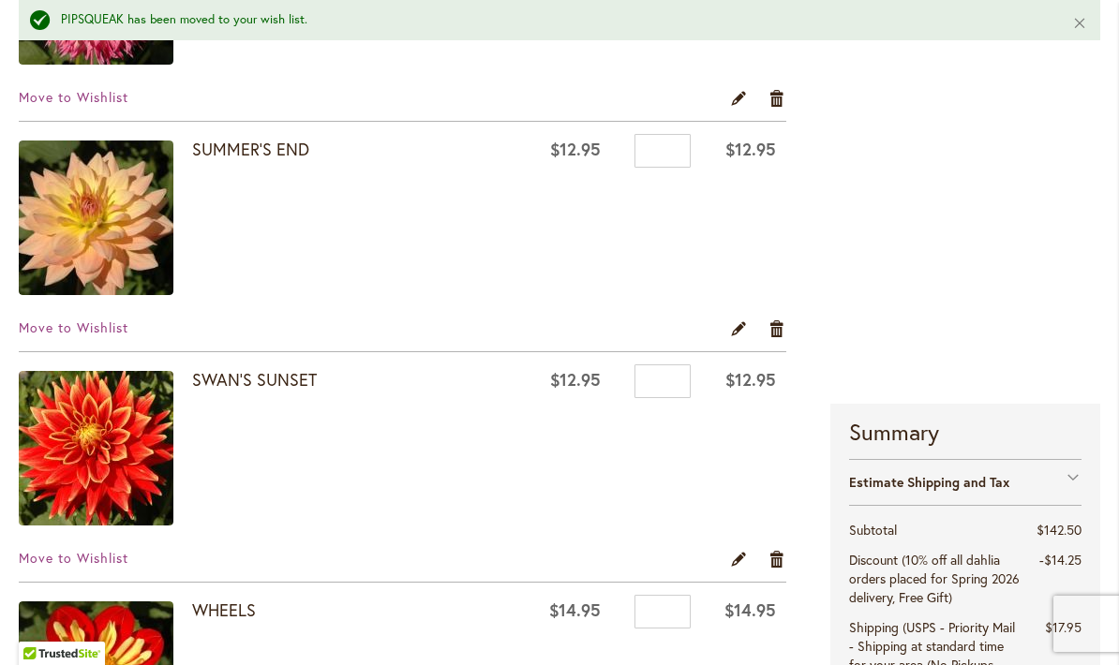
click at [127, 332] on span "Move to Wishlist" at bounding box center [74, 328] width 110 height 18
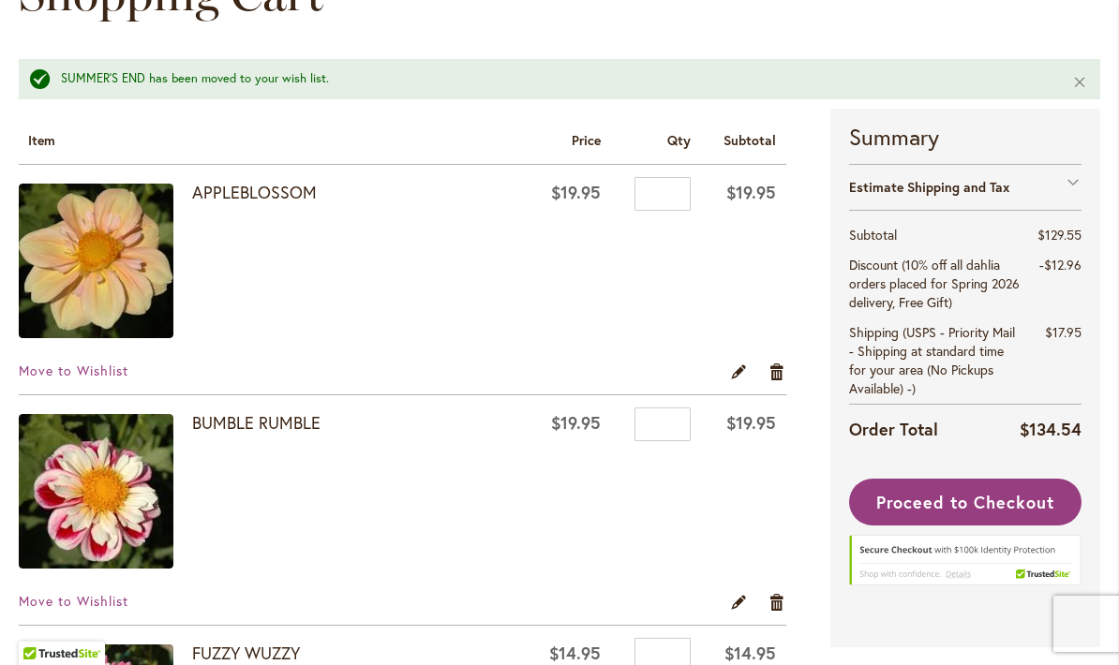
scroll to position [275, 0]
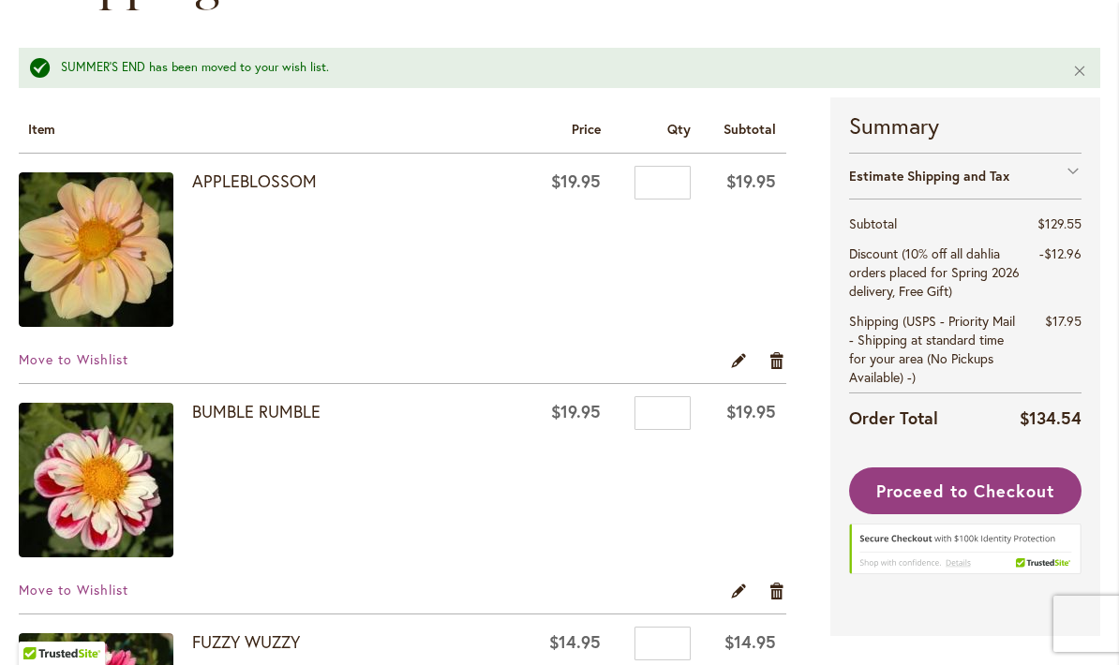
click at [1007, 489] on span "Proceed to Checkout" at bounding box center [965, 491] width 178 height 22
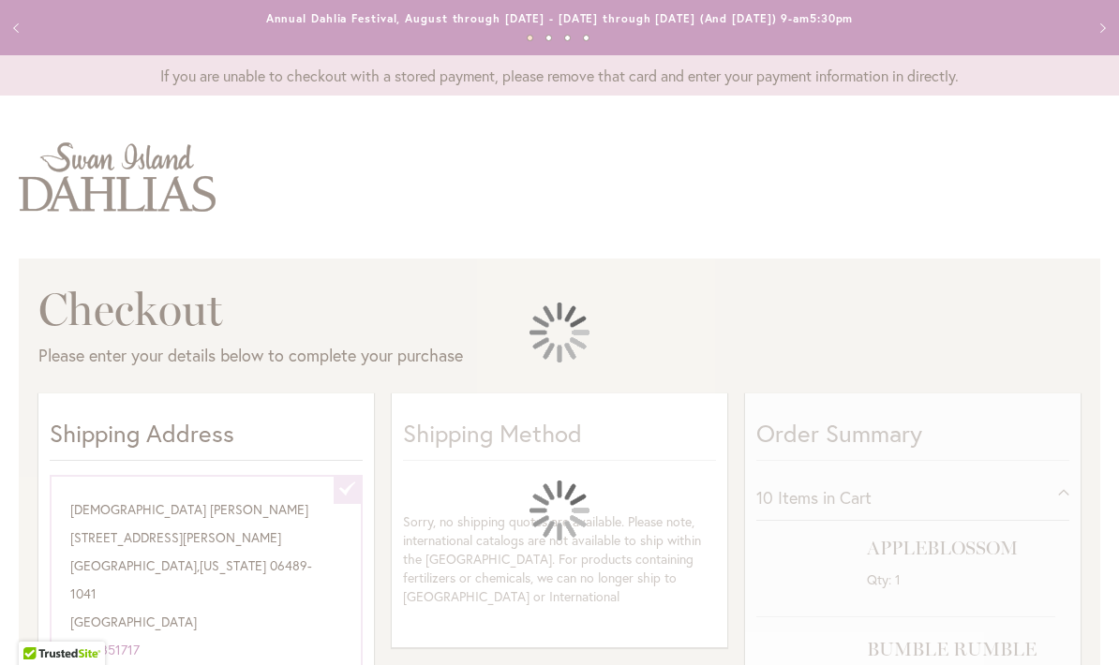
select select "**********"
